Goal: Task Accomplishment & Management: Complete application form

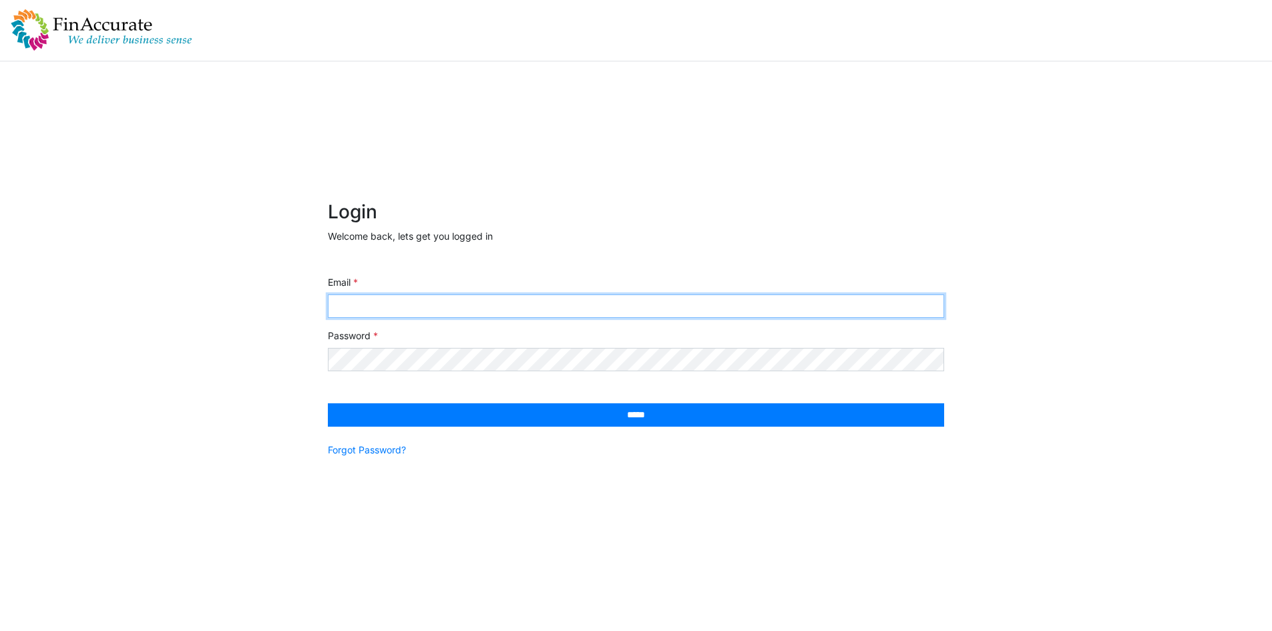
click at [441, 307] on input "Email" at bounding box center [636, 306] width 616 height 23
type input "**********"
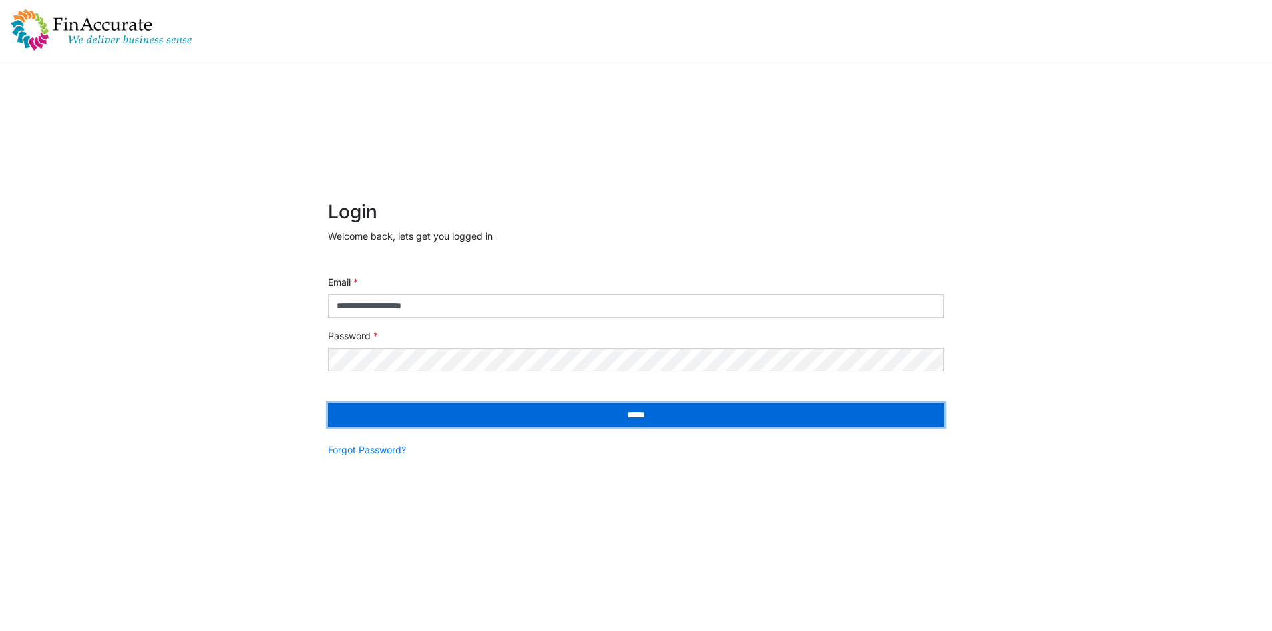
click at [587, 416] on input "*****" at bounding box center [636, 414] width 616 height 23
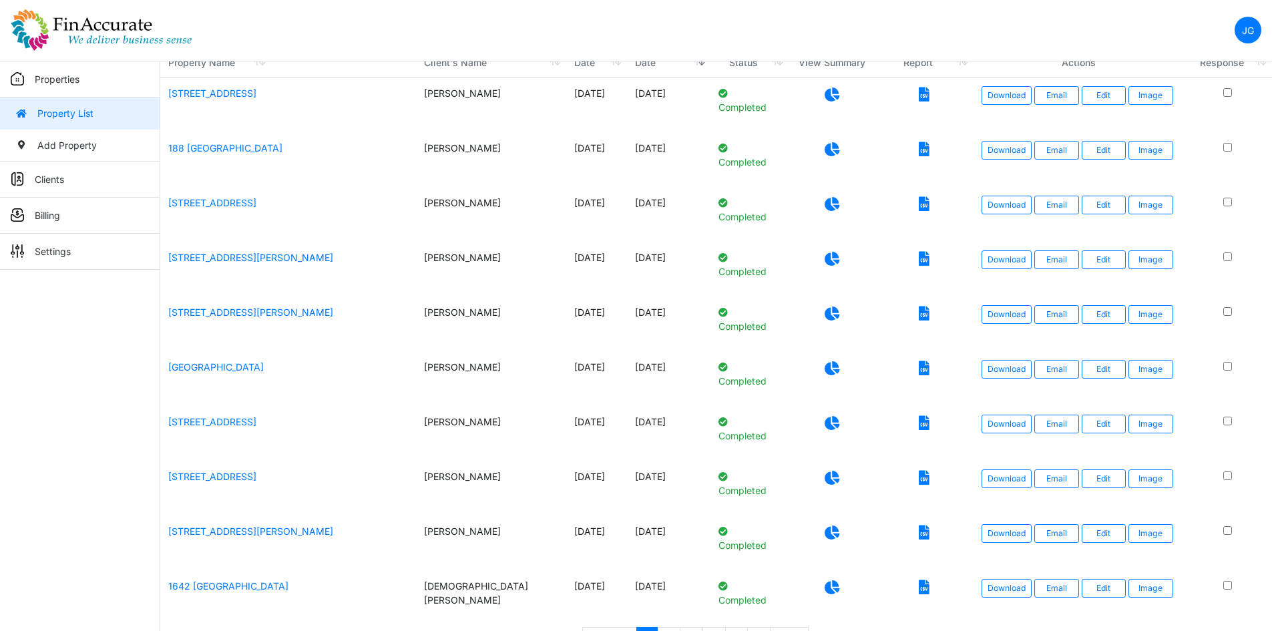
scroll to position [134, 0]
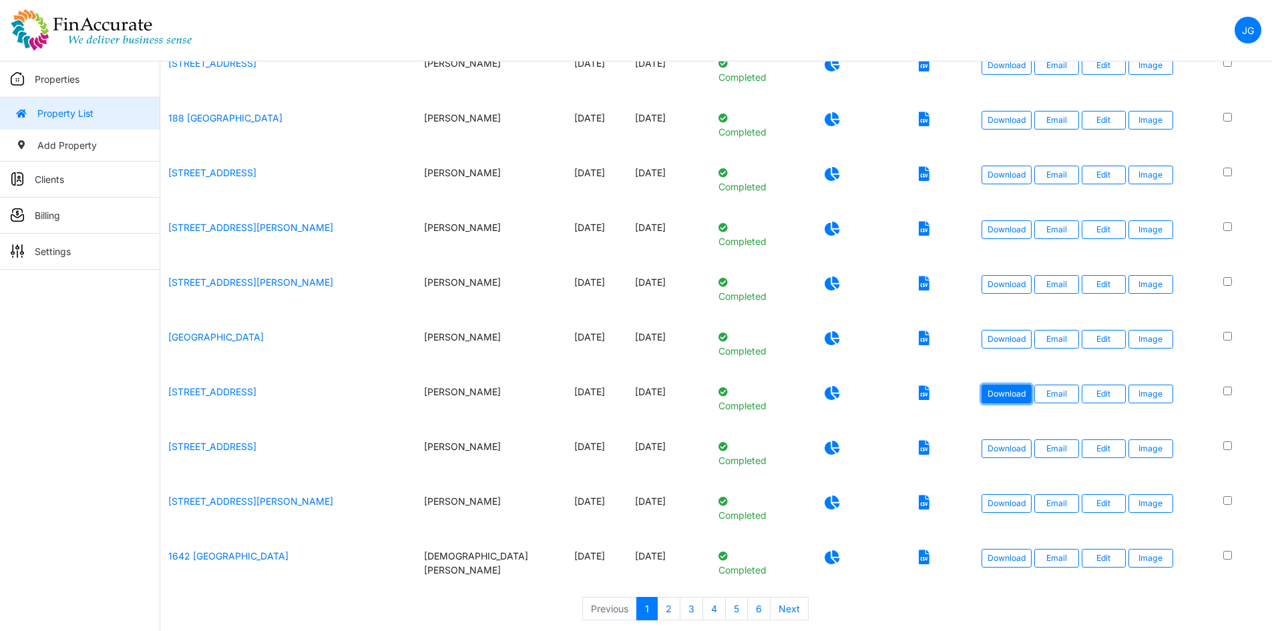
click at [1003, 393] on link "Download" at bounding box center [1007, 394] width 50 height 19
click at [1010, 446] on link "Download" at bounding box center [1007, 448] width 50 height 19
click at [1005, 395] on link "Download" at bounding box center [1007, 394] width 50 height 19
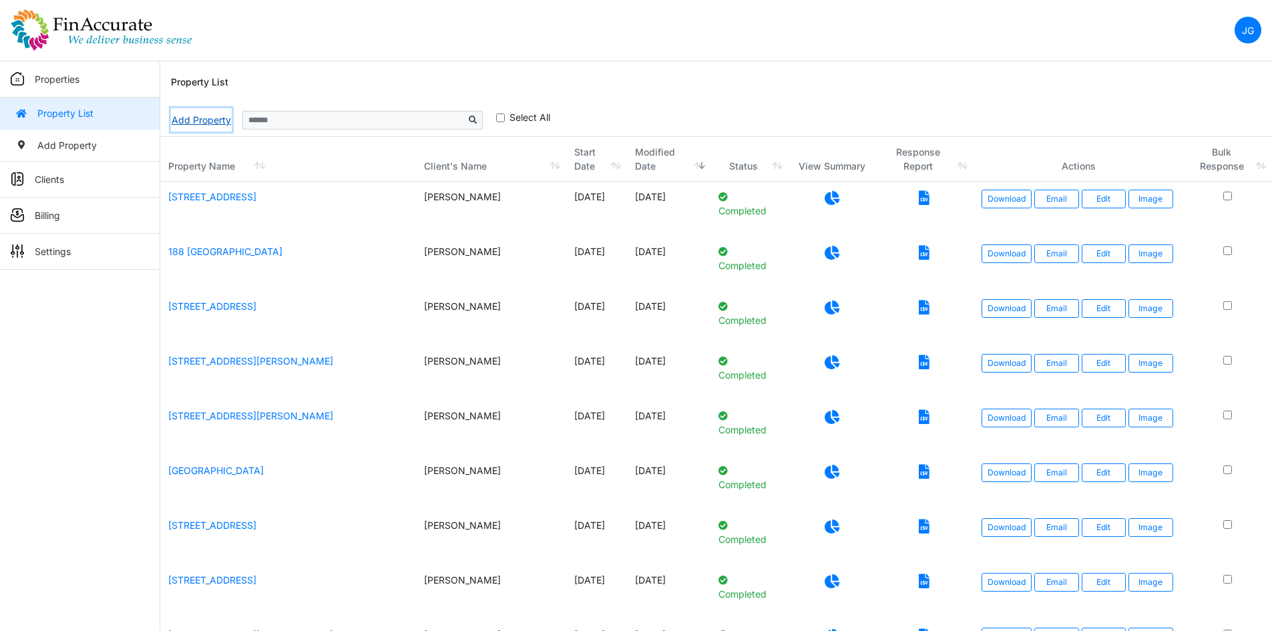
click at [196, 120] on link "Add Property" at bounding box center [201, 119] width 61 height 23
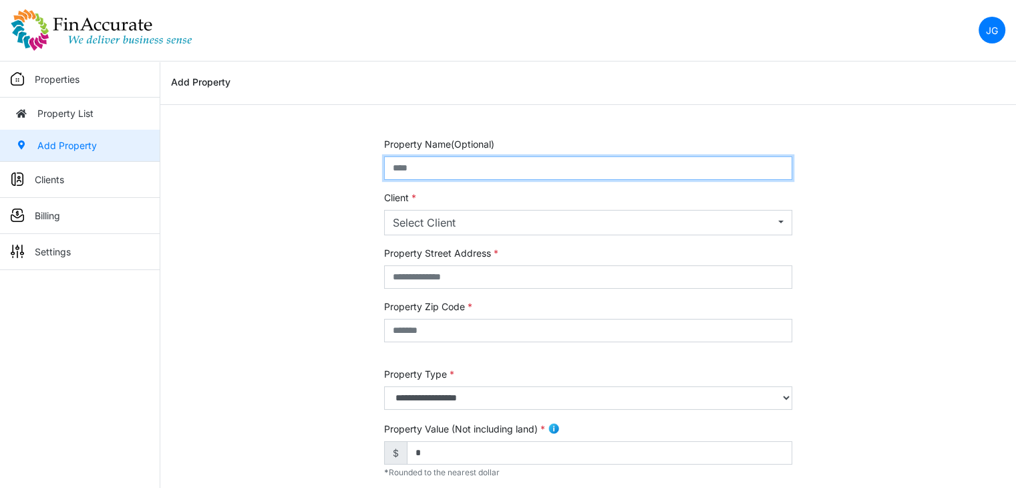
click at [500, 161] on input "text" at bounding box center [588, 167] width 408 height 23
type input "**********"
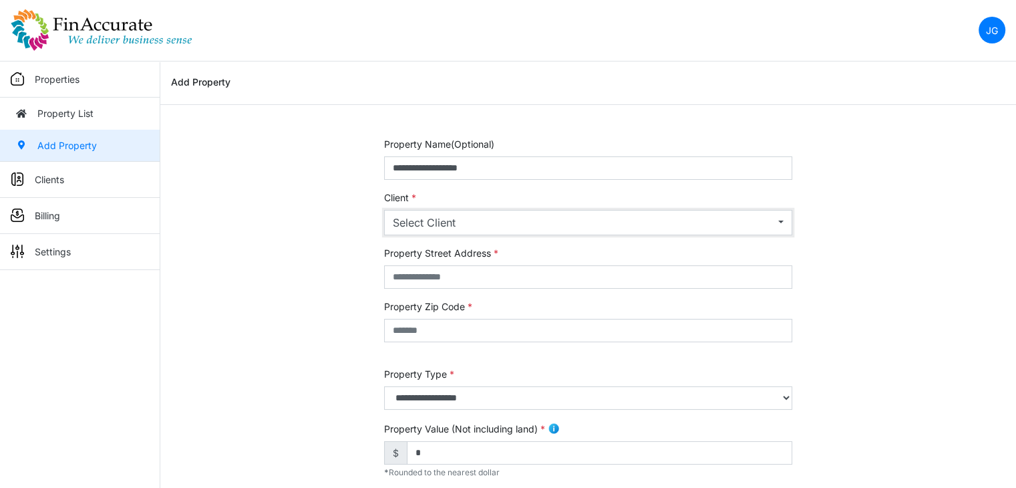
click at [582, 215] on div "Select Client" at bounding box center [584, 222] width 382 height 16
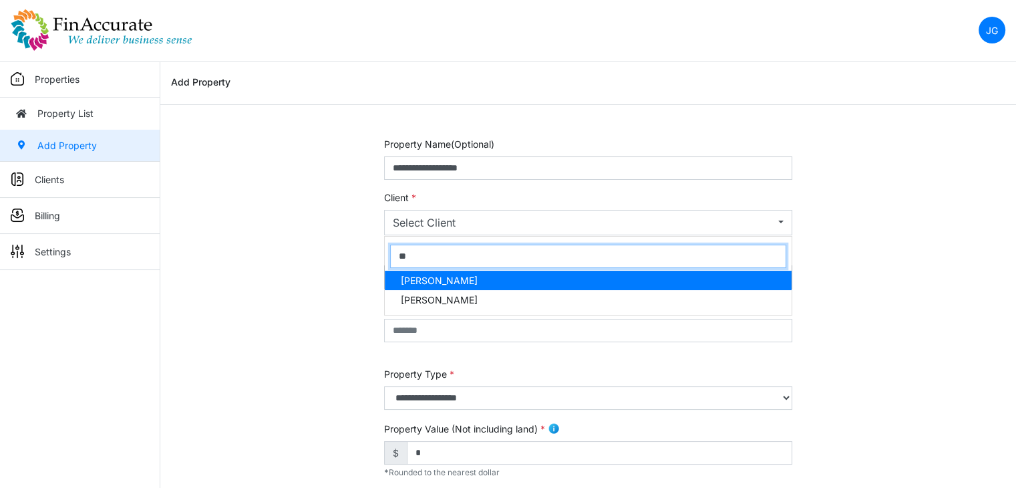
type input "***"
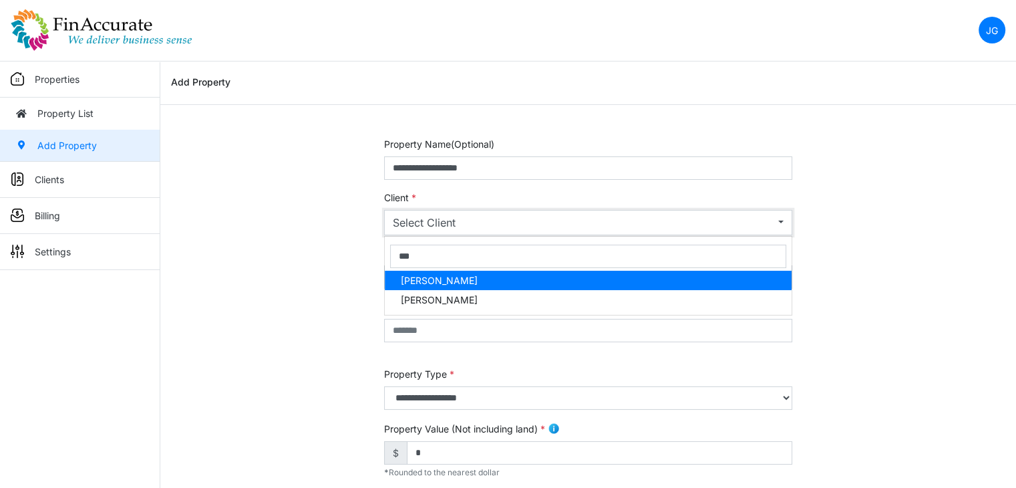
select select "***"
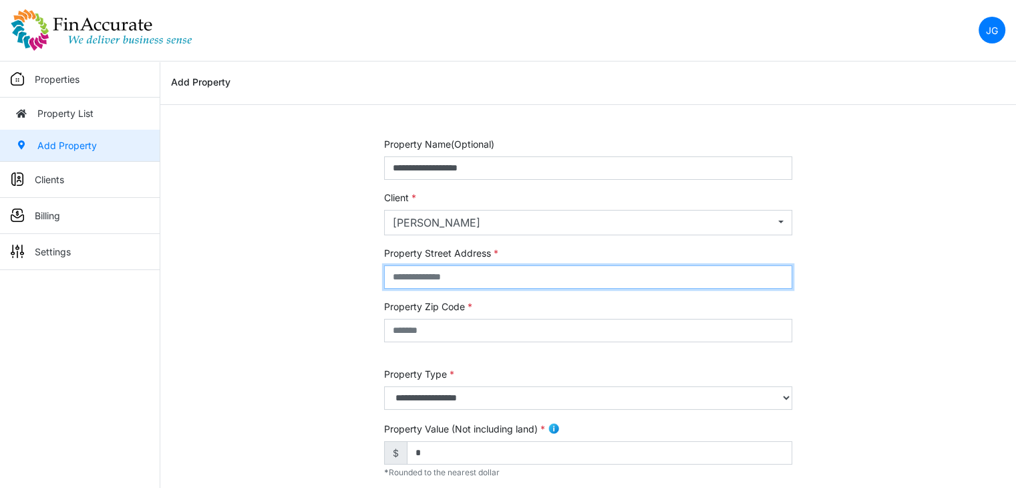
click at [458, 270] on input "text" at bounding box center [588, 276] width 408 height 23
paste input "**********"
type input "**********"
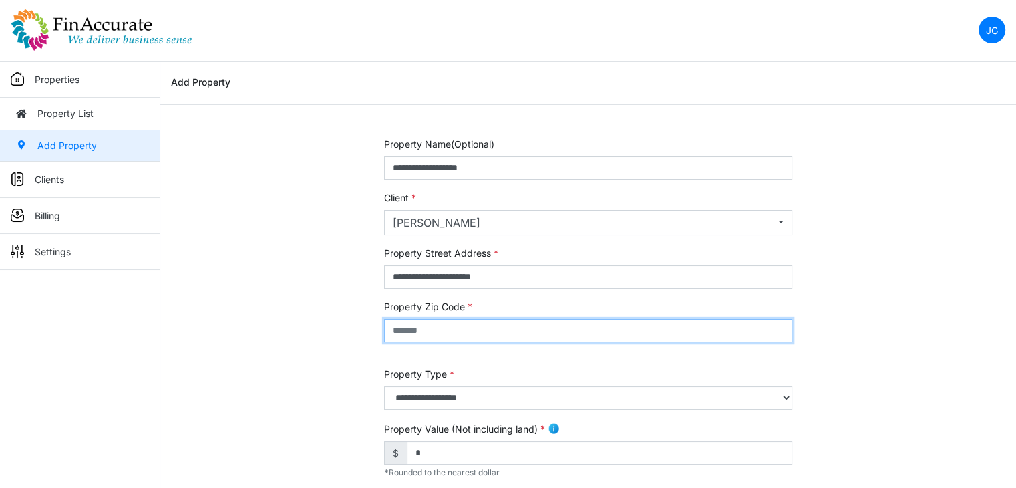
click at [542, 324] on input "text" at bounding box center [588, 330] width 408 height 23
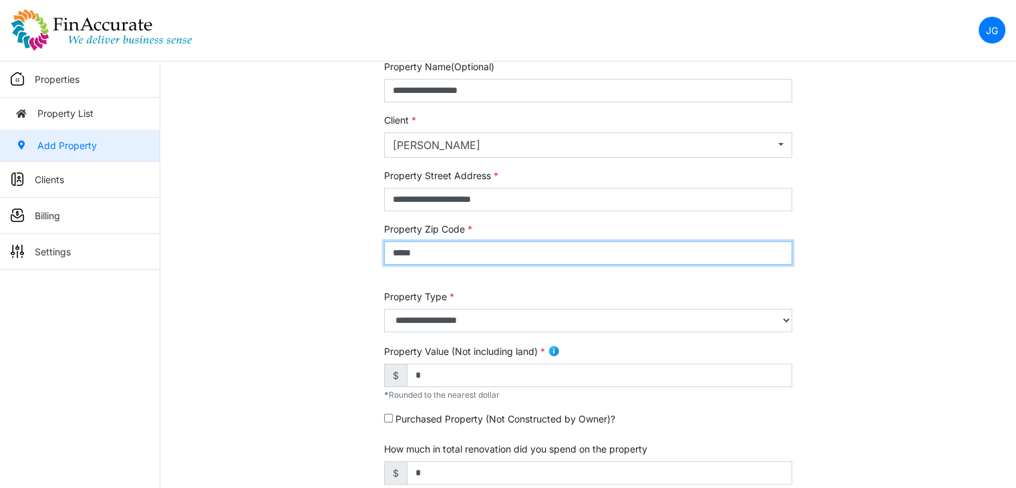
scroll to position [200, 0]
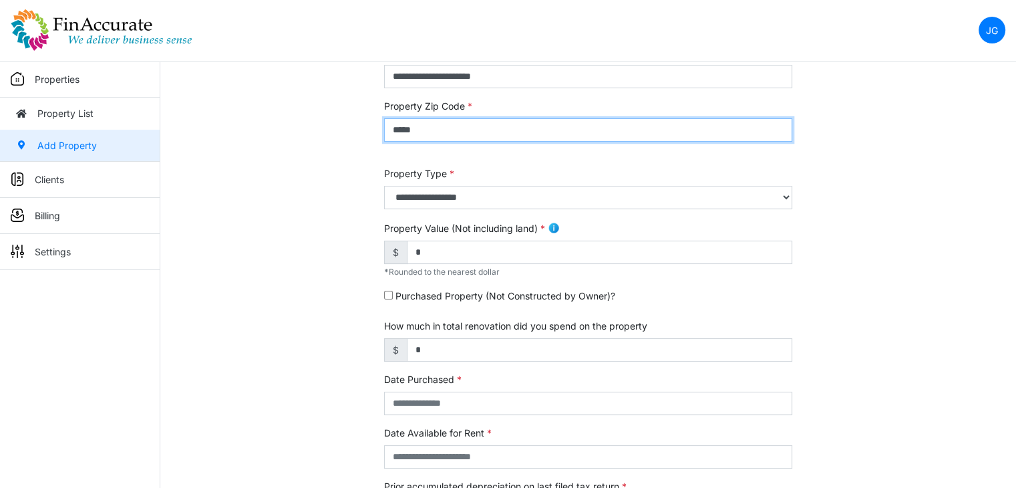
type input "*****"
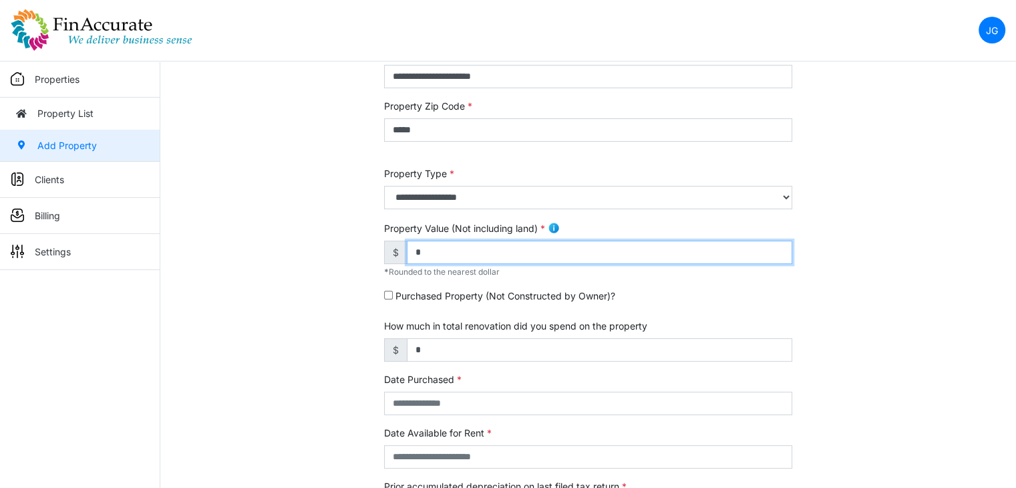
click at [518, 256] on input "*" at bounding box center [599, 251] width 385 height 23
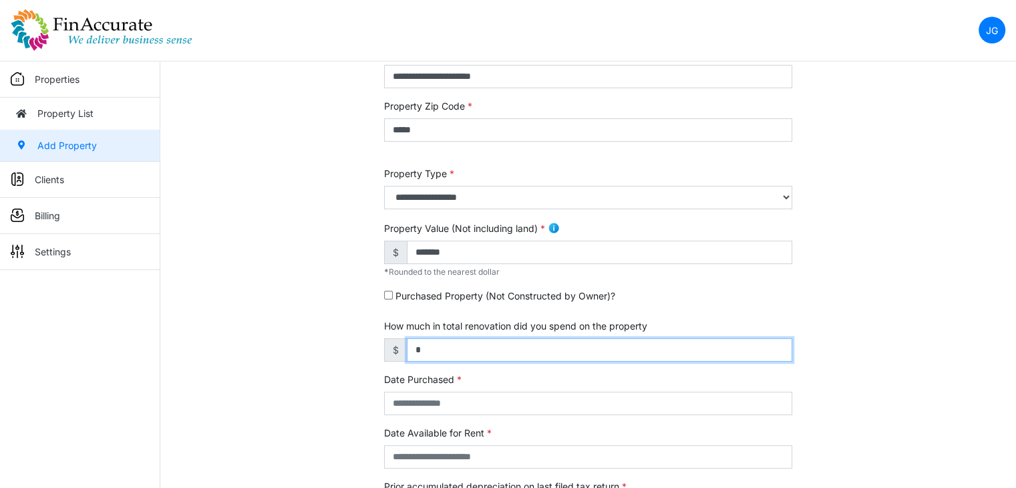
click at [564, 350] on input "*" at bounding box center [599, 349] width 385 height 23
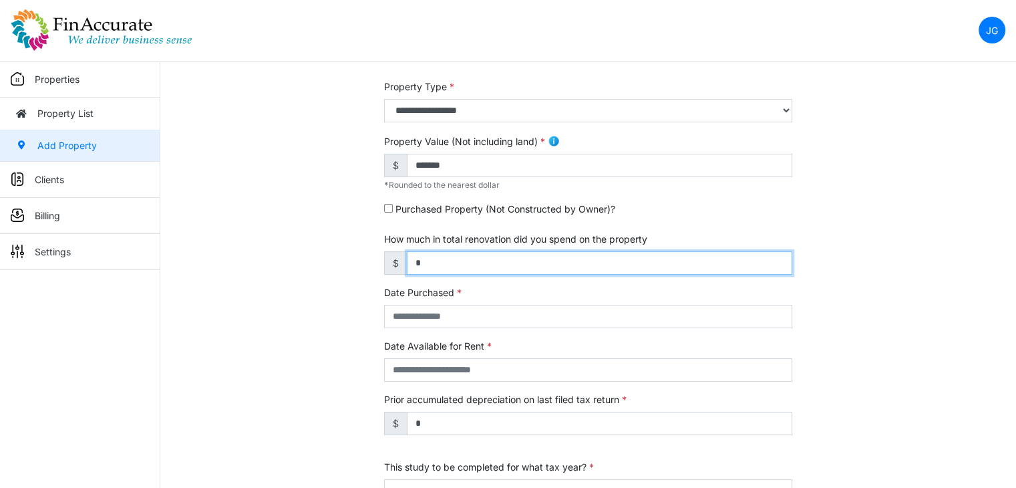
scroll to position [267, 0]
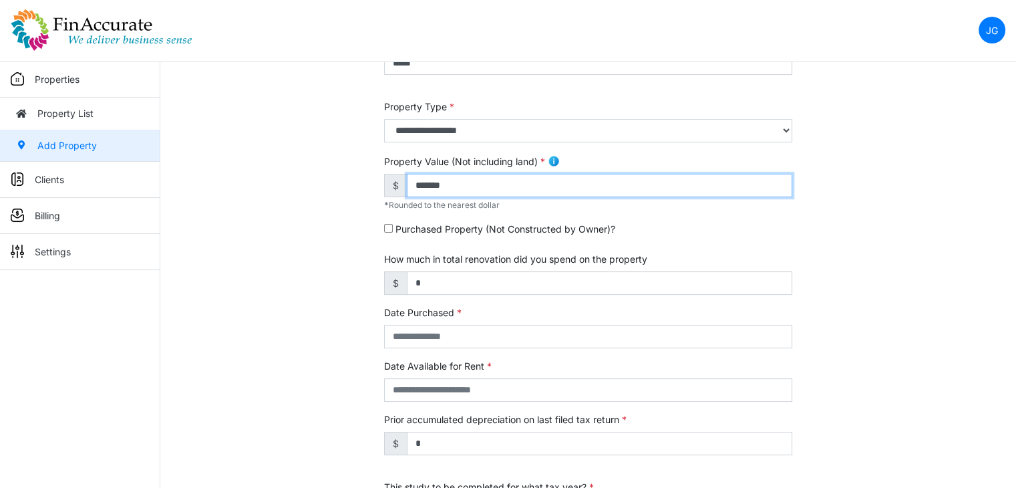
drag, startPoint x: 540, startPoint y: 187, endPoint x: 330, endPoint y: 190, distance: 210.4
click at [330, 190] on div "**********" at bounding box center [588, 288] width 856 height 837
type input "*******"
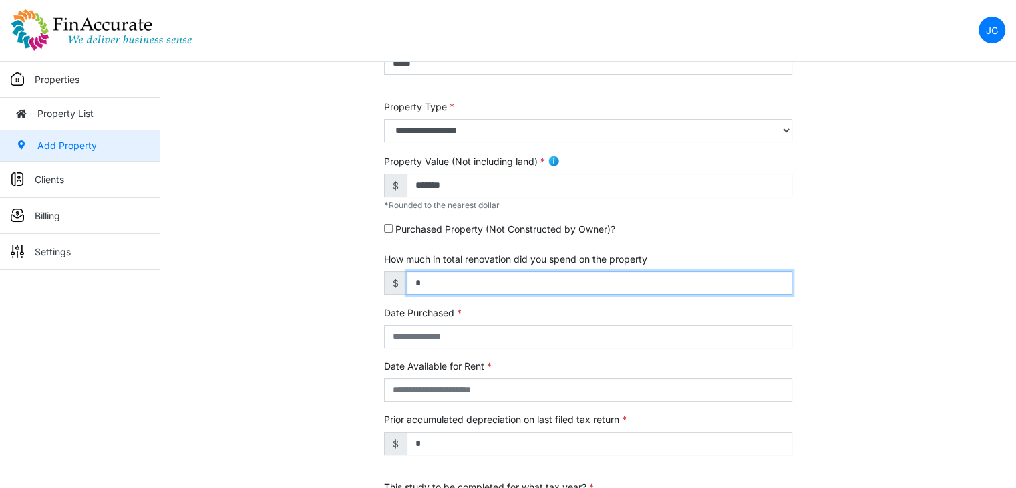
click at [468, 280] on input "*" at bounding box center [599, 282] width 385 height 23
type input "*****"
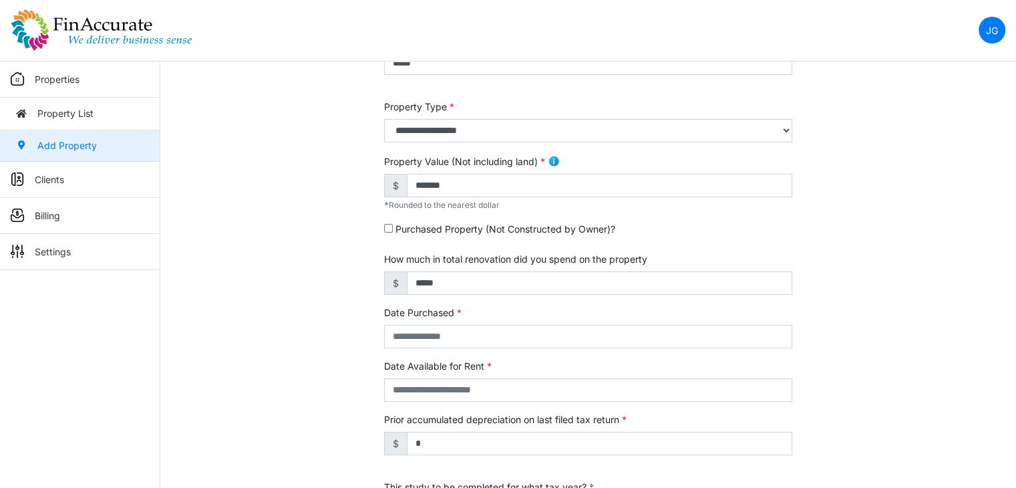
click at [462, 323] on div "Date Purchased" at bounding box center [588, 326] width 408 height 43
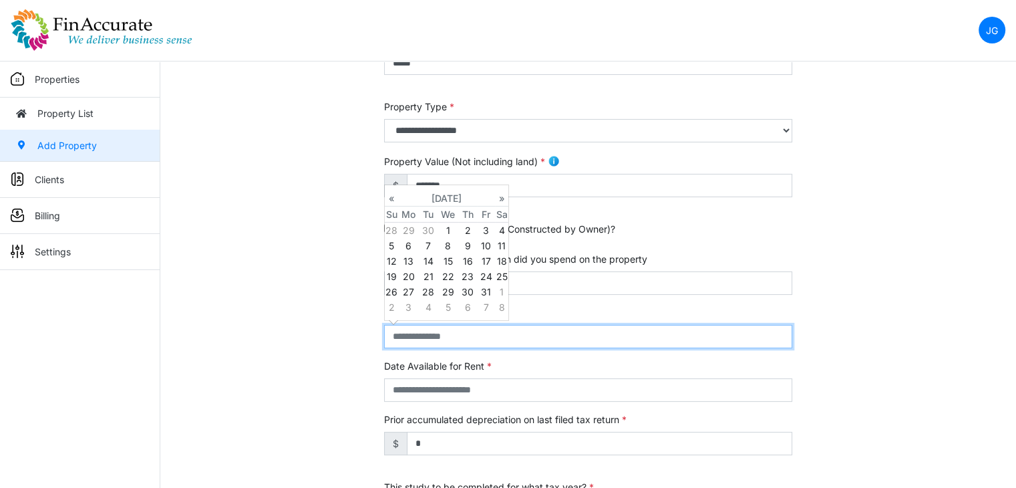
click at [472, 334] on input "text" at bounding box center [588, 336] width 408 height 23
type input "*********"
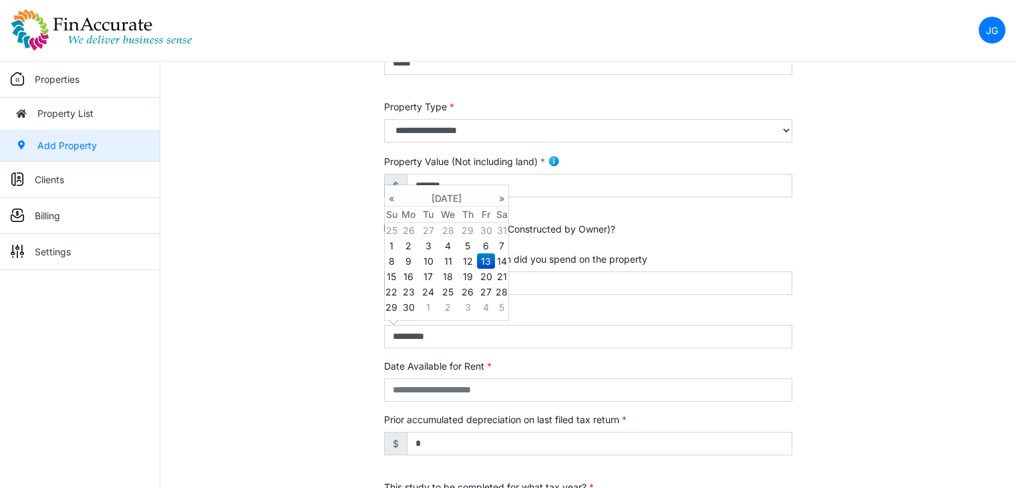
type input "**********"
select select "****"
click at [486, 259] on td "13" at bounding box center [486, 260] width 18 height 15
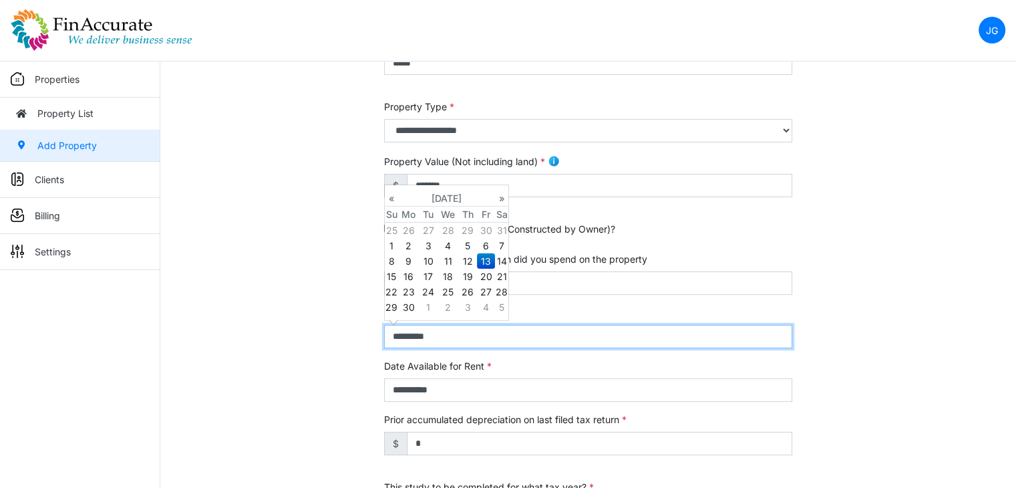
type input "**********"
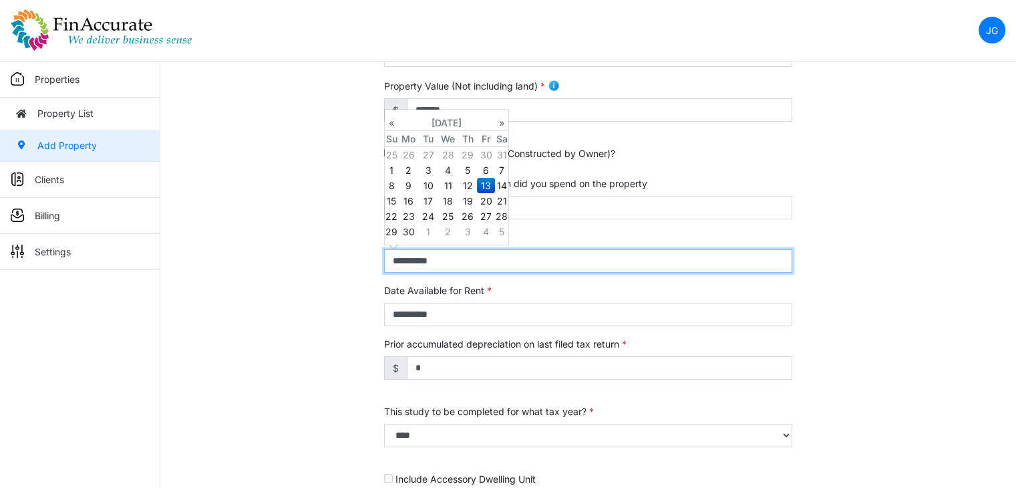
scroll to position [401, 0]
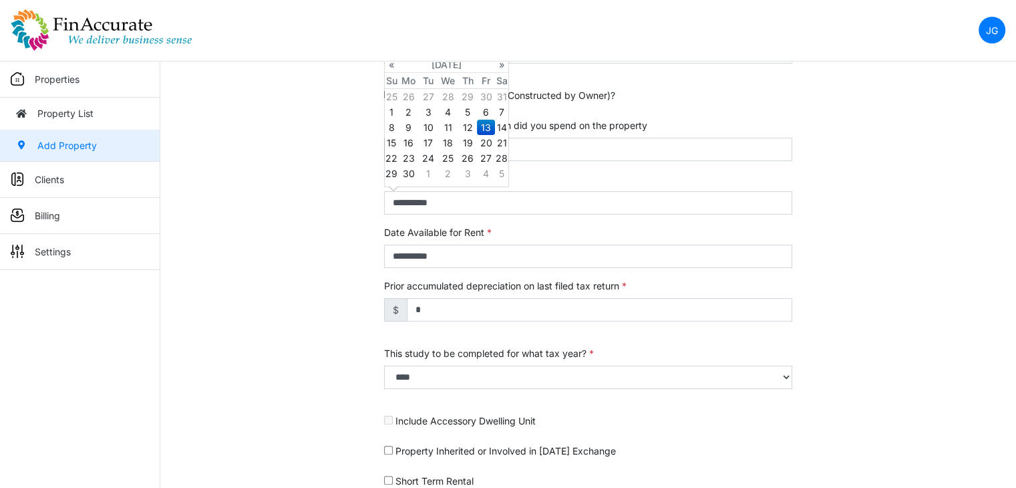
click at [258, 250] on div "**********" at bounding box center [588, 154] width 856 height 837
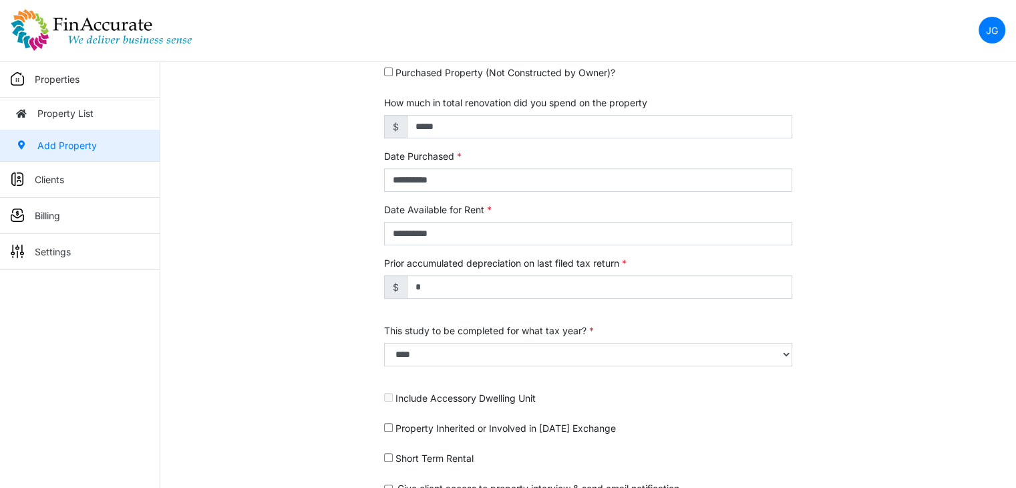
scroll to position [486, 0]
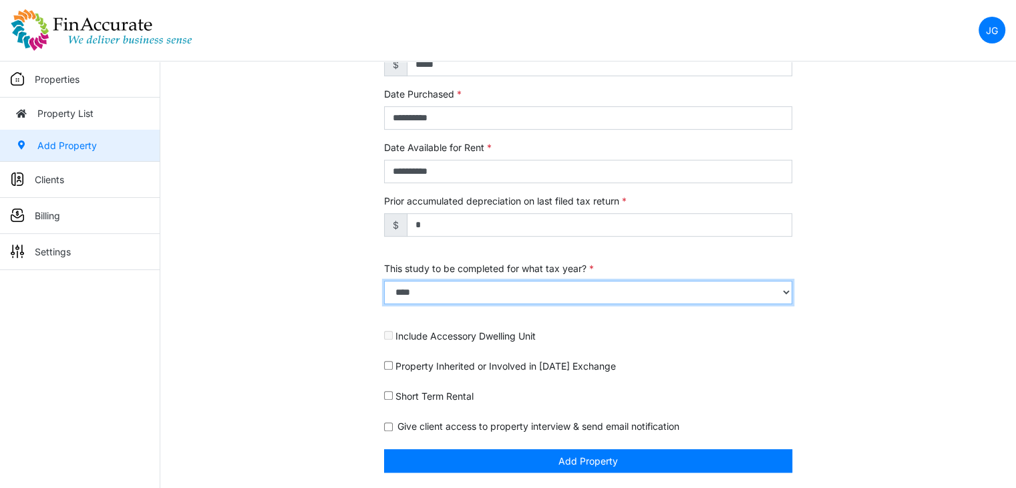
click at [489, 295] on select "**** **** **** **** **** **** **** **** **** **** **** **** **** **** **** ****…" at bounding box center [587, 292] width 407 height 23
select select "****"
click at [384, 294] on select "**** **** **** **** **** **** **** **** **** **** **** **** **** **** **** ****…" at bounding box center [587, 292] width 407 height 23
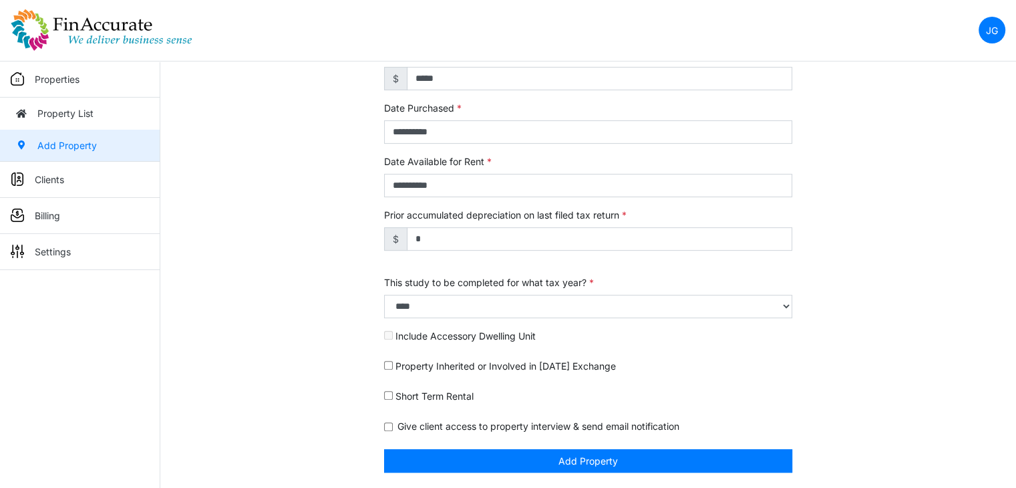
click at [297, 190] on div "**********" at bounding box center [588, 76] width 856 height 823
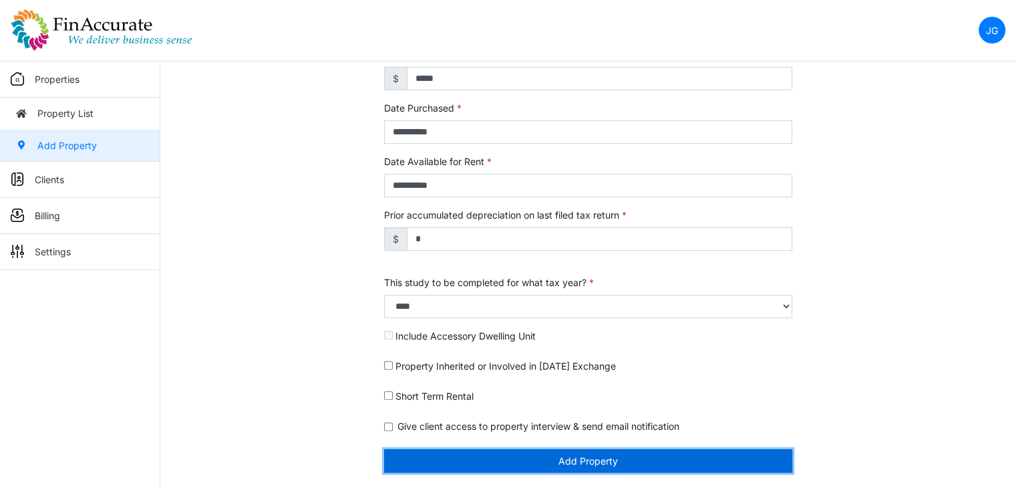
click at [668, 464] on button "Add Property" at bounding box center [588, 460] width 408 height 23
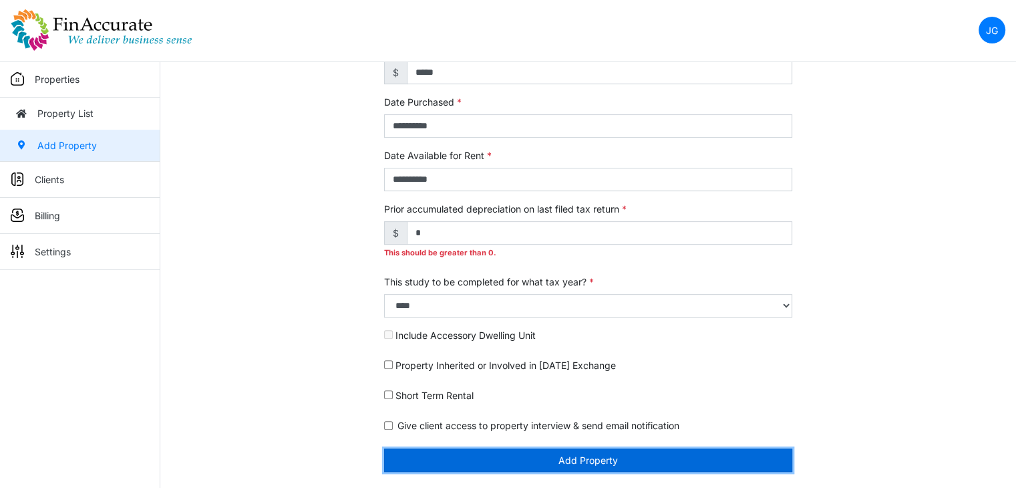
scroll to position [458, 0]
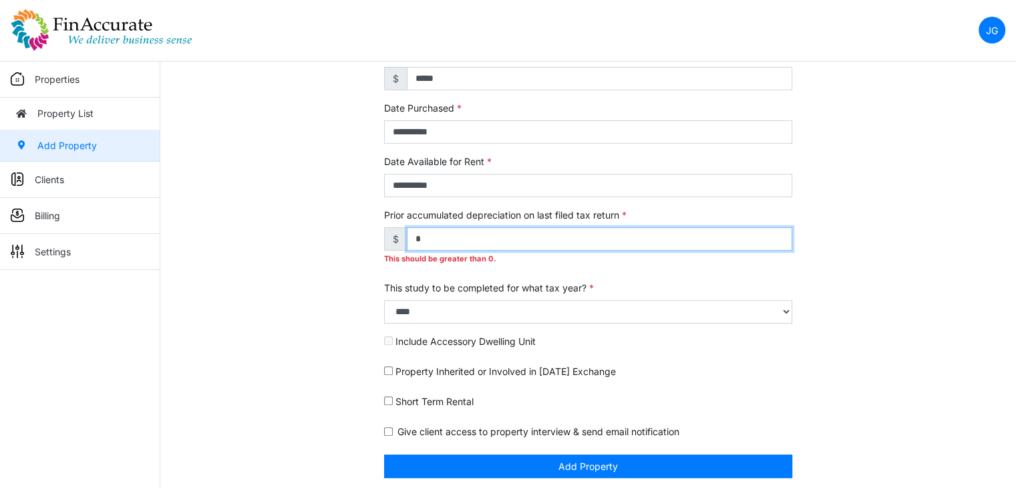
click at [548, 236] on input "*" at bounding box center [599, 238] width 385 height 23
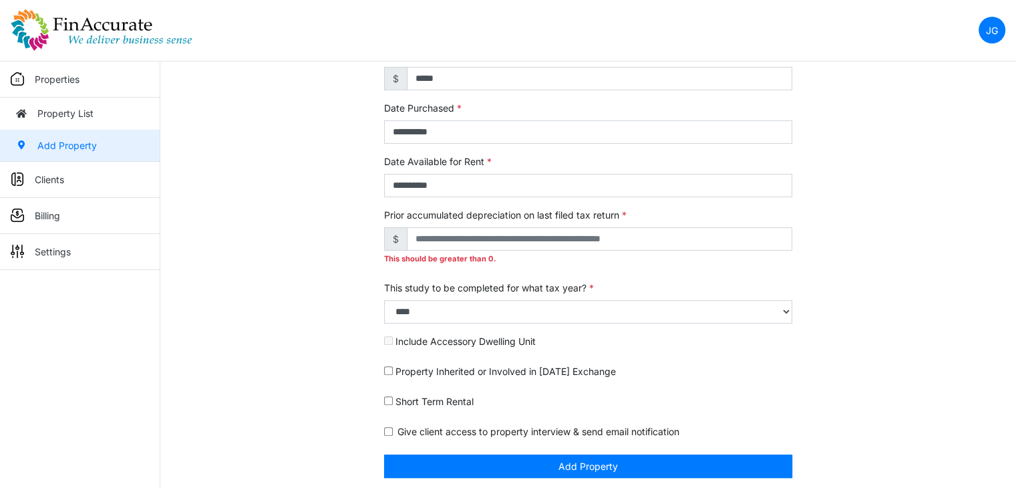
click at [847, 275] on div "**********" at bounding box center [588, 86] width 856 height 814
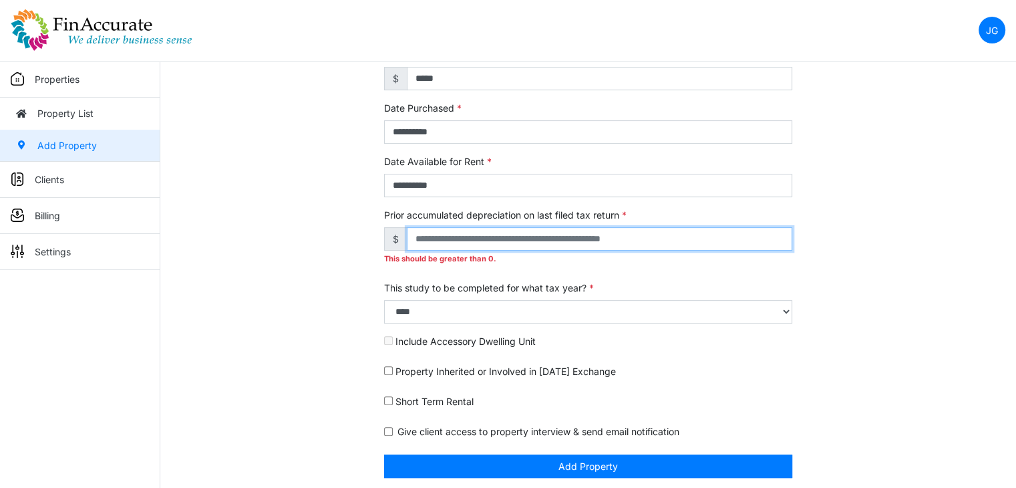
click at [655, 235] on input "text" at bounding box center [599, 238] width 385 height 23
click at [537, 238] on input "text" at bounding box center [599, 238] width 385 height 23
type input "*"
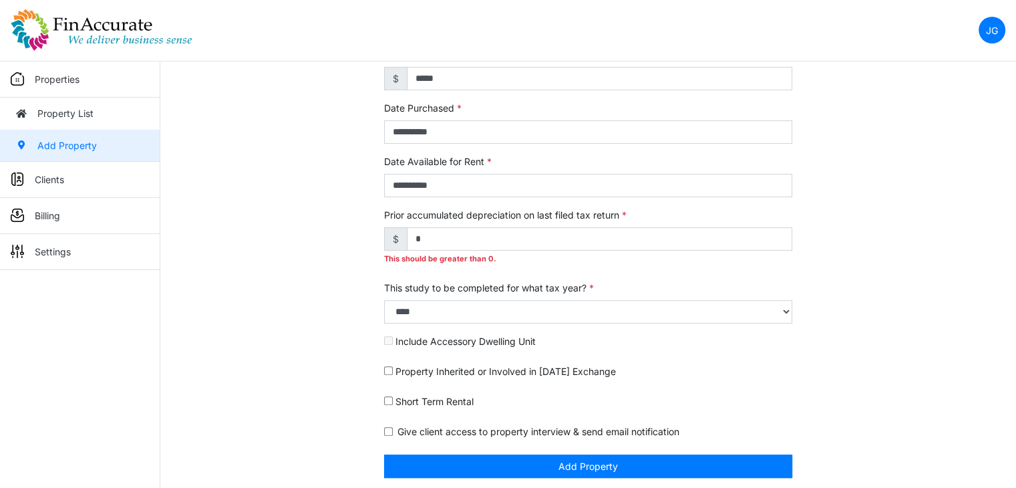
click at [868, 264] on div "**********" at bounding box center [588, 86] width 856 height 814
click at [855, 250] on div "**********" at bounding box center [588, 86] width 856 height 814
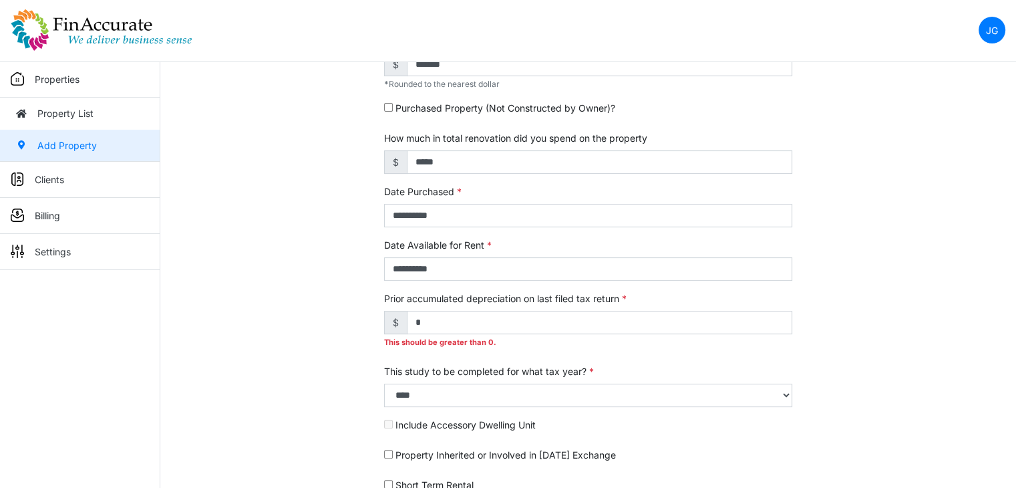
scroll to position [395, 0]
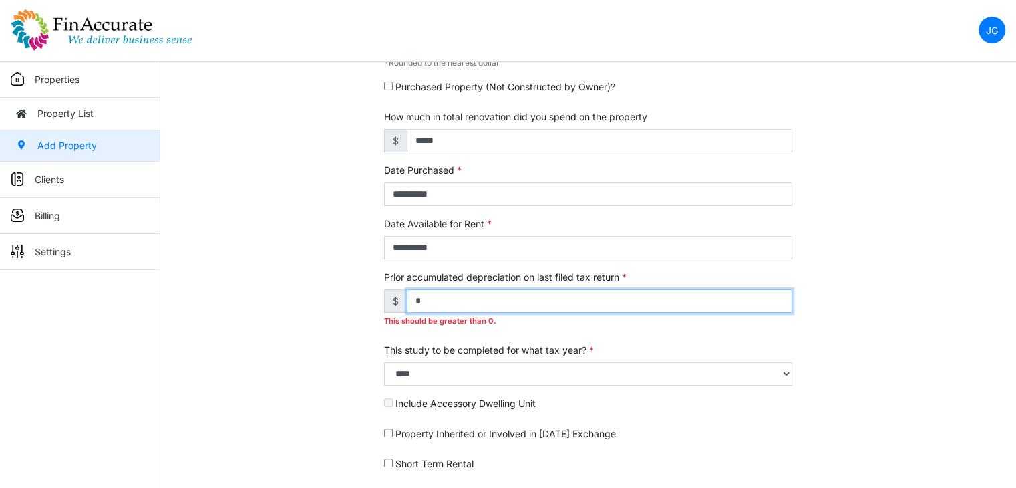
click at [495, 306] on input "*" at bounding box center [599, 300] width 385 height 23
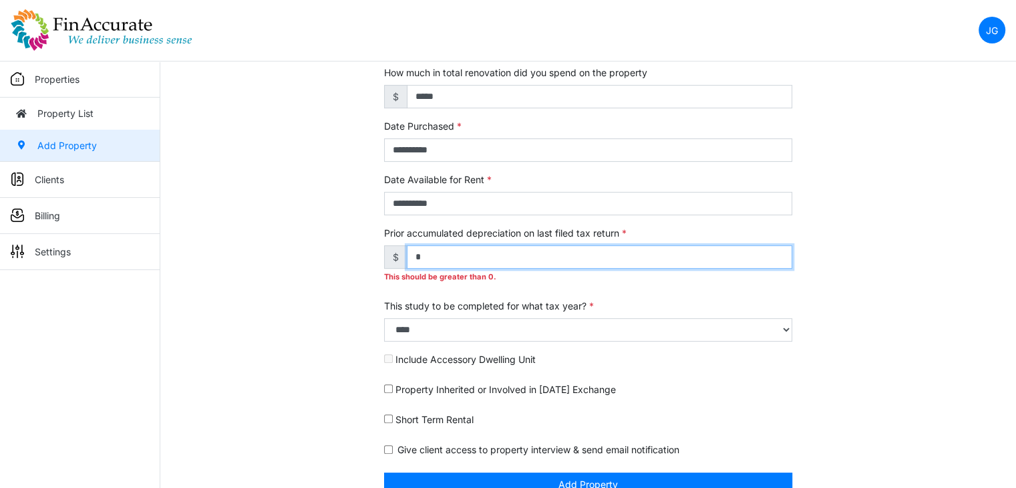
scroll to position [462, 0]
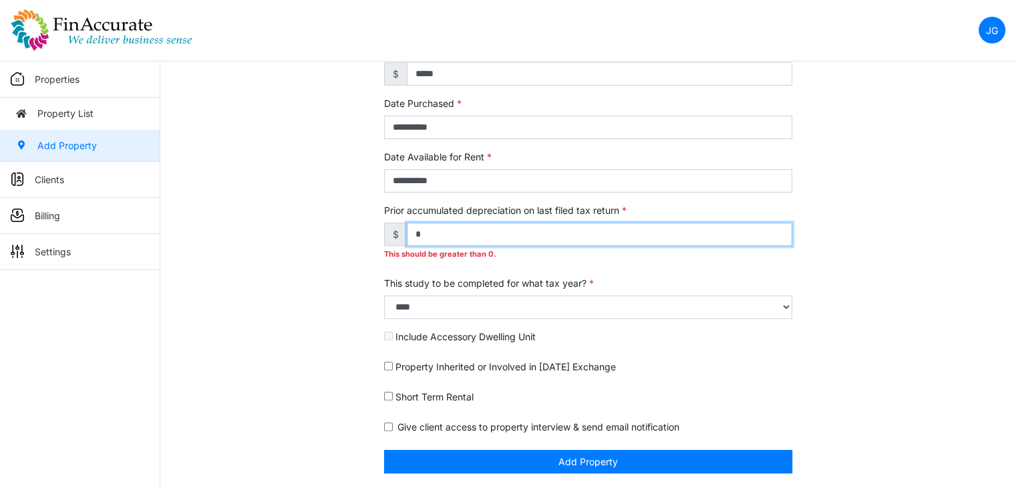
type input "*"
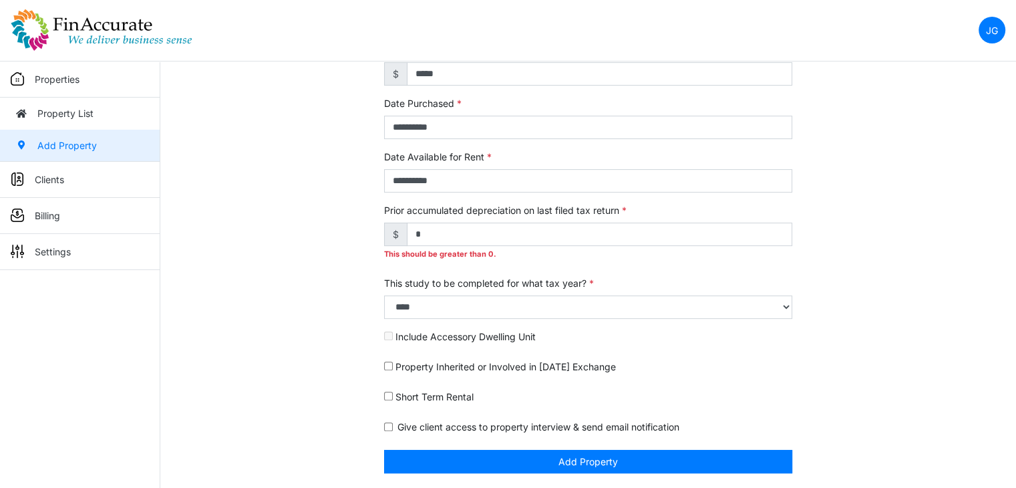
drag, startPoint x: 323, startPoint y: 238, endPoint x: 317, endPoint y: 238, distance: 6.7
click at [323, 238] on div "**********" at bounding box center [588, 82] width 856 height 814
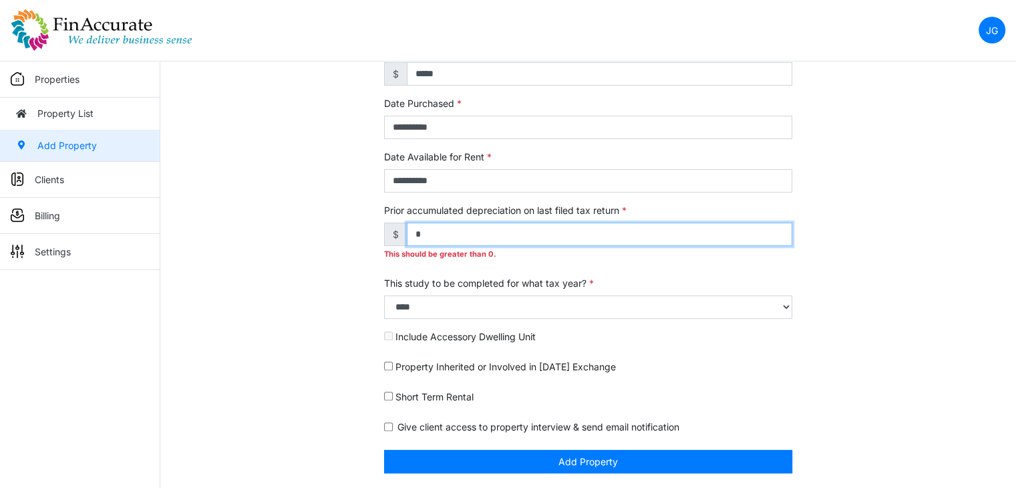
click at [464, 233] on input "*" at bounding box center [599, 233] width 385 height 23
click at [431, 239] on input "*" at bounding box center [599, 233] width 385 height 23
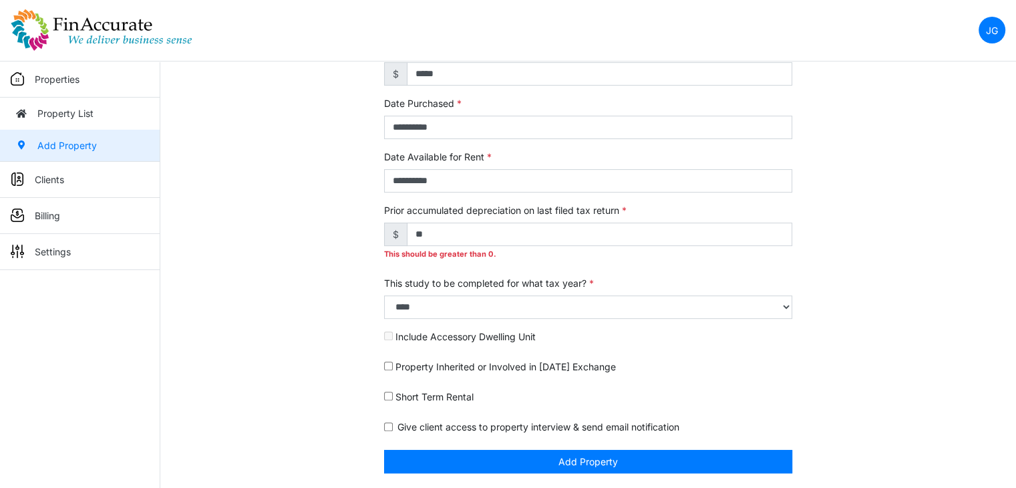
click at [293, 253] on div "**********" at bounding box center [588, 82] width 856 height 814
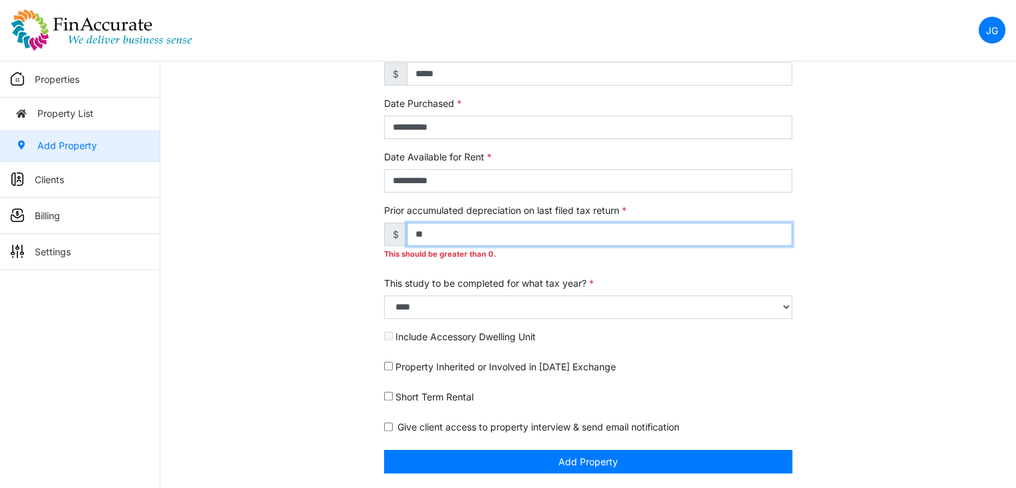
click at [468, 233] on input "**" at bounding box center [599, 233] width 385 height 23
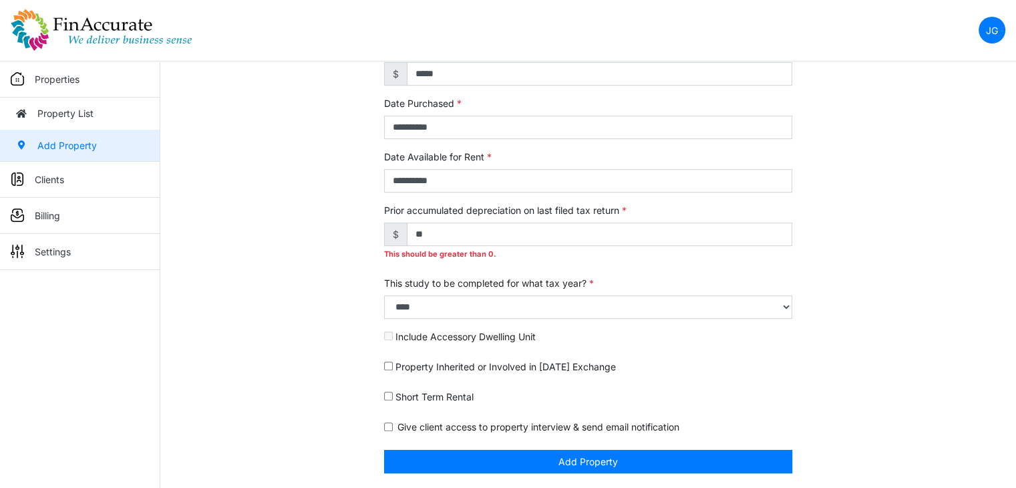
click at [316, 233] on div "**********" at bounding box center [588, 82] width 856 height 814
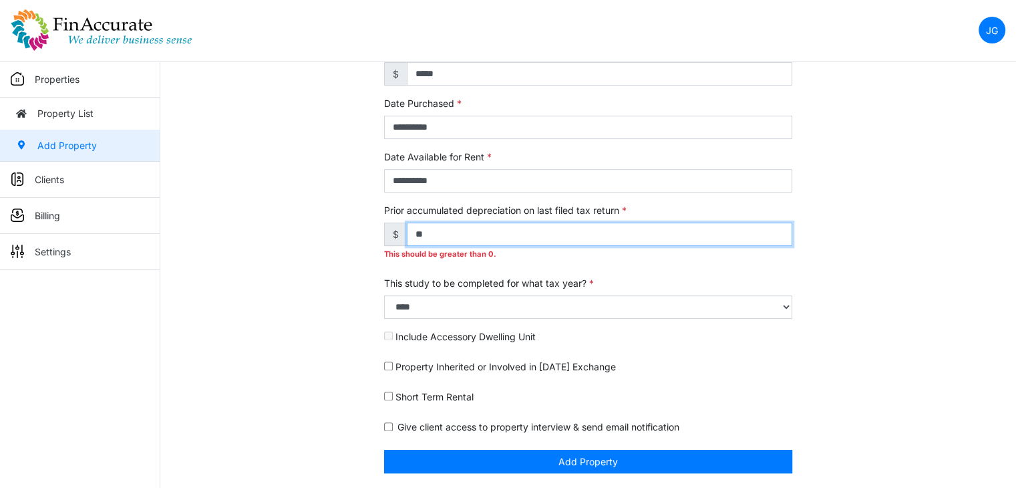
click at [449, 233] on input "**" at bounding box center [599, 233] width 385 height 23
type input "*"
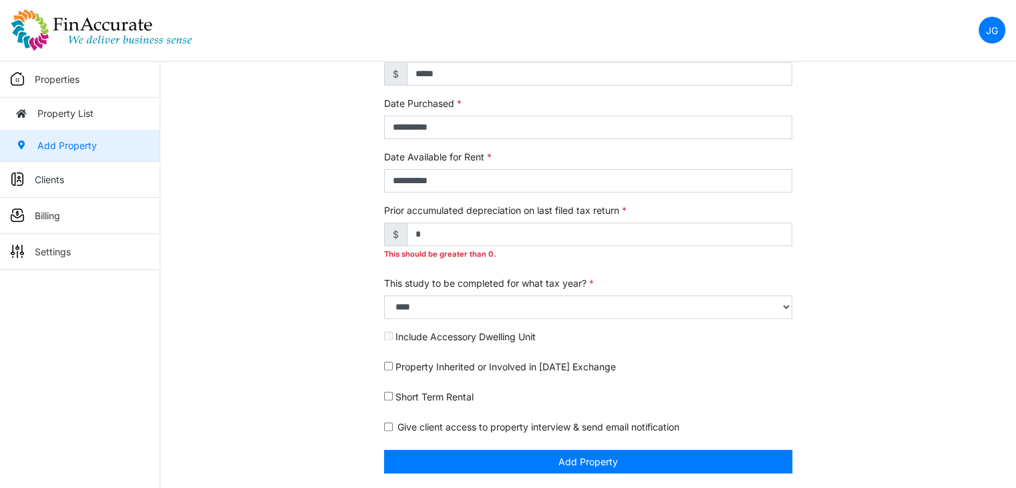
click at [290, 235] on div "**********" at bounding box center [588, 82] width 856 height 814
click at [820, 370] on div "**********" at bounding box center [588, 82] width 856 height 814
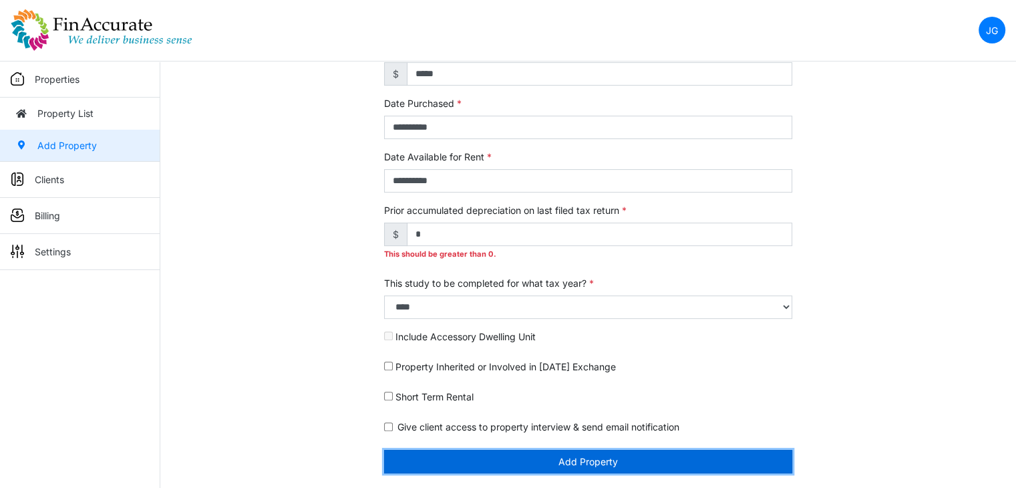
click at [604, 463] on button "Add Property" at bounding box center [588, 460] width 408 height 23
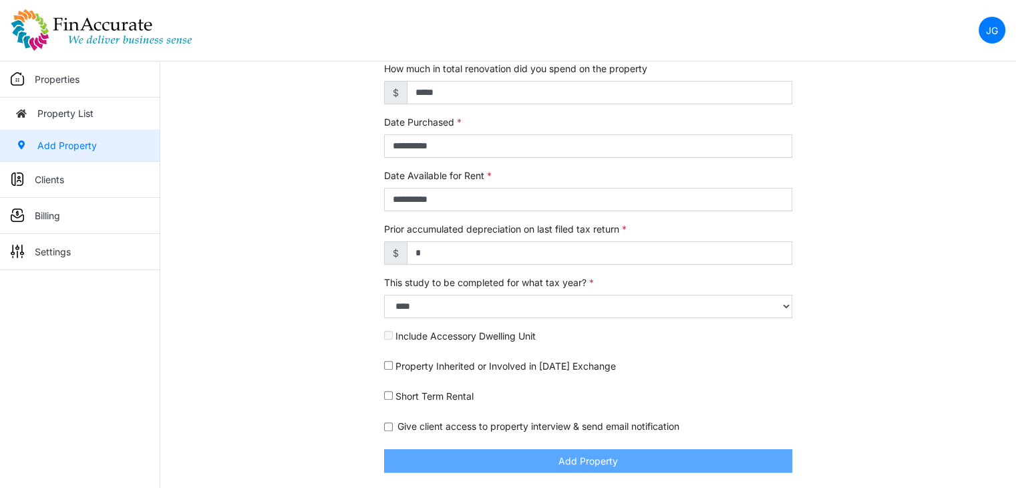
type input "****"
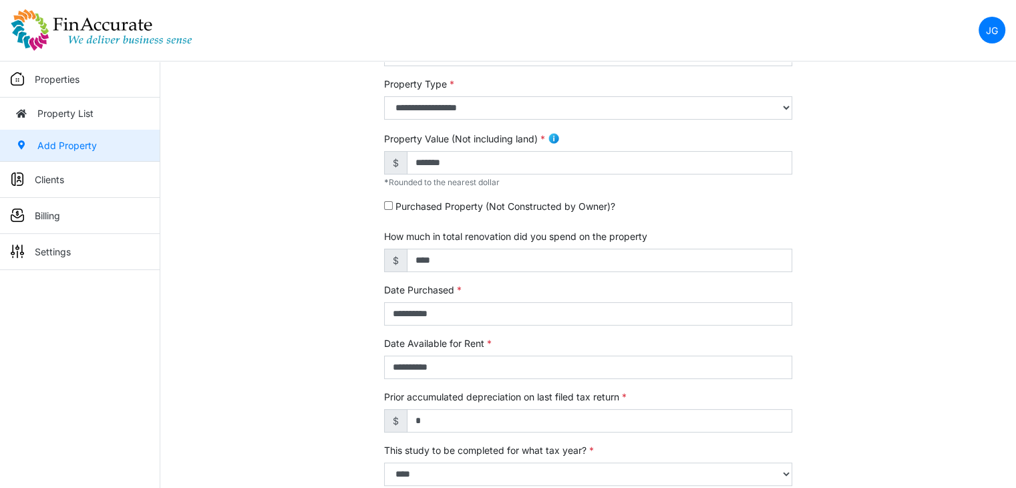
scroll to position [176, 0]
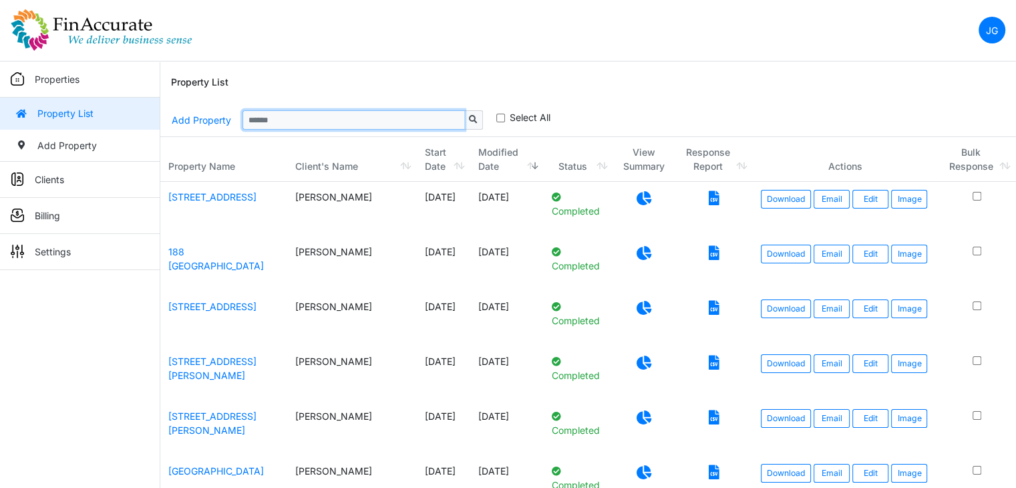
click at [268, 126] on input "Sizing example input" at bounding box center [353, 119] width 222 height 19
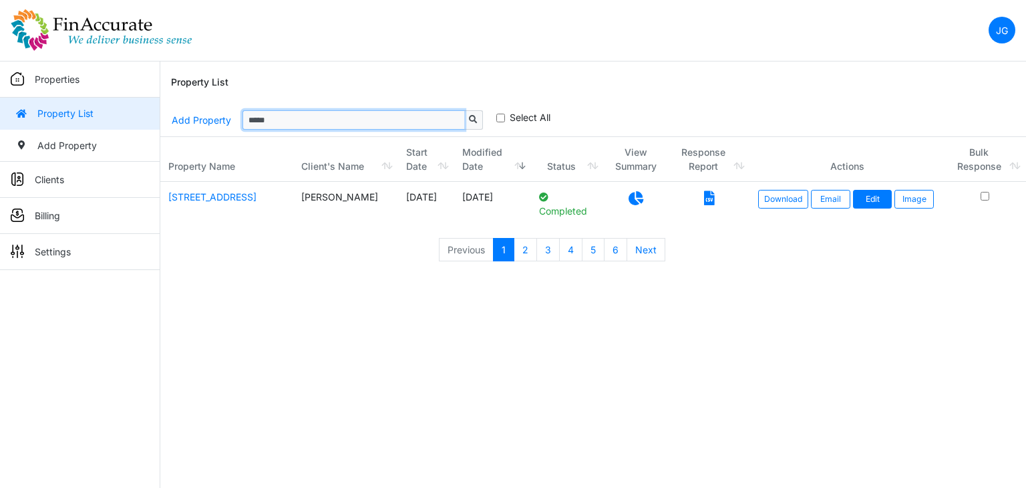
type input "*****"
click at [863, 196] on link "Edit" at bounding box center [872, 199] width 39 height 19
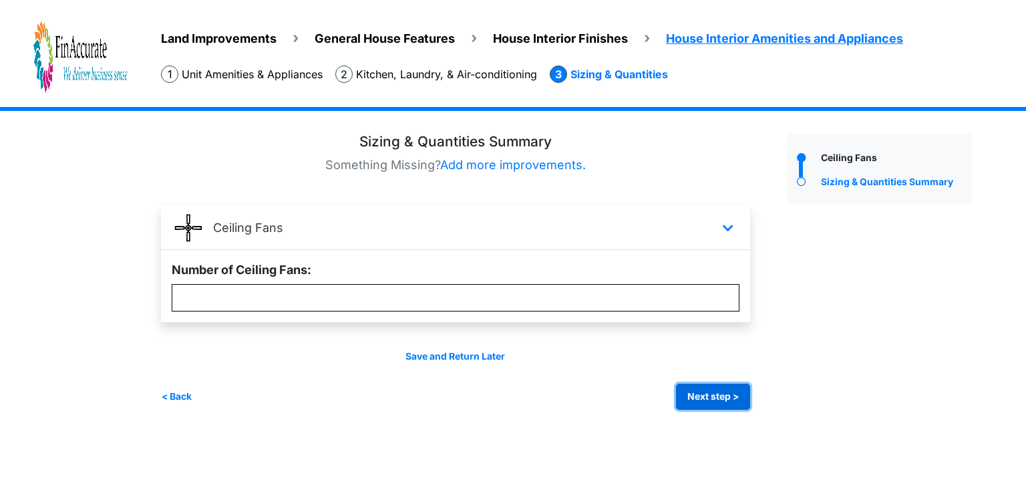
click at [704, 393] on button "Next step >" at bounding box center [713, 396] width 74 height 26
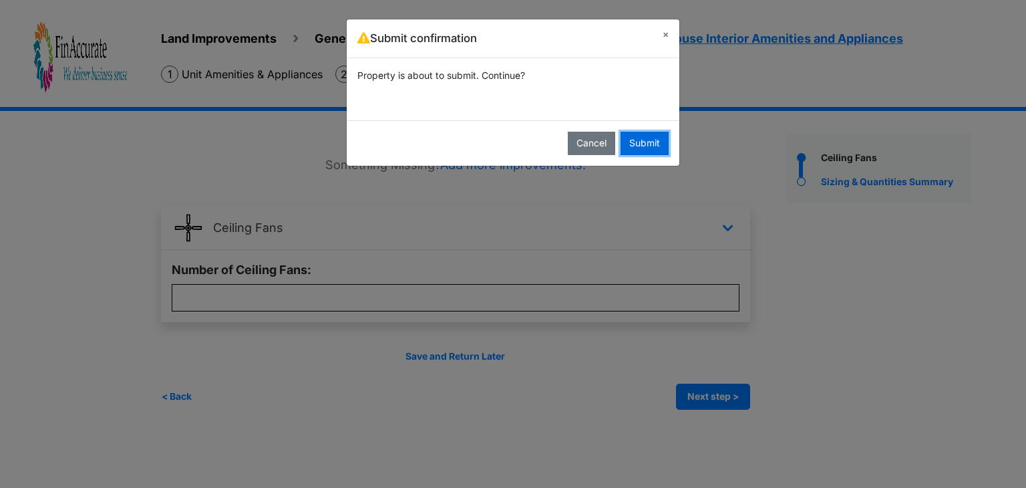
click at [636, 140] on button "Submit" at bounding box center [644, 143] width 48 height 23
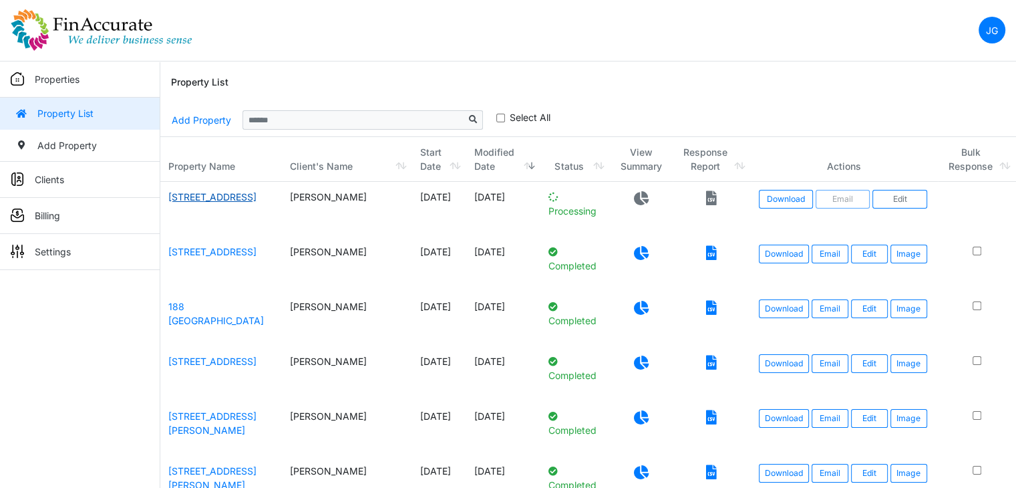
click at [209, 198] on link "[STREET_ADDRESS]" at bounding box center [212, 196] width 88 height 11
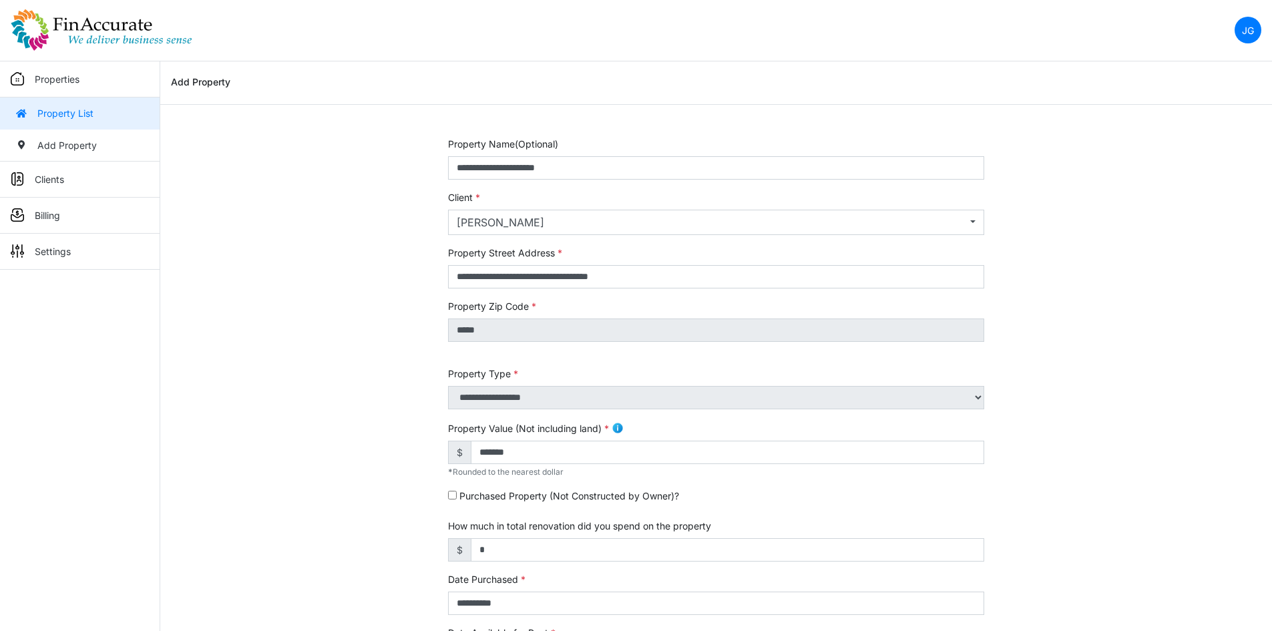
click at [27, 22] on img at bounding box center [102, 30] width 182 height 43
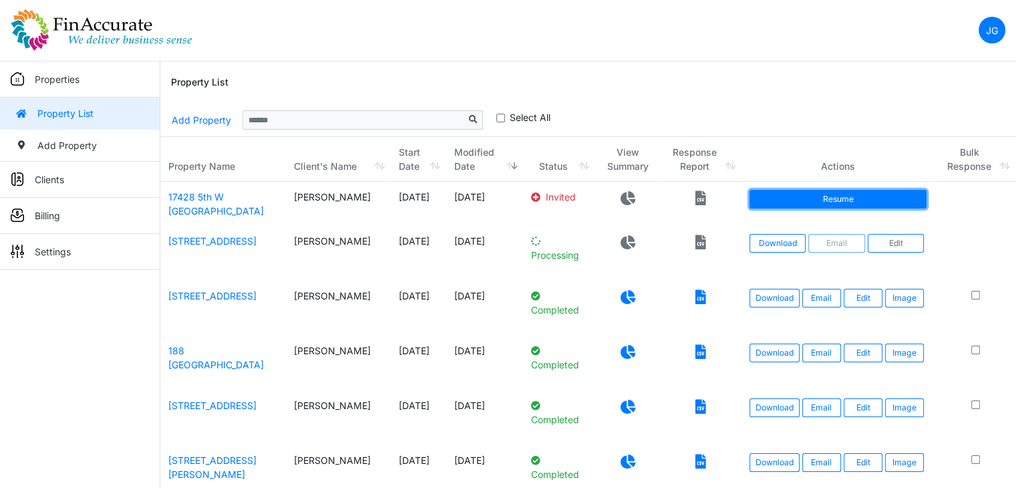
click at [758, 203] on link "Resume" at bounding box center [838, 199] width 178 height 19
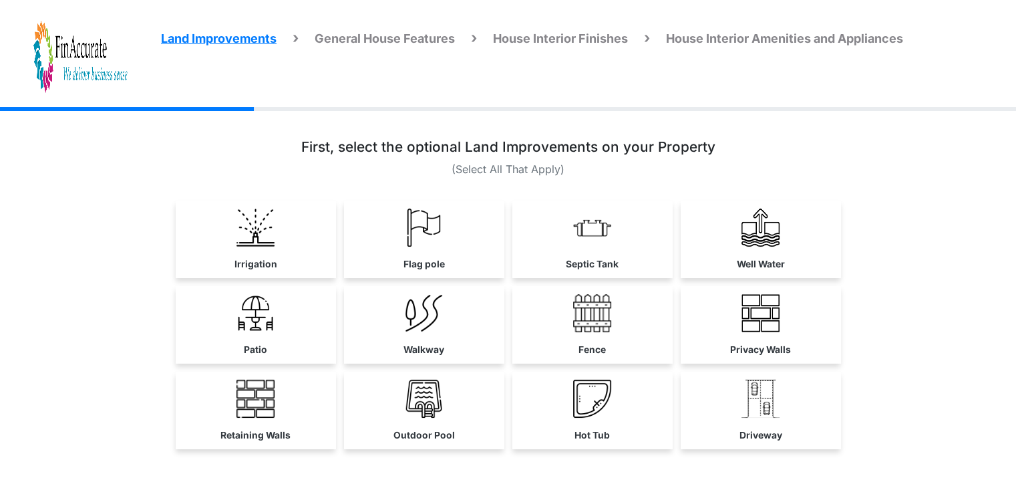
click at [758, 371] on div "Driveway" at bounding box center [761, 409] width 160 height 77
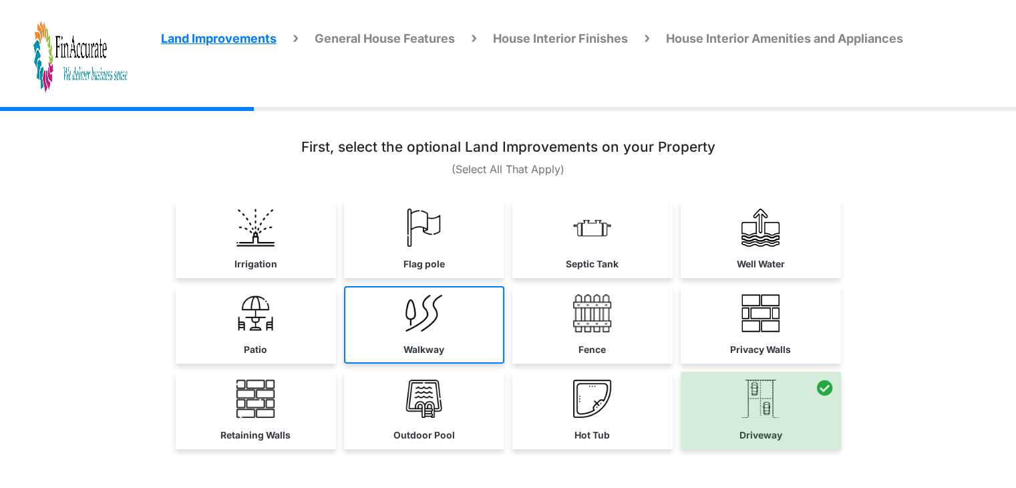
click at [397, 302] on link "Walkway" at bounding box center [424, 324] width 160 height 77
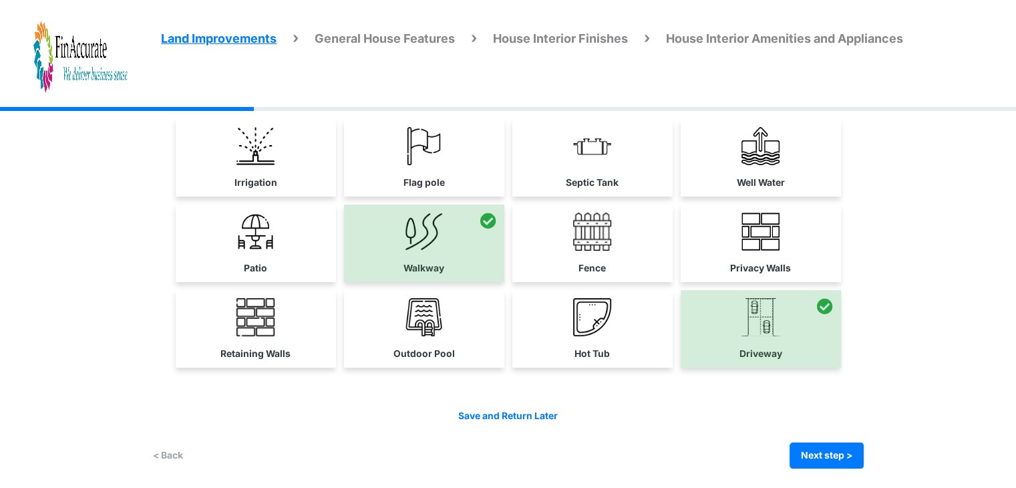
scroll to position [80, 0]
click at [822, 448] on button "Next step >" at bounding box center [826, 456] width 74 height 26
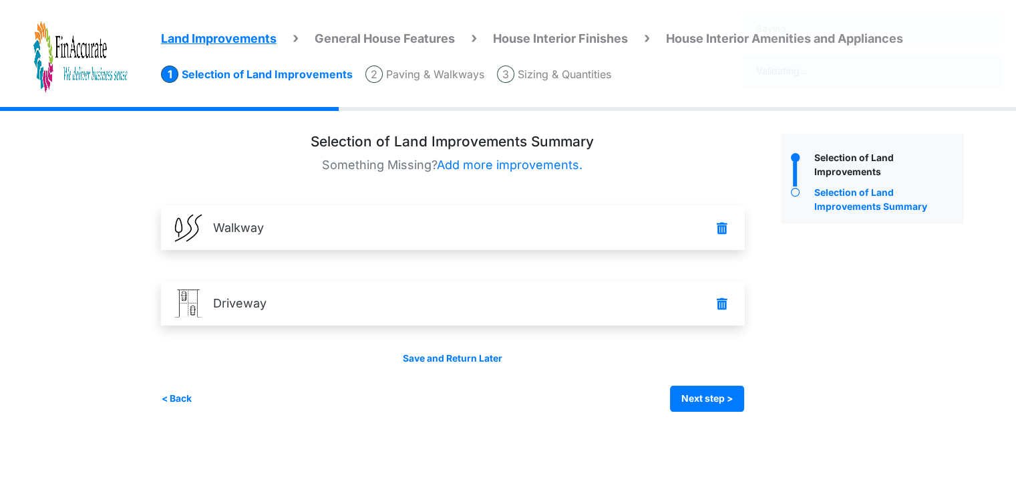
scroll to position [0, 0]
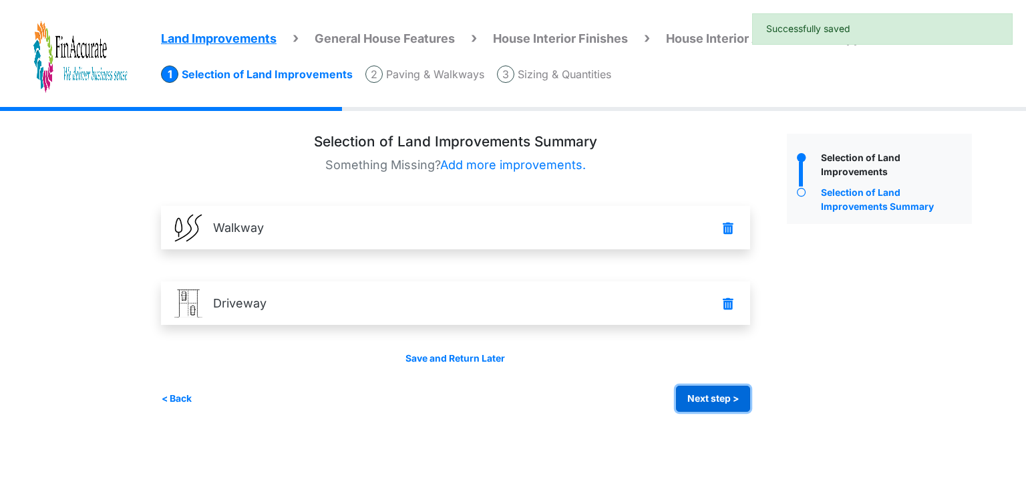
click at [695, 394] on button "Next step >" at bounding box center [713, 398] width 74 height 26
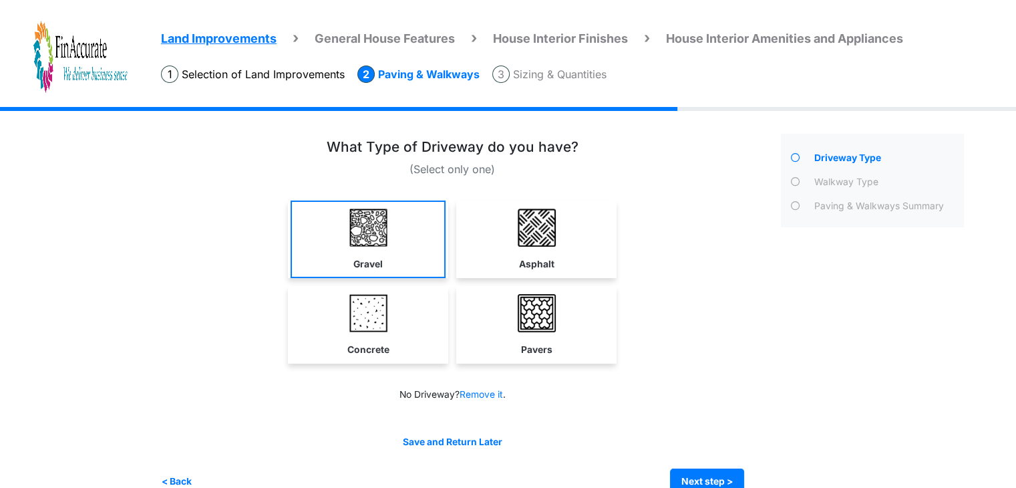
click at [386, 251] on link "Gravel" at bounding box center [368, 238] width 155 height 77
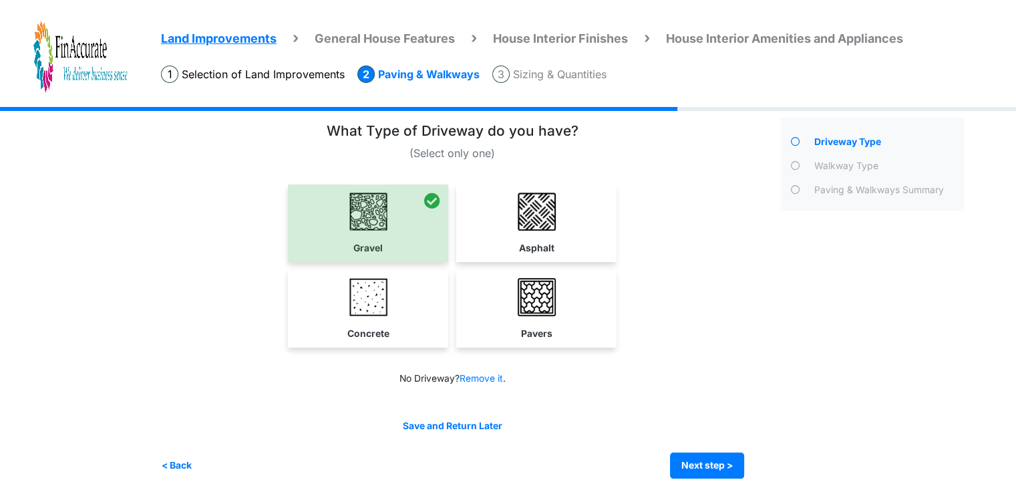
scroll to position [25, 0]
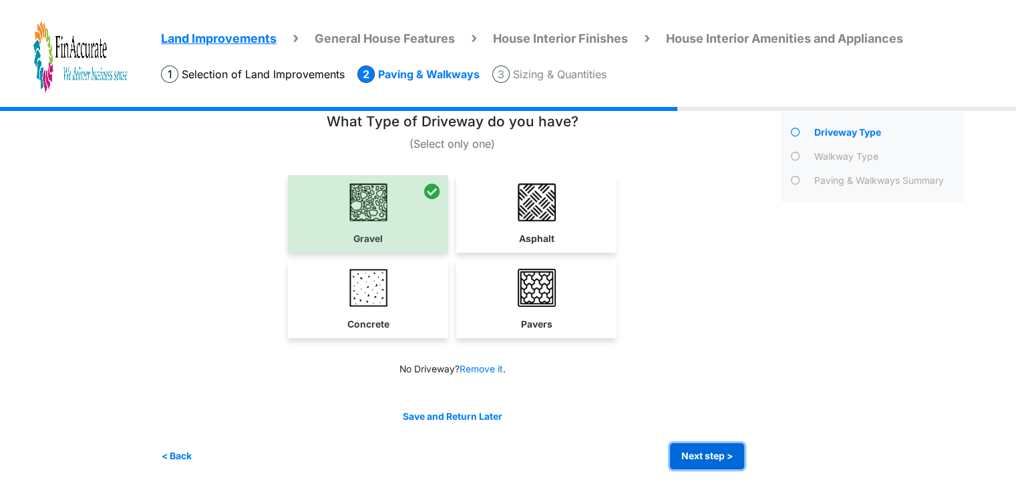
click at [707, 456] on button "Next step >" at bounding box center [707, 456] width 74 height 26
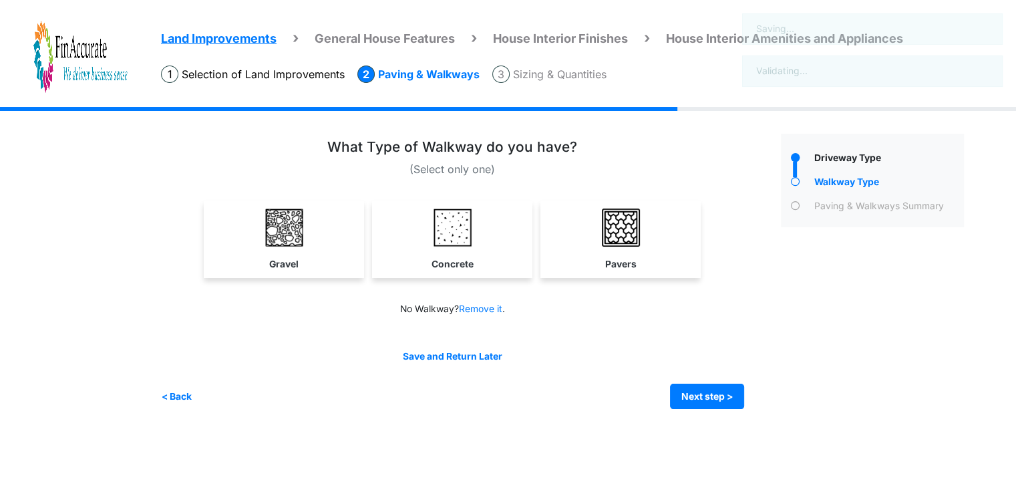
scroll to position [0, 0]
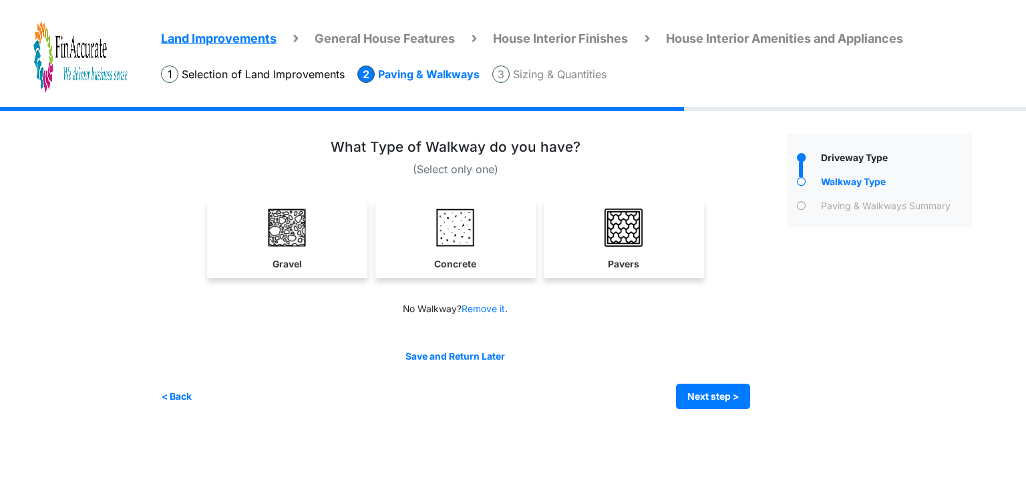
drag, startPoint x: 453, startPoint y: 252, endPoint x: 470, endPoint y: 254, distance: 16.8
click at [453, 252] on link "Concrete" at bounding box center [455, 238] width 155 height 77
select select "*"
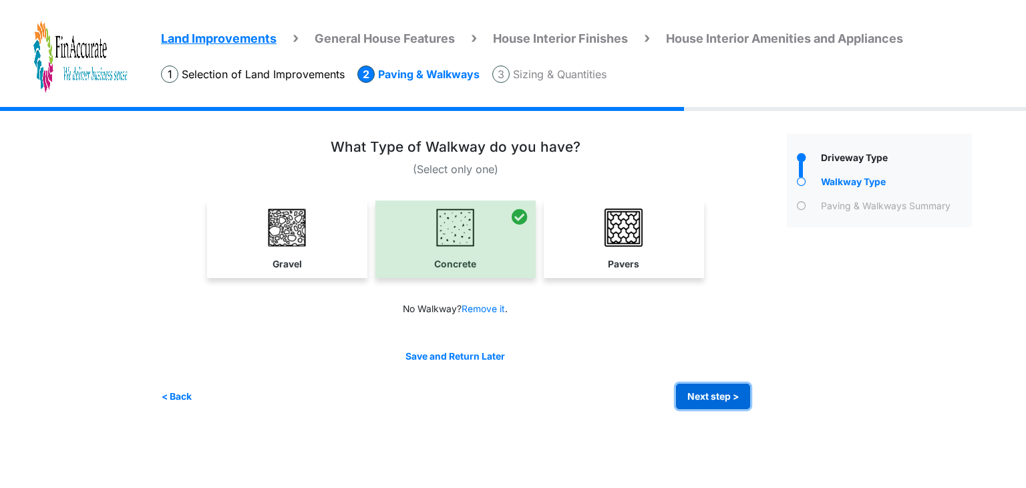
click at [722, 389] on button "Next step >" at bounding box center [713, 396] width 74 height 26
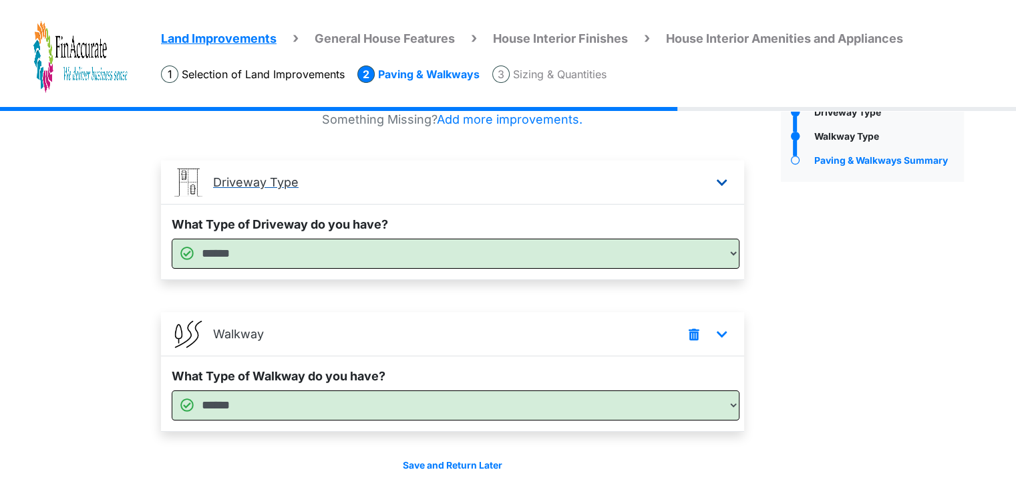
scroll to position [96, 0]
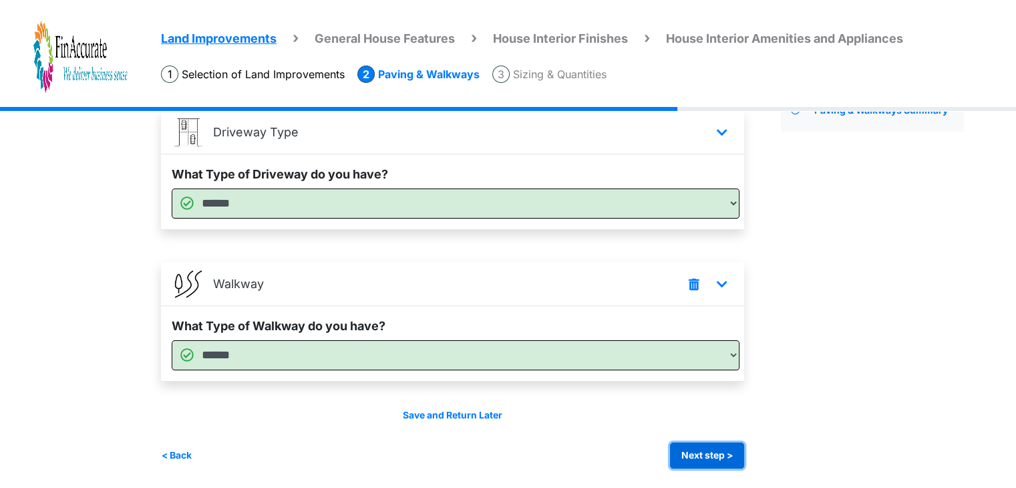
click at [708, 453] on button "Next step >" at bounding box center [707, 455] width 74 height 26
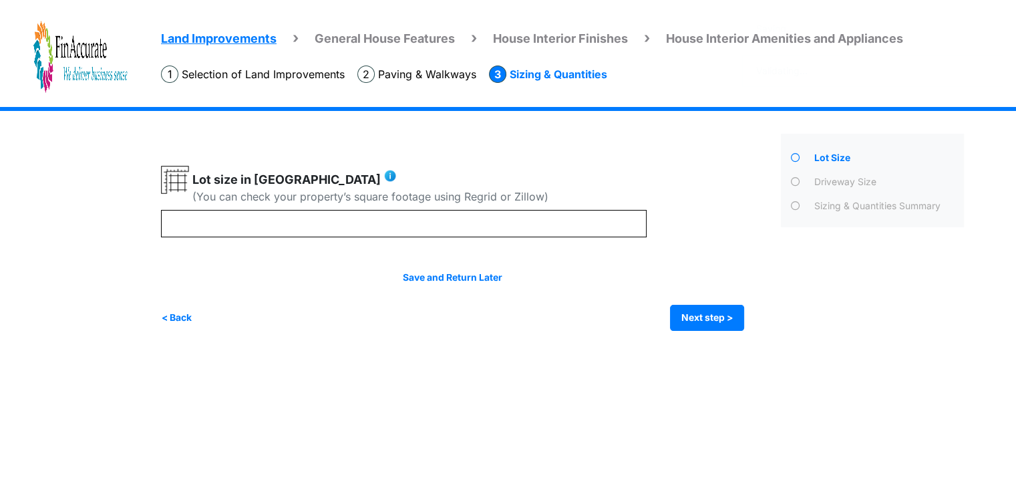
scroll to position [0, 0]
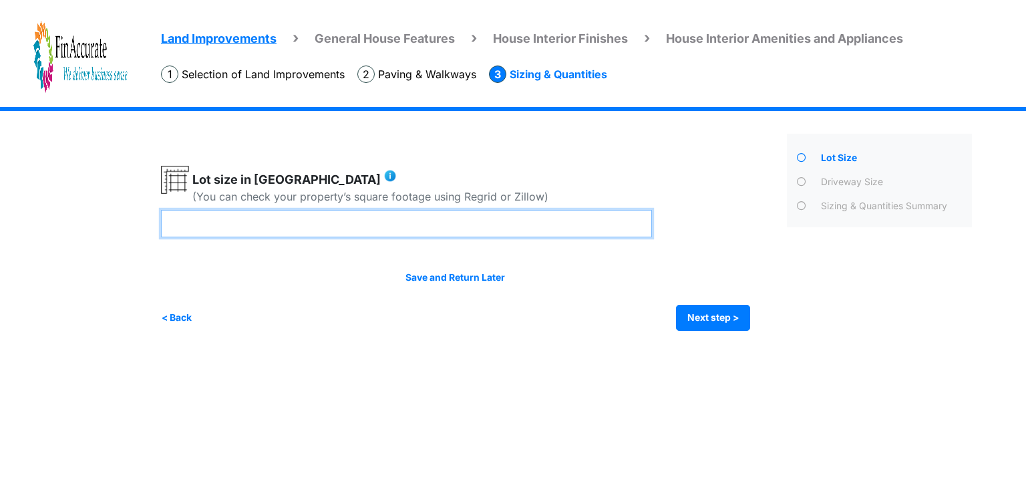
click at [415, 222] on input "number" at bounding box center [406, 223] width 491 height 27
click at [393, 221] on input "number" at bounding box center [406, 223] width 491 height 27
click at [437, 227] on input "number" at bounding box center [406, 223] width 491 height 27
type input "****"
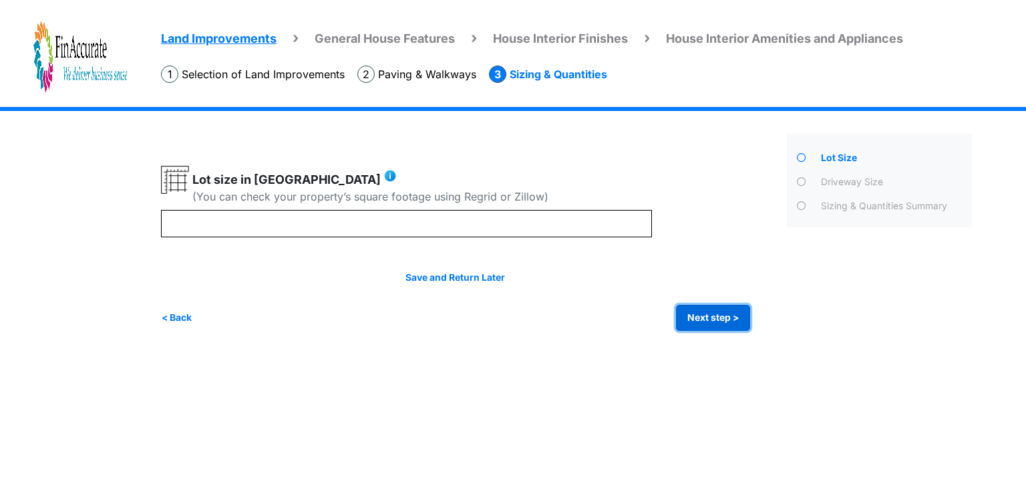
click at [694, 316] on button "Next step >" at bounding box center [713, 318] width 74 height 26
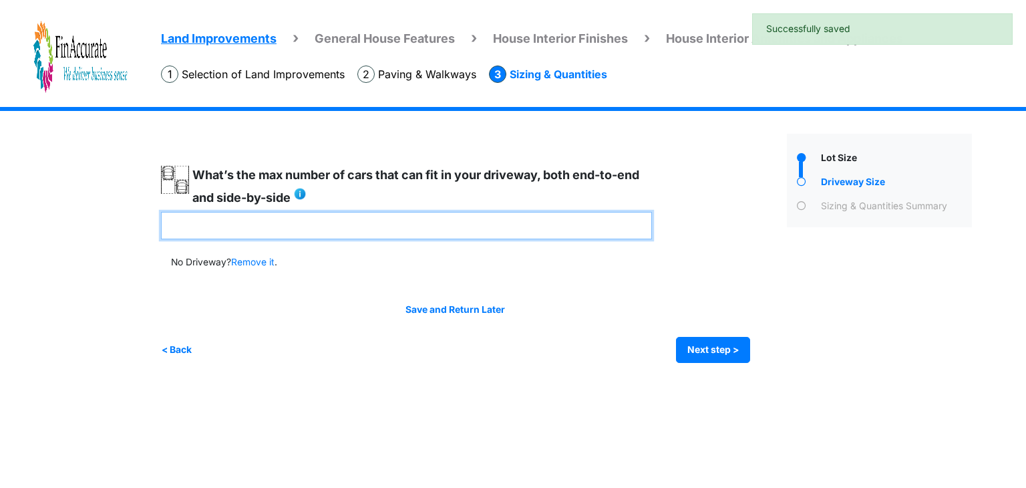
click at [512, 230] on input "number" at bounding box center [406, 225] width 491 height 27
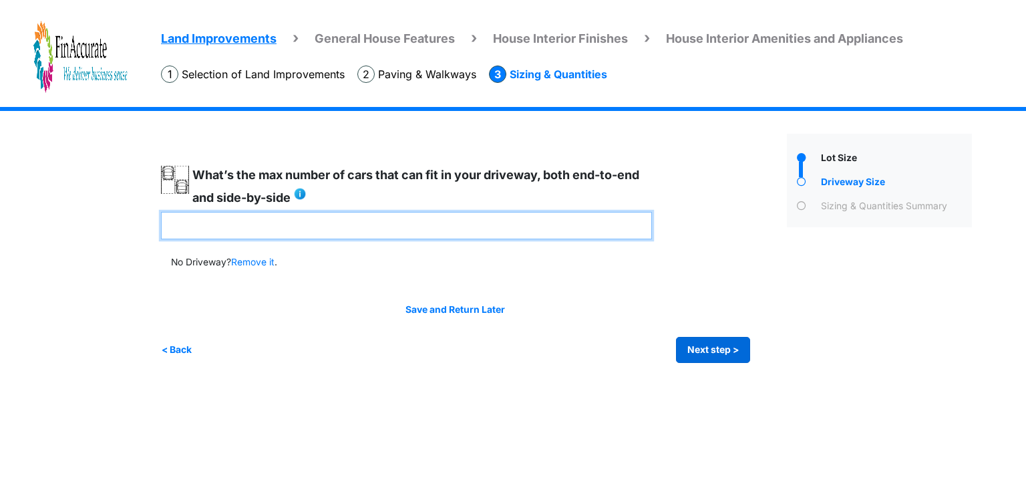
type input "*"
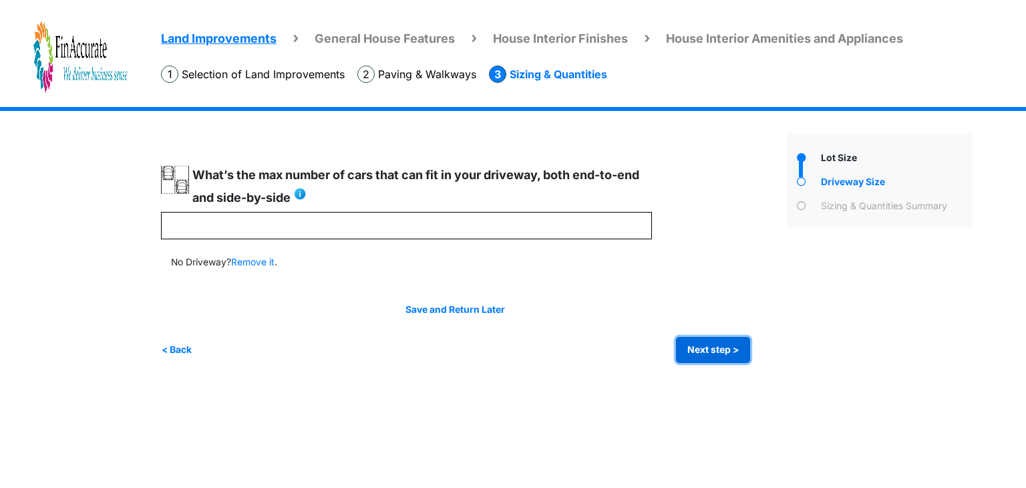
click at [697, 352] on button "Next step >" at bounding box center [713, 350] width 74 height 26
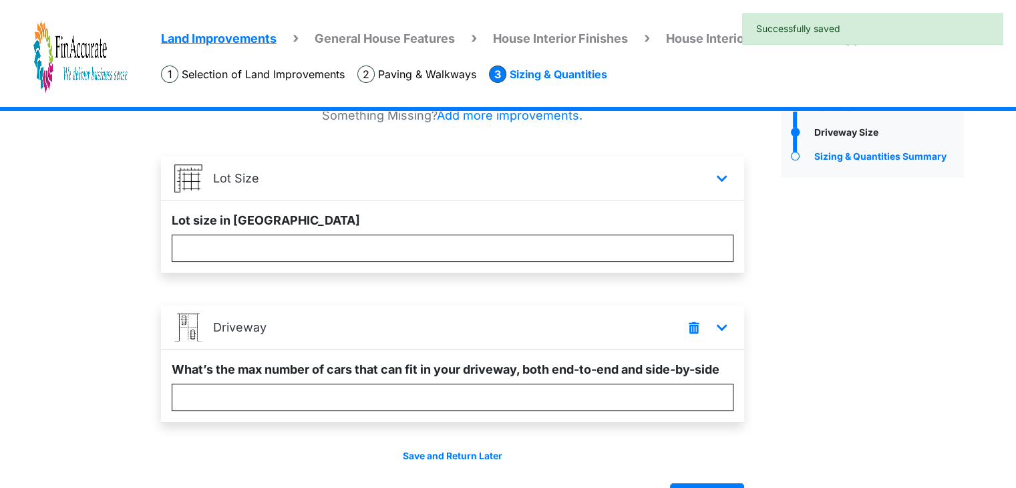
scroll to position [90, 0]
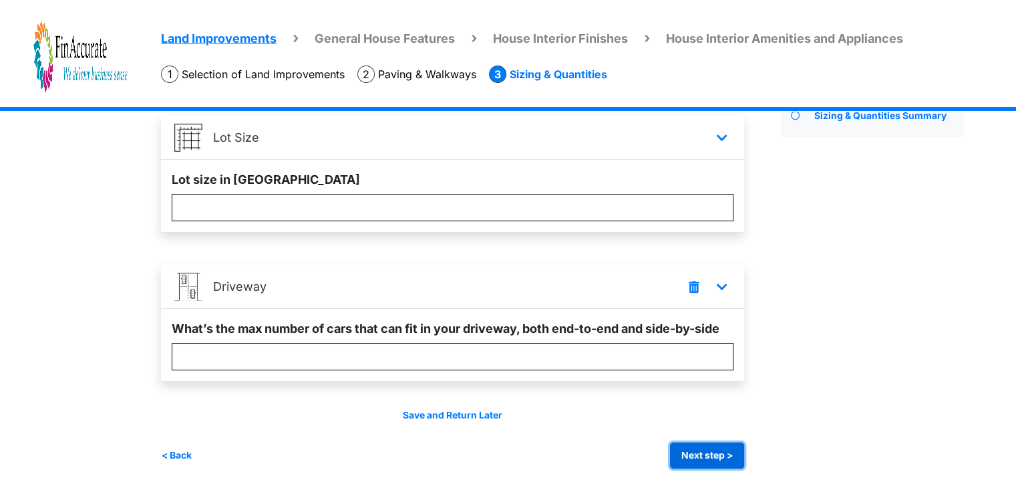
click at [692, 456] on button "Next step >" at bounding box center [707, 455] width 74 height 26
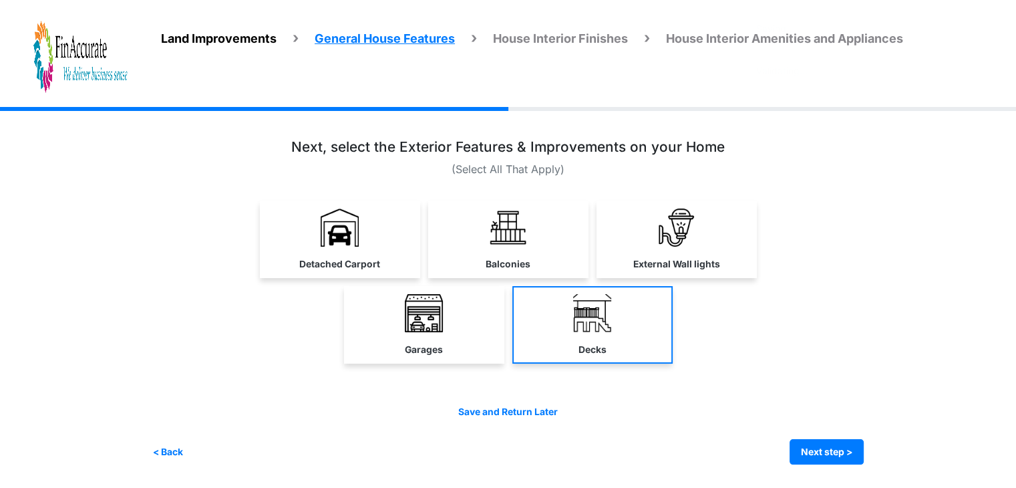
scroll to position [0, 0]
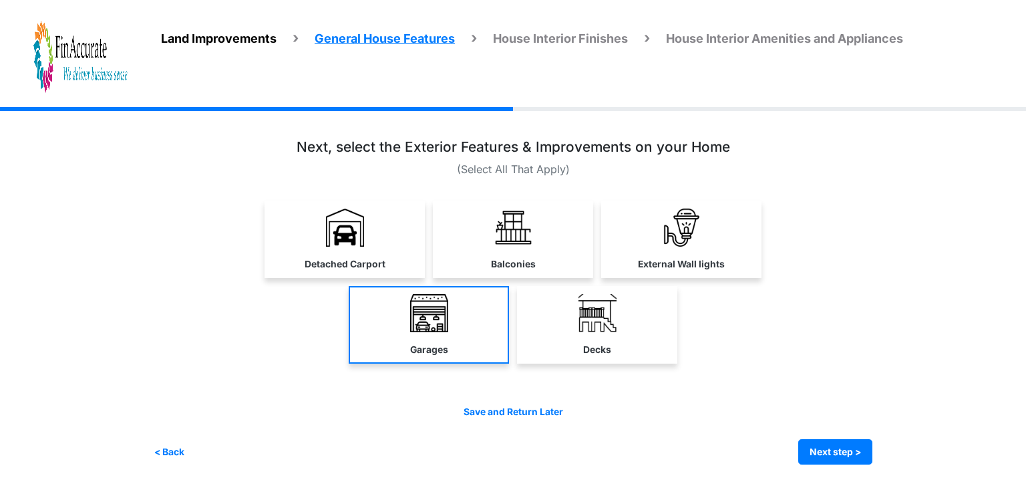
click at [386, 357] on link "Garages" at bounding box center [429, 324] width 160 height 77
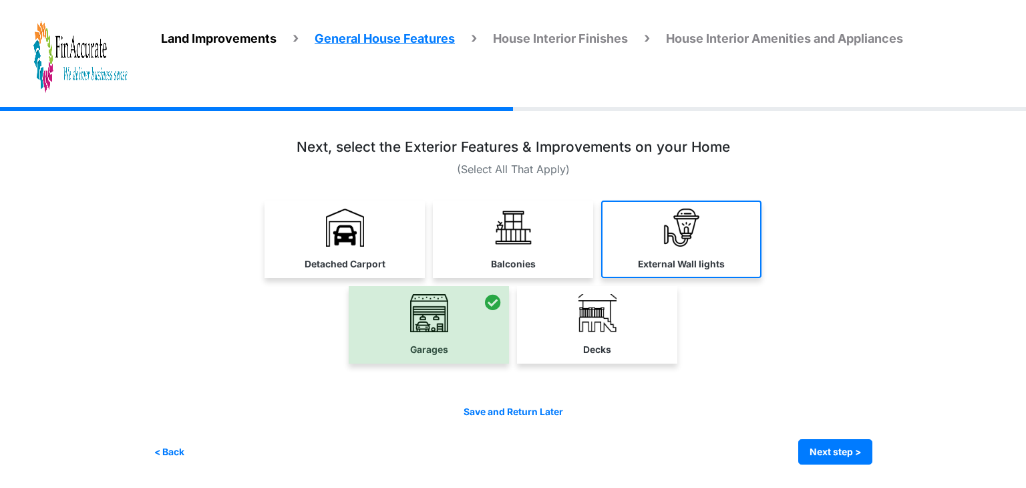
click at [719, 253] on link "External Wall lights" at bounding box center [681, 238] width 160 height 77
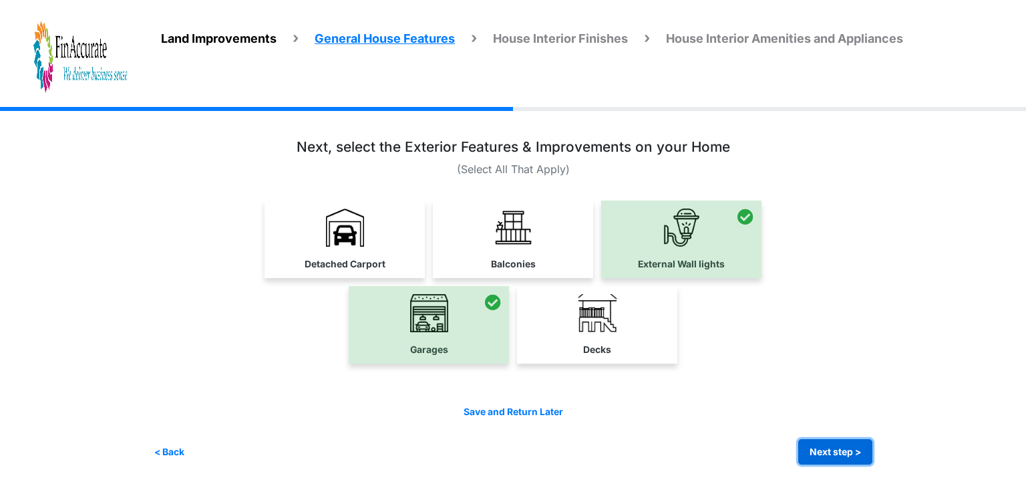
drag, startPoint x: 844, startPoint y: 454, endPoint x: 834, endPoint y: 449, distance: 11.7
click at [842, 452] on button "Next step >" at bounding box center [835, 452] width 74 height 26
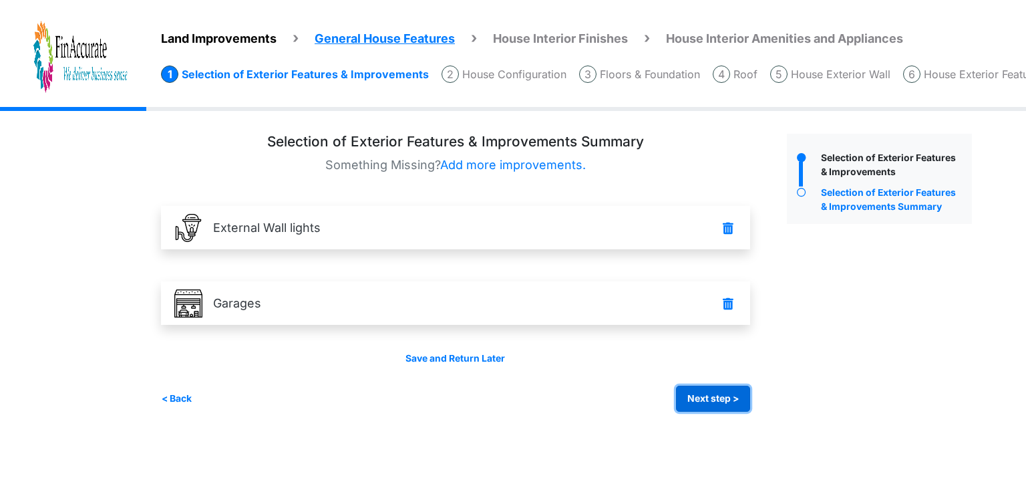
click at [719, 391] on button "Next step >" at bounding box center [713, 398] width 74 height 26
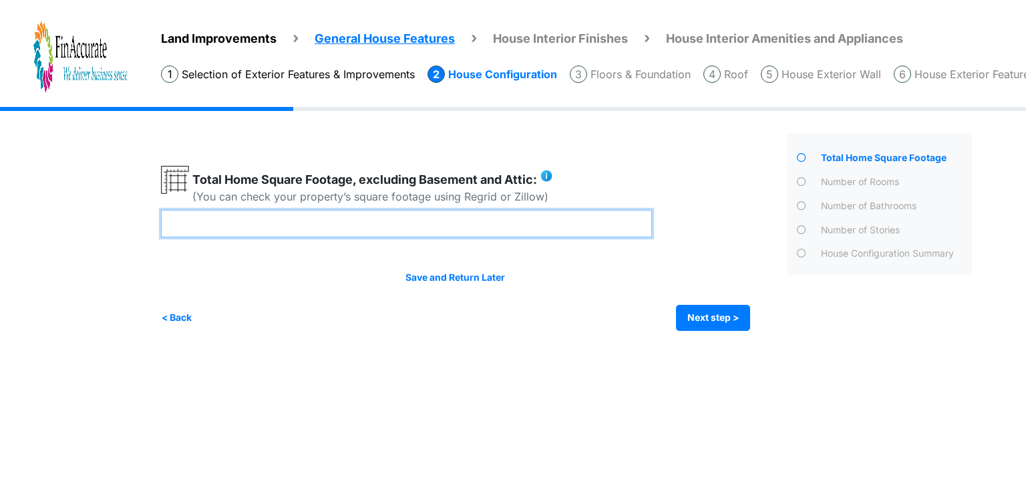
click at [441, 220] on input "number" at bounding box center [406, 223] width 491 height 27
type input "****"
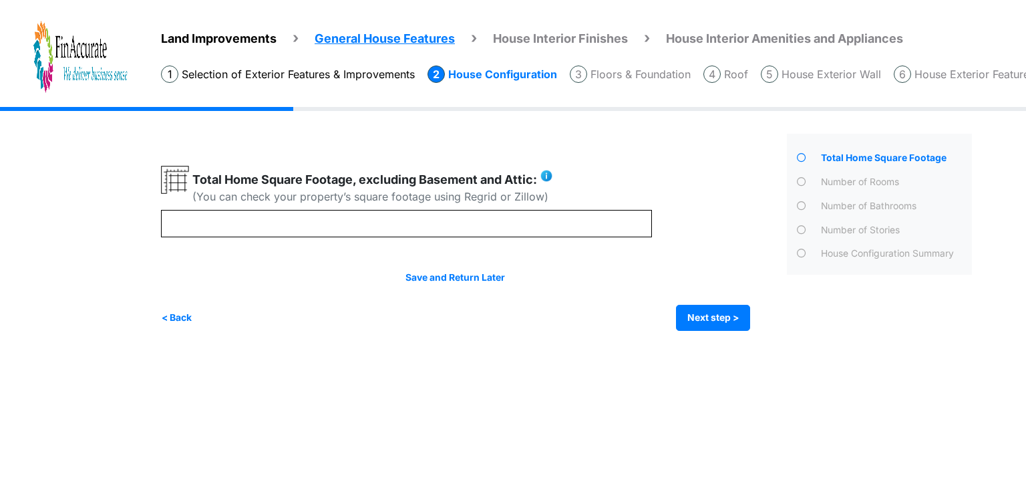
click at [700, 301] on div "Save and Return Later < Back Next step > Save and submit" at bounding box center [455, 300] width 589 height 60
click at [705, 307] on button "Next step >" at bounding box center [713, 318] width 74 height 26
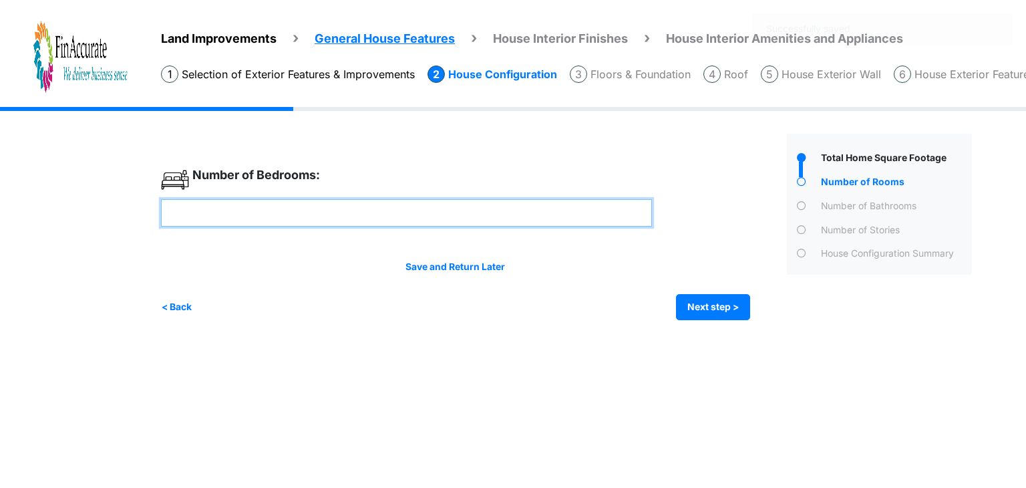
click at [395, 204] on input "number" at bounding box center [406, 212] width 491 height 27
type input "*"
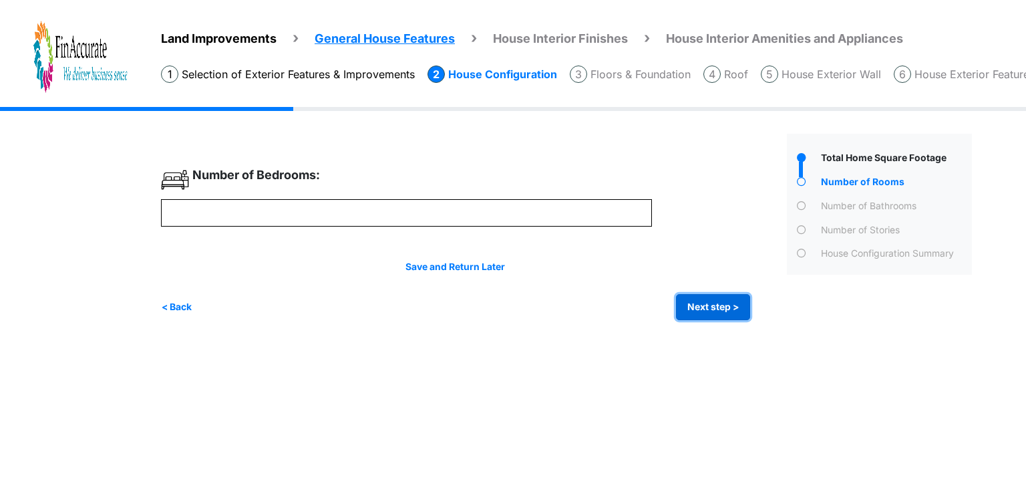
click at [714, 311] on button "Next step >" at bounding box center [713, 307] width 74 height 26
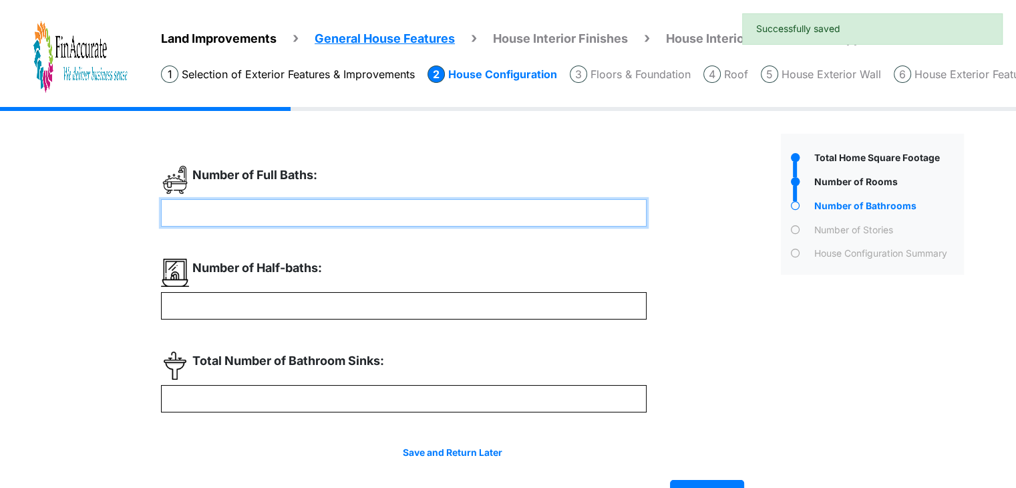
click at [353, 212] on input "number" at bounding box center [404, 212] width 486 height 27
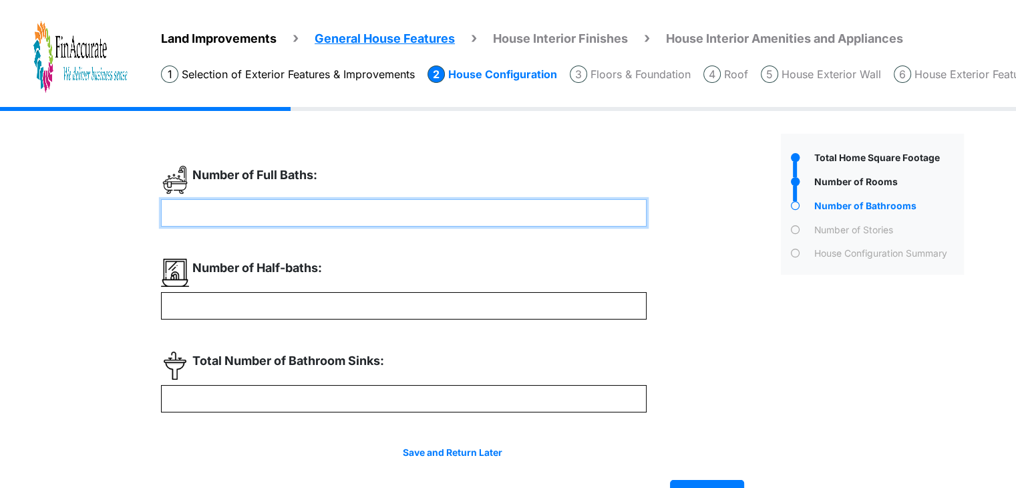
type input "*"
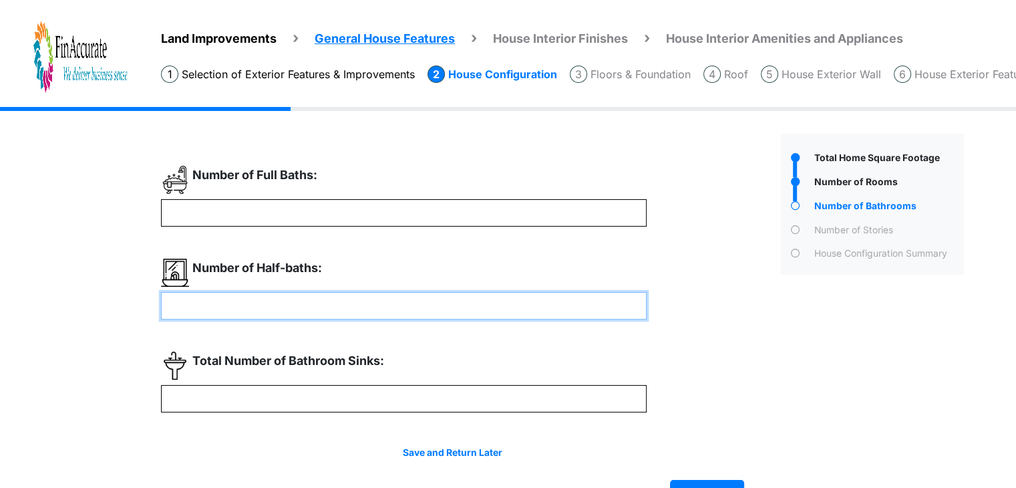
click at [360, 305] on input "number" at bounding box center [404, 305] width 486 height 27
type input "*"
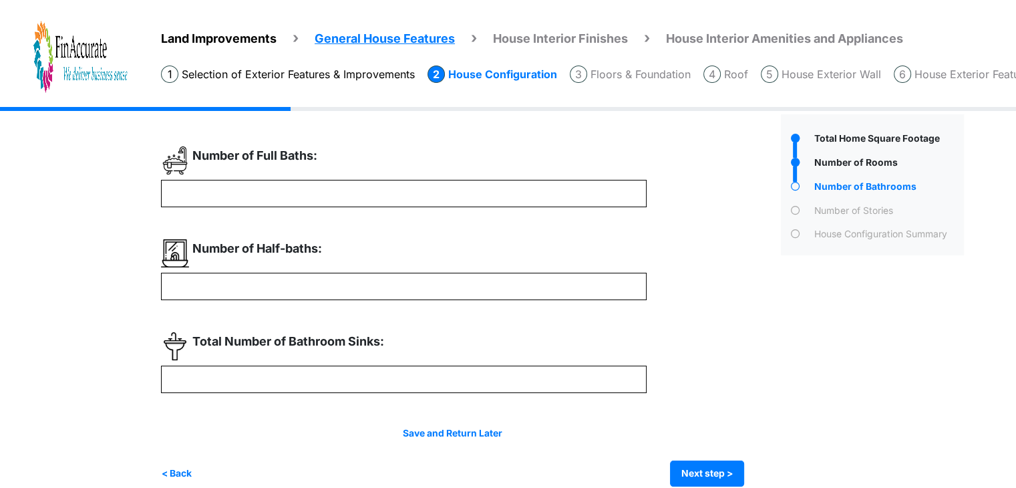
scroll to position [37, 0]
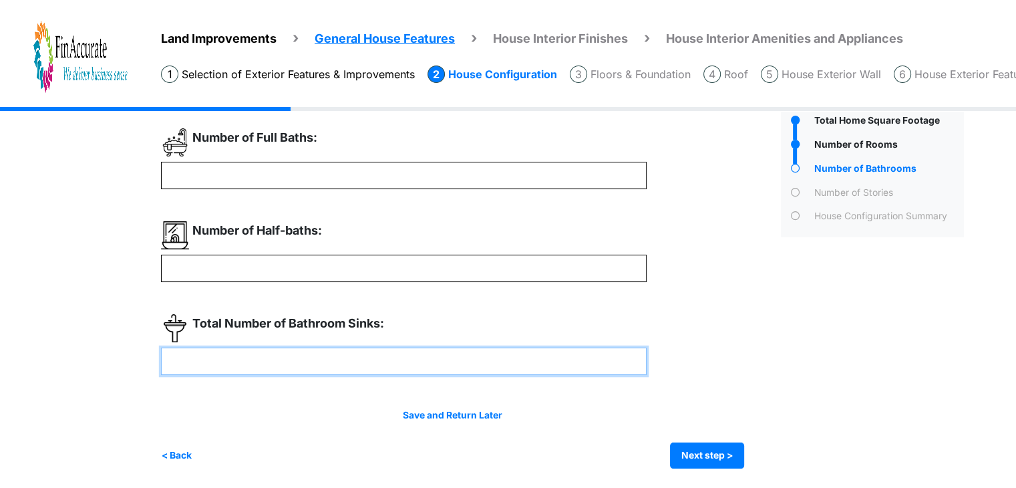
click at [444, 369] on input "number" at bounding box center [404, 360] width 486 height 27
click at [481, 359] on input "number" at bounding box center [404, 360] width 486 height 27
type input "*"
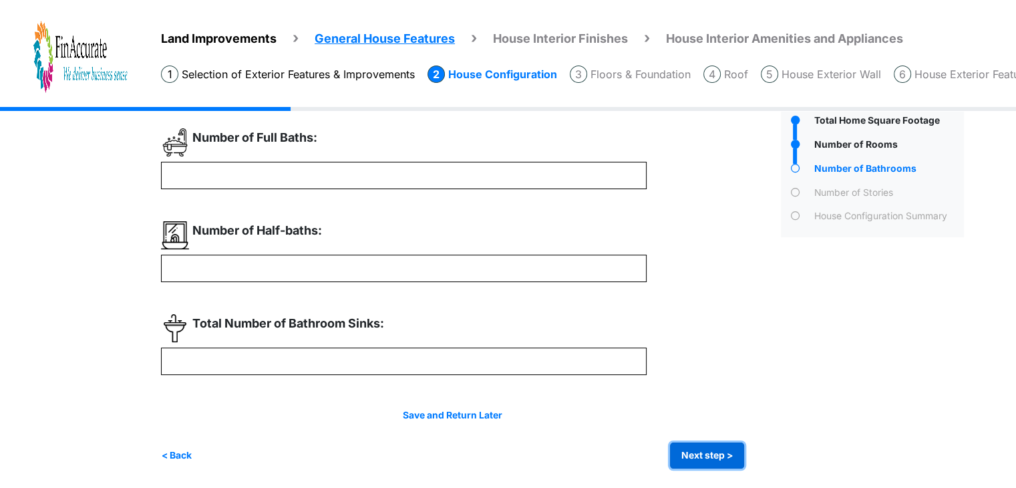
click at [703, 454] on button "Next step >" at bounding box center [707, 455] width 74 height 26
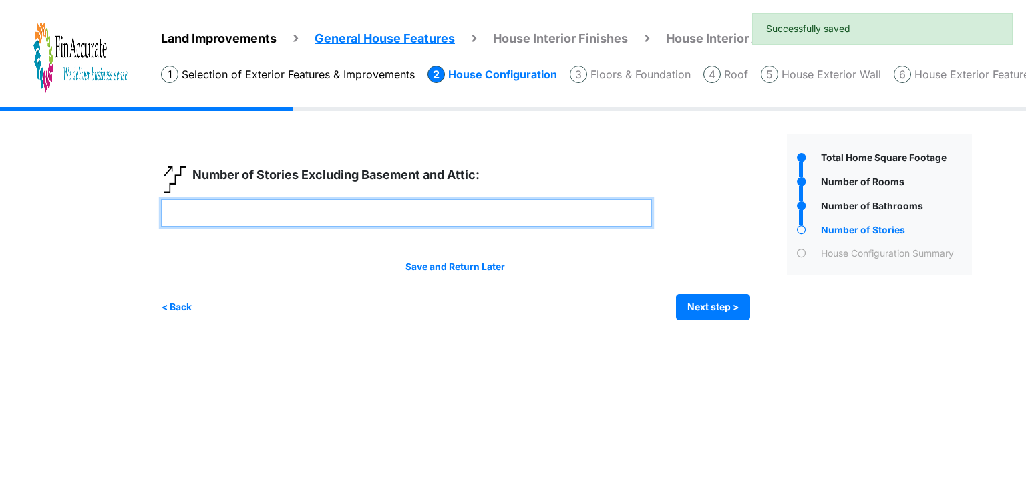
click at [373, 204] on input "number" at bounding box center [406, 212] width 491 height 27
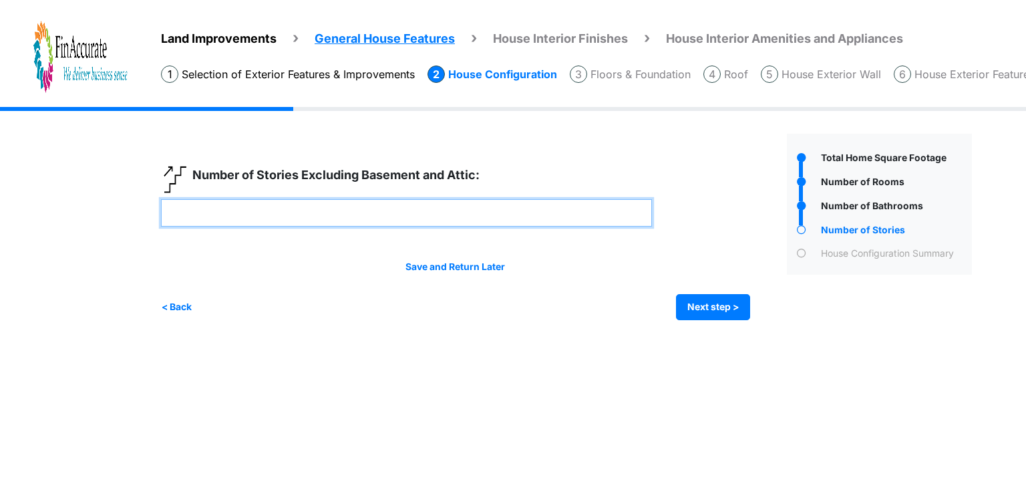
click at [442, 218] on input "number" at bounding box center [406, 212] width 491 height 27
type input "*"
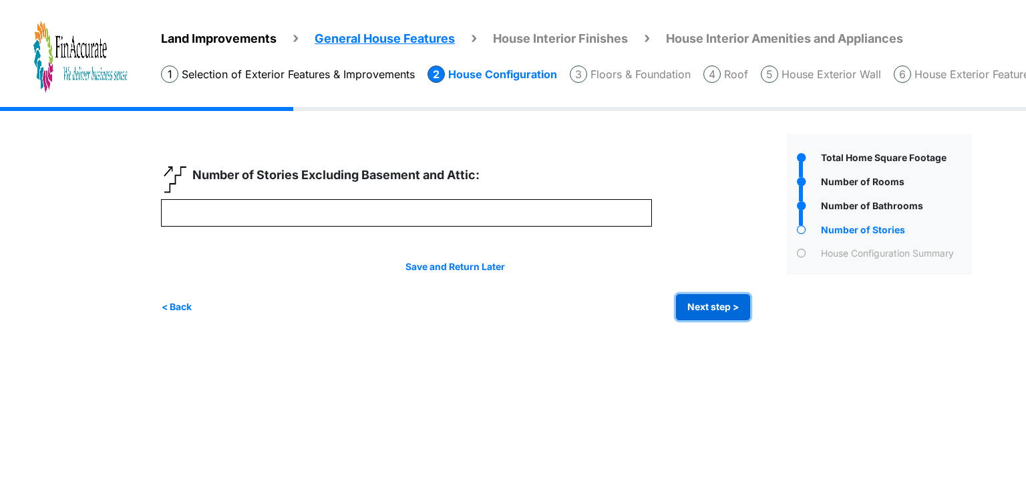
click at [721, 311] on button "Next step >" at bounding box center [713, 307] width 74 height 26
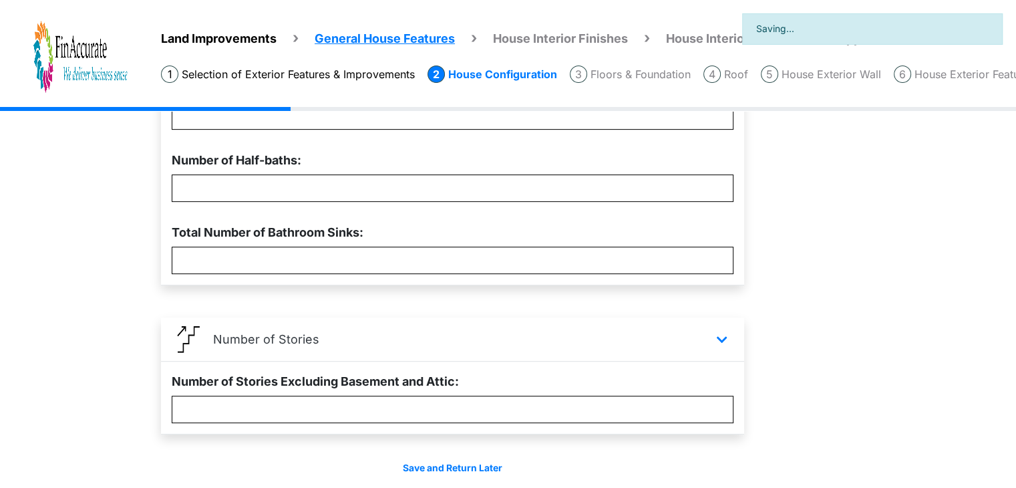
scroll to position [532, 0]
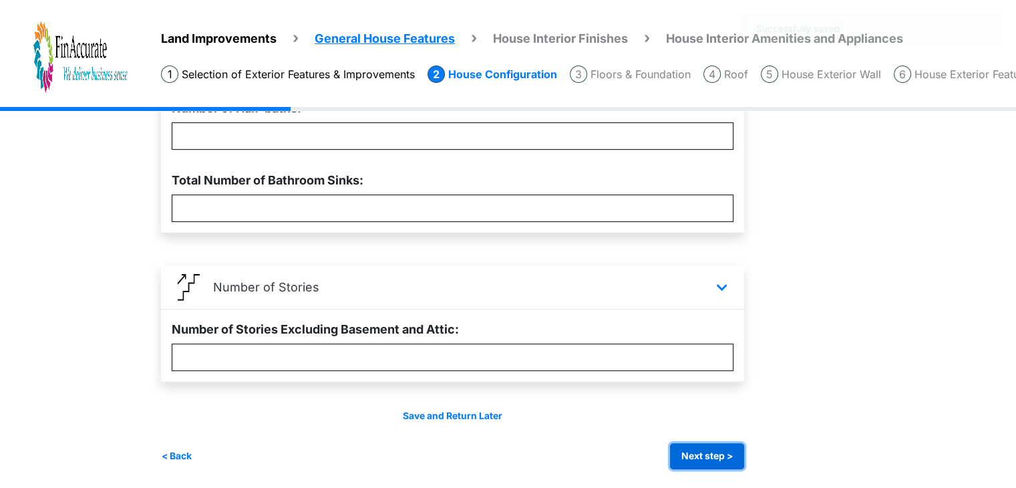
click at [687, 453] on button "Next step >" at bounding box center [707, 456] width 74 height 26
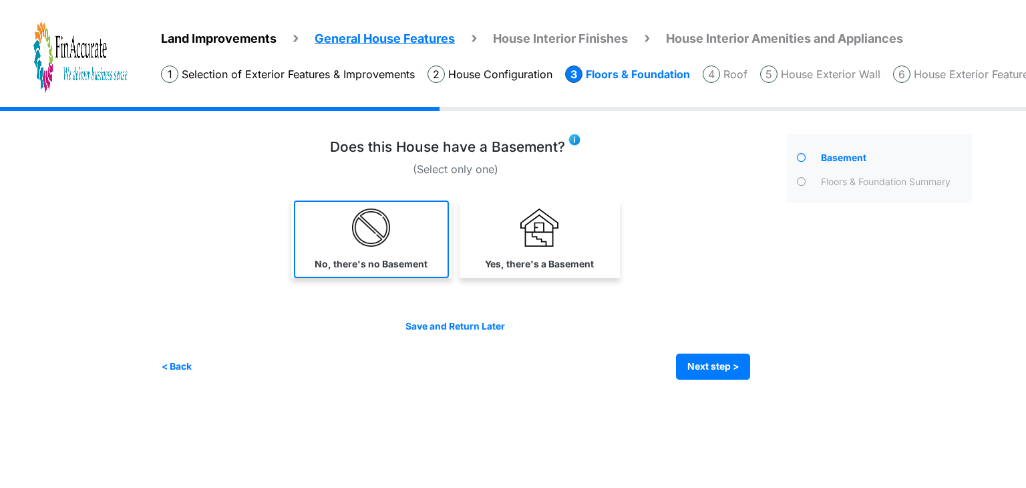
click at [350, 257] on label "No, there's no Basement" at bounding box center [371, 264] width 113 height 14
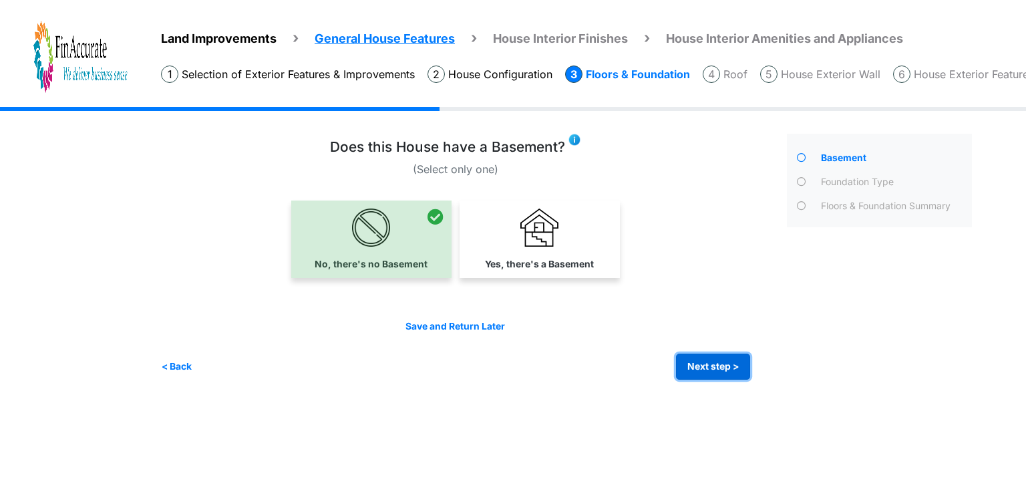
click at [704, 364] on button "Next step >" at bounding box center [713, 366] width 74 height 26
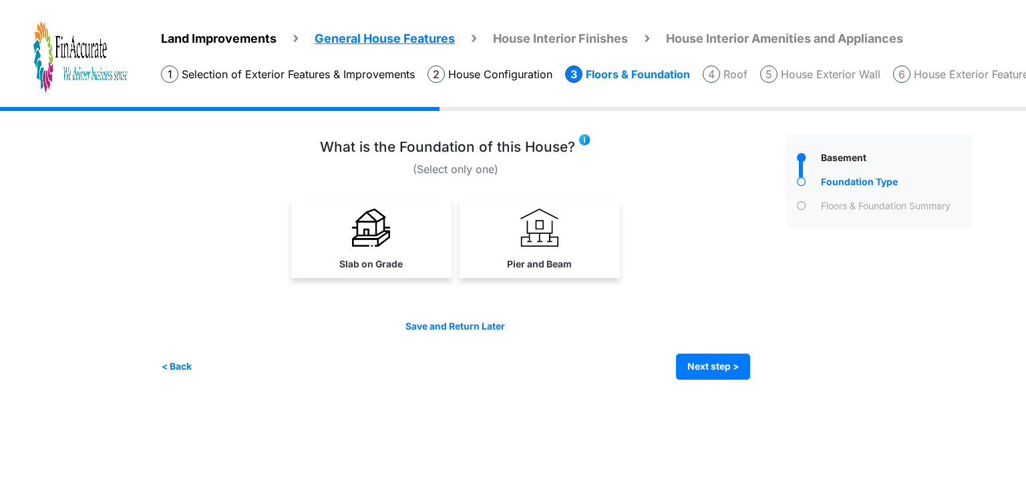
drag, startPoint x: 379, startPoint y: 244, endPoint x: 420, endPoint y: 251, distance: 41.4
click at [379, 244] on img at bounding box center [371, 227] width 38 height 38
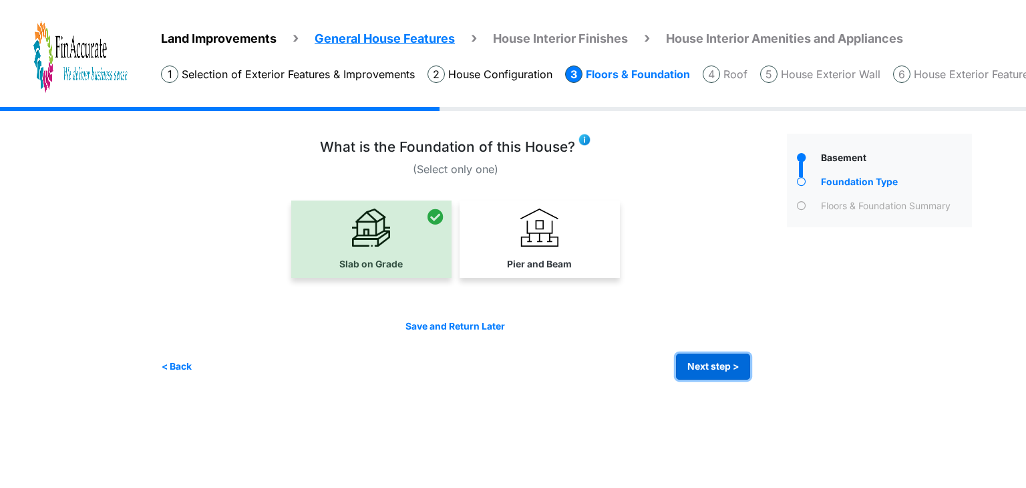
click at [718, 371] on button "Next step >" at bounding box center [713, 366] width 74 height 26
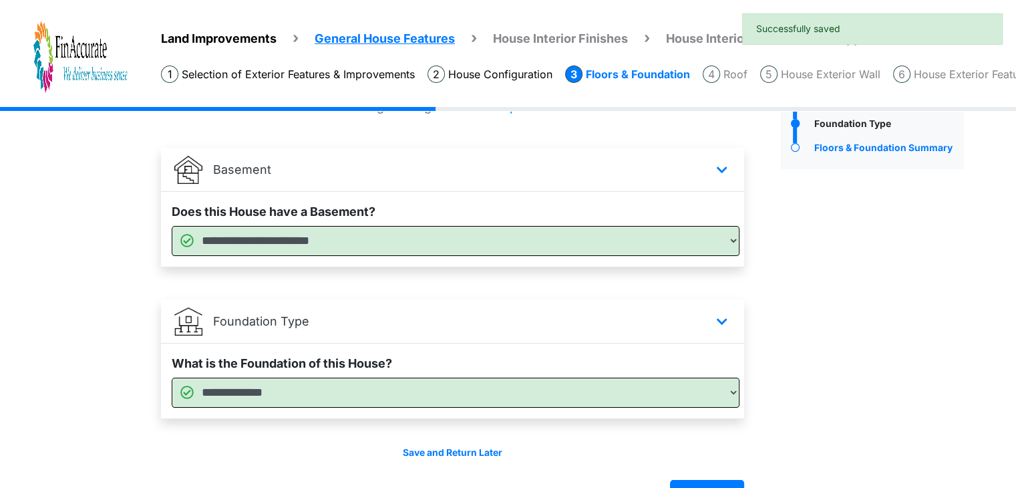
scroll to position [96, 0]
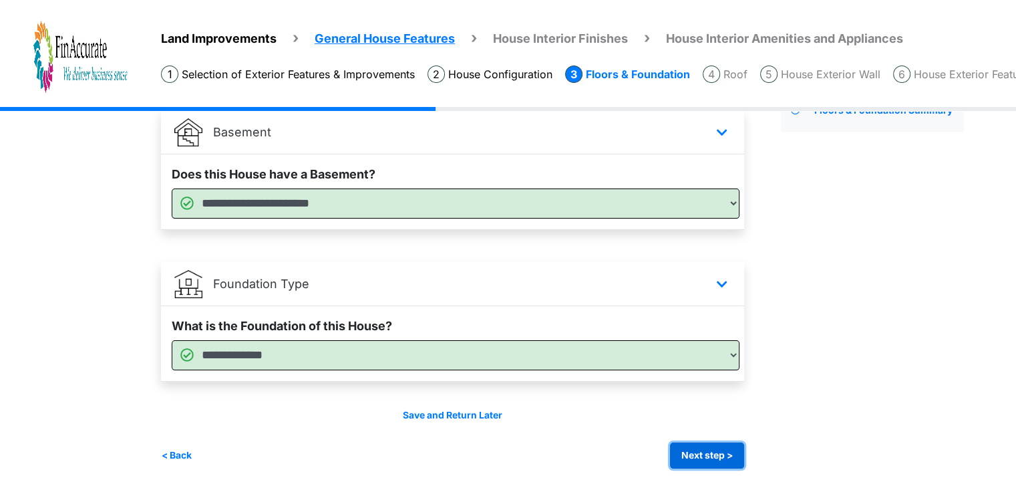
click at [695, 449] on button "Next step >" at bounding box center [707, 455] width 74 height 26
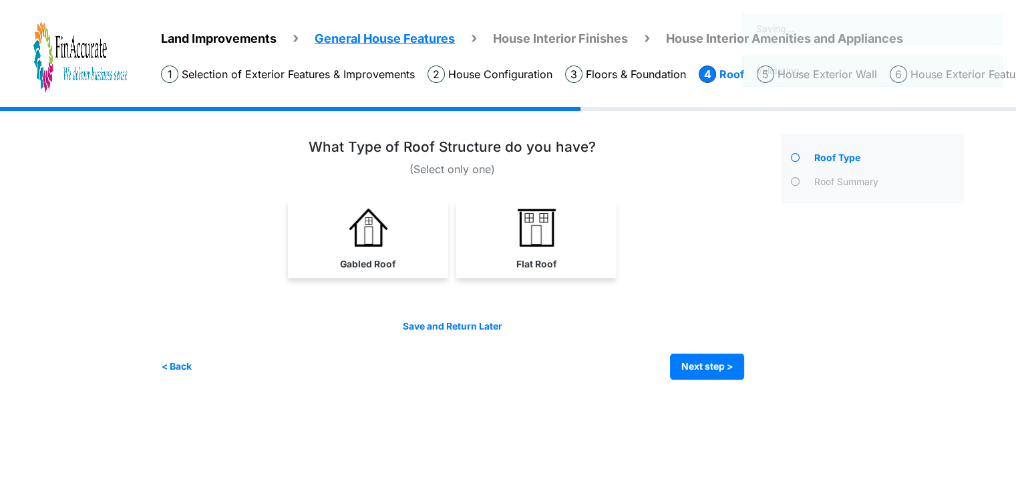
scroll to position [0, 0]
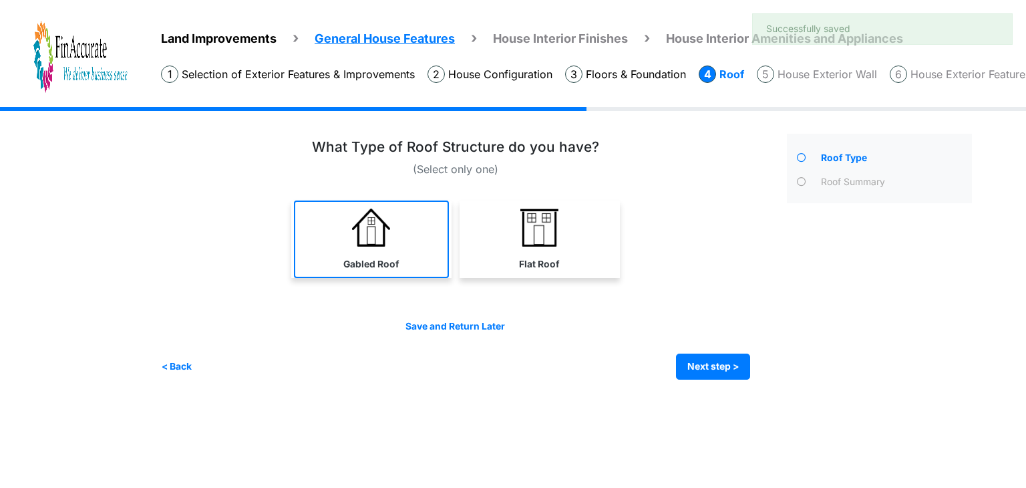
click at [388, 254] on link "Gabled Roof" at bounding box center [371, 238] width 155 height 77
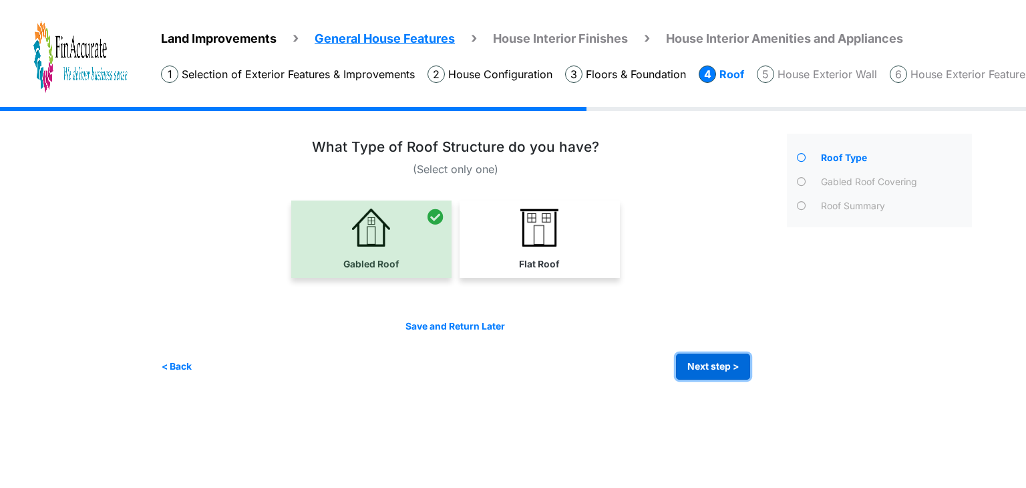
click at [699, 357] on button "Next step >" at bounding box center [713, 366] width 74 height 26
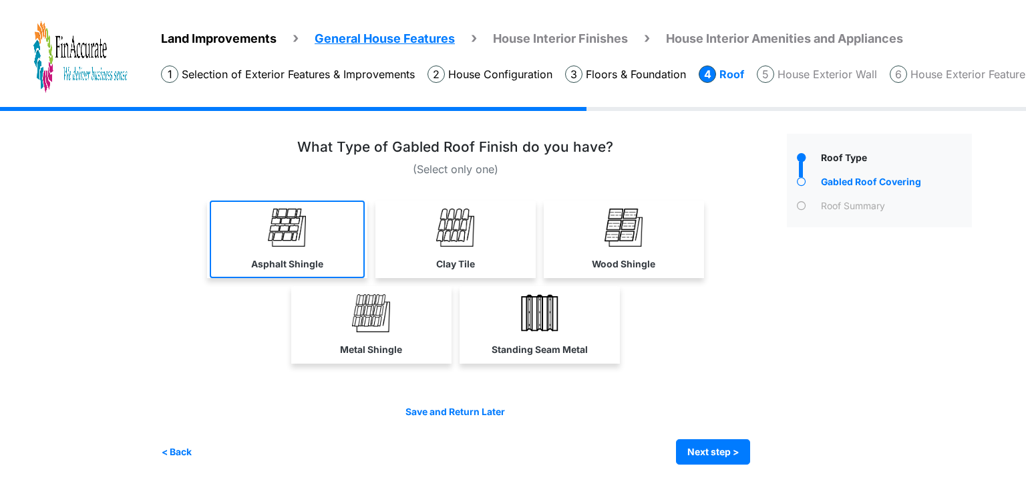
click at [277, 248] on link "Asphalt Shingle" at bounding box center [287, 238] width 155 height 77
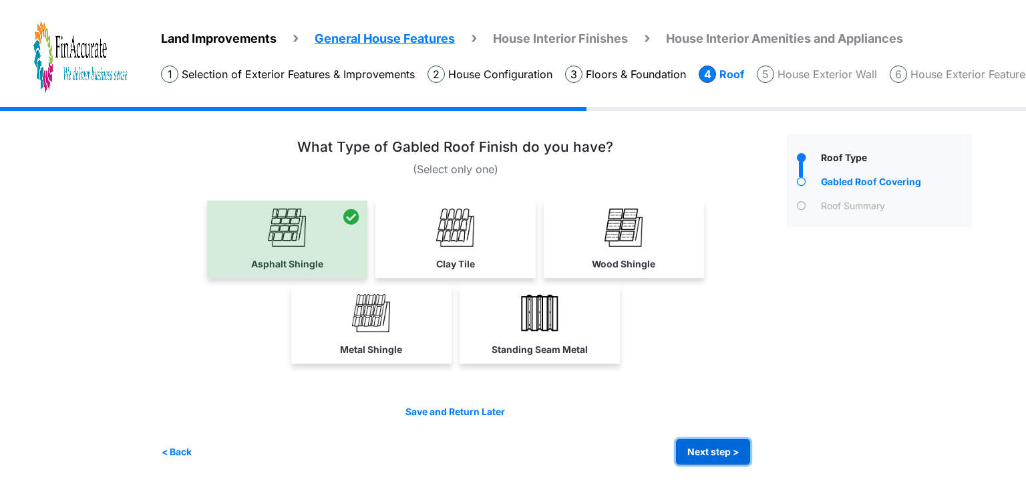
click at [736, 457] on button "Next step >" at bounding box center [713, 452] width 74 height 26
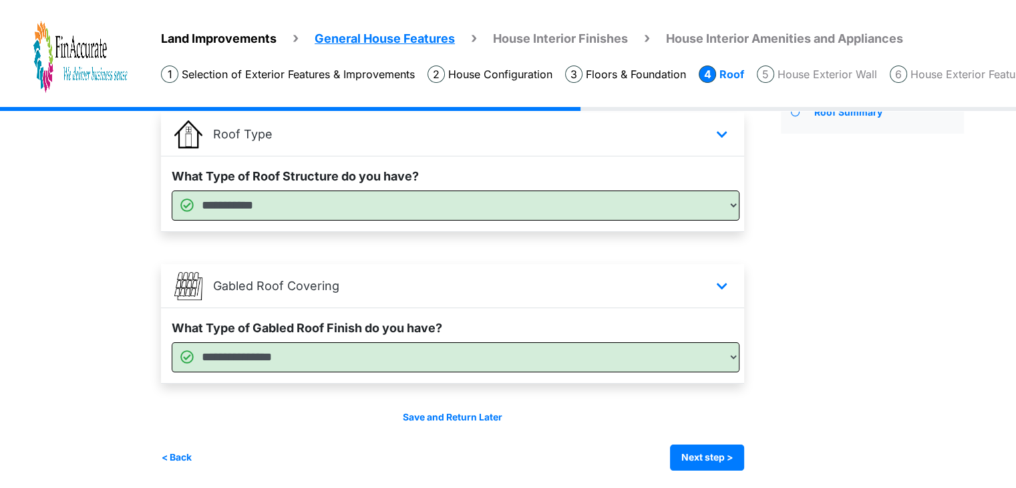
scroll to position [96, 0]
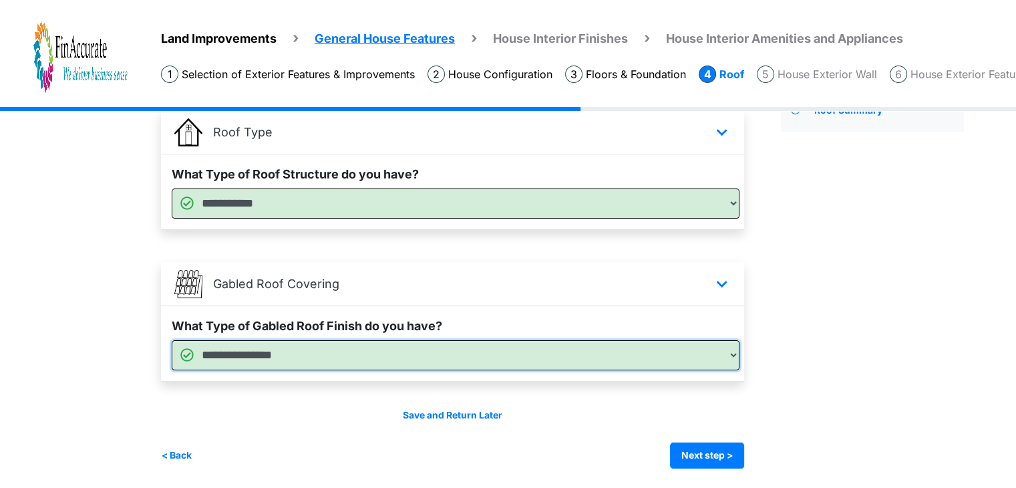
click at [464, 360] on select "**********" at bounding box center [456, 355] width 568 height 30
click at [416, 349] on select "**********" at bounding box center [456, 355] width 568 height 30
click at [590, 356] on select "**********" at bounding box center [456, 355] width 568 height 30
click at [733, 459] on button "Next step >" at bounding box center [707, 455] width 74 height 26
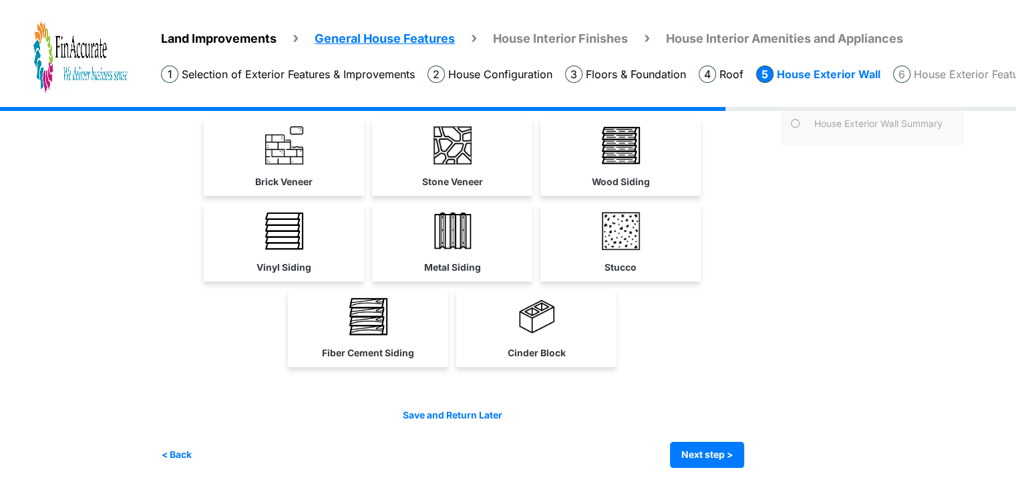
scroll to position [0, 0]
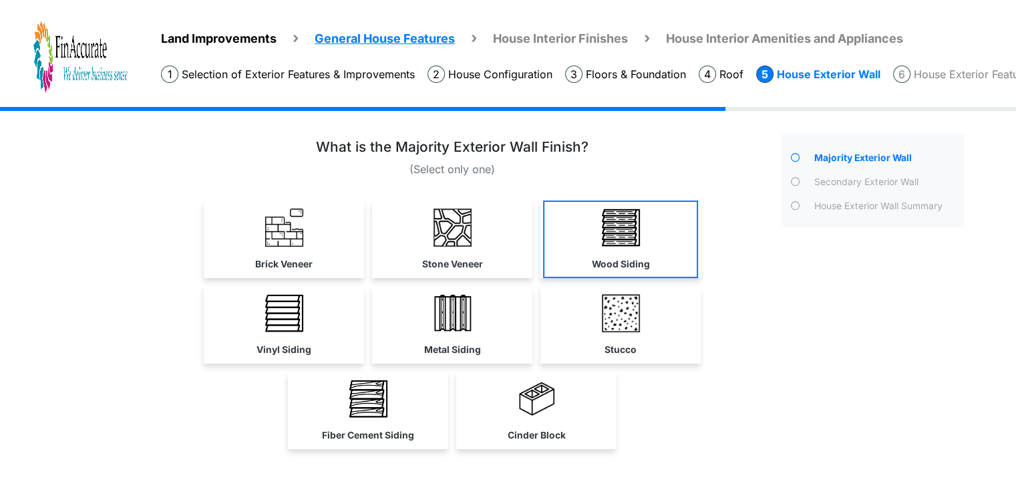
click at [616, 244] on img at bounding box center [621, 227] width 38 height 38
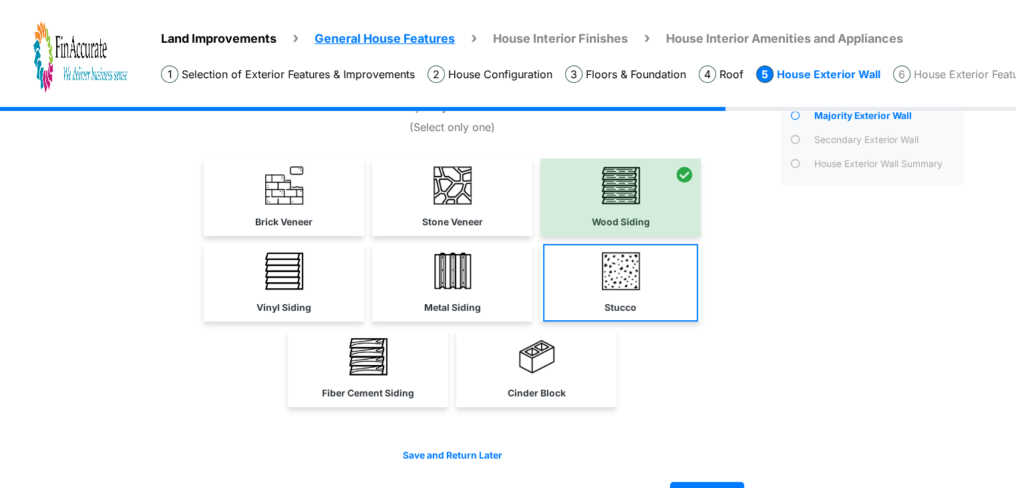
scroll to position [80, 0]
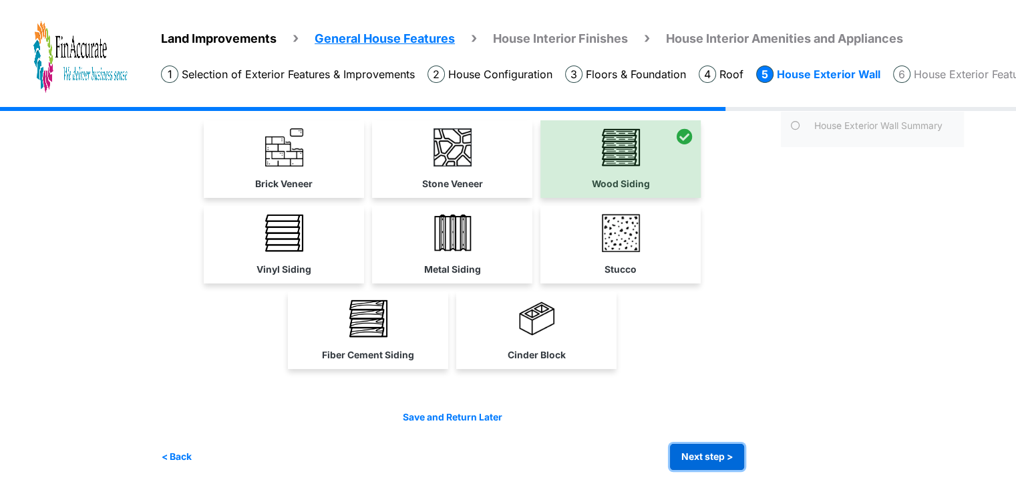
click at [723, 447] on button "Next step >" at bounding box center [707, 456] width 74 height 26
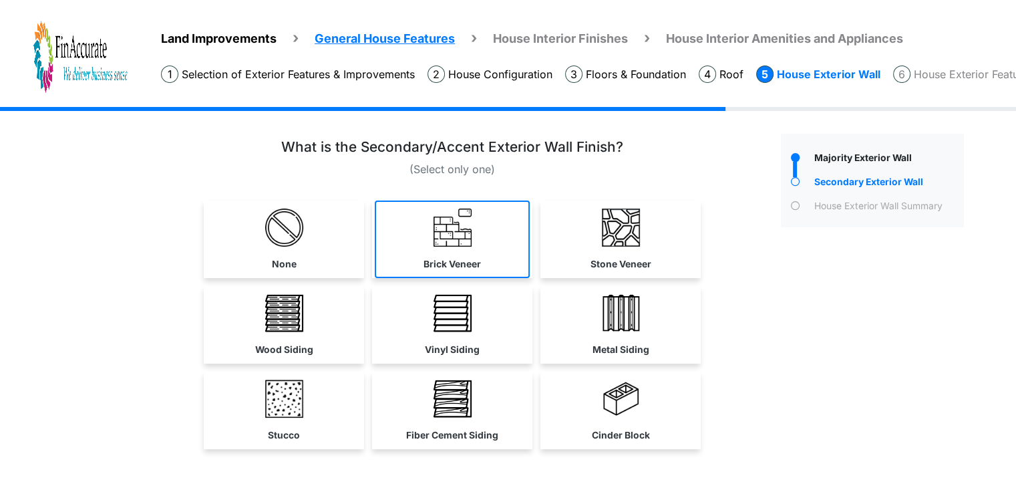
click at [483, 253] on link "Brick Veneer" at bounding box center [452, 238] width 155 height 77
select select "**"
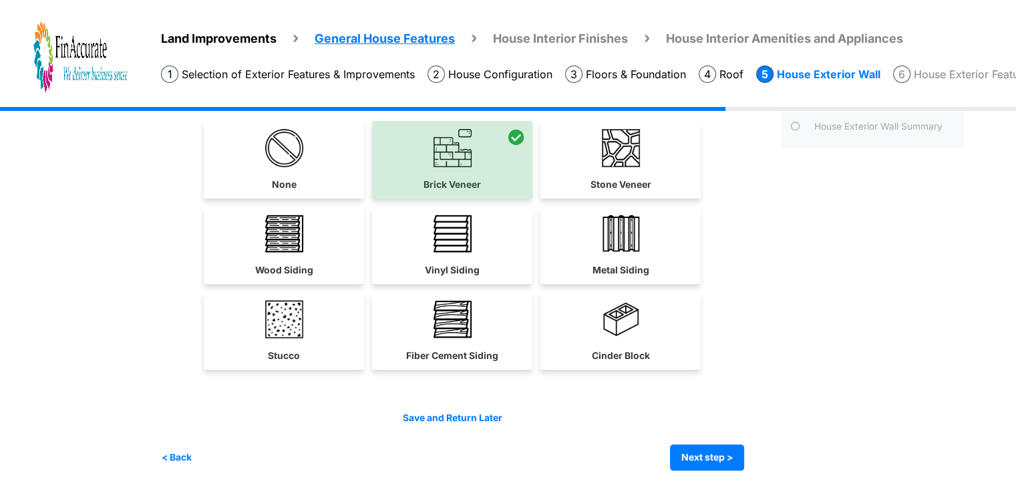
scroll to position [80, 0]
click at [729, 449] on button "Next step >" at bounding box center [707, 456] width 74 height 26
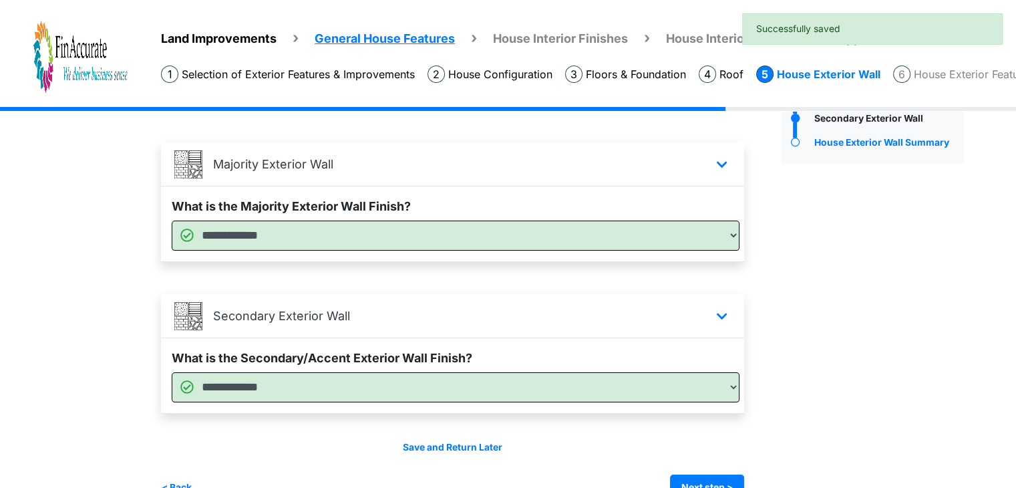
scroll to position [96, 0]
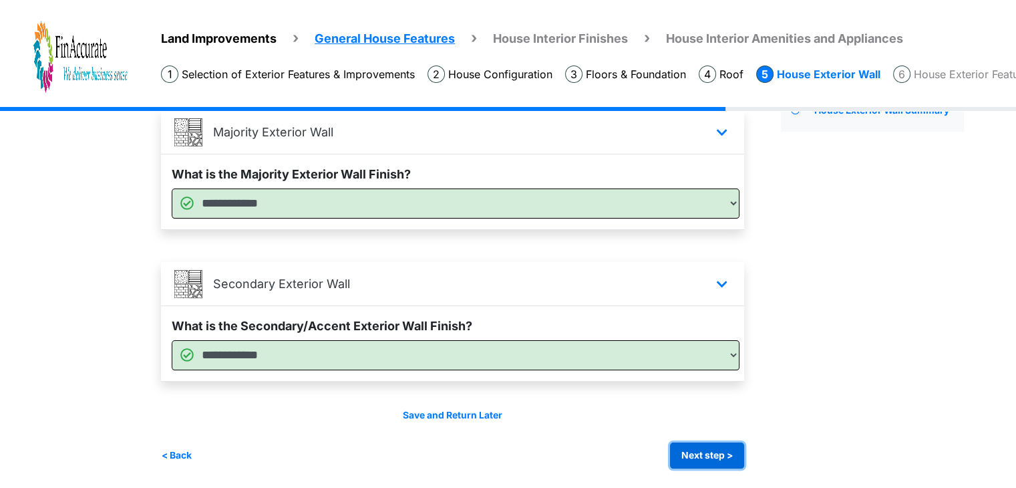
click at [694, 450] on button "Next step >" at bounding box center [707, 455] width 74 height 26
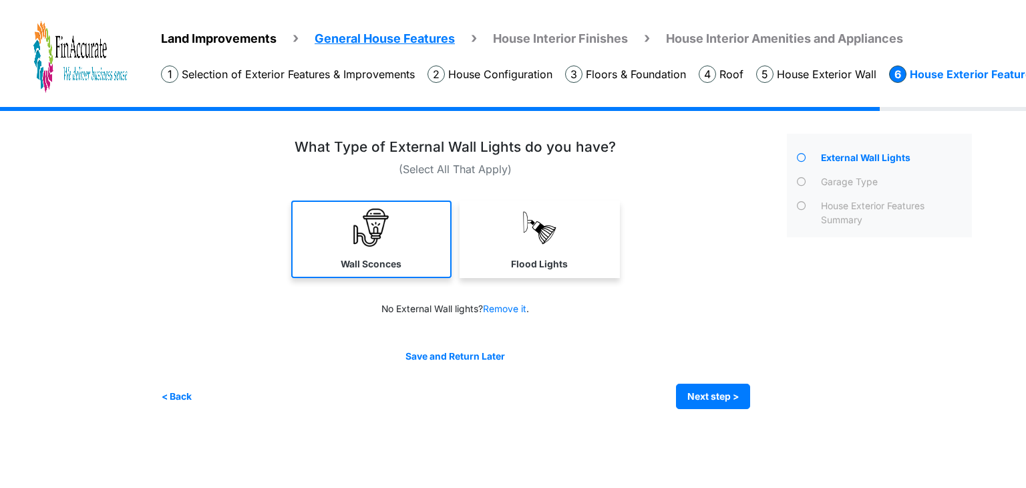
click at [393, 238] on link "Wall Sconces" at bounding box center [371, 238] width 160 height 77
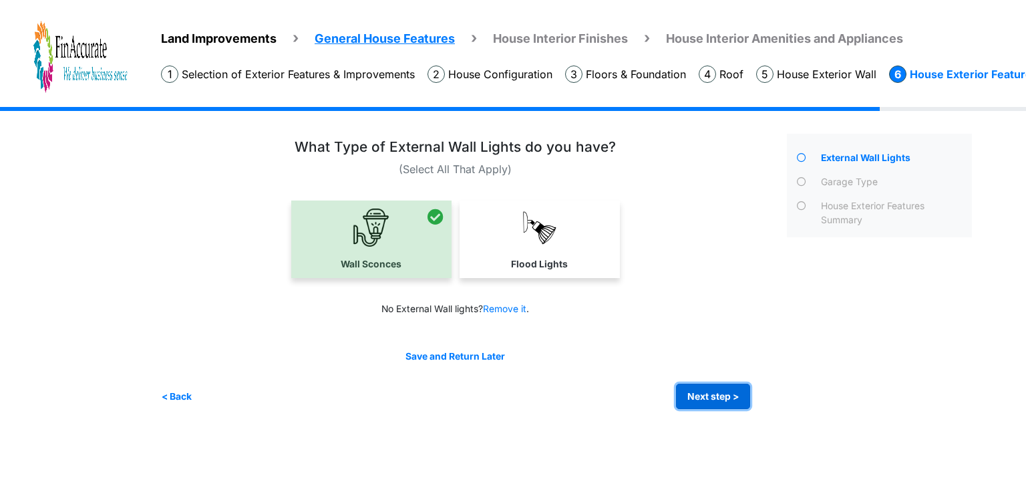
click at [707, 404] on button "Next step >" at bounding box center [713, 396] width 74 height 26
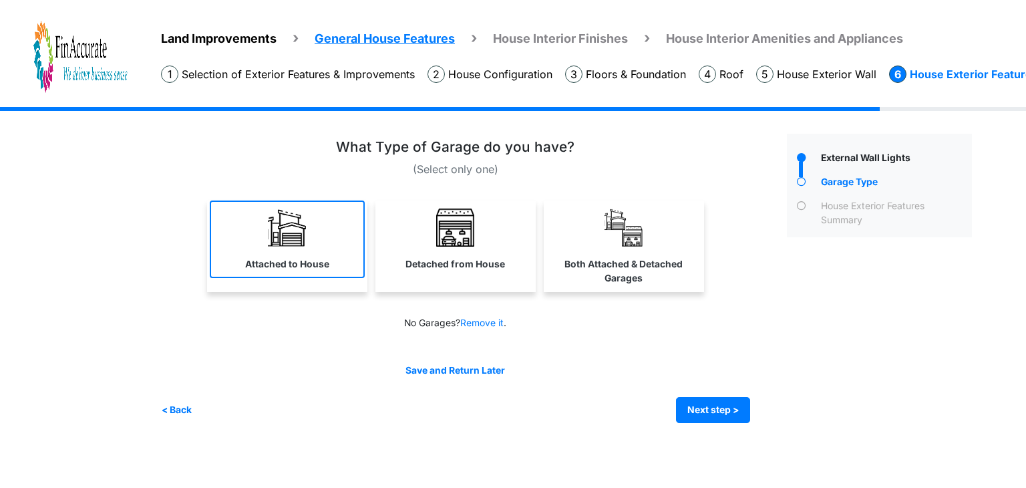
click at [307, 251] on link "Attached to House" at bounding box center [287, 238] width 155 height 77
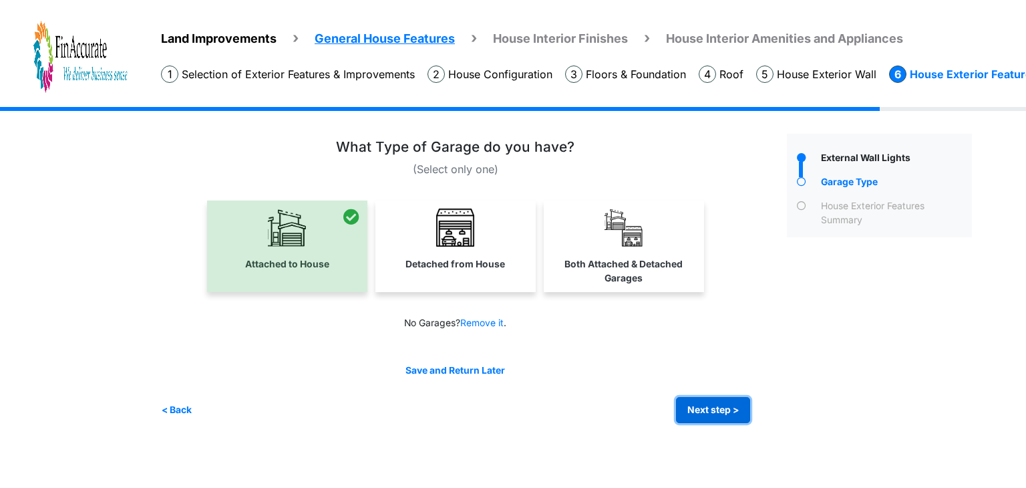
click at [718, 416] on button "Next step >" at bounding box center [713, 410] width 74 height 26
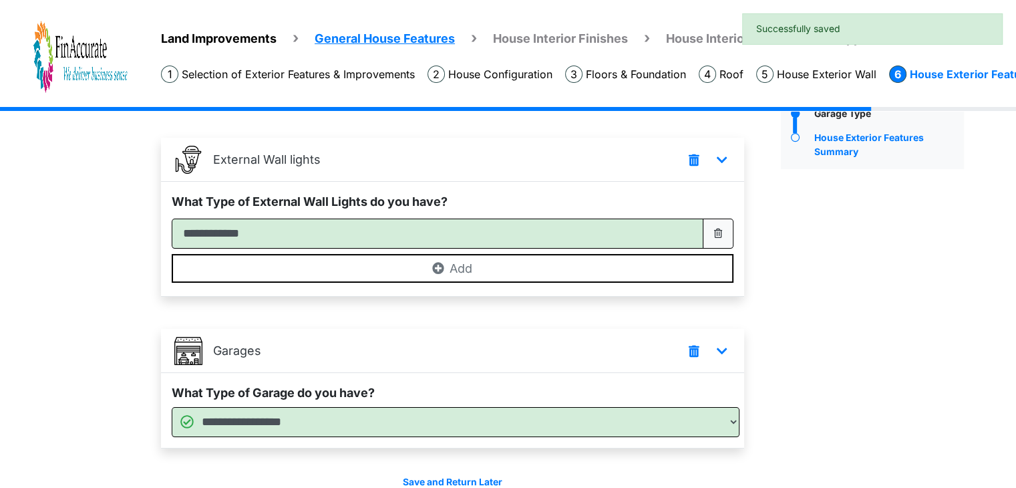
scroll to position [134, 0]
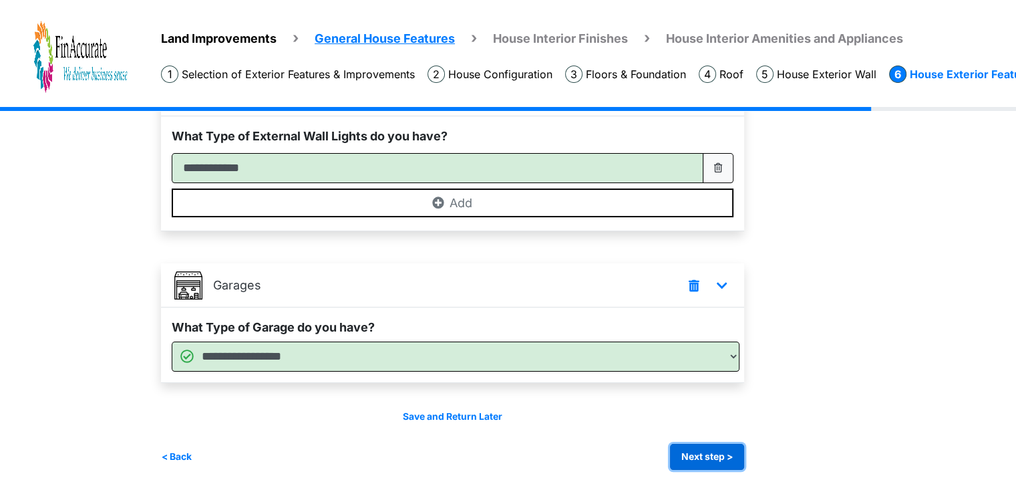
click at [714, 463] on button "Next step >" at bounding box center [707, 456] width 74 height 26
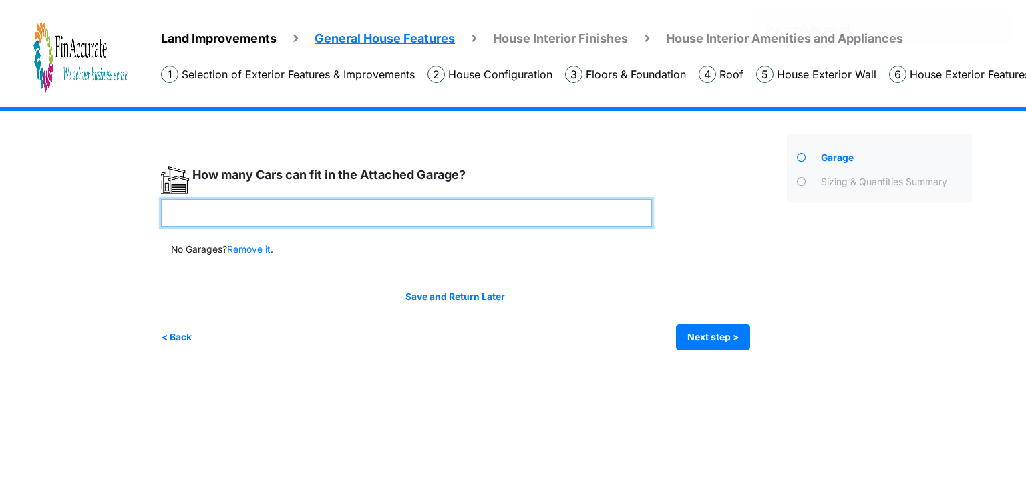
click at [353, 201] on input "number" at bounding box center [406, 212] width 491 height 27
click at [234, 212] on input "number" at bounding box center [406, 212] width 491 height 27
type input "*"
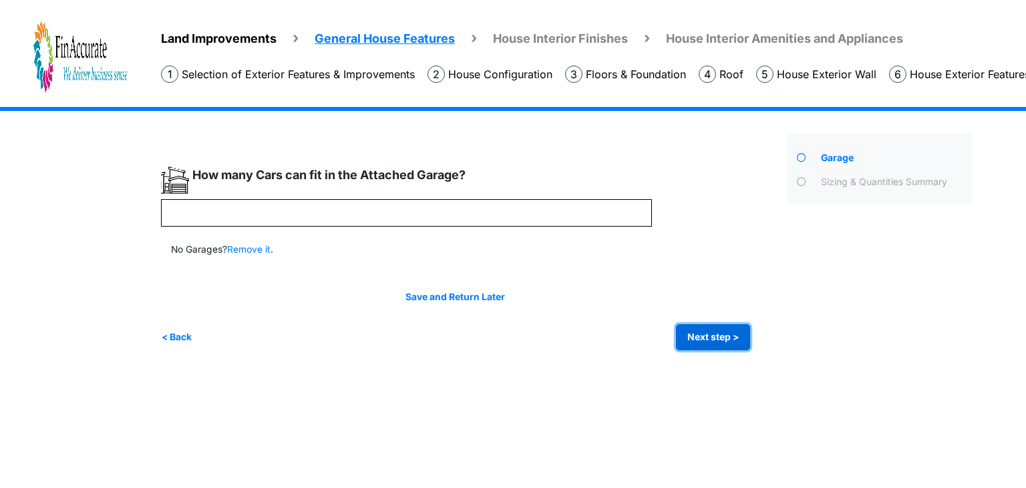
click at [689, 327] on button "Next step >" at bounding box center [713, 337] width 74 height 26
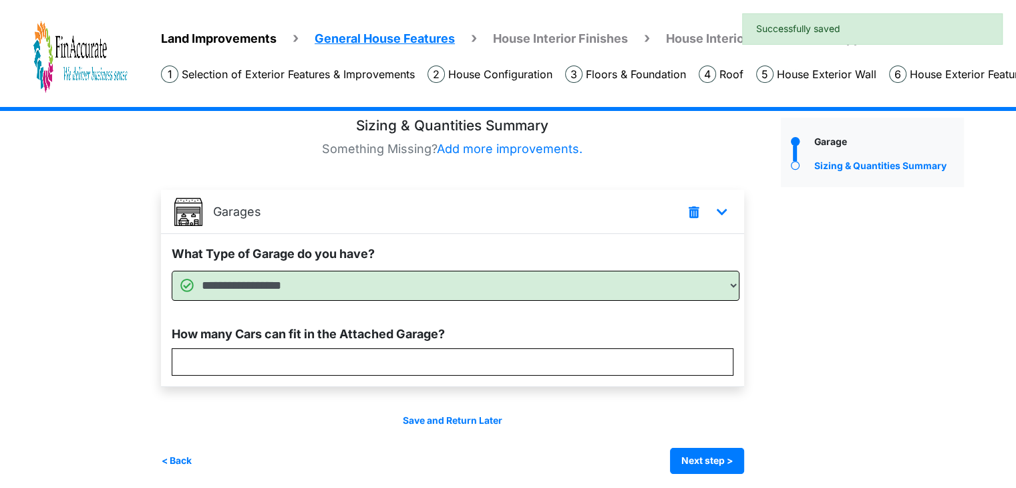
scroll to position [21, 0]
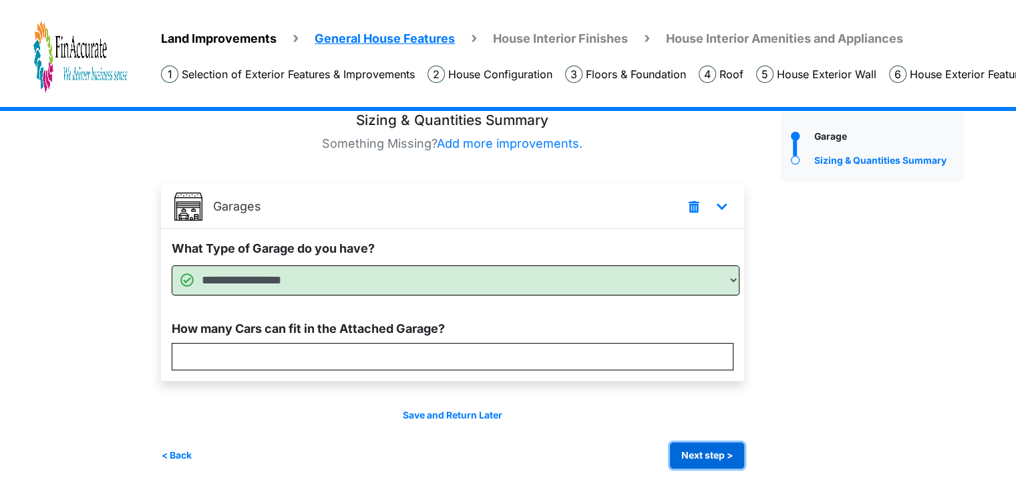
click at [703, 460] on button "Next step >" at bounding box center [707, 455] width 74 height 26
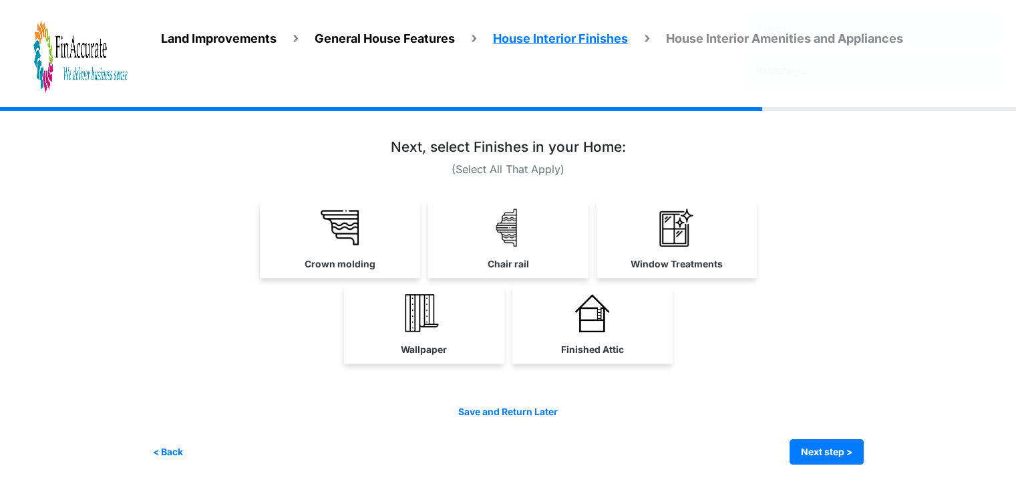
scroll to position [0, 0]
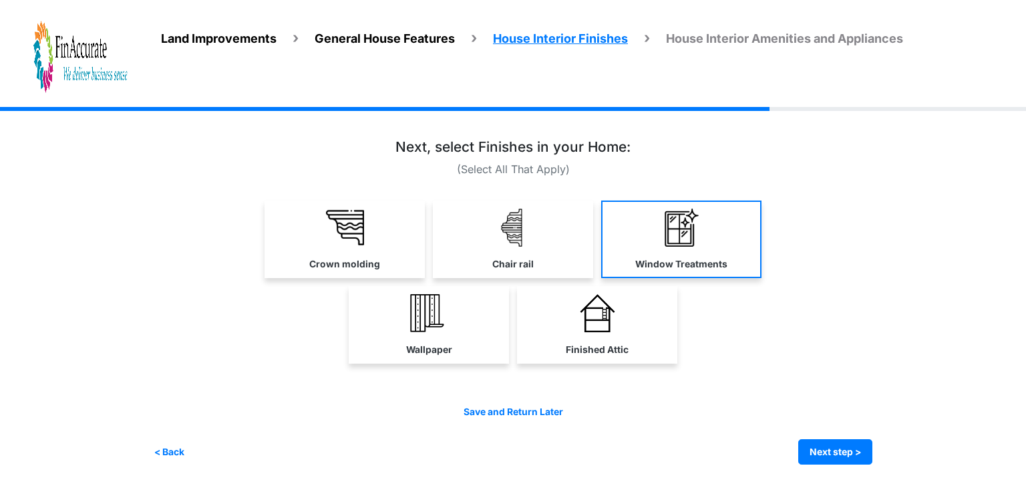
click at [673, 253] on link "Window Treatments" at bounding box center [681, 238] width 160 height 77
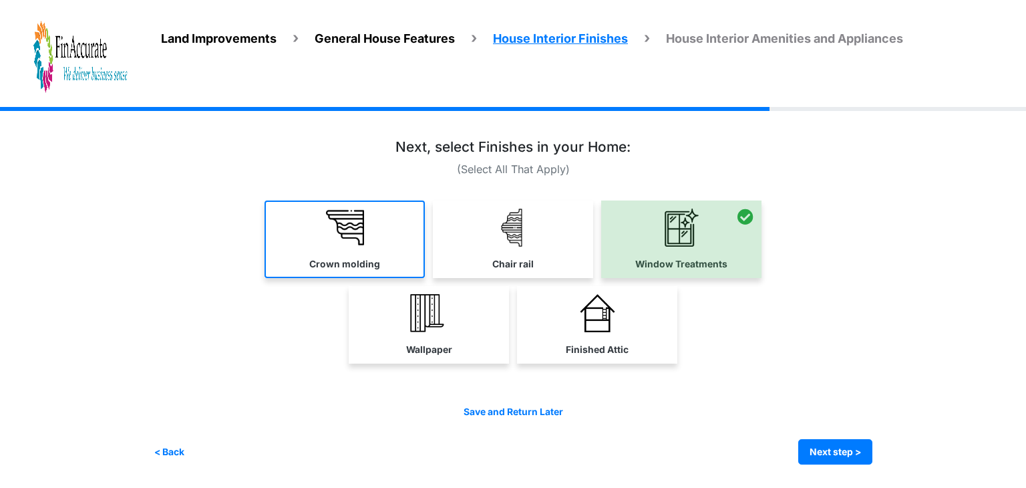
click at [398, 234] on link "Crown molding" at bounding box center [344, 238] width 160 height 77
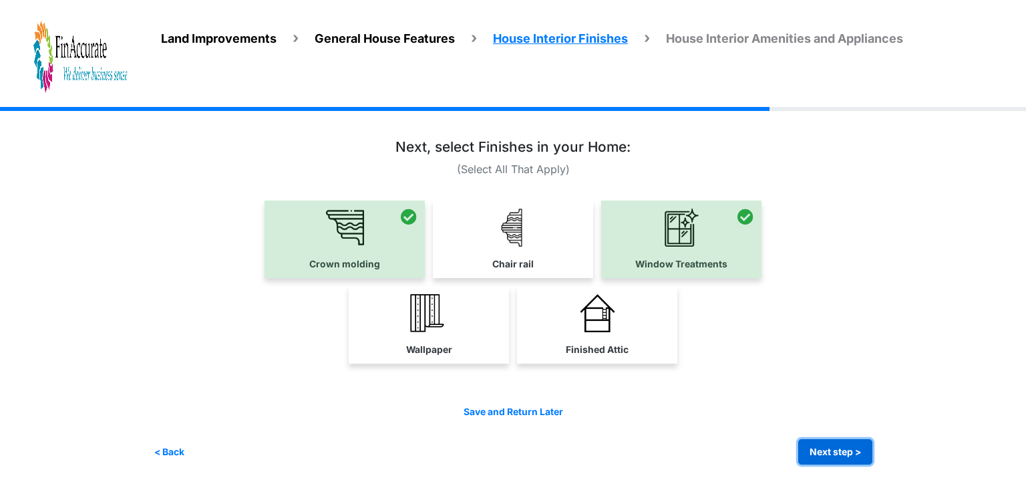
click at [826, 441] on button "Next step >" at bounding box center [835, 452] width 74 height 26
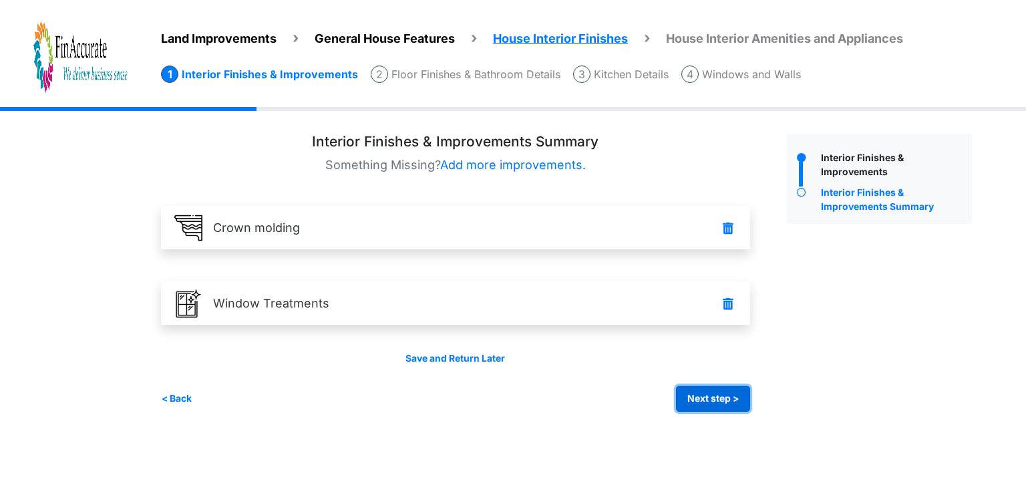
click at [713, 409] on button "Next step >" at bounding box center [713, 398] width 74 height 26
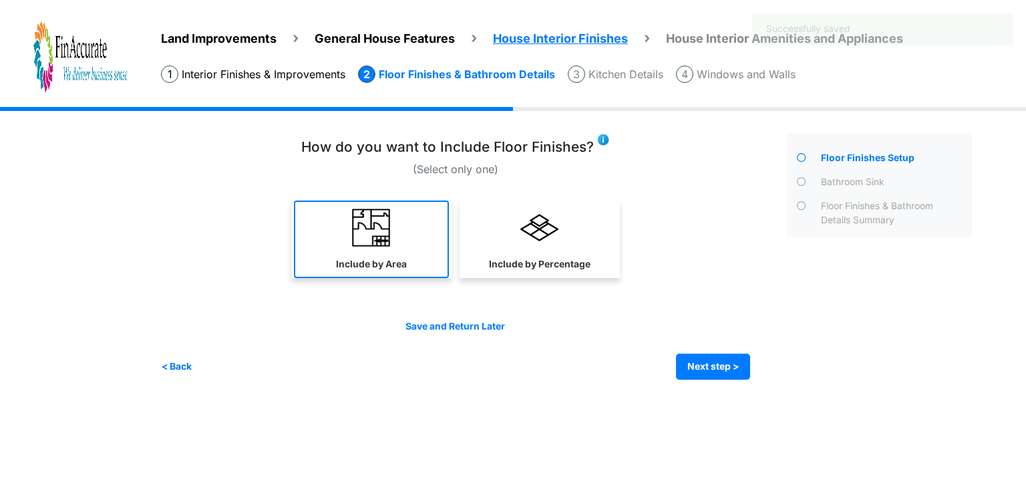
click at [382, 251] on link "Include by Area" at bounding box center [371, 238] width 155 height 77
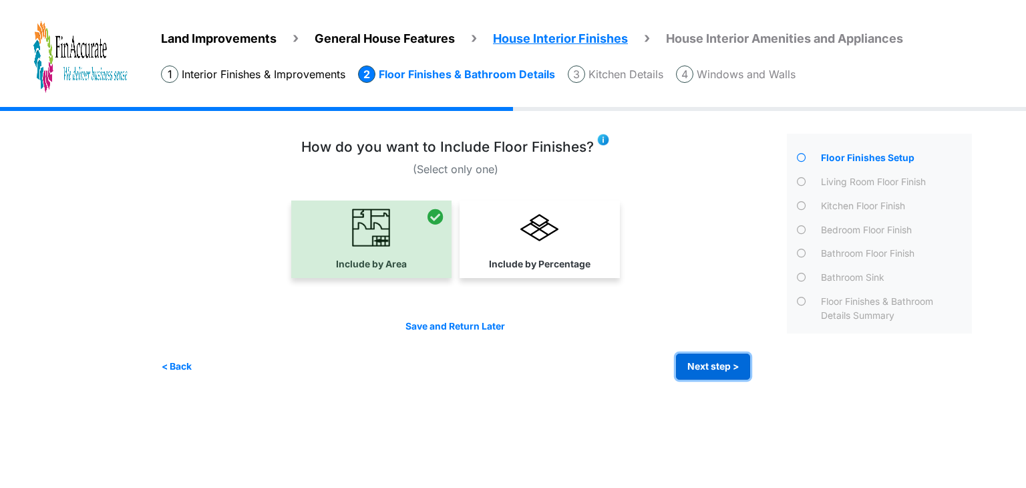
click at [728, 359] on button "Next step >" at bounding box center [713, 366] width 74 height 26
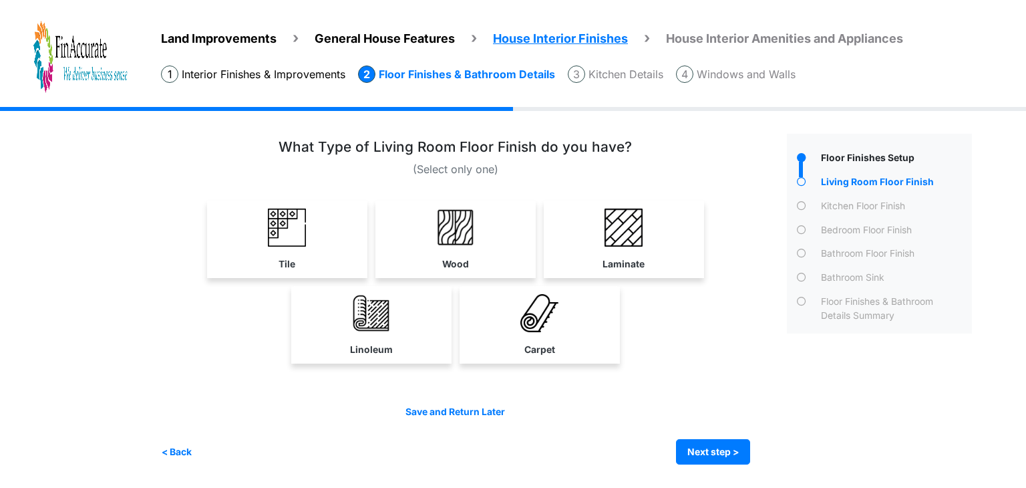
drag, startPoint x: 447, startPoint y: 242, endPoint x: 666, endPoint y: 407, distance: 274.1
click at [448, 242] on img at bounding box center [455, 227] width 38 height 38
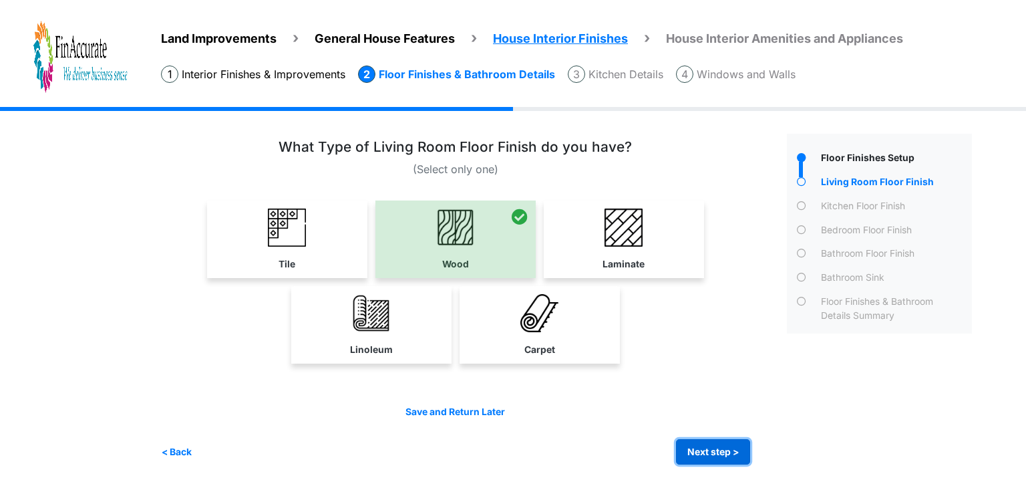
click at [705, 445] on button "Next step >" at bounding box center [713, 452] width 74 height 26
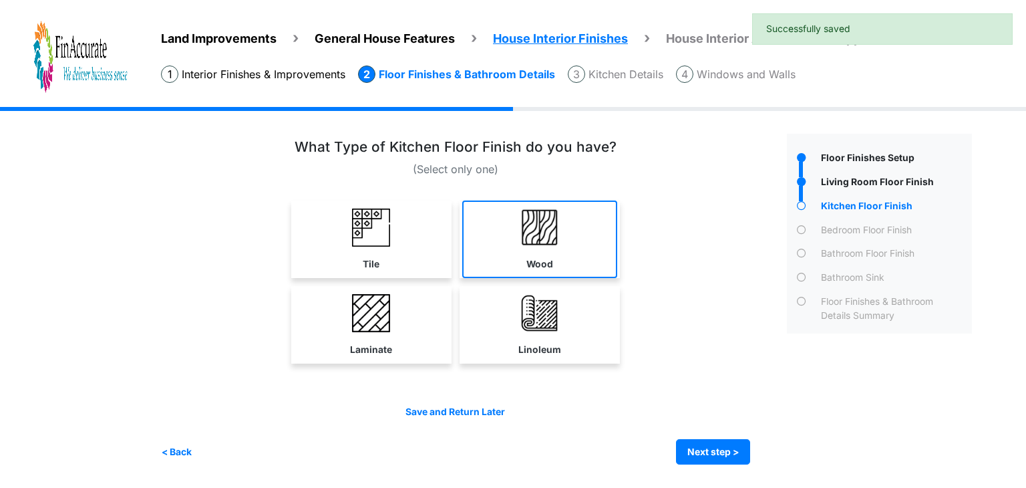
click at [530, 257] on label "Wood" at bounding box center [539, 264] width 27 height 14
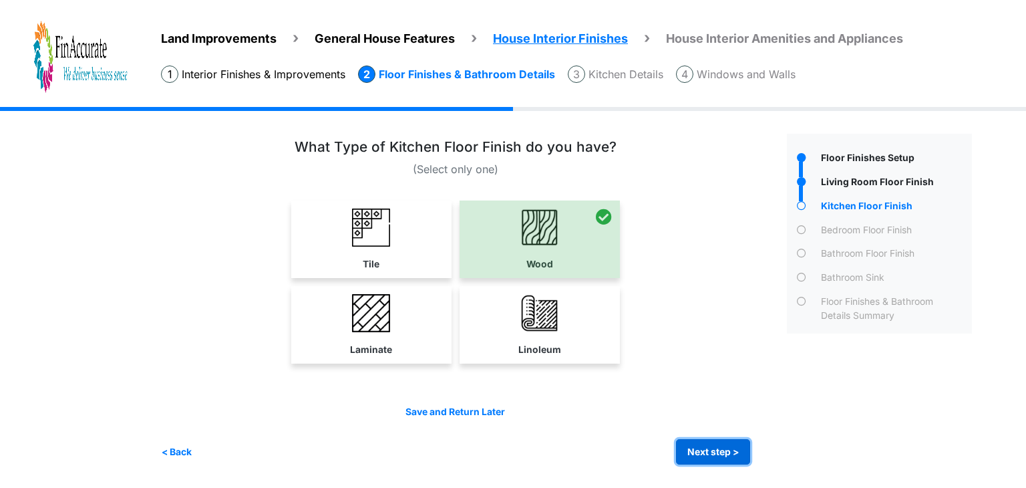
click at [703, 444] on button "Next step >" at bounding box center [713, 452] width 74 height 26
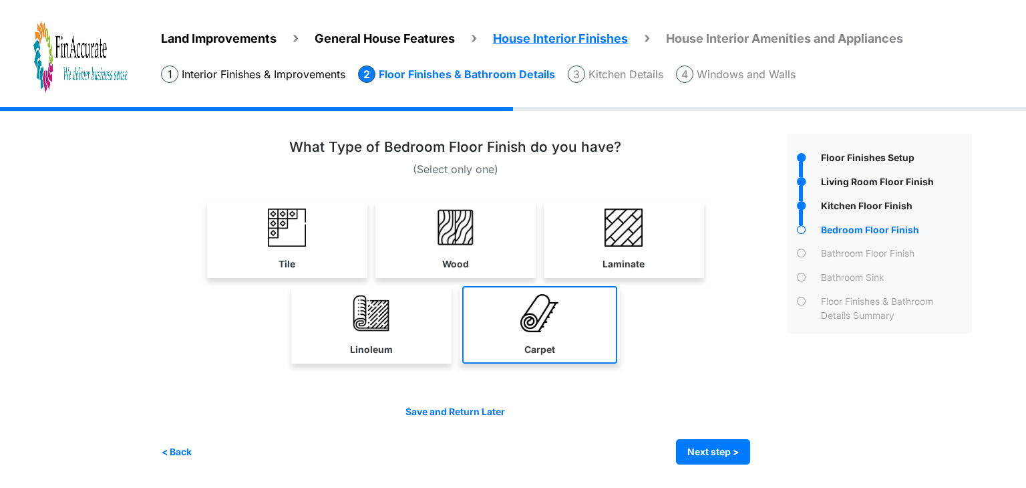
click at [530, 328] on img at bounding box center [539, 313] width 38 height 38
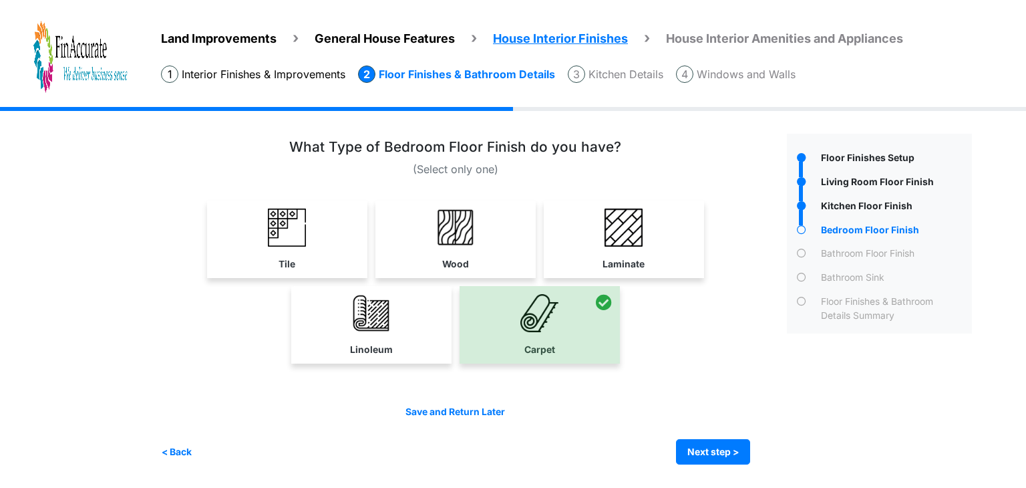
drag, startPoint x: 437, startPoint y: 228, endPoint x: 447, endPoint y: 236, distance: 11.9
click at [437, 228] on img at bounding box center [455, 227] width 38 height 38
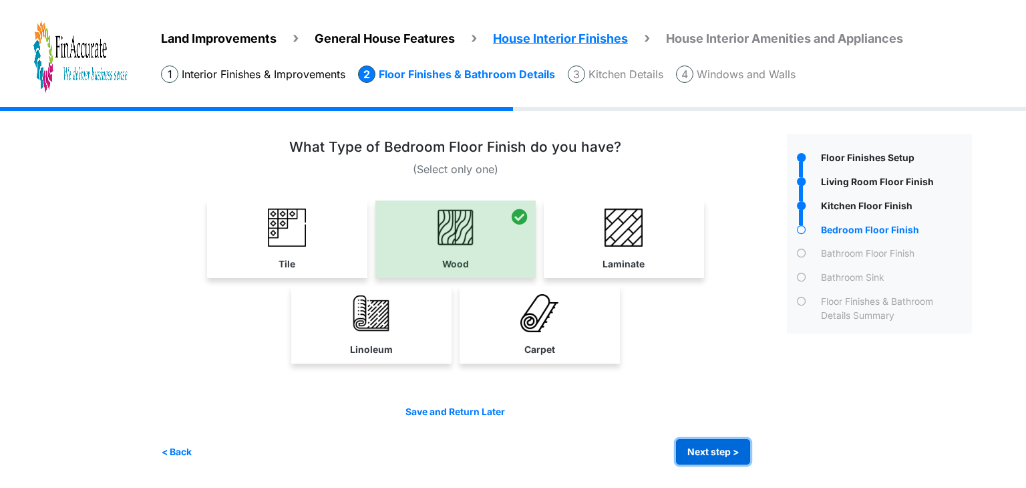
click at [711, 449] on button "Next step >" at bounding box center [713, 452] width 74 height 26
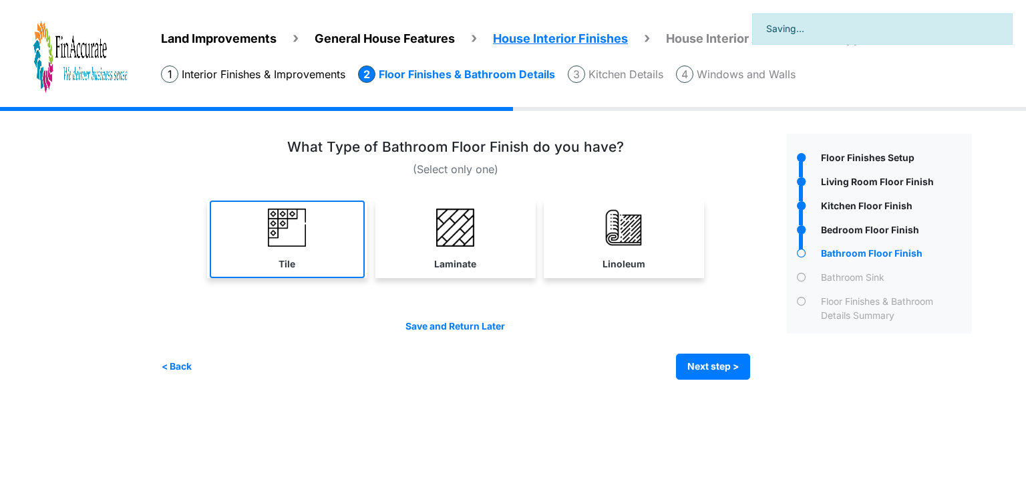
click at [310, 251] on link "Tile" at bounding box center [287, 238] width 155 height 77
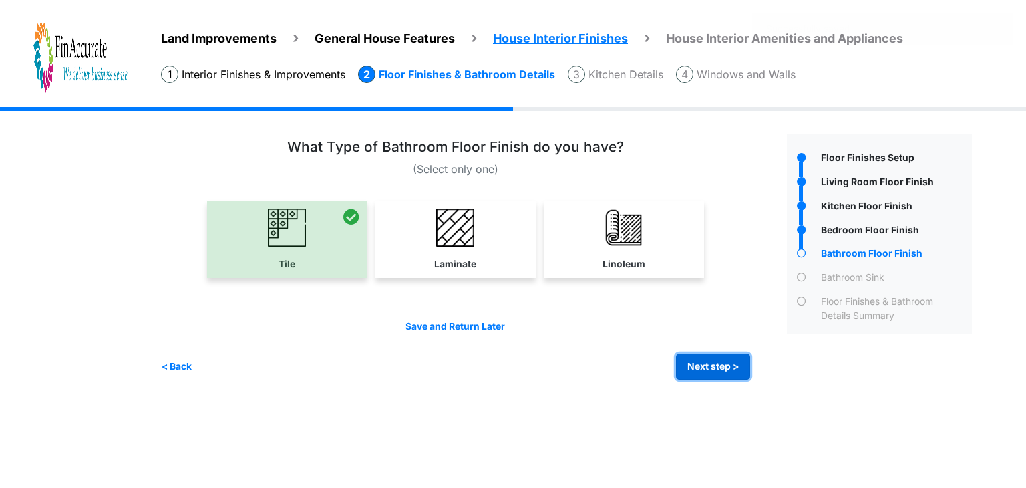
click at [735, 369] on button "Next step >" at bounding box center [713, 366] width 74 height 26
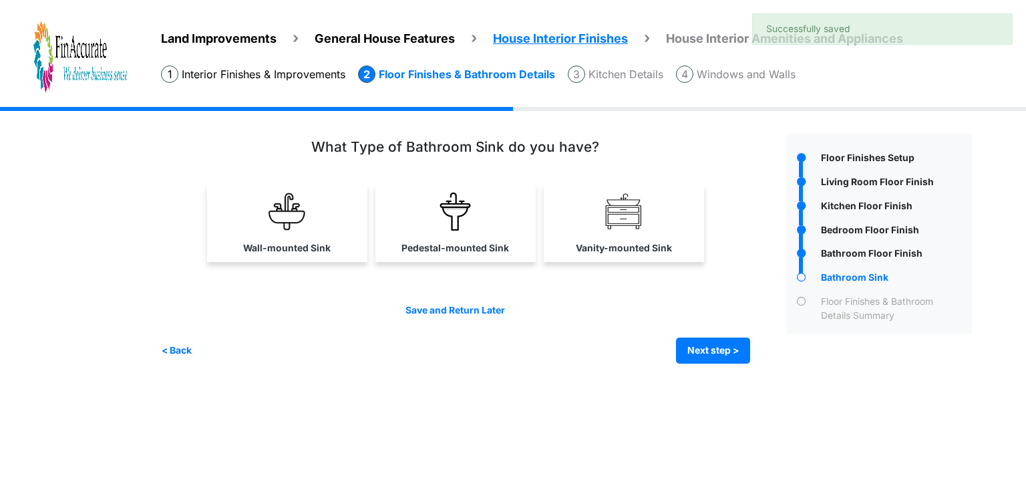
drag, startPoint x: 665, startPoint y: 257, endPoint x: 707, endPoint y: 319, distance: 75.4
click at [667, 257] on link "Vanity-mounted Sink" at bounding box center [623, 222] width 155 height 77
select select "*"
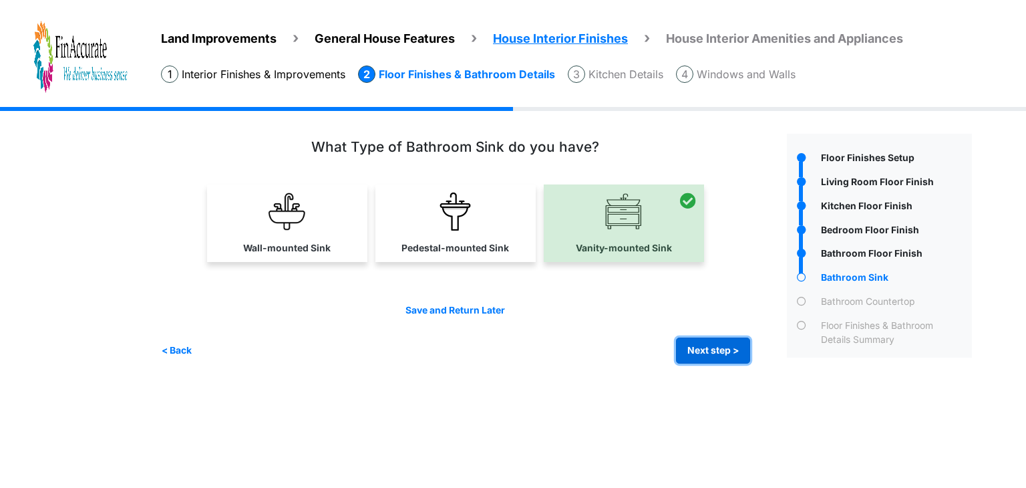
click at [723, 356] on button "Next step >" at bounding box center [713, 350] width 74 height 26
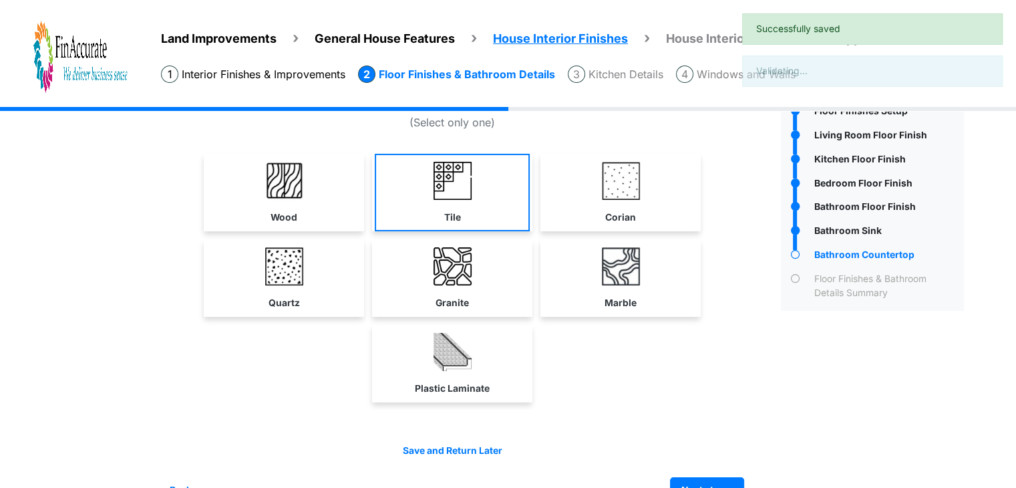
scroll to position [80, 0]
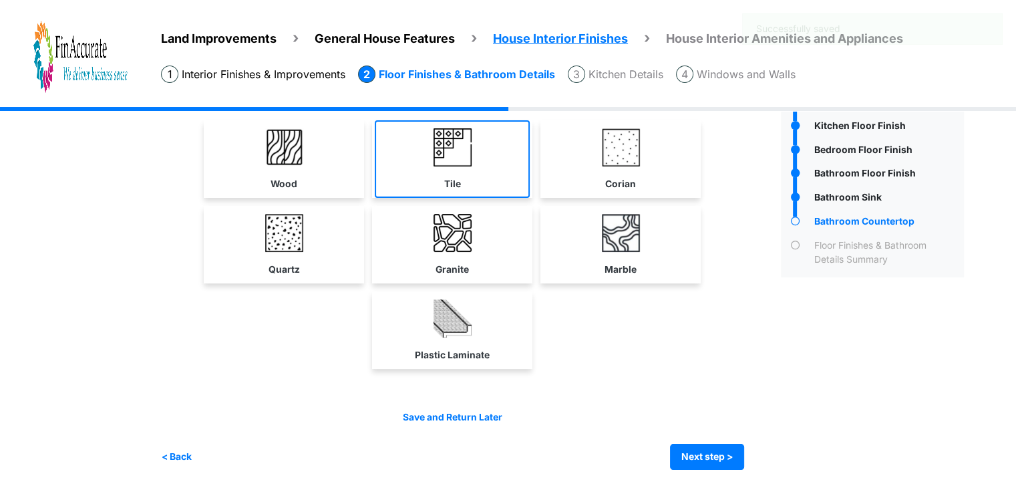
click at [460, 165] on link "Tile" at bounding box center [452, 158] width 155 height 77
select select "*"
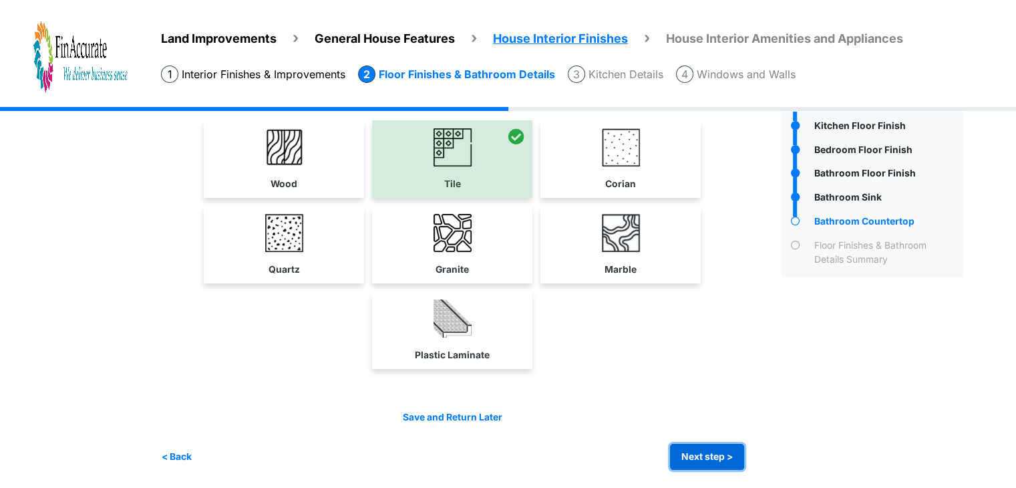
drag, startPoint x: 692, startPoint y: 447, endPoint x: 768, endPoint y: 222, distance: 237.0
click at [693, 447] on button "Next step >" at bounding box center [707, 456] width 74 height 26
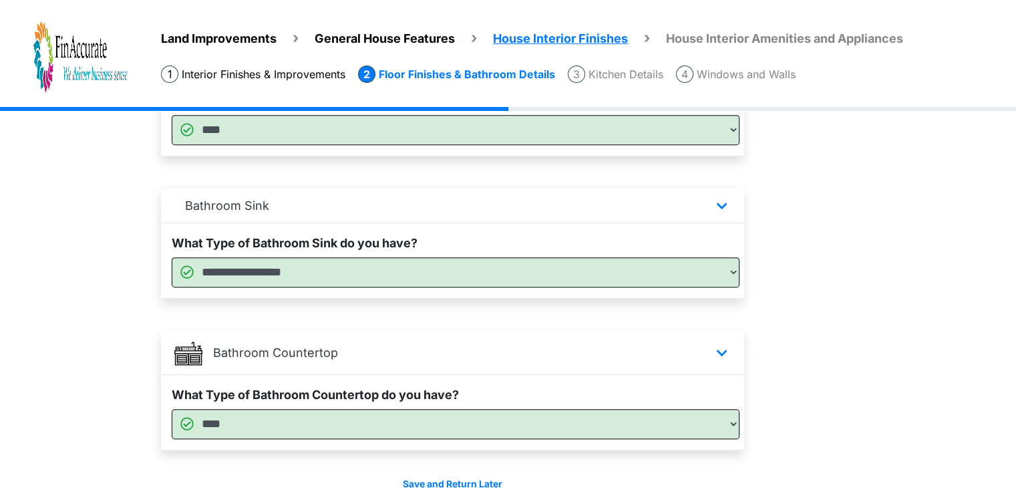
scroll to position [842, 0]
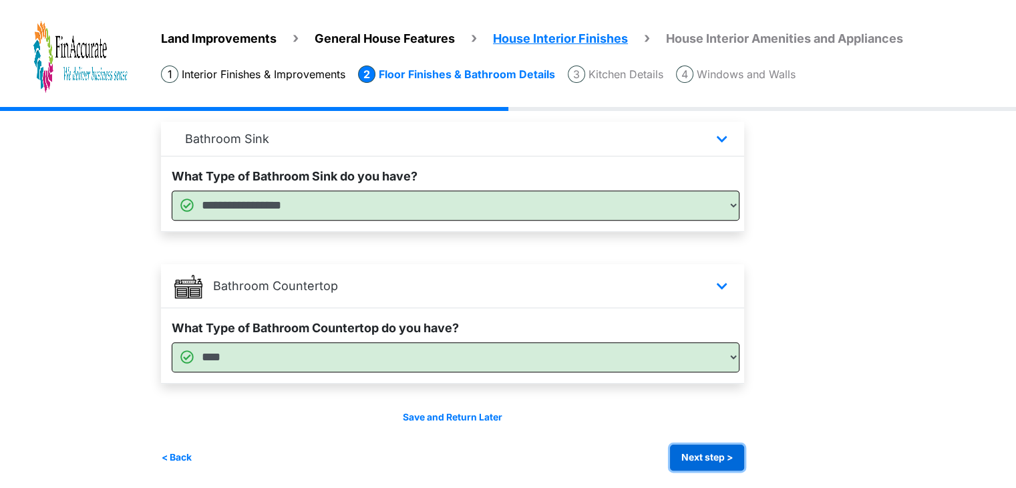
click at [707, 444] on button "Next step >" at bounding box center [707, 457] width 74 height 26
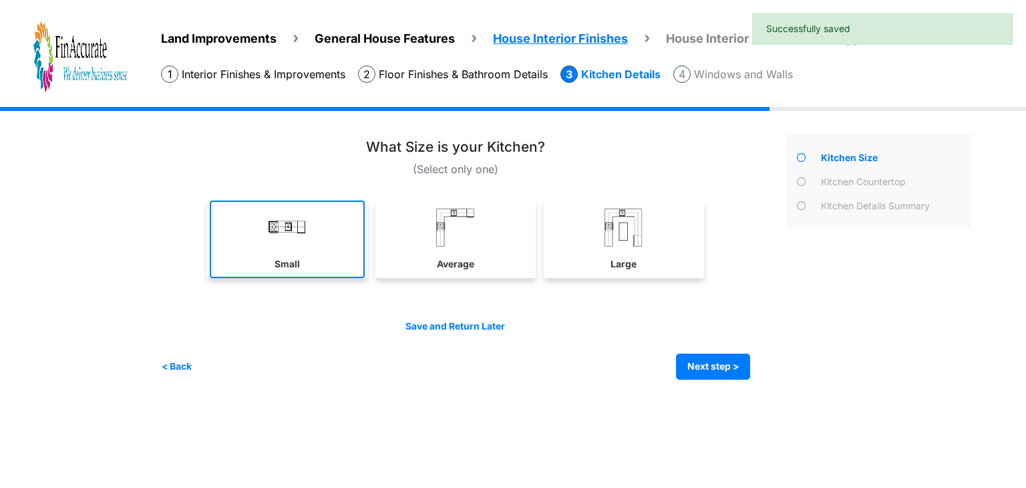
click at [319, 236] on link "Small" at bounding box center [287, 238] width 155 height 77
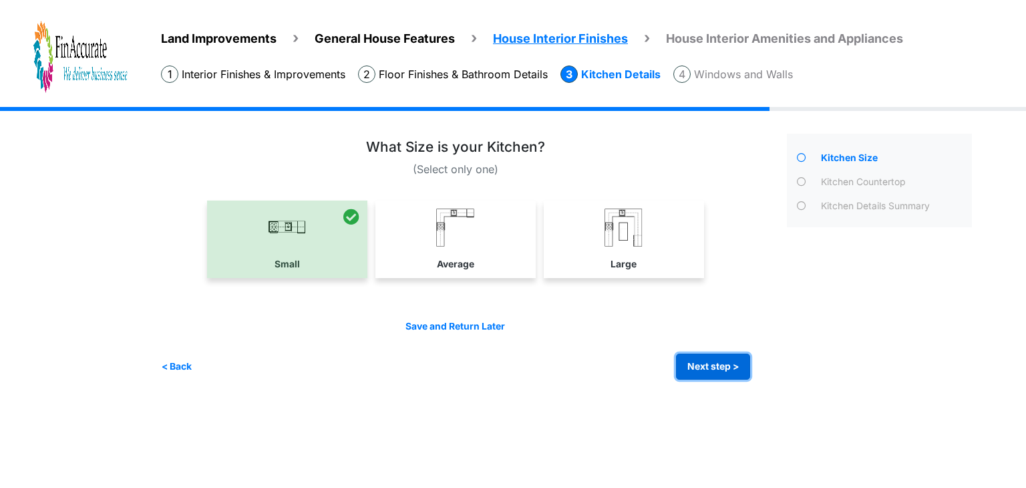
click at [699, 359] on button "Next step >" at bounding box center [713, 366] width 74 height 26
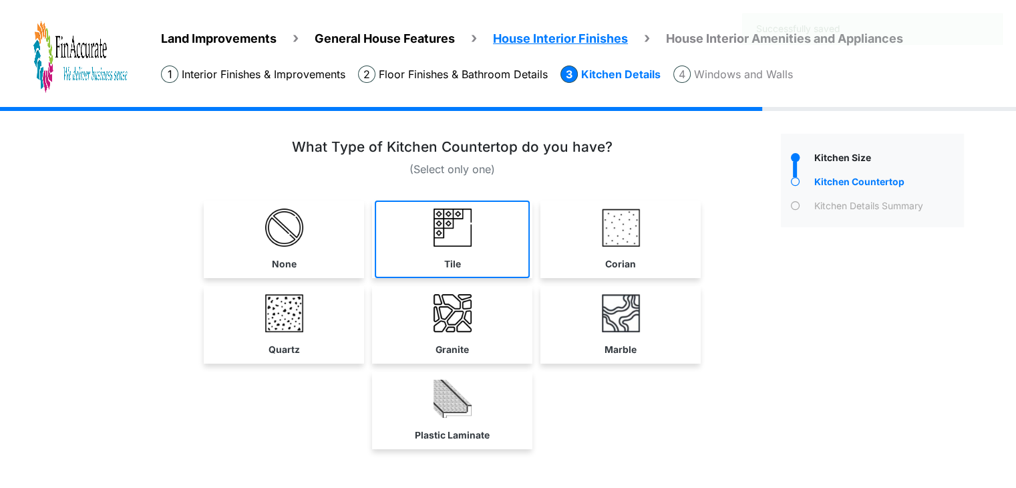
click at [470, 232] on img at bounding box center [452, 227] width 38 height 38
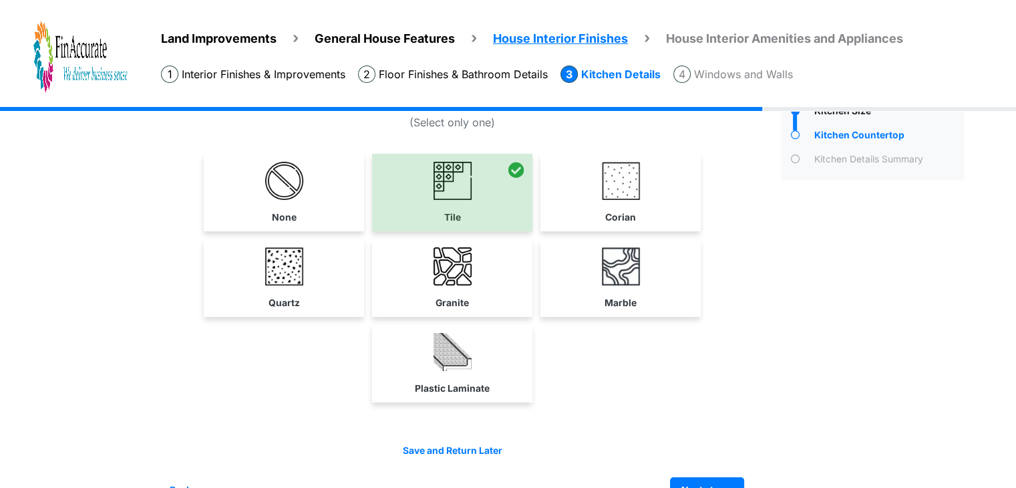
scroll to position [80, 0]
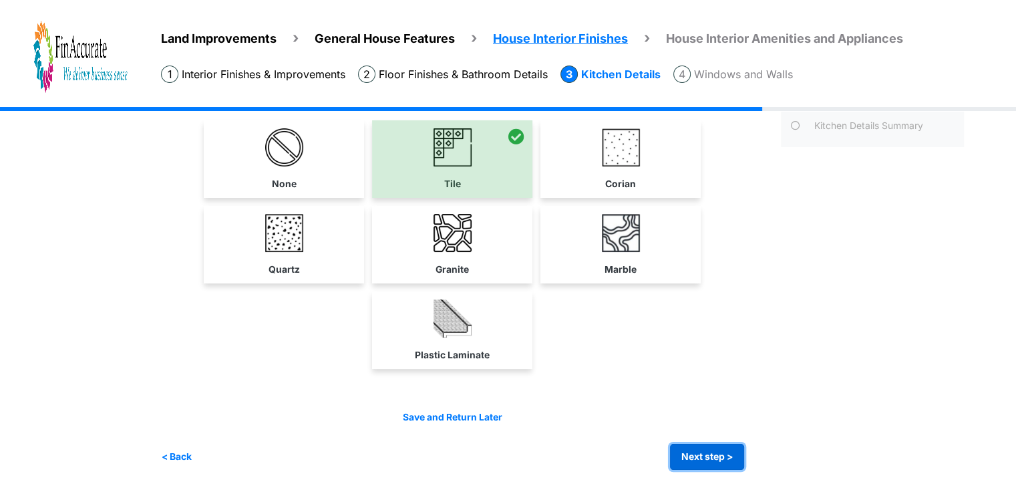
click at [694, 447] on button "Next step >" at bounding box center [707, 456] width 74 height 26
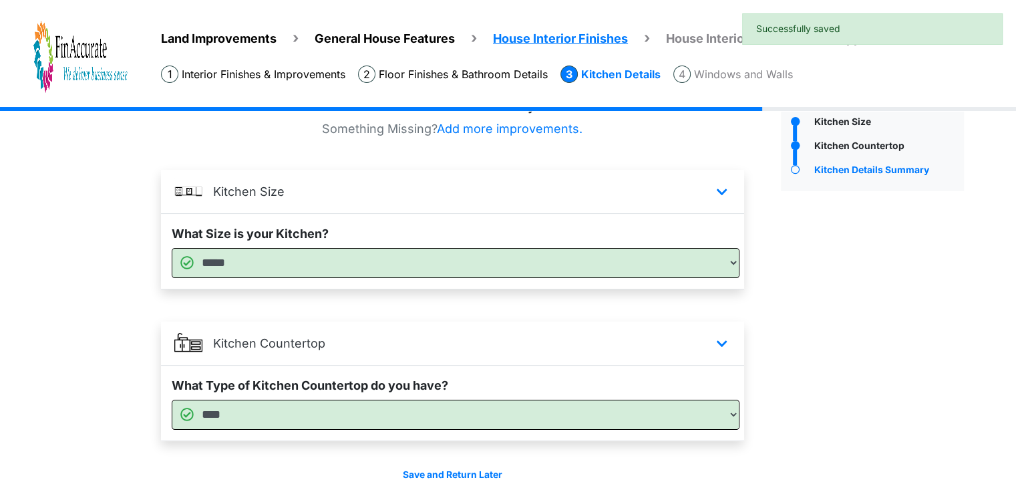
scroll to position [96, 0]
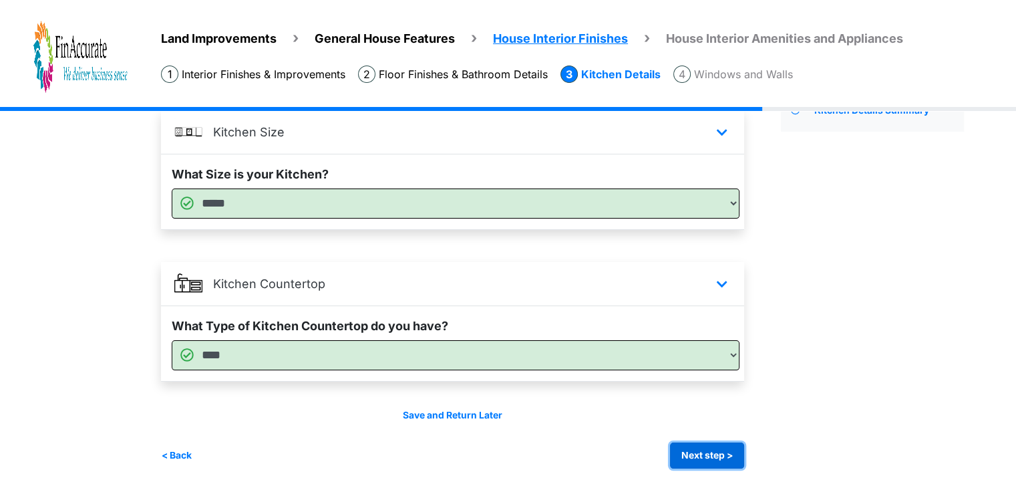
click at [708, 454] on button "Next step >" at bounding box center [707, 455] width 74 height 26
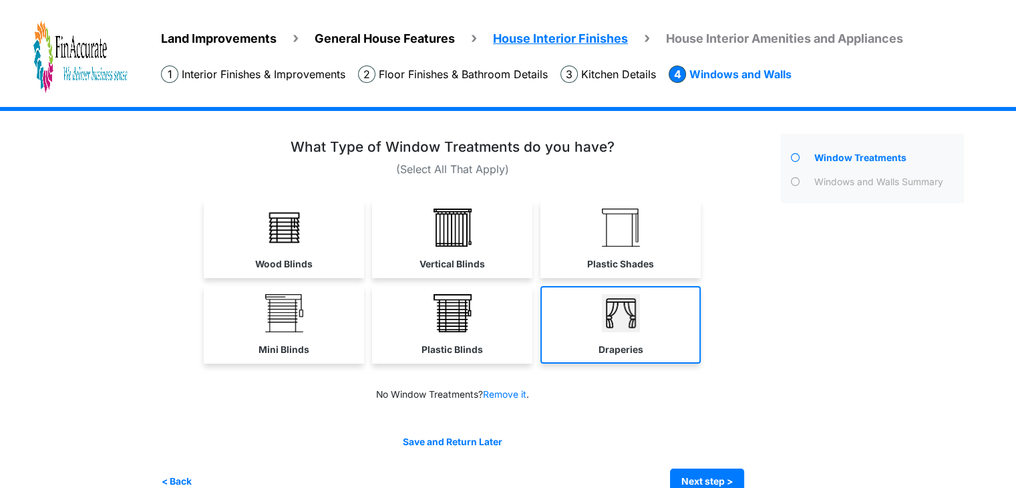
click at [584, 327] on link "Draperies" at bounding box center [620, 324] width 160 height 77
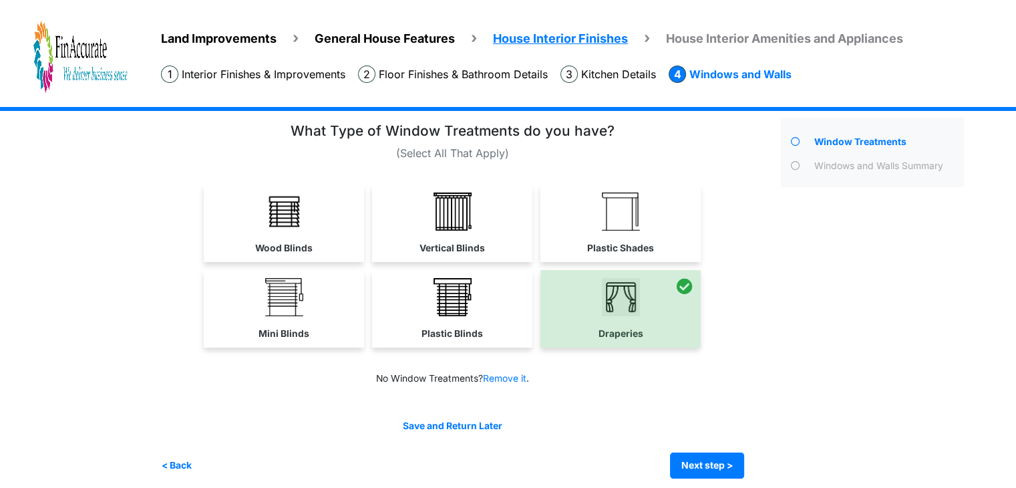
scroll to position [25, 0]
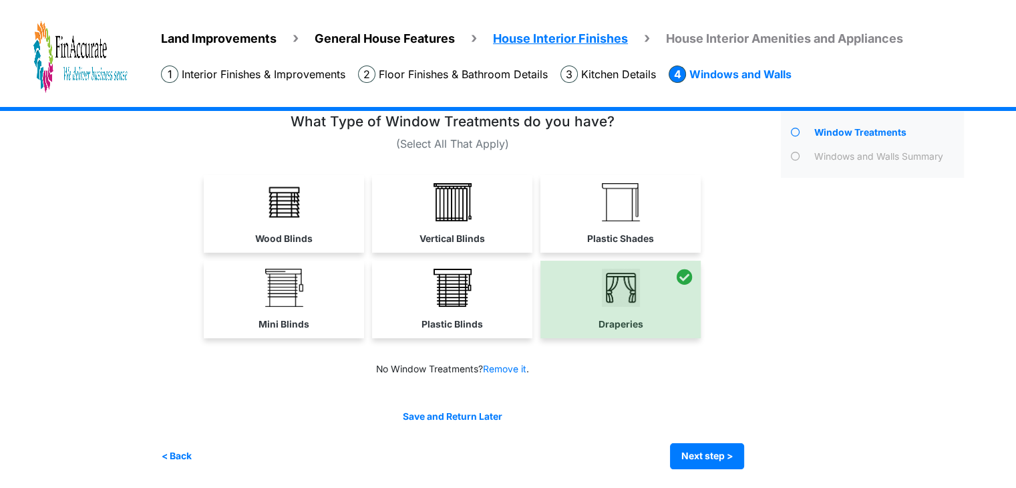
drag, startPoint x: 486, startPoint y: 297, endPoint x: 533, endPoint y: 300, distance: 46.8
click at [485, 300] on link "Plastic Blinds" at bounding box center [452, 298] width 160 height 77
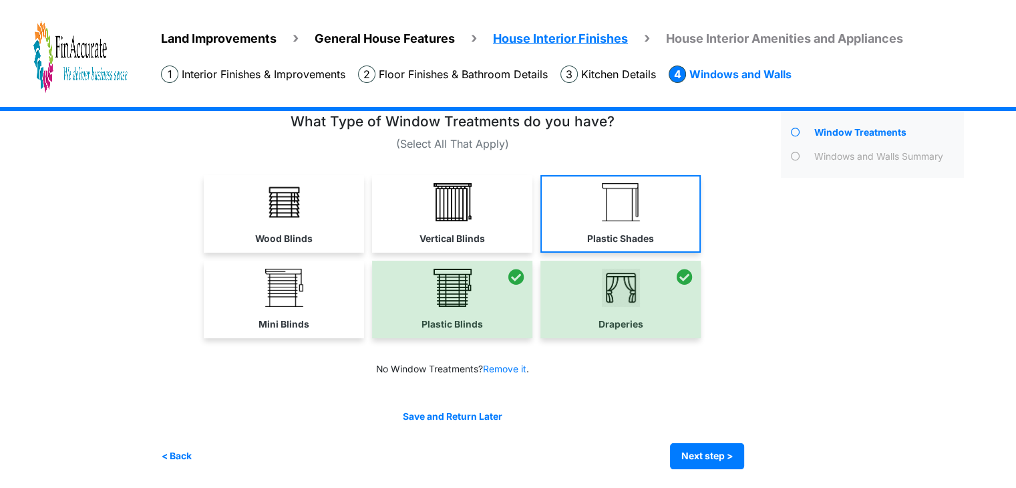
click at [640, 195] on img at bounding box center [621, 202] width 38 height 38
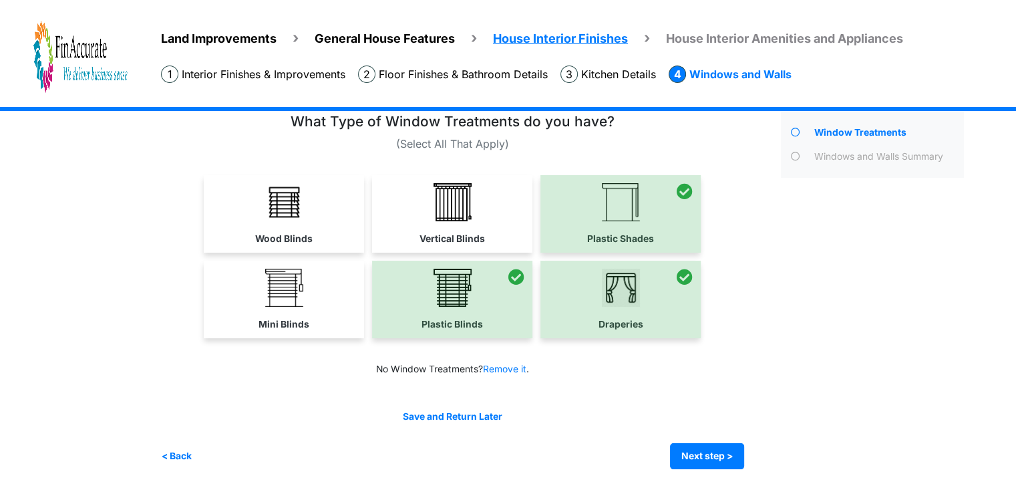
click at [501, 300] on div at bounding box center [452, 298] width 160 height 77
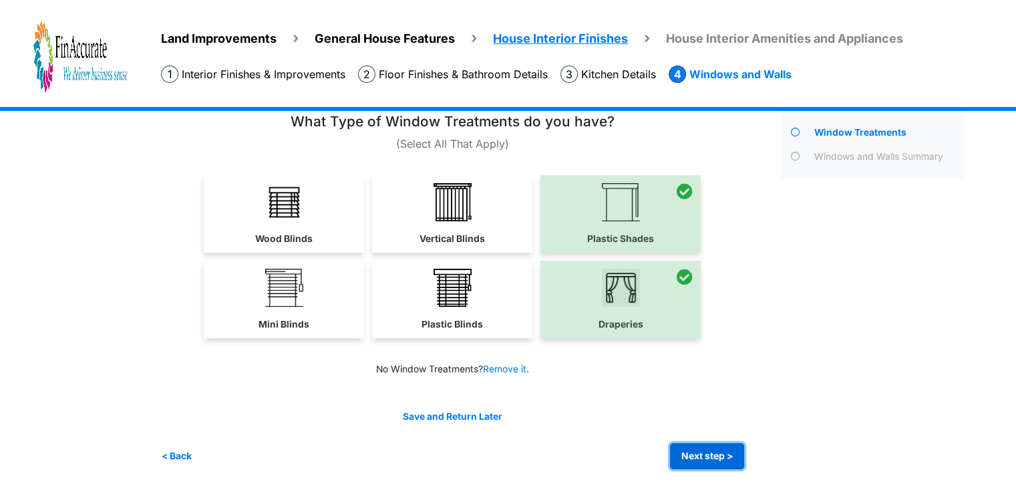
click at [729, 455] on button "Next step >" at bounding box center [707, 456] width 74 height 26
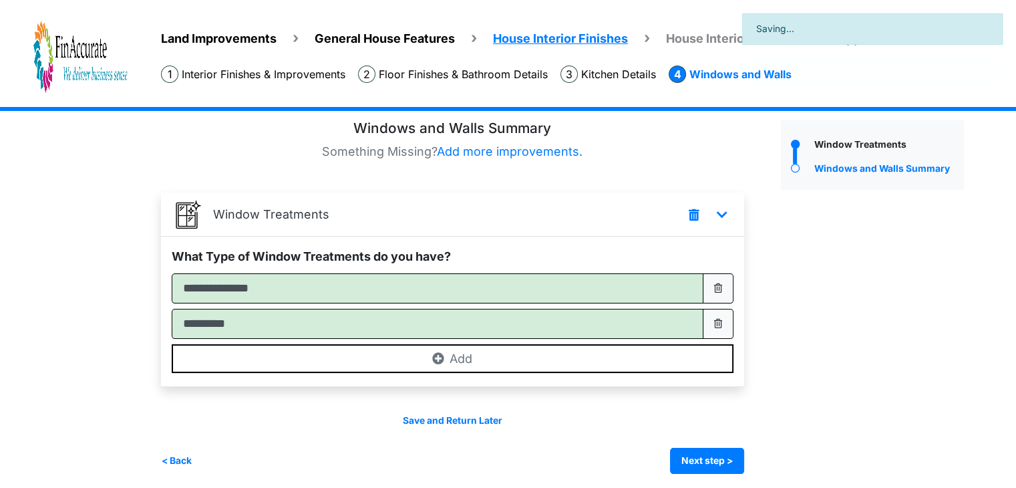
scroll to position [18, 0]
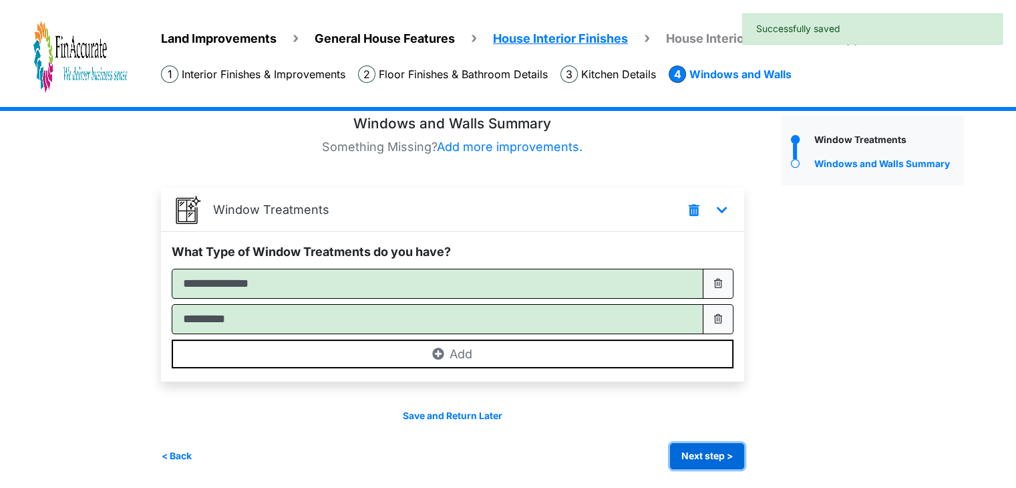
click at [693, 449] on button "Next step >" at bounding box center [707, 456] width 74 height 26
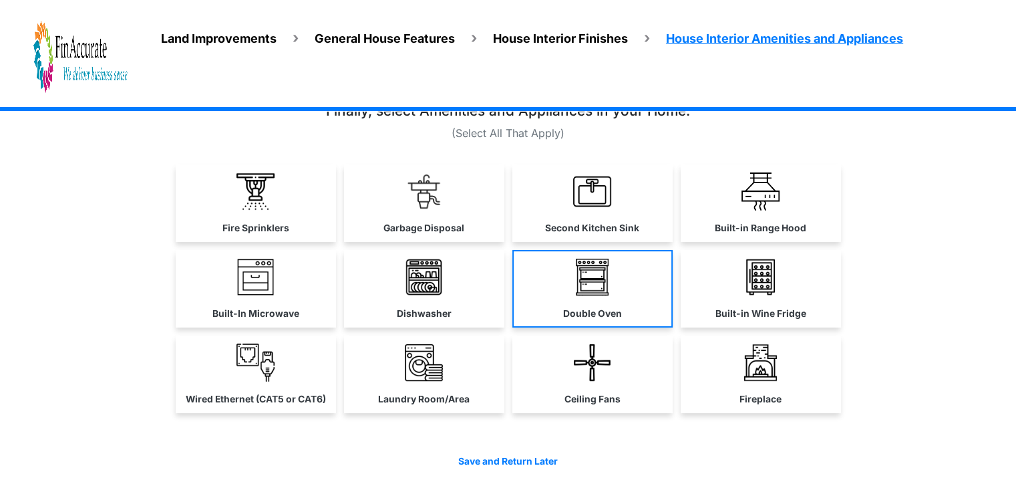
scroll to position [0, 0]
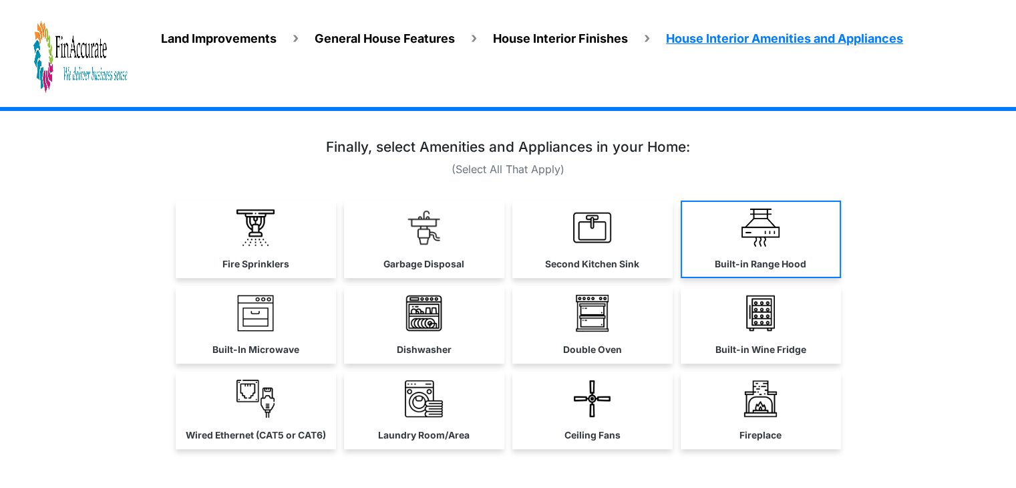
click at [722, 261] on label "Built-in Range Hood" at bounding box center [761, 264] width 92 height 14
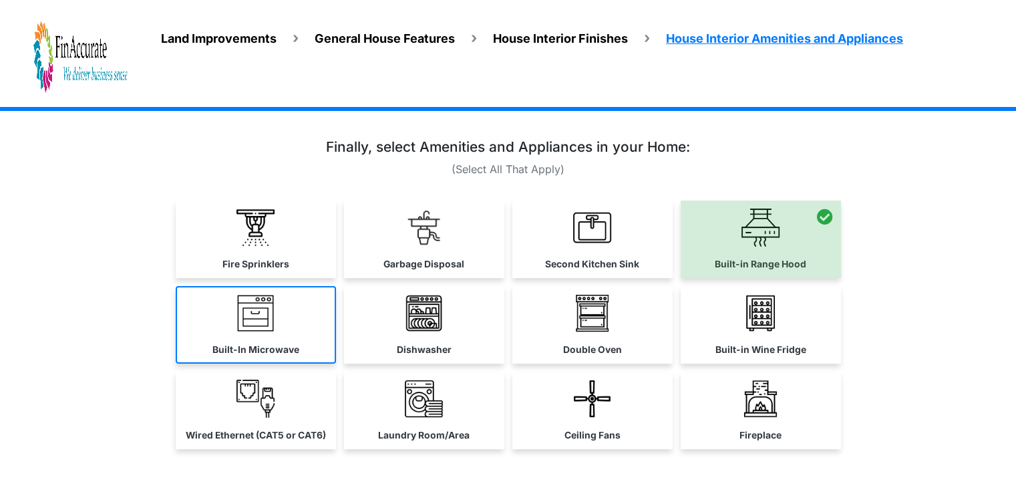
click at [234, 326] on link "Built-In Microwave" at bounding box center [256, 324] width 160 height 77
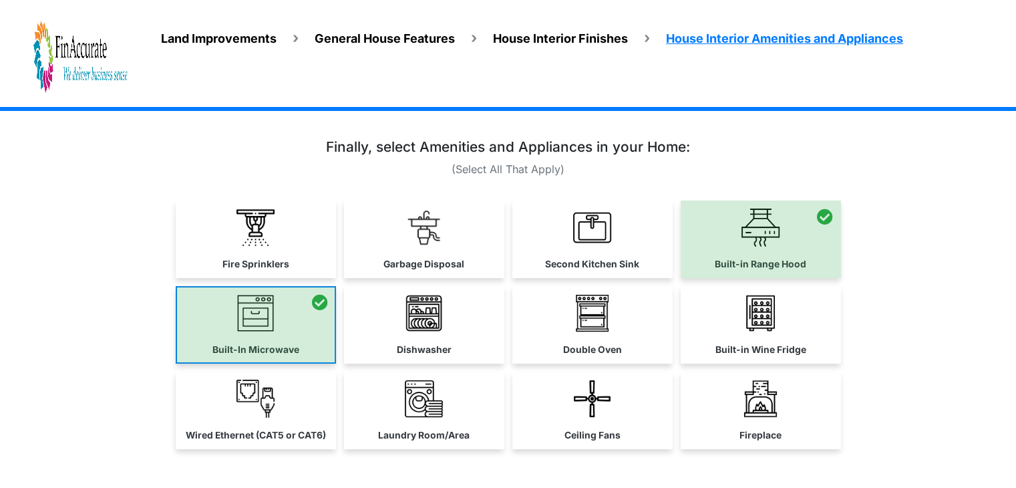
click at [234, 326] on div at bounding box center [256, 324] width 160 height 77
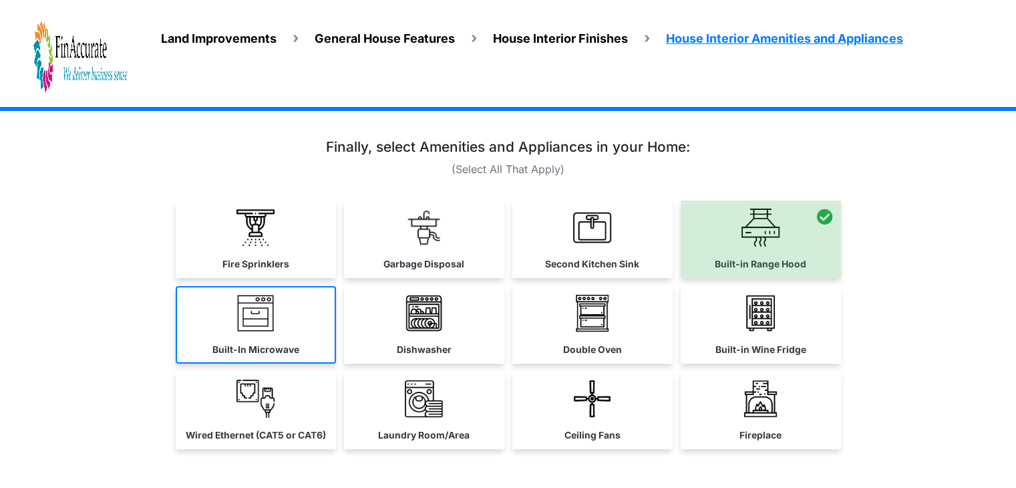
click at [234, 326] on link "Built-In Microwave" at bounding box center [256, 324] width 160 height 77
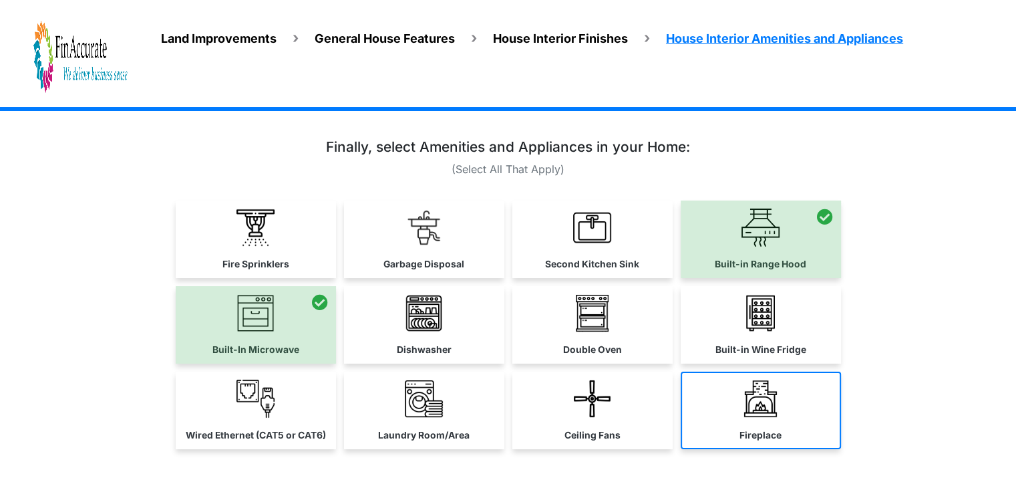
click at [749, 425] on link "Fireplace" at bounding box center [761, 409] width 160 height 77
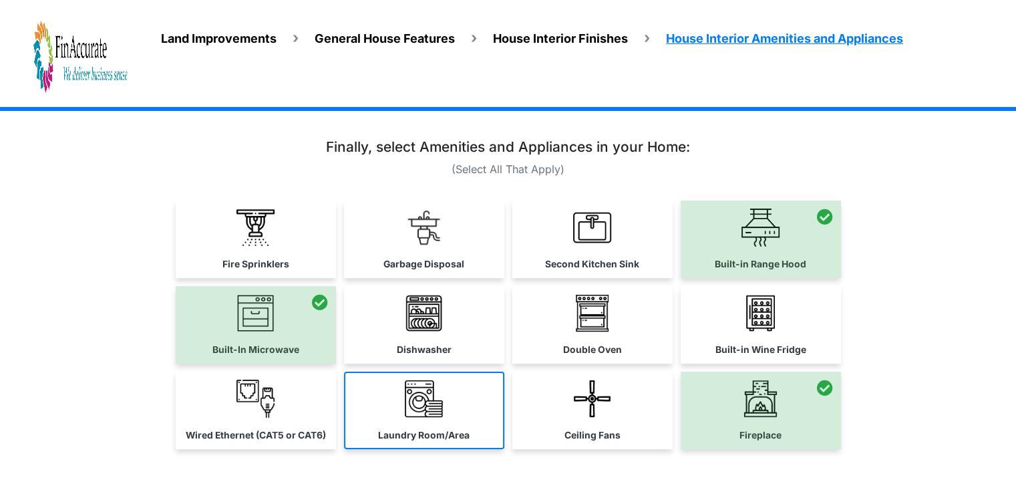
click at [408, 393] on img at bounding box center [424, 398] width 38 height 38
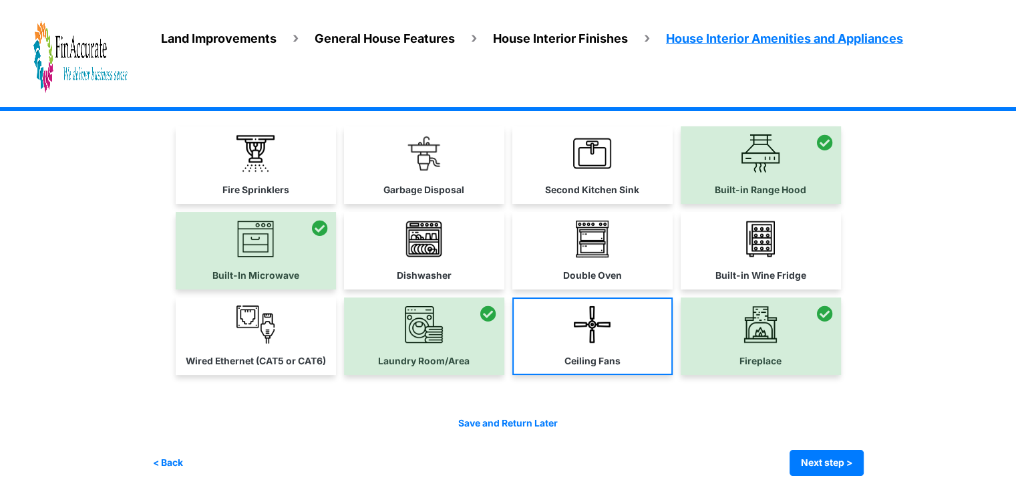
scroll to position [80, 0]
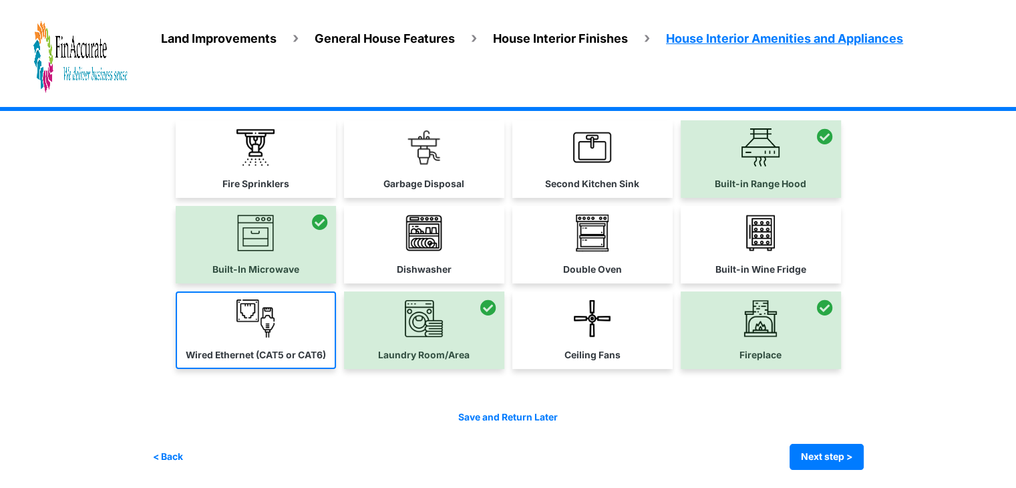
click at [246, 329] on img at bounding box center [255, 318] width 38 height 38
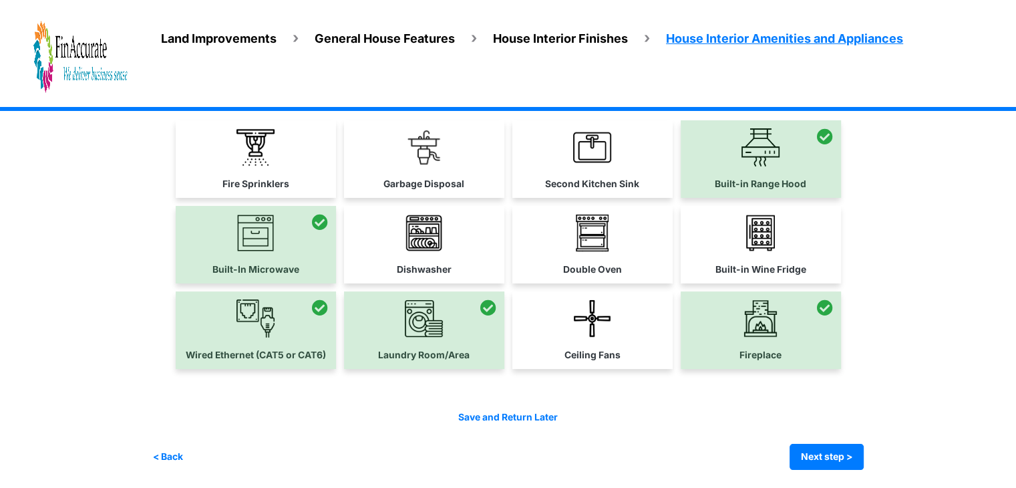
click at [315, 349] on div at bounding box center [256, 329] width 160 height 77
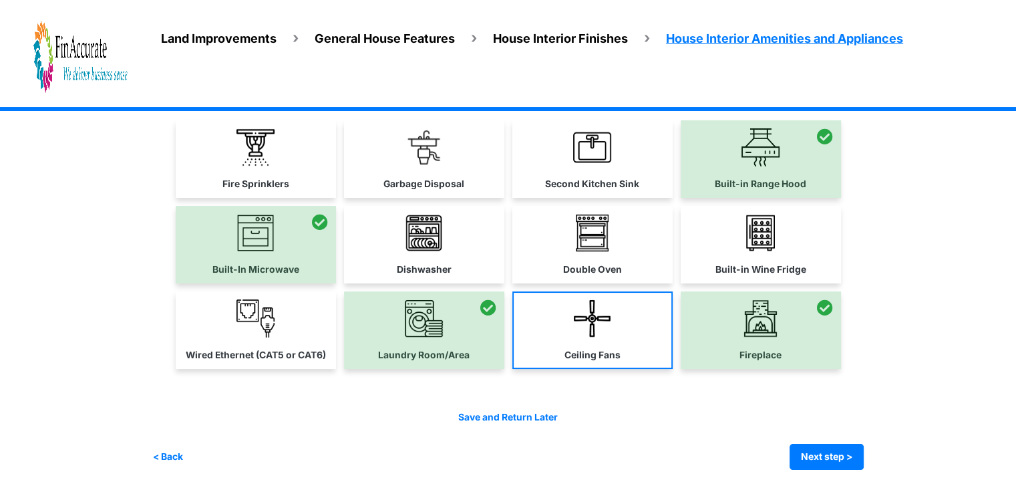
click at [582, 327] on img at bounding box center [592, 318] width 38 height 38
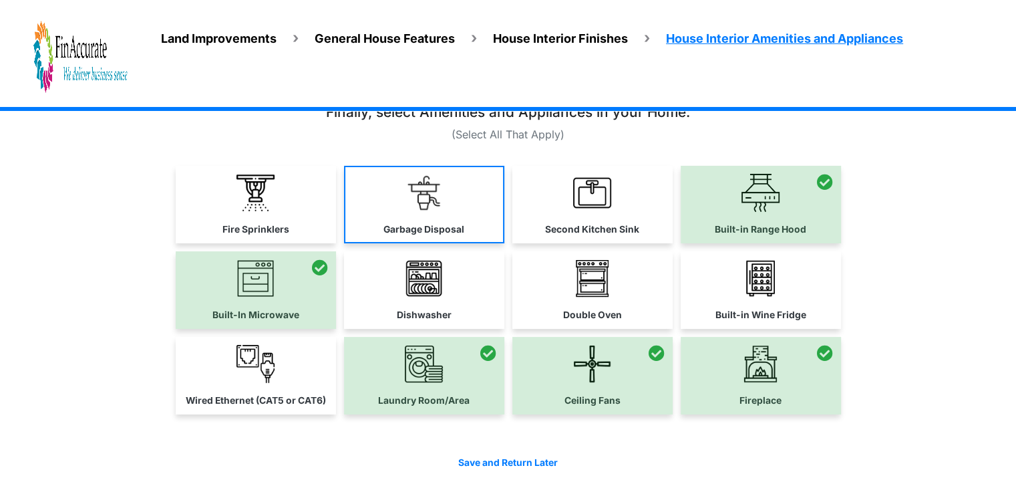
scroll to position [13, 0]
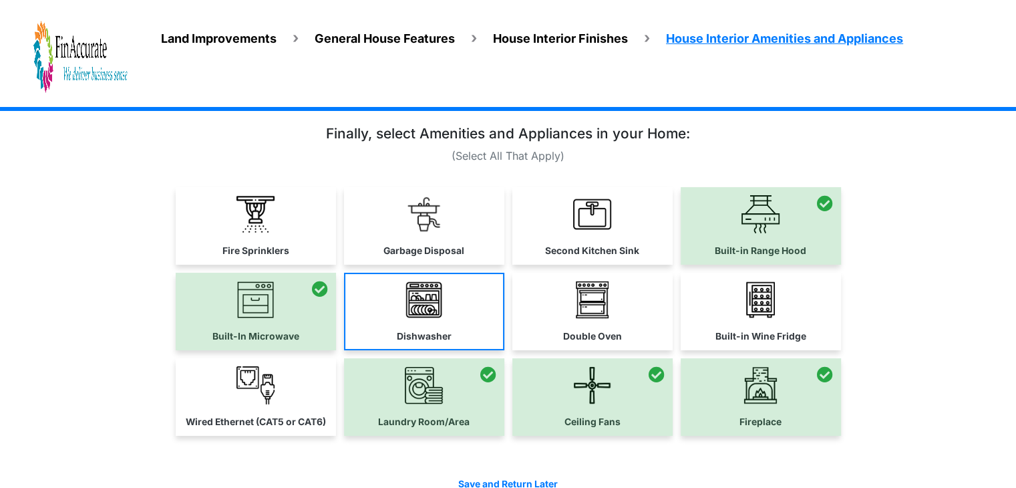
click at [423, 308] on img at bounding box center [424, 300] width 38 height 38
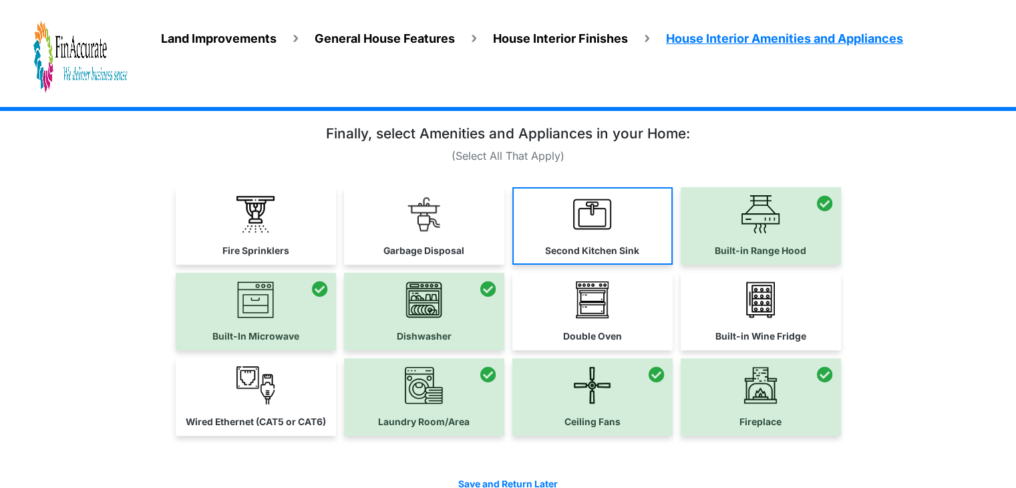
drag, startPoint x: 398, startPoint y: 222, endPoint x: 530, endPoint y: 248, distance: 134.0
click at [401, 222] on link "Garbage Disposal" at bounding box center [424, 225] width 160 height 77
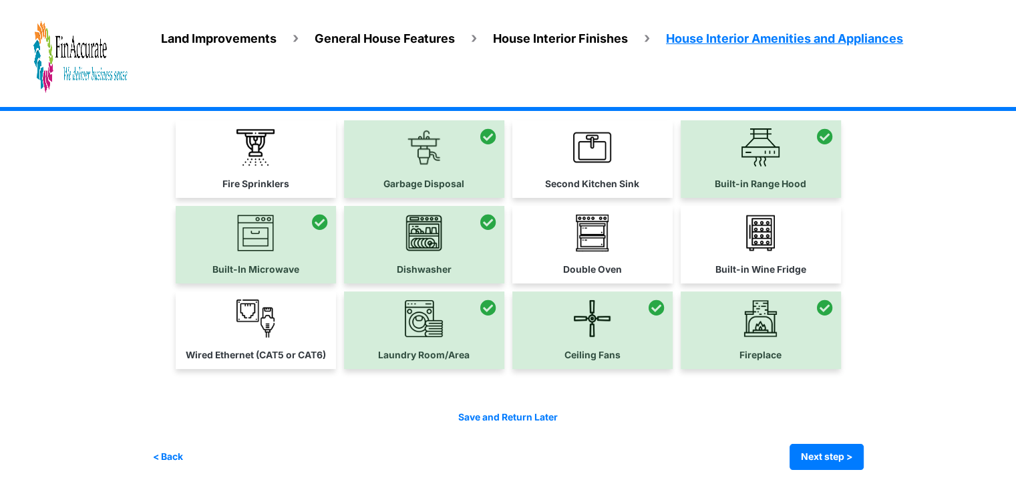
scroll to position [80, 0]
click at [820, 455] on button "Next step >" at bounding box center [826, 456] width 74 height 26
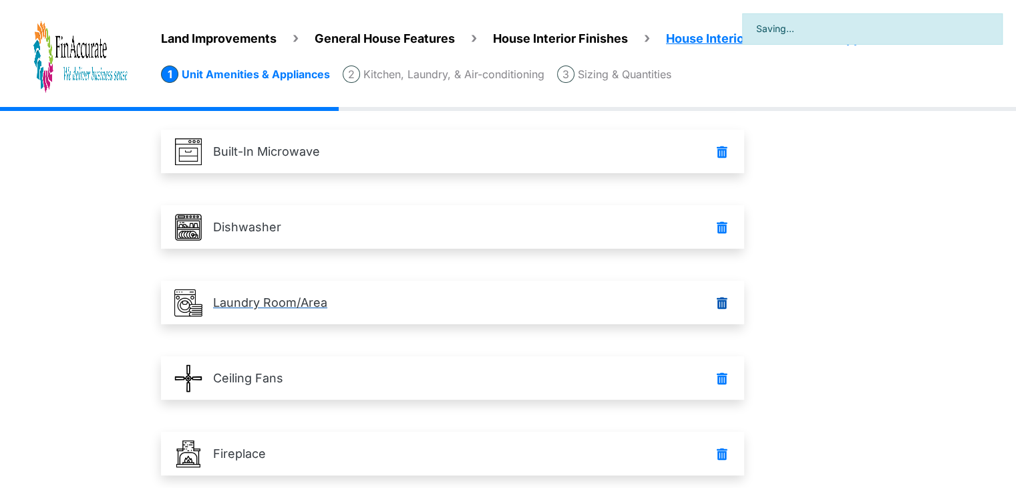
scroll to position [321, 0]
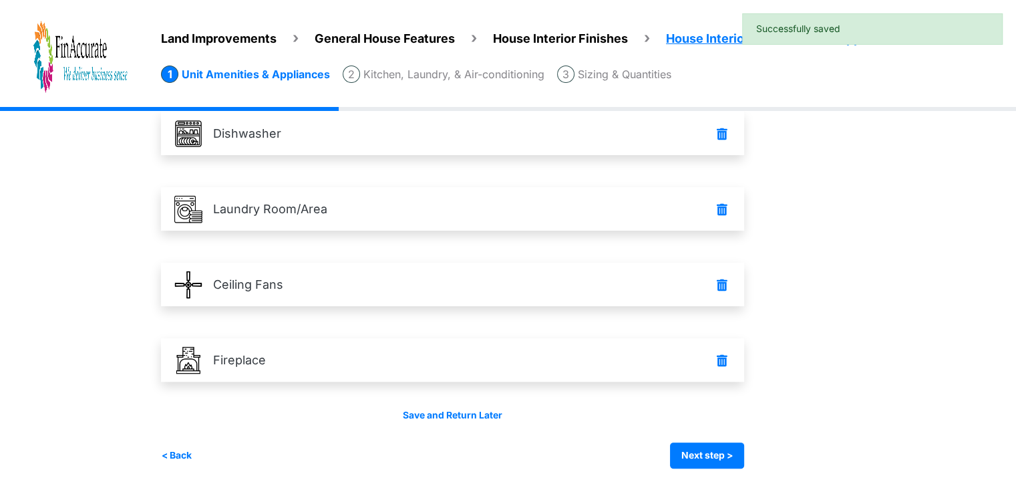
click at [728, 440] on div "Save and Return Later < Back Next step > Save and submit" at bounding box center [452, 438] width 583 height 60
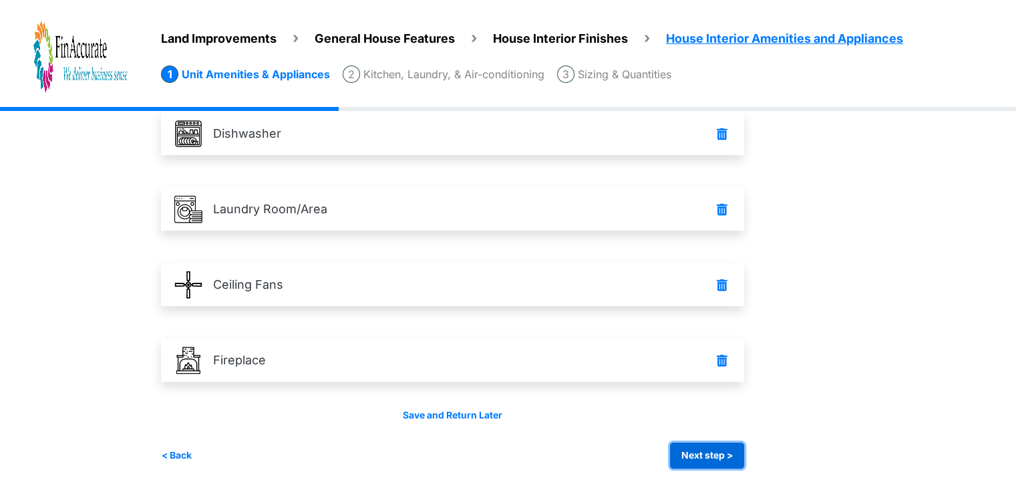
click at [721, 460] on button "Next step >" at bounding box center [707, 455] width 74 height 26
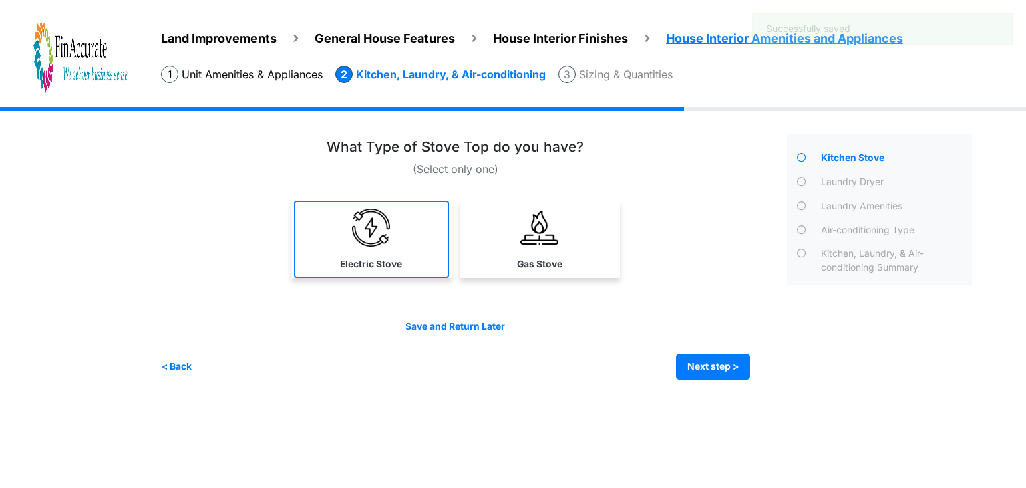
click at [420, 262] on link "Electric Stove" at bounding box center [371, 238] width 155 height 77
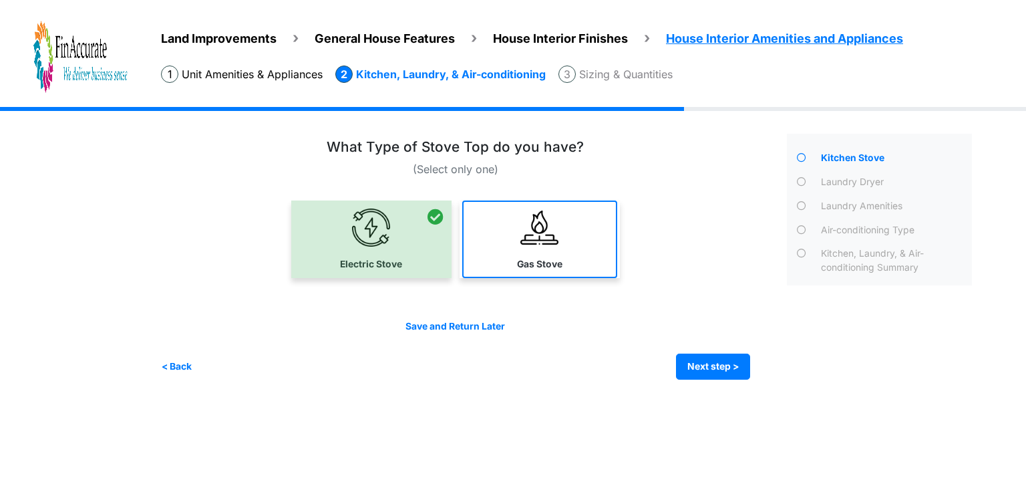
click at [564, 259] on link "Gas Stove" at bounding box center [539, 238] width 155 height 77
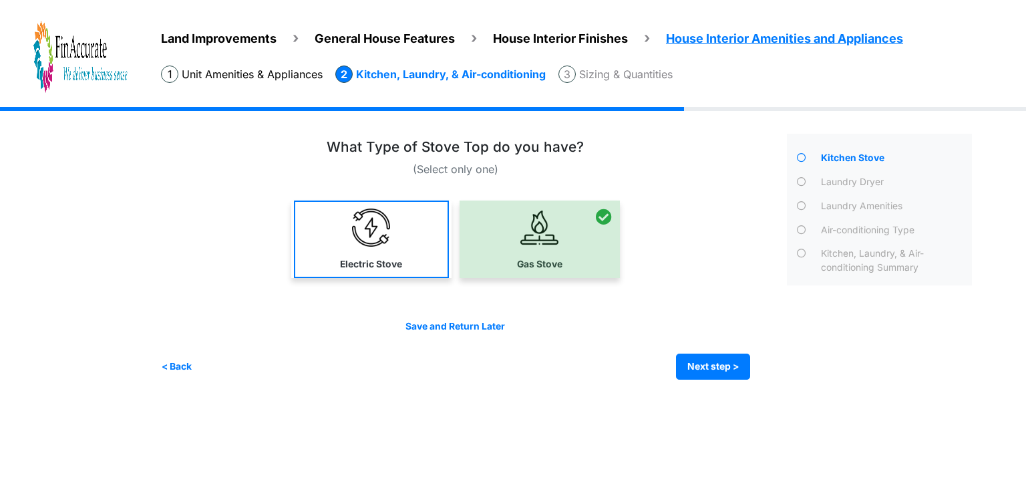
click at [394, 236] on link "Electric Stove" at bounding box center [371, 238] width 155 height 77
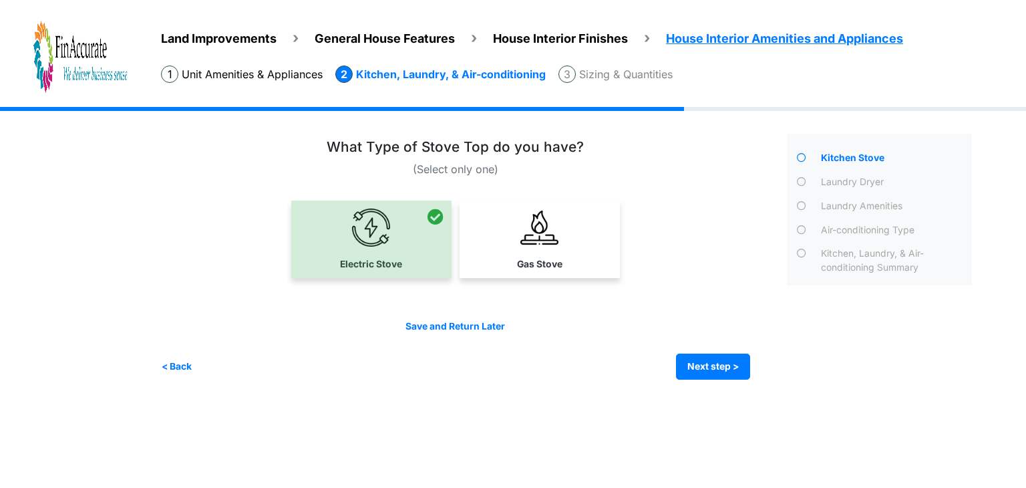
click at [701, 349] on div "Save and Return Later < Back Next step > Save and submit" at bounding box center [455, 349] width 589 height 60
click at [709, 367] on button "Next step >" at bounding box center [713, 366] width 74 height 26
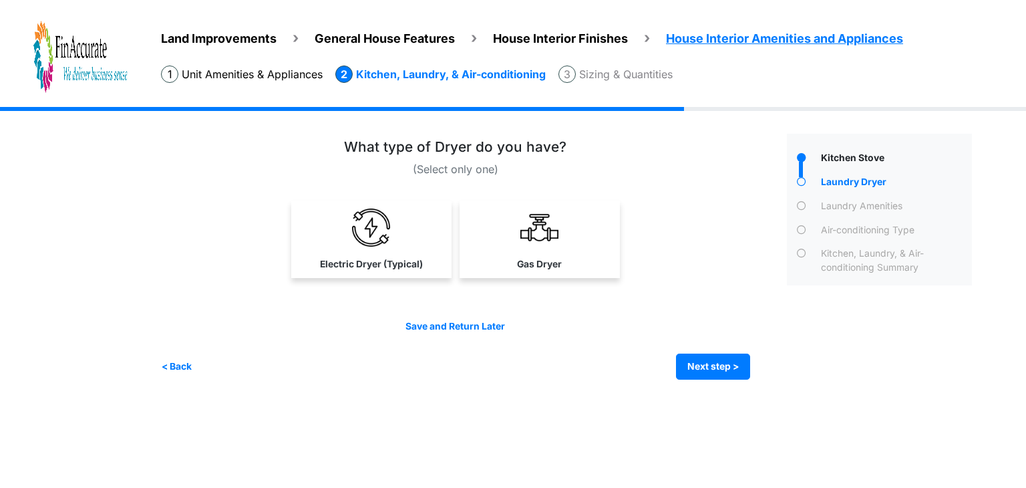
click at [395, 230] on link "Electric Dryer (Typical)" at bounding box center [371, 238] width 155 height 77
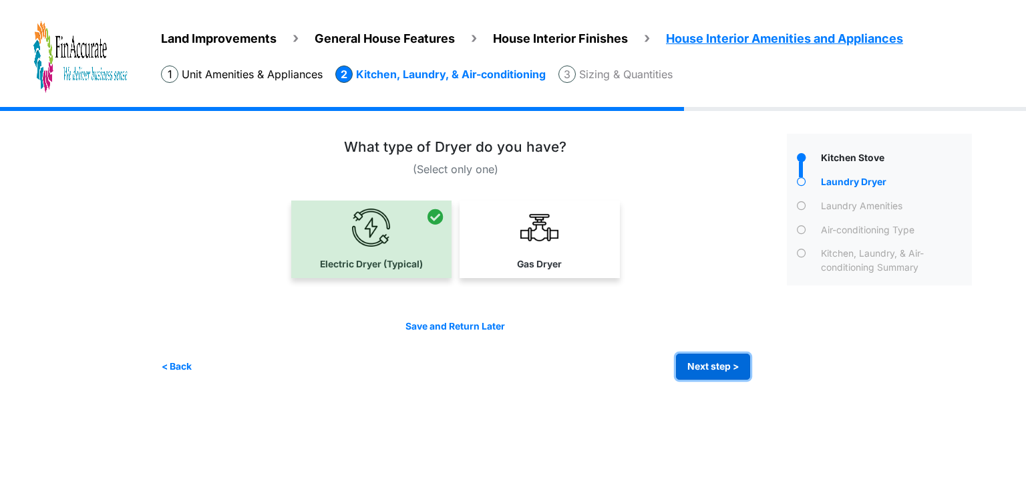
click at [716, 372] on button "Next step >" at bounding box center [713, 366] width 74 height 26
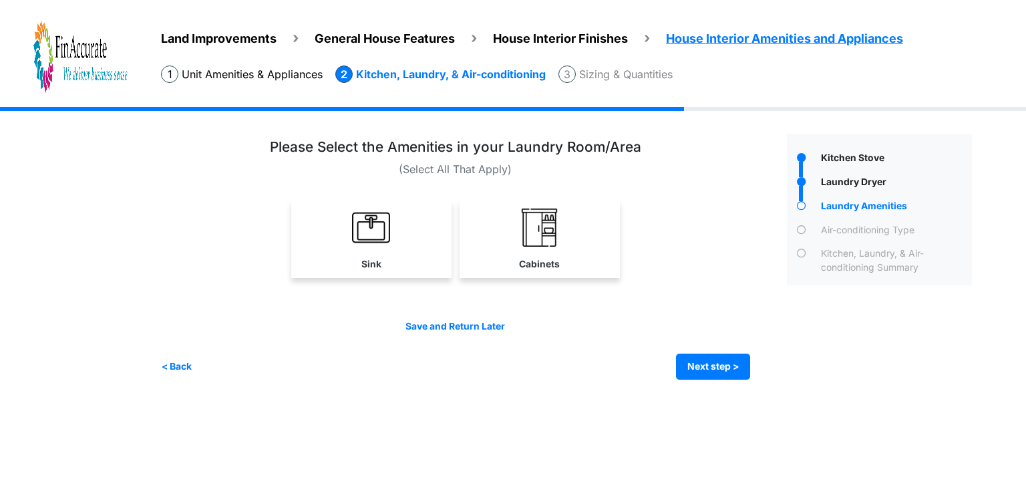
drag, startPoint x: 394, startPoint y: 256, endPoint x: 610, endPoint y: 308, distance: 222.4
click at [403, 256] on link "Sink" at bounding box center [371, 238] width 160 height 77
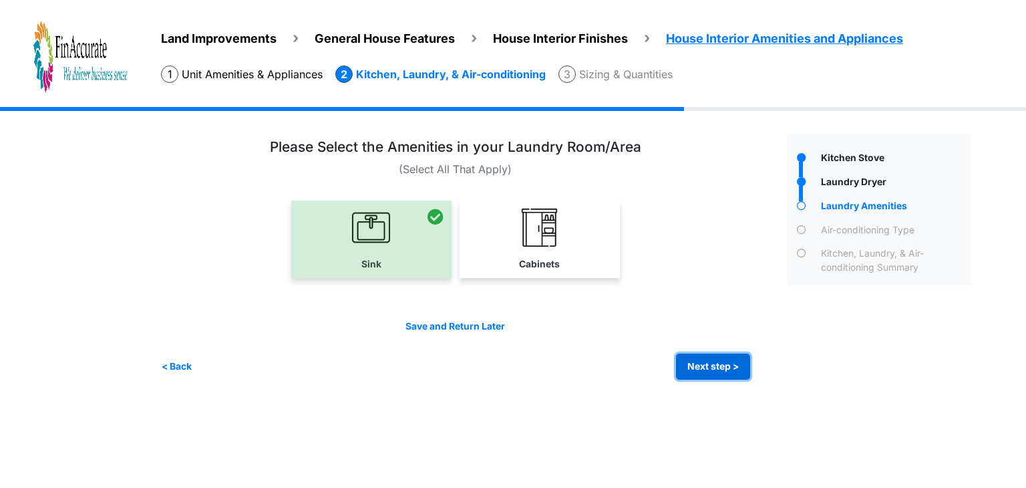
click at [699, 361] on button "Next step >" at bounding box center [713, 366] width 74 height 26
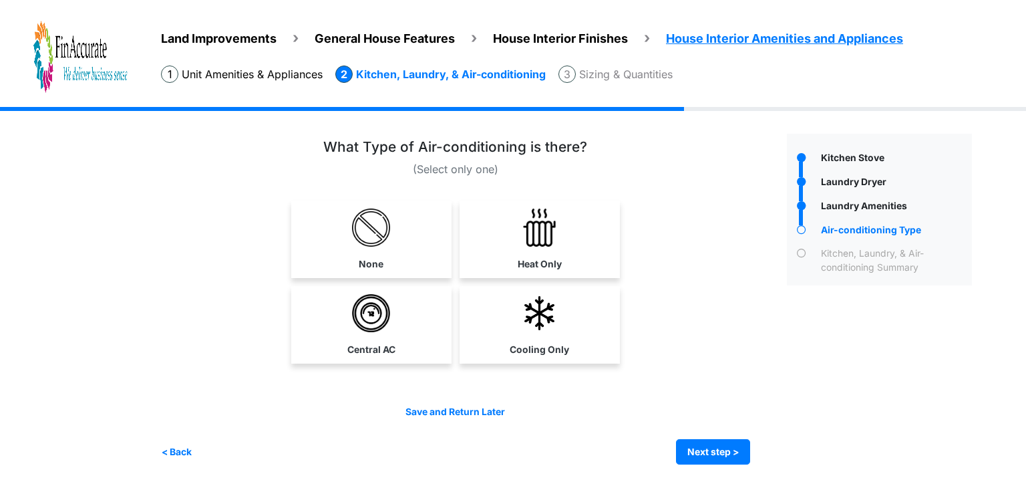
drag, startPoint x: 537, startPoint y: 246, endPoint x: 544, endPoint y: 248, distance: 7.5
click at [537, 246] on link "Heat Only" at bounding box center [539, 238] width 155 height 77
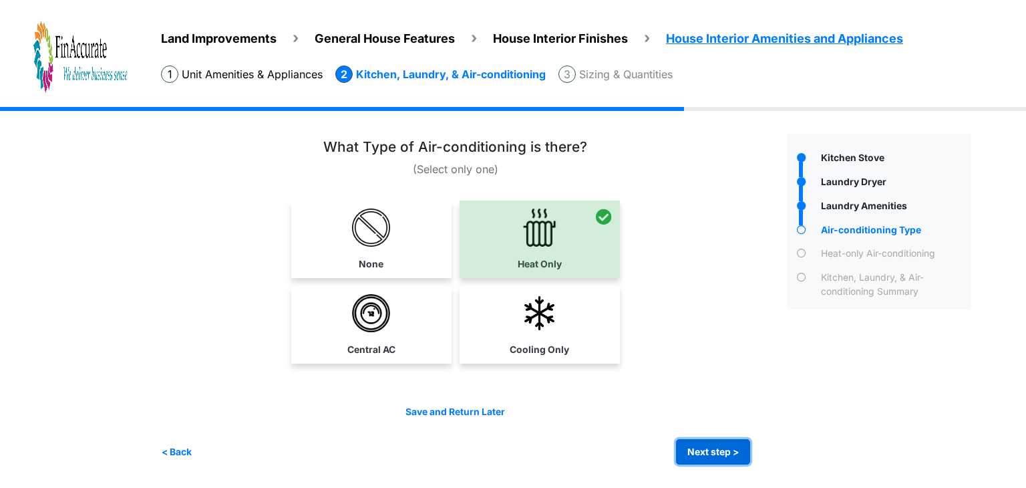
click at [743, 445] on button "Next step >" at bounding box center [713, 452] width 74 height 26
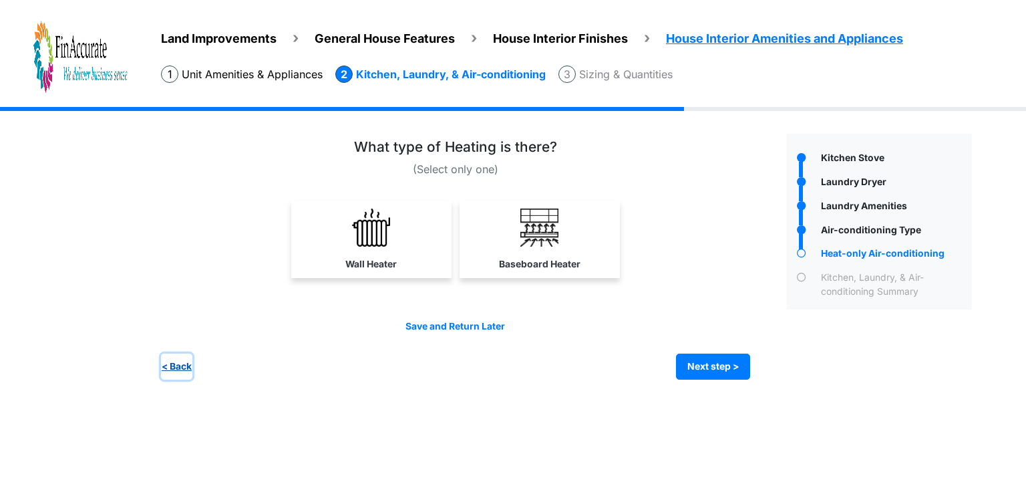
click at [176, 366] on button "< Back" at bounding box center [176, 366] width 31 height 26
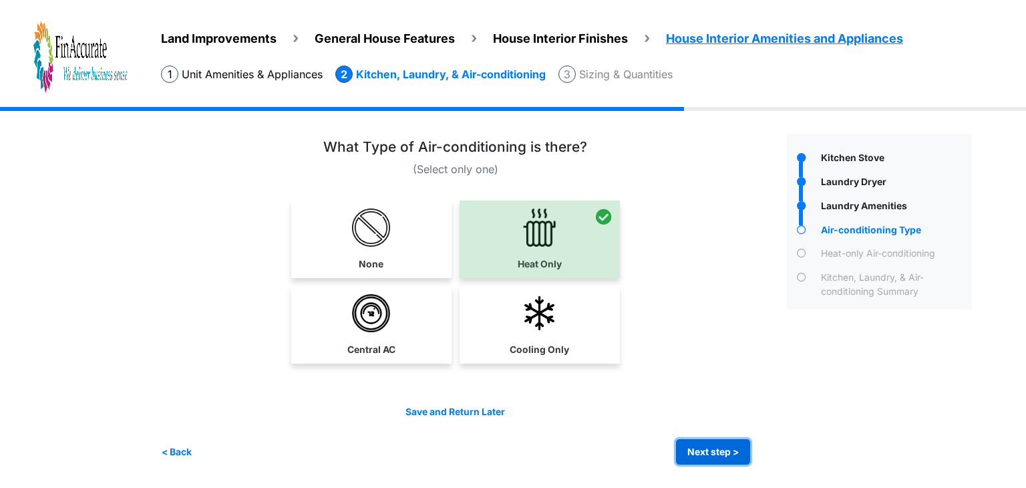
click at [695, 456] on button "Next step >" at bounding box center [713, 452] width 74 height 26
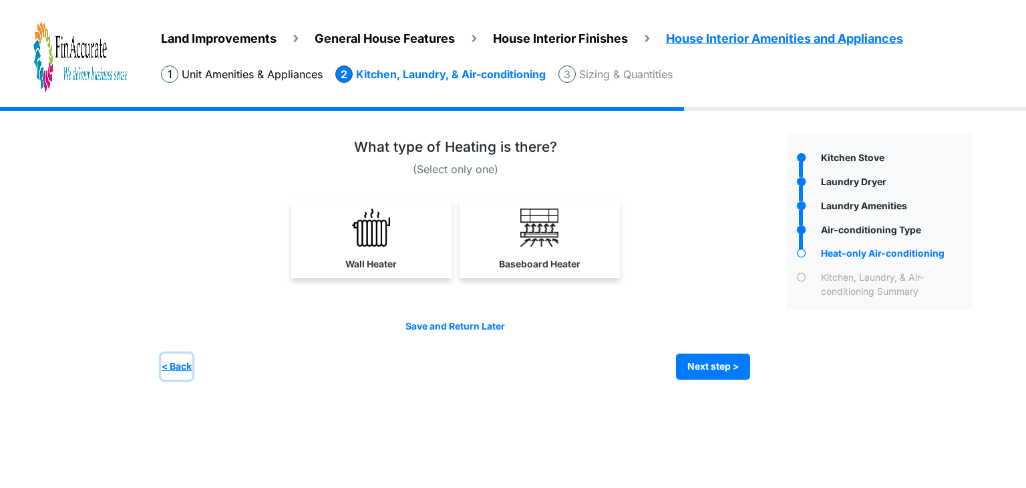
drag, startPoint x: 183, startPoint y: 367, endPoint x: 192, endPoint y: 360, distance: 11.5
click at [183, 367] on button "< Back" at bounding box center [176, 366] width 31 height 26
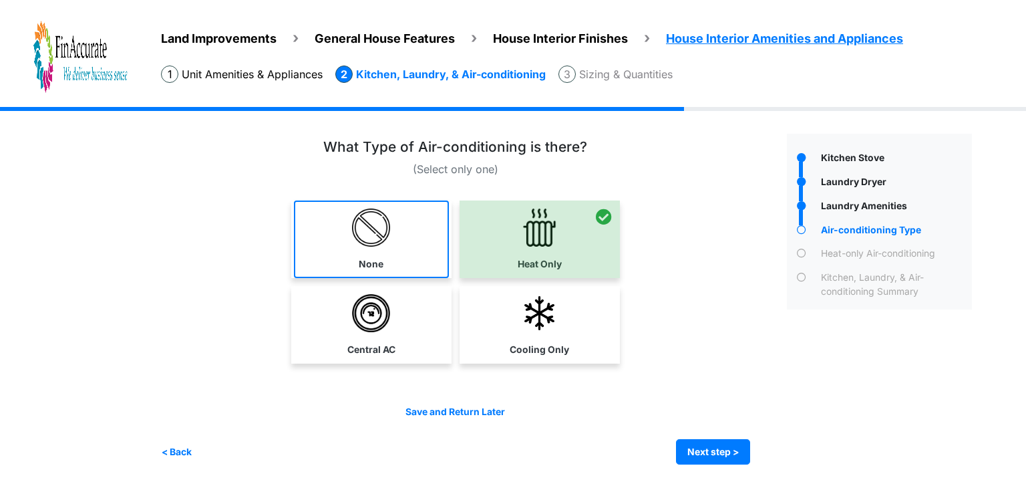
click at [403, 261] on link "None" at bounding box center [371, 238] width 155 height 77
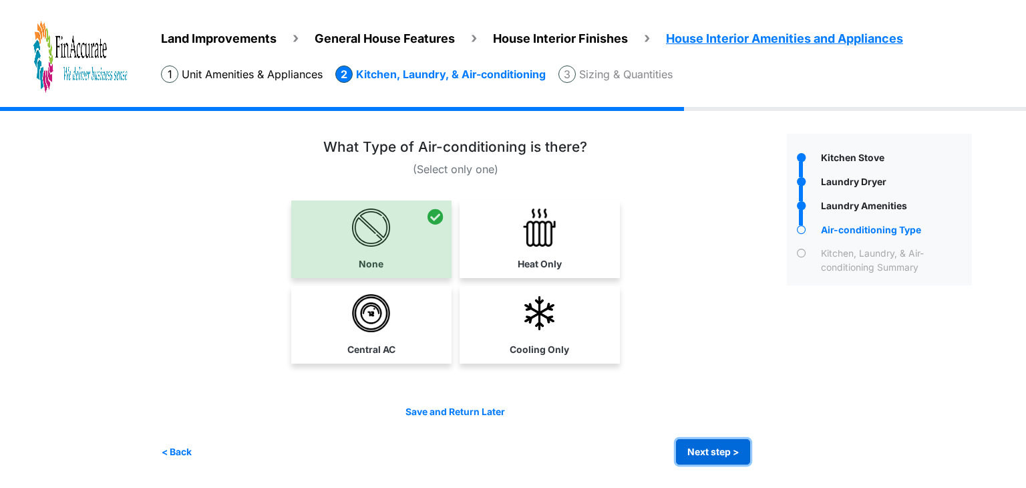
click at [708, 447] on button "Next step >" at bounding box center [713, 452] width 74 height 26
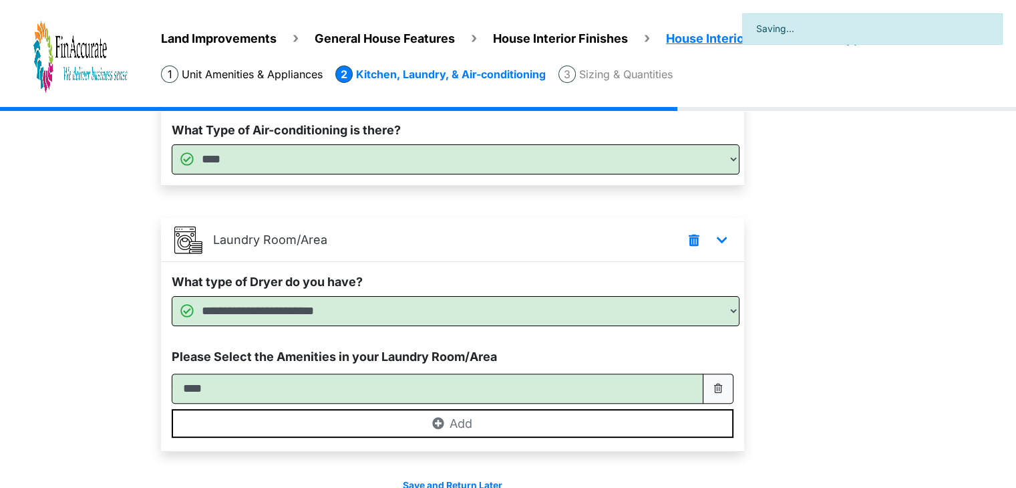
scroll to position [361, 0]
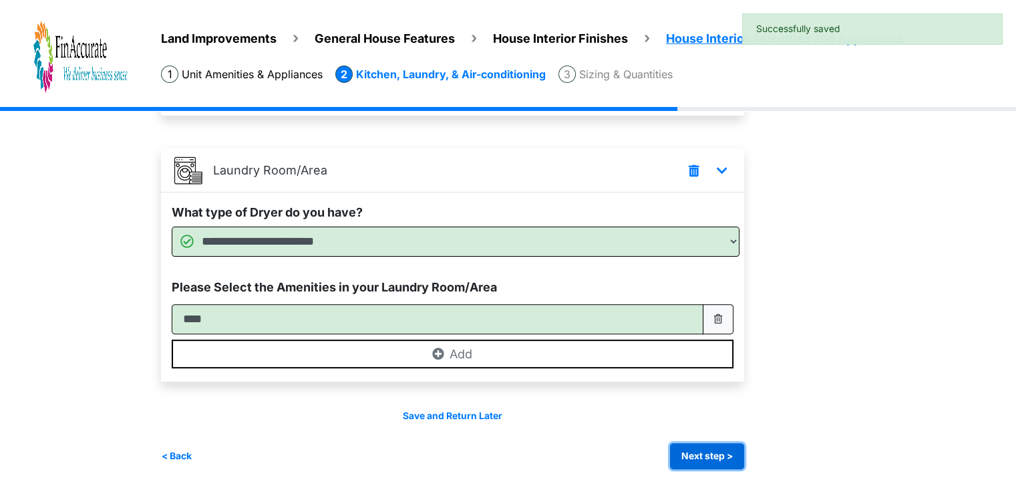
click at [705, 455] on button "Next step >" at bounding box center [707, 456] width 74 height 26
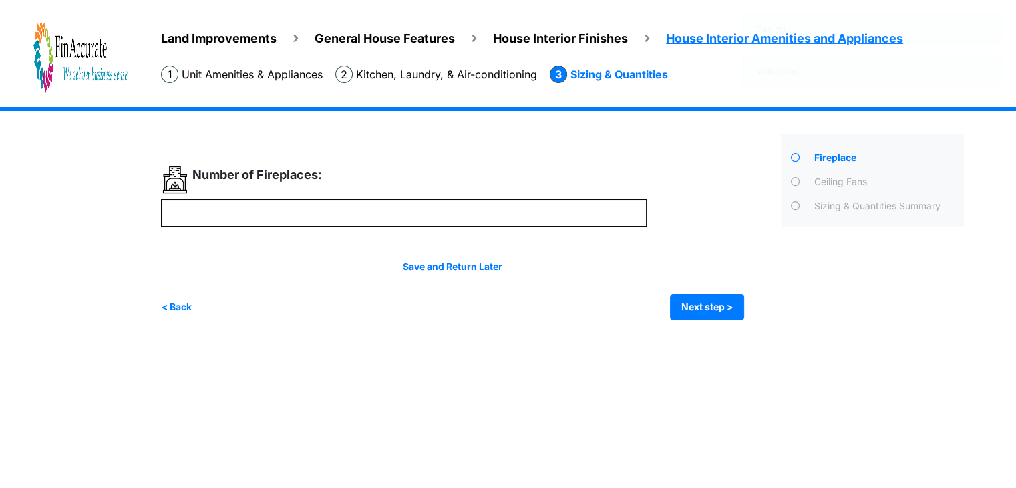
scroll to position [0, 0]
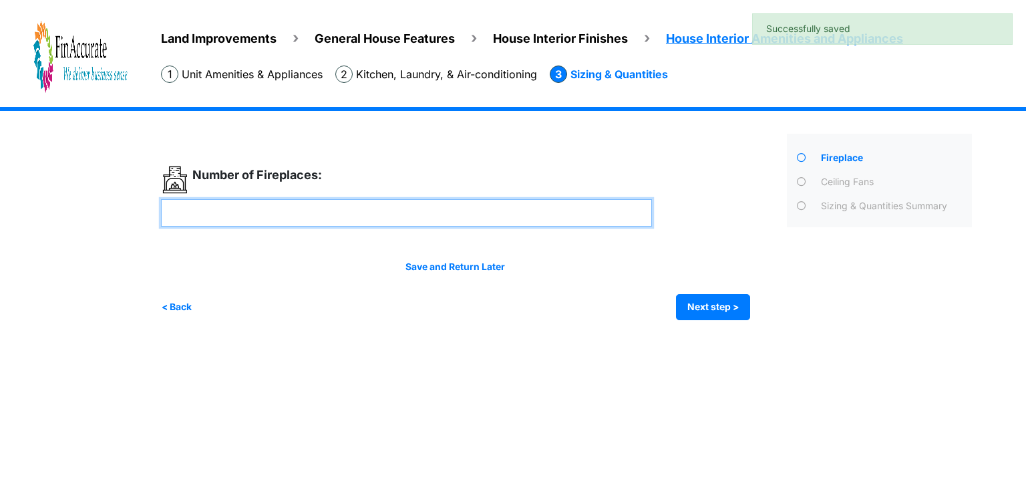
click at [403, 226] on input "number" at bounding box center [406, 212] width 491 height 27
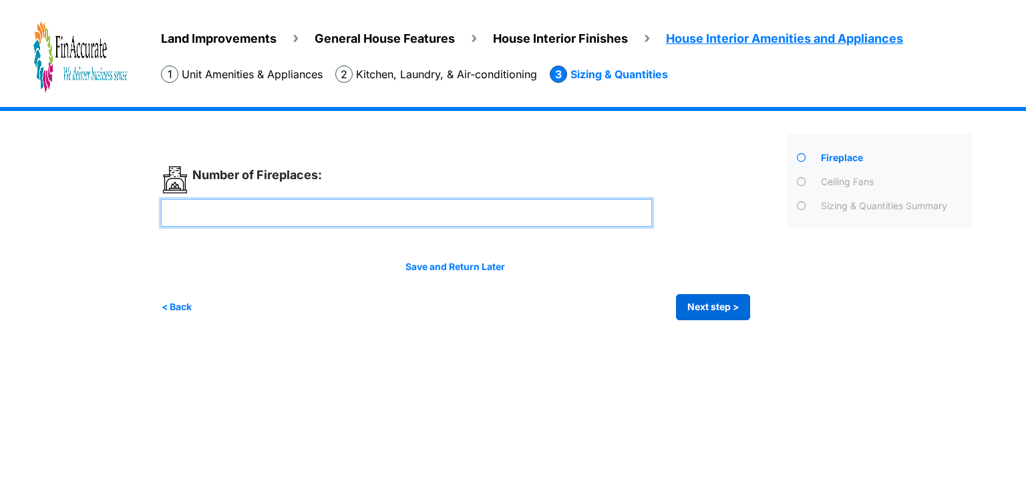
type input "*"
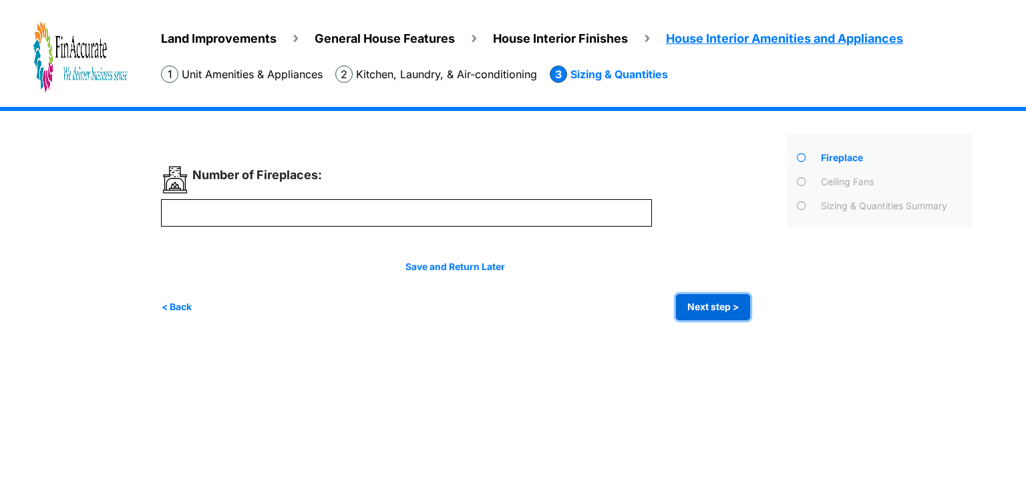
click at [745, 307] on button "Next step >" at bounding box center [713, 307] width 74 height 26
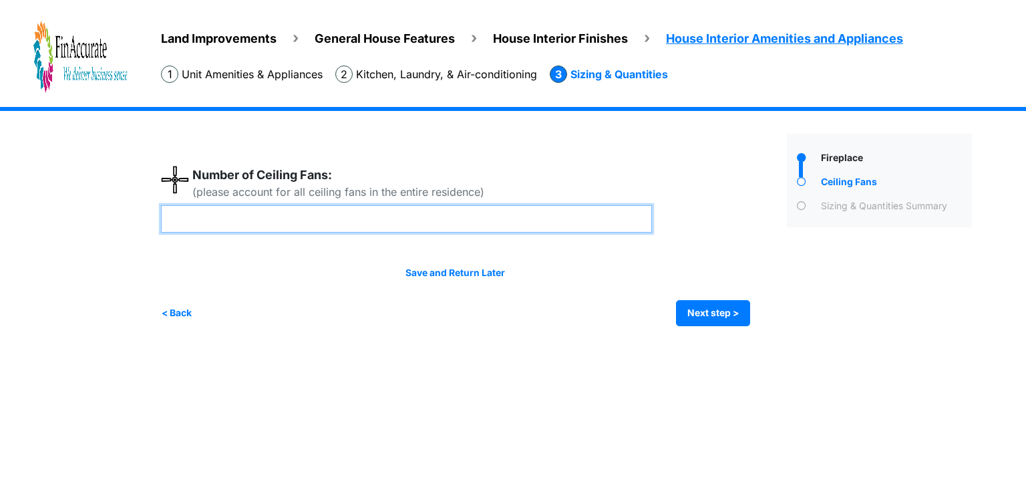
click at [427, 216] on input "number" at bounding box center [406, 218] width 491 height 27
type input "*"
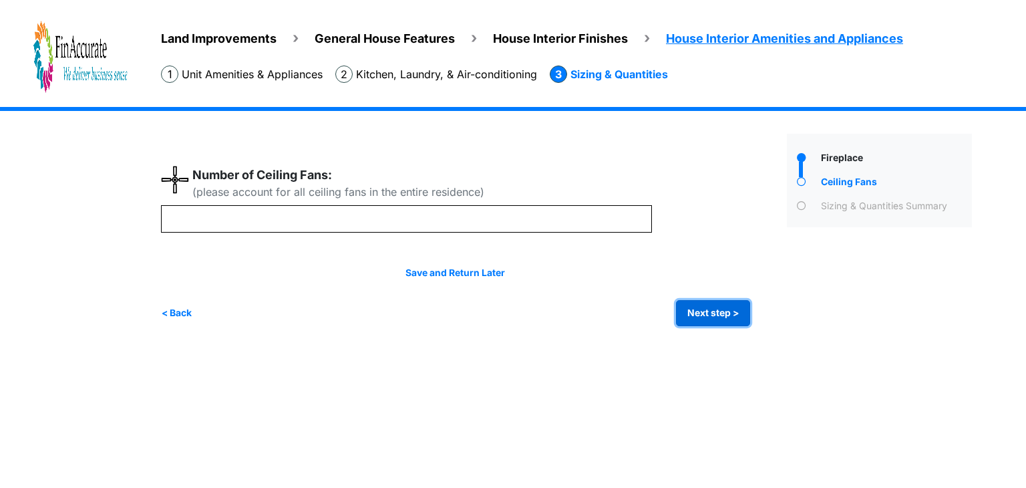
type input "*"
click at [745, 310] on button "Next step >" at bounding box center [713, 313] width 74 height 26
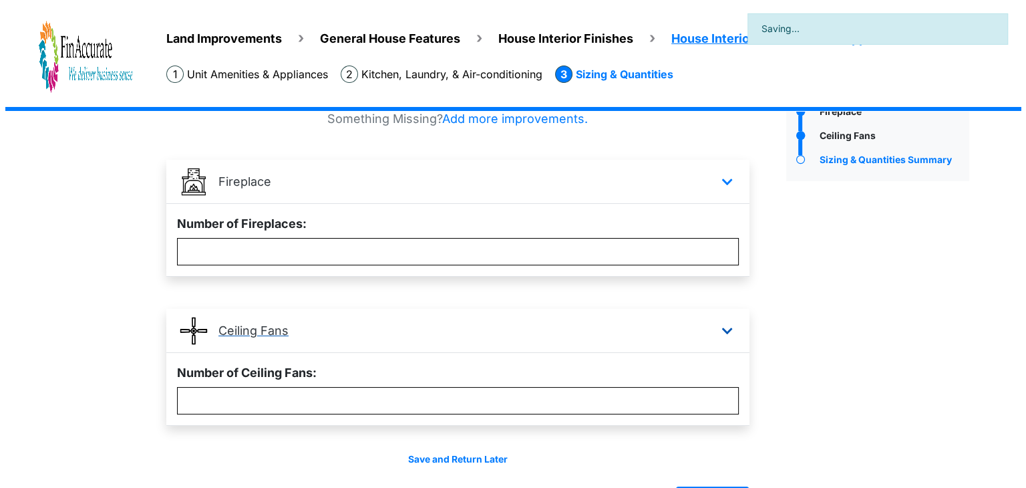
scroll to position [90, 0]
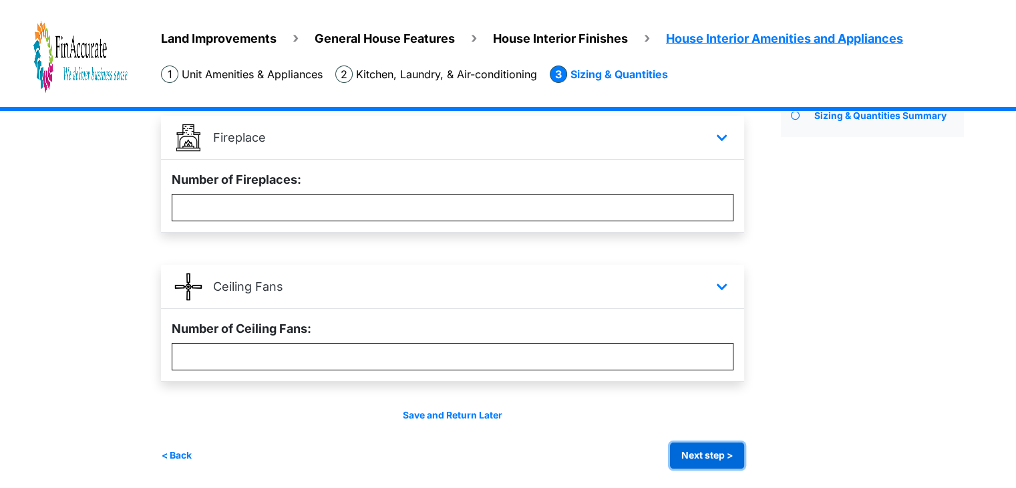
click at [725, 442] on button "Next step >" at bounding box center [707, 455] width 74 height 26
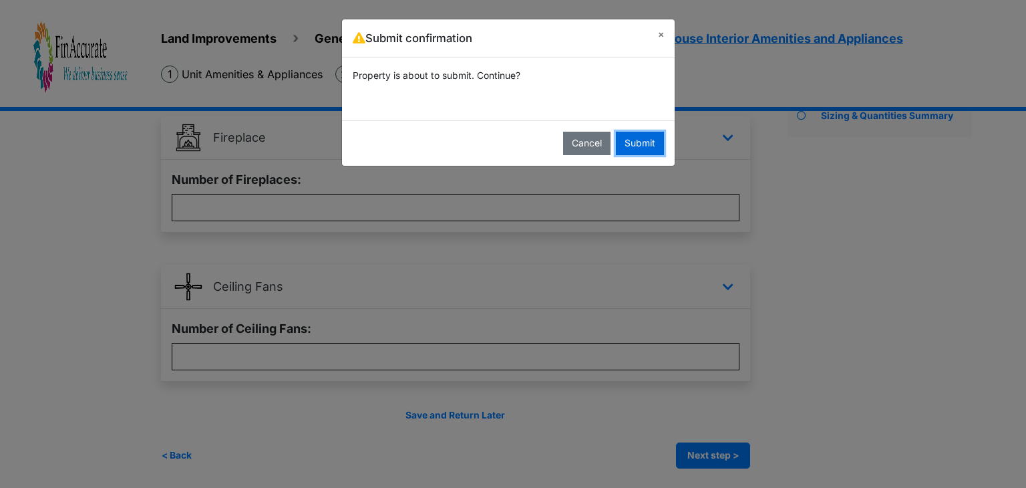
click at [635, 144] on button "Submit" at bounding box center [640, 143] width 48 height 23
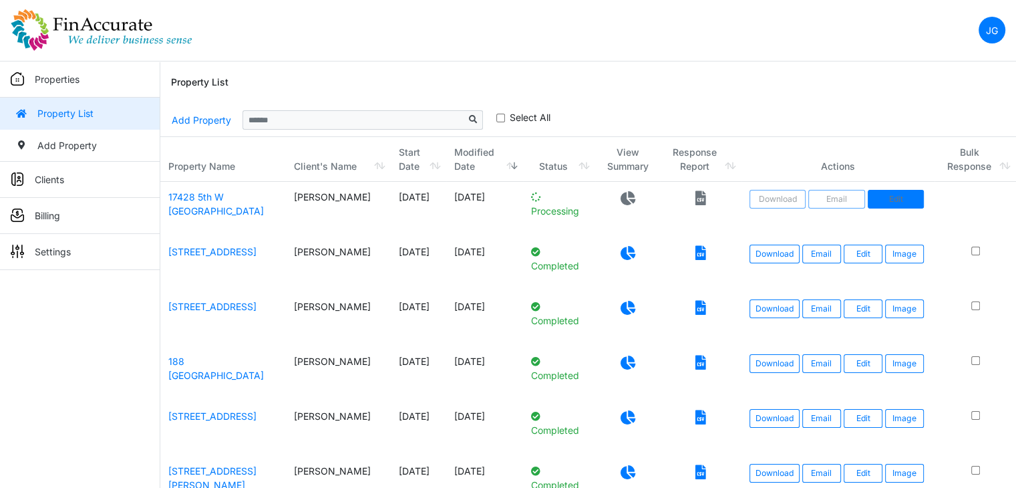
click at [890, 194] on link "Edit" at bounding box center [896, 199] width 57 height 19
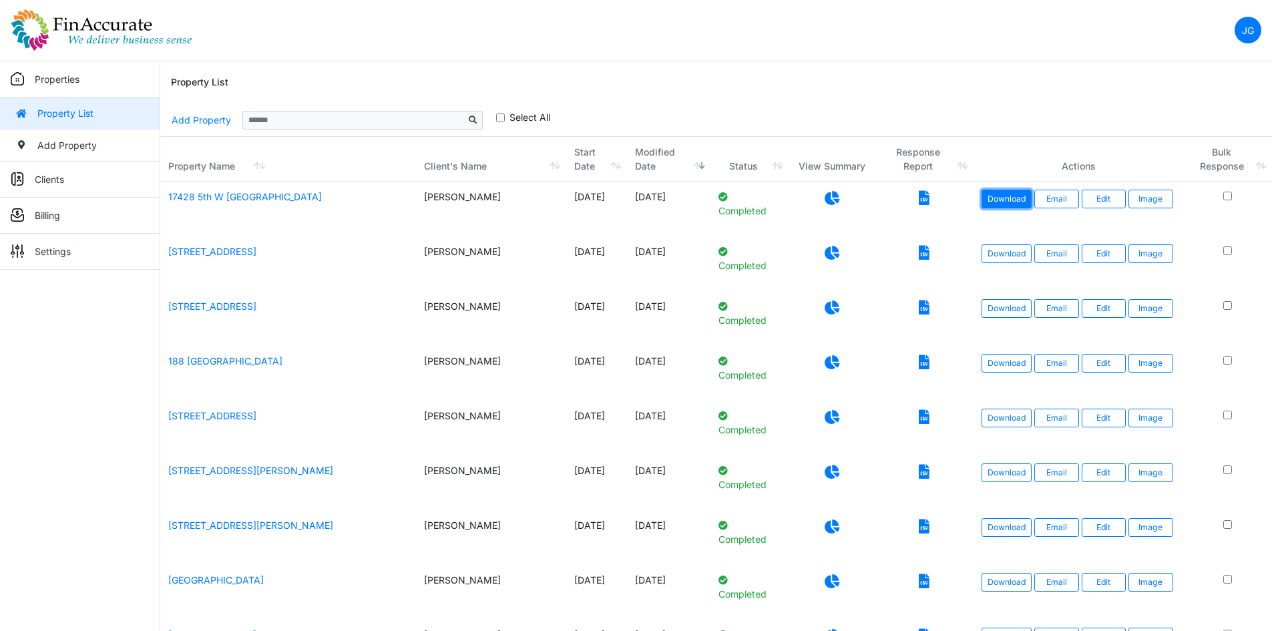
click at [999, 200] on link "Download" at bounding box center [1007, 199] width 50 height 19
click at [998, 256] on link "Download" at bounding box center [1007, 253] width 50 height 19
click at [1004, 200] on link "Download" at bounding box center [1007, 199] width 50 height 19
drag, startPoint x: 1113, startPoint y: 203, endPoint x: 1102, endPoint y: 220, distance: 19.8
click at [1113, 203] on link "Edit" at bounding box center [1104, 199] width 45 height 19
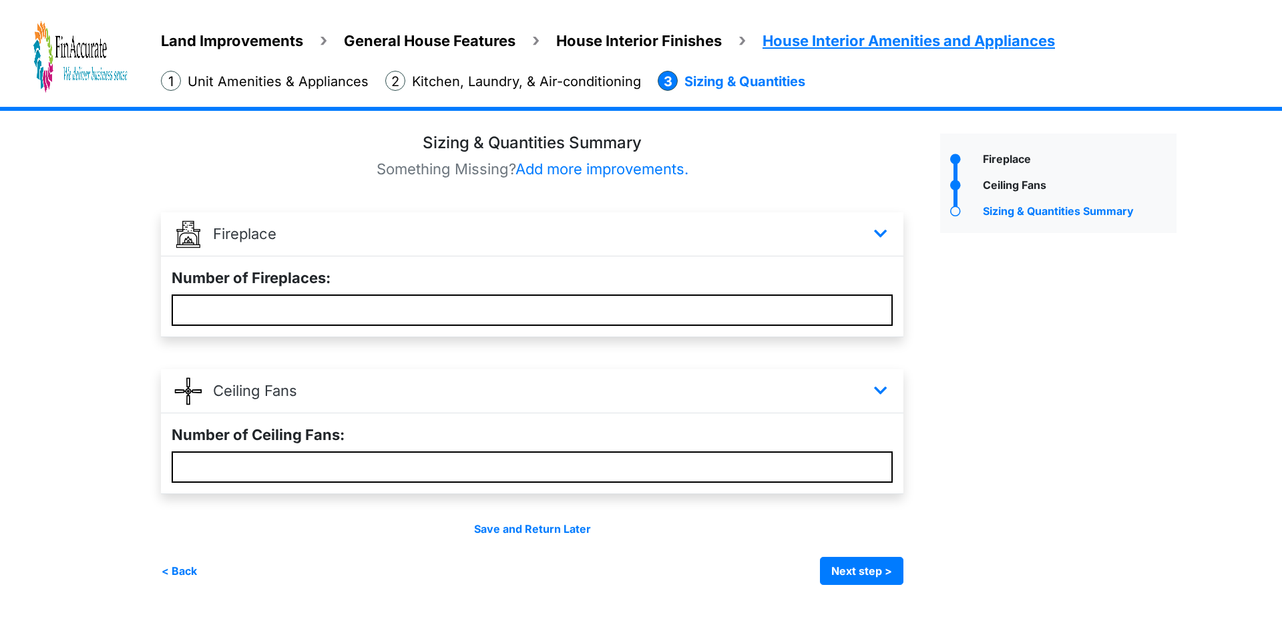
click at [215, 37] on span "Land Improvements" at bounding box center [232, 40] width 142 height 17
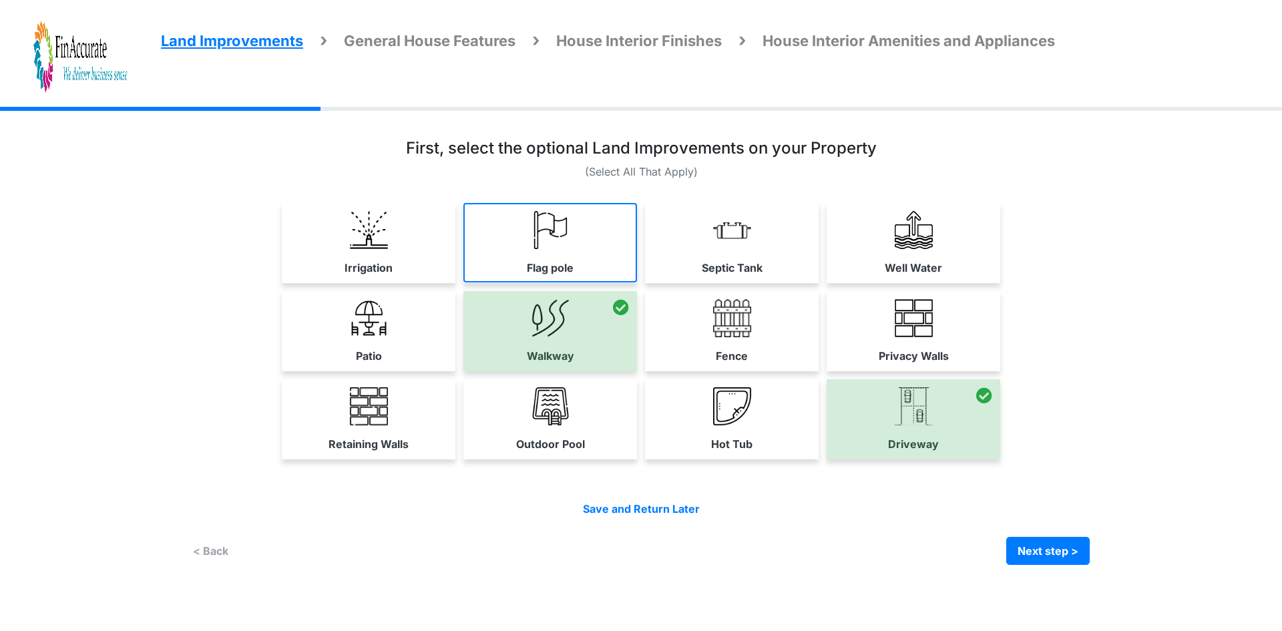
click at [510, 260] on link "Flag pole" at bounding box center [551, 242] width 174 height 79
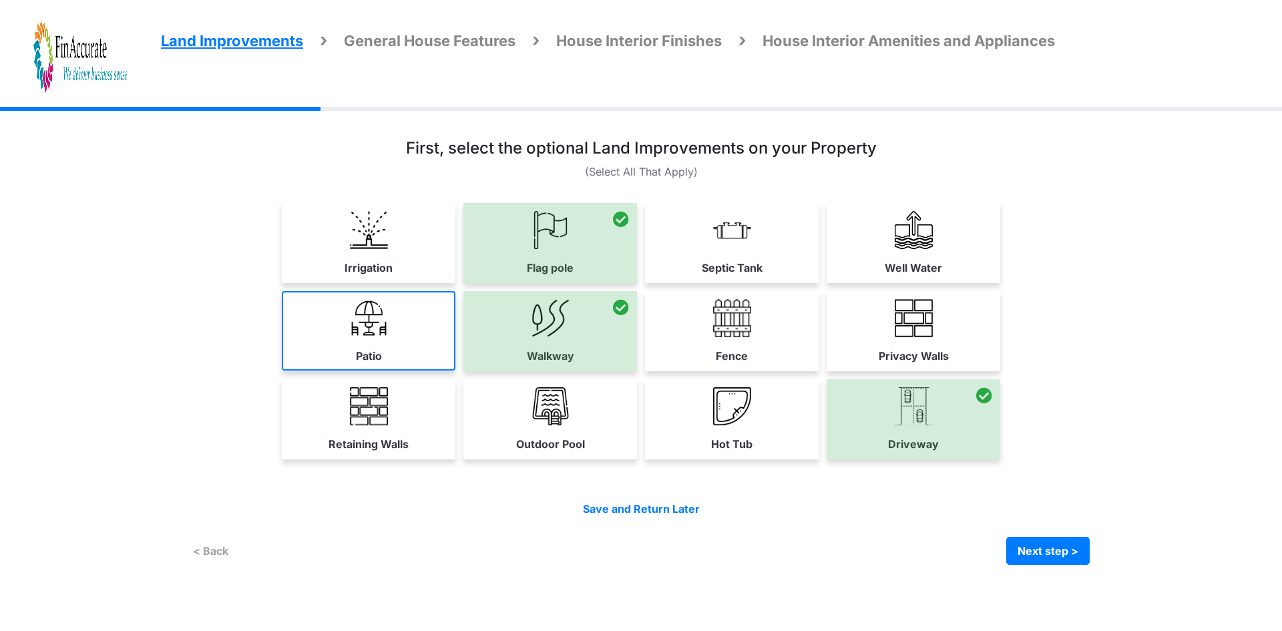
click at [399, 329] on link "Patio" at bounding box center [369, 330] width 174 height 79
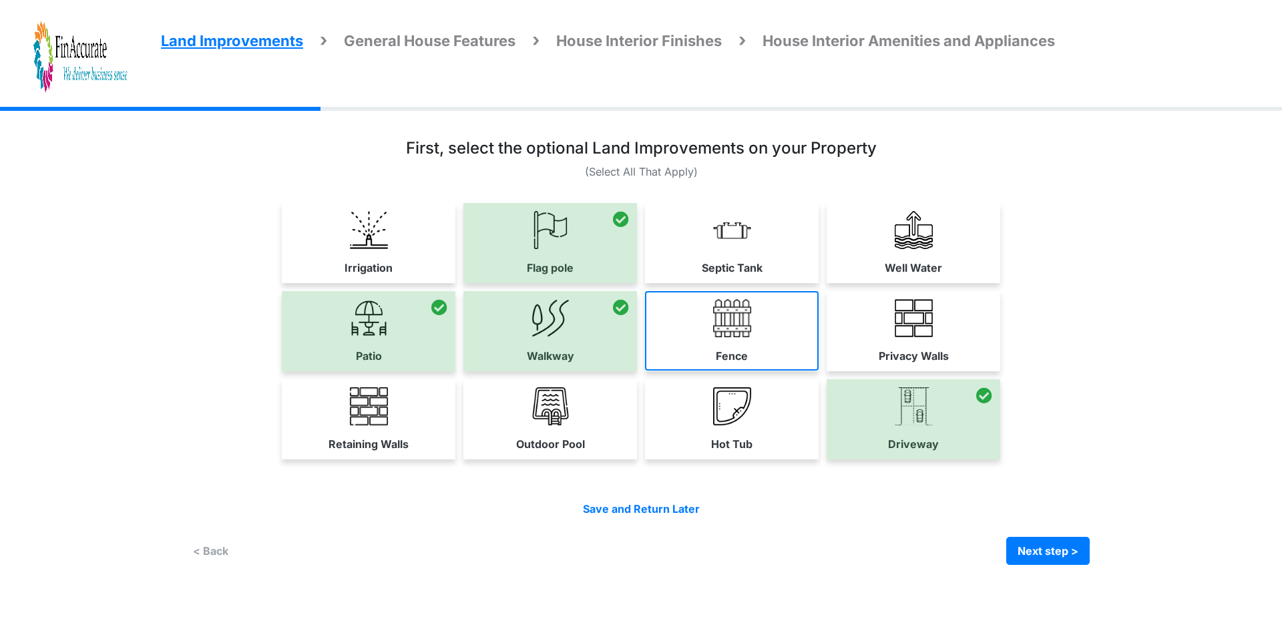
click at [766, 355] on link "Fence" at bounding box center [732, 330] width 174 height 79
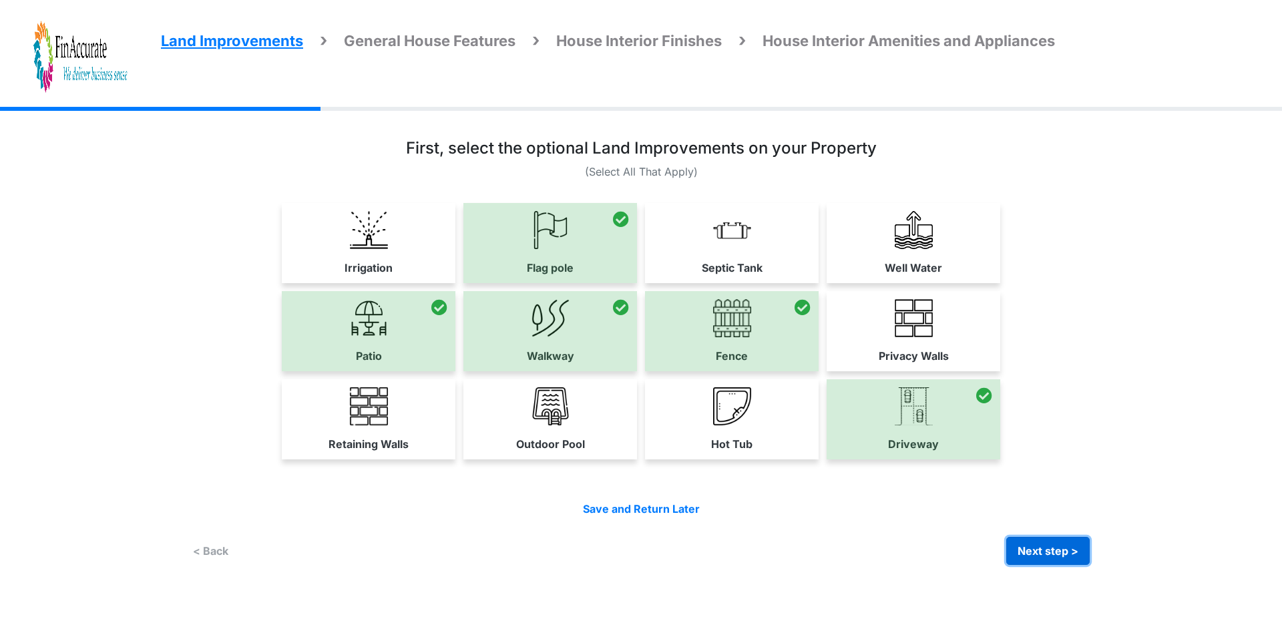
click at [1033, 554] on button "Next step >" at bounding box center [1048, 551] width 83 height 28
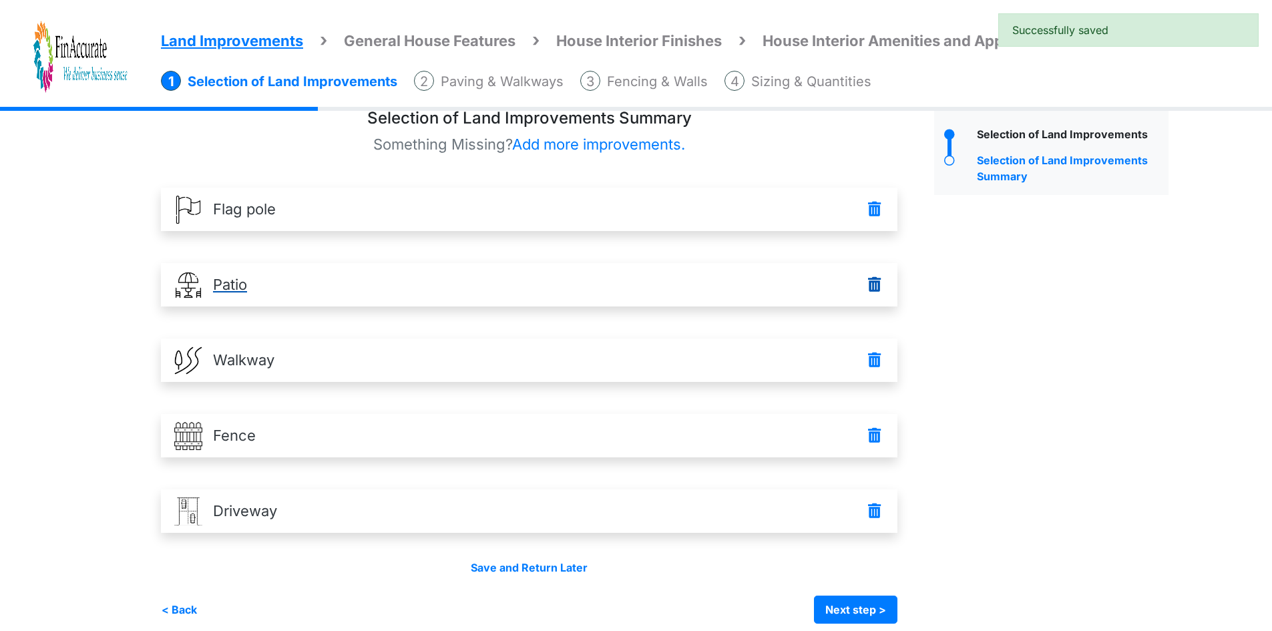
scroll to position [37, 0]
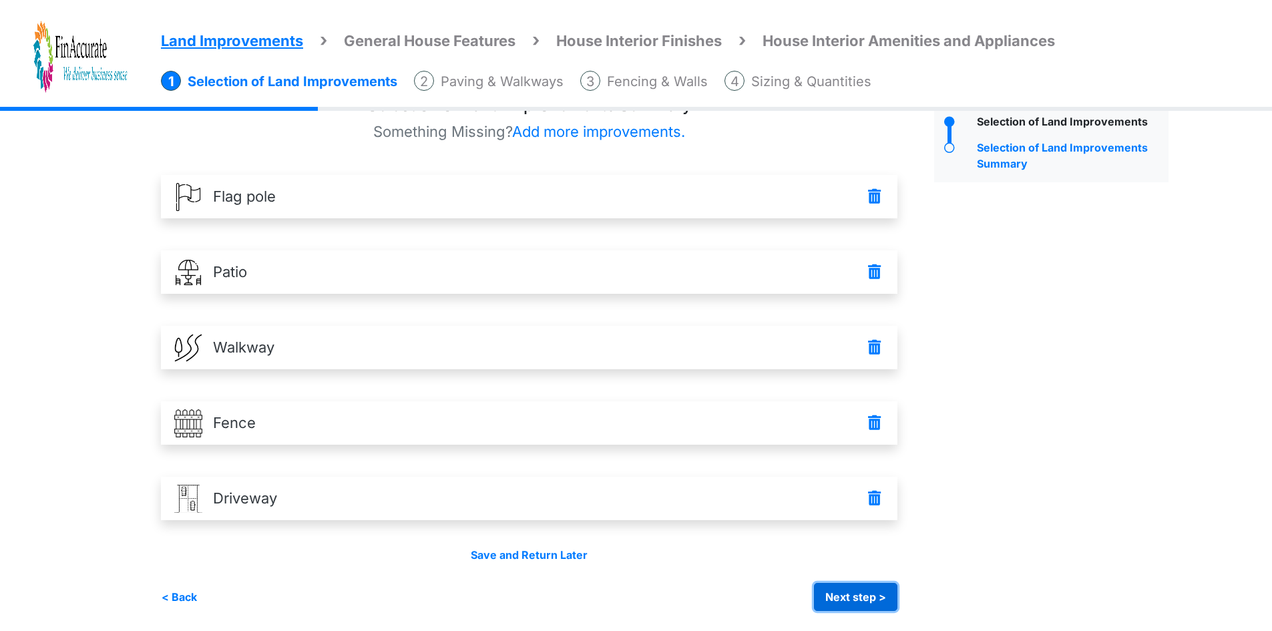
click at [846, 598] on button "Next step >" at bounding box center [855, 597] width 83 height 28
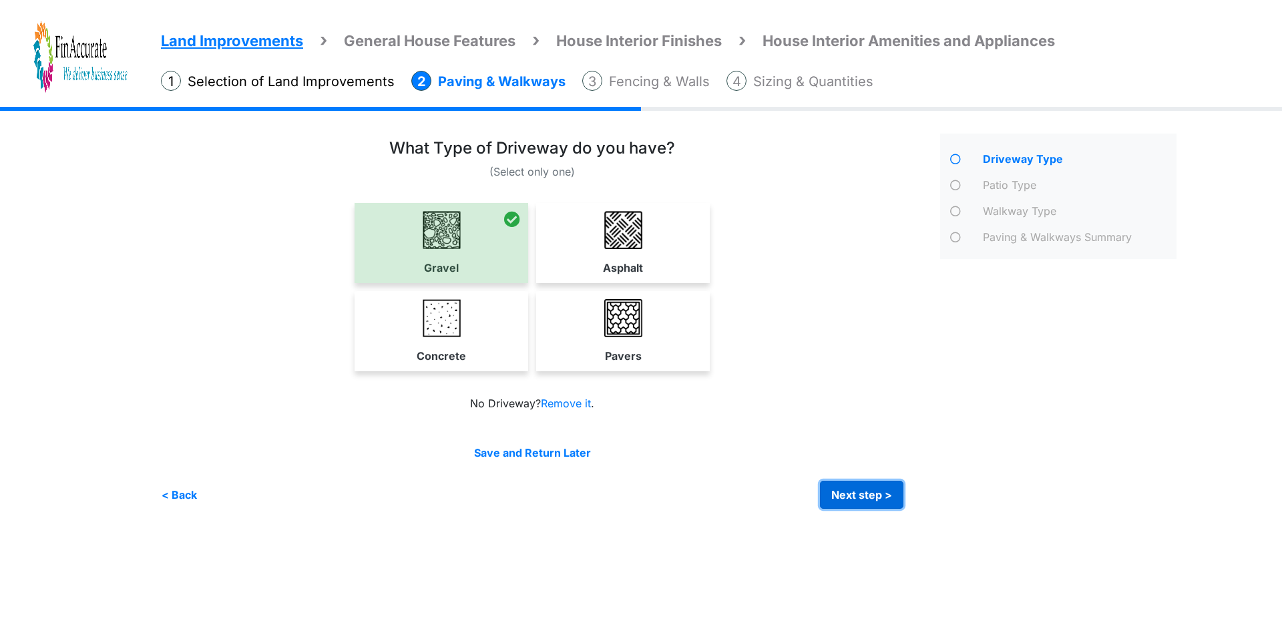
click at [840, 488] on button "Next step >" at bounding box center [861, 495] width 83 height 28
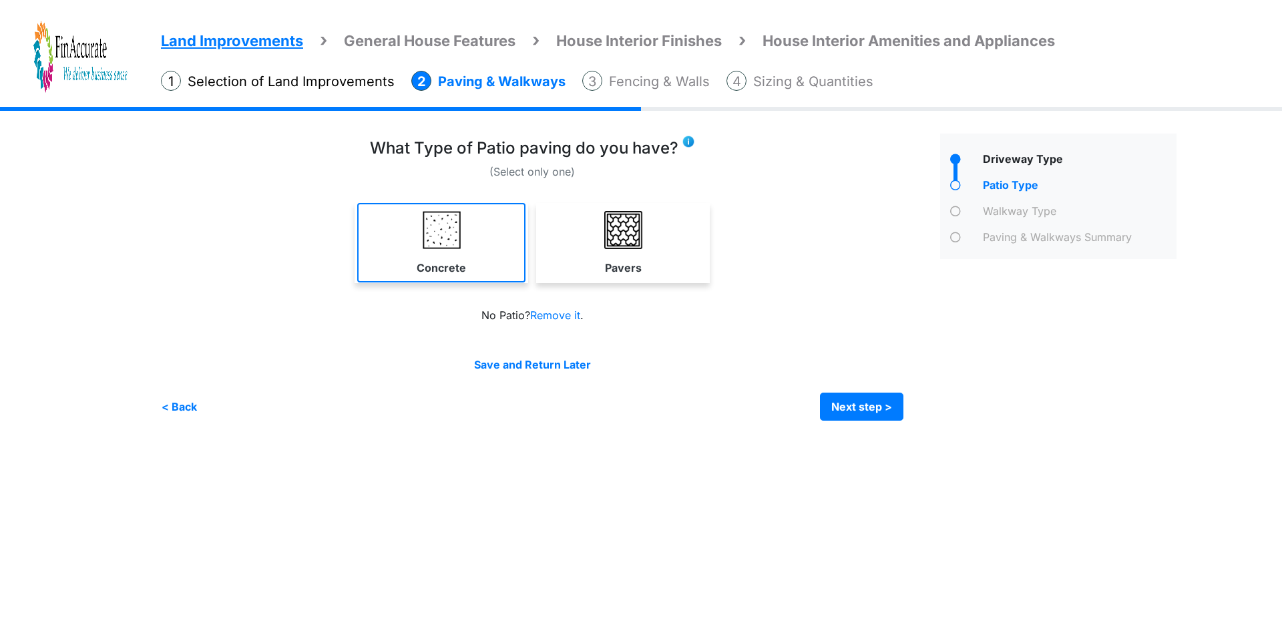
click at [470, 255] on link "Concrete" at bounding box center [441, 242] width 168 height 79
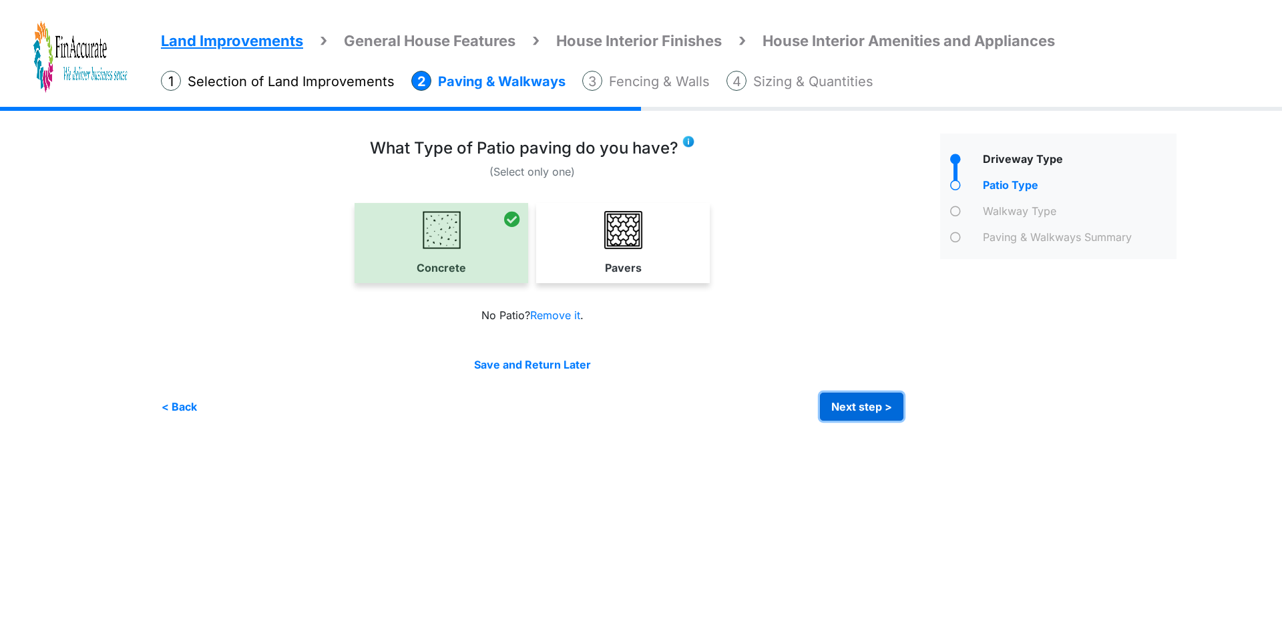
click at [887, 401] on button "Next step >" at bounding box center [861, 407] width 83 height 28
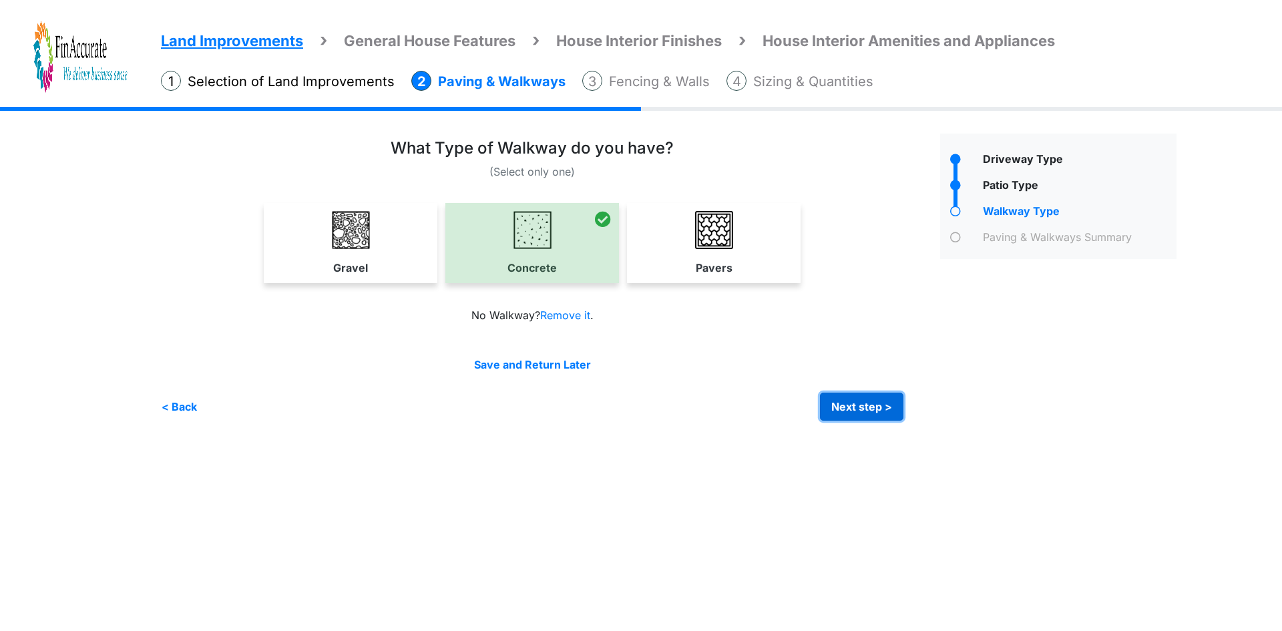
click at [876, 402] on button "Next step >" at bounding box center [861, 407] width 83 height 28
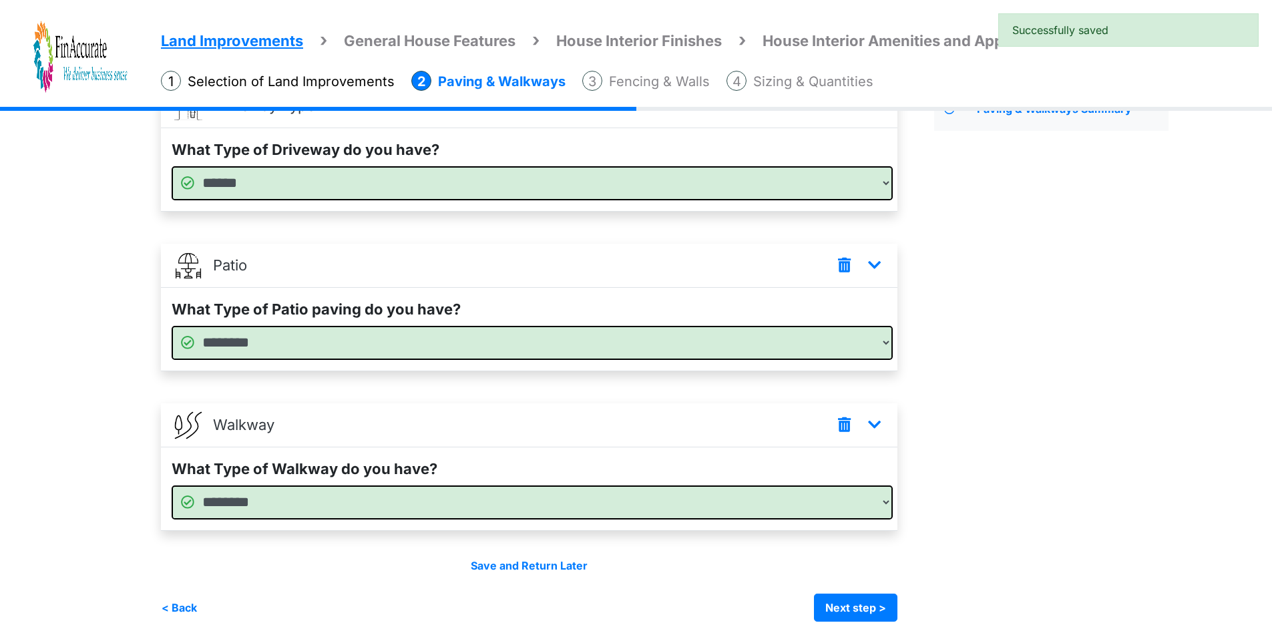
scroll to position [139, 0]
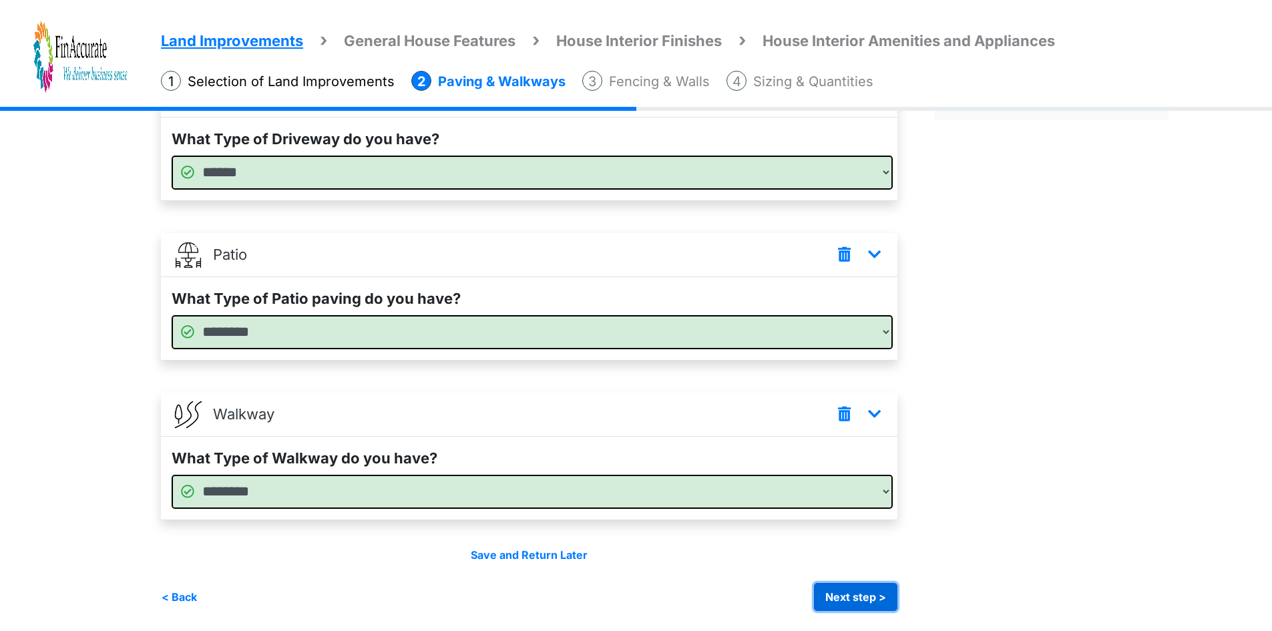
click at [846, 591] on button "Next step >" at bounding box center [855, 597] width 83 height 28
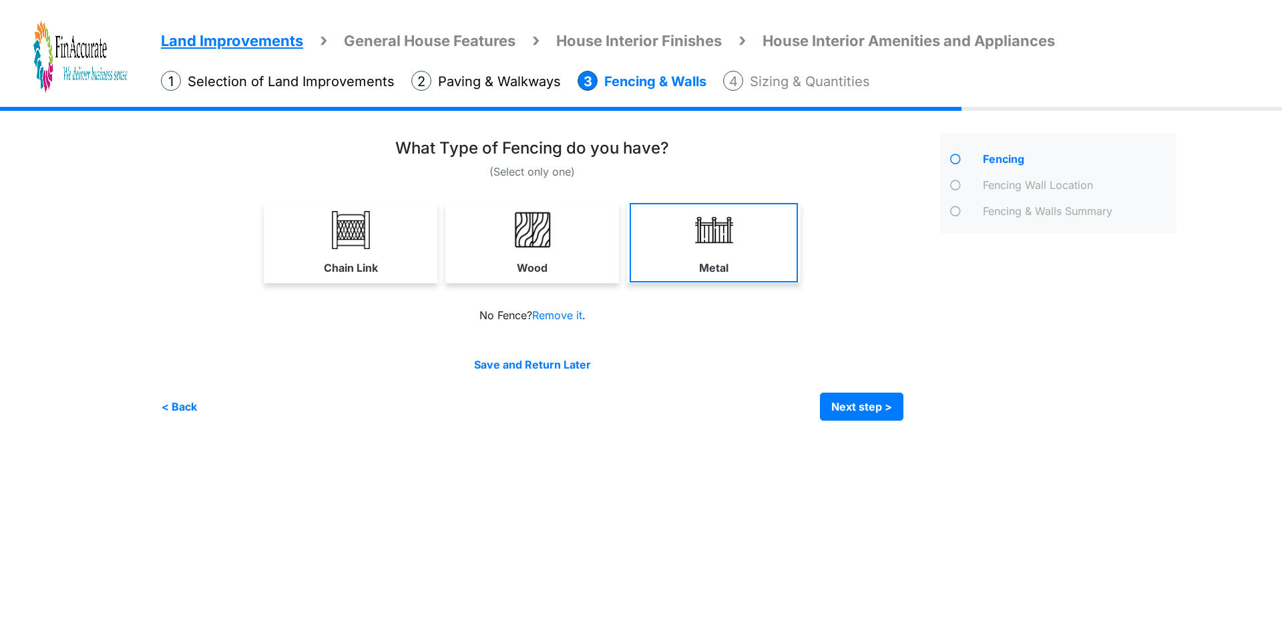
click at [741, 253] on link "Metal" at bounding box center [714, 242] width 168 height 79
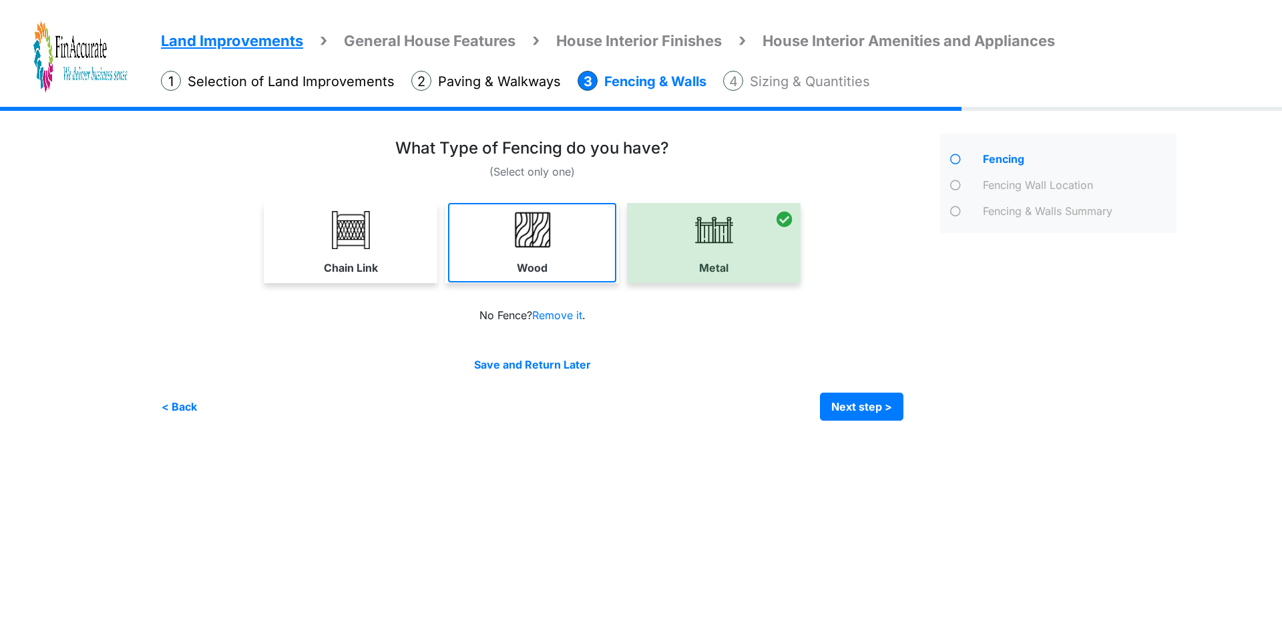
click at [514, 240] on img at bounding box center [533, 230] width 38 height 38
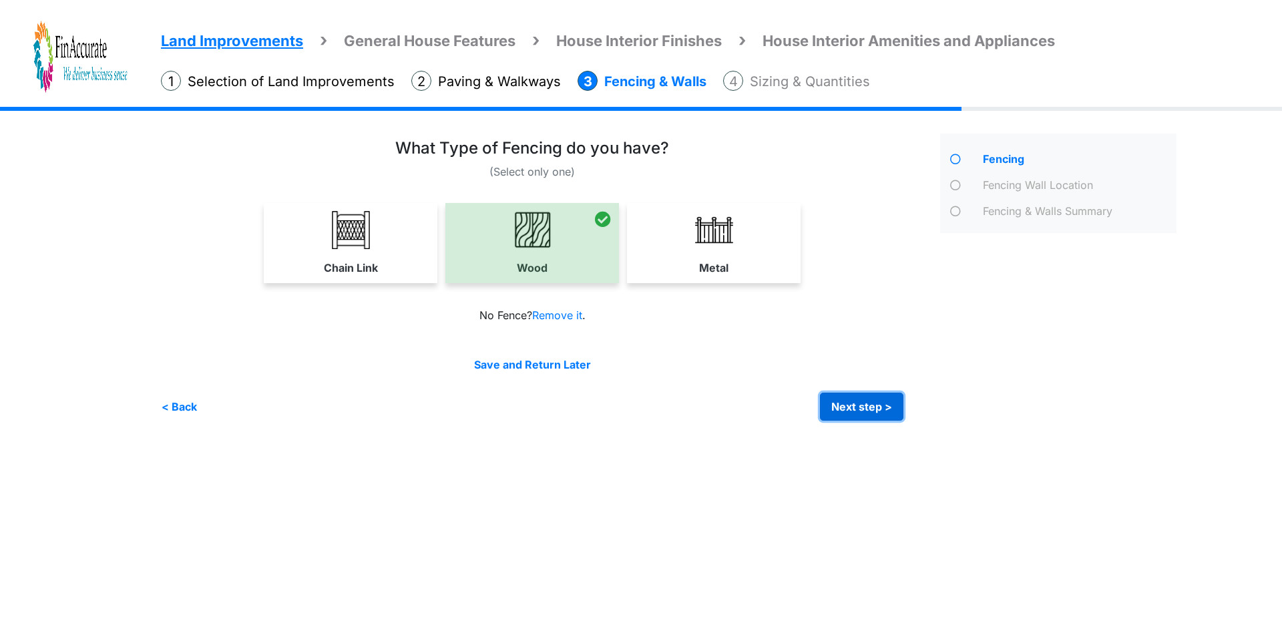
click at [852, 405] on button "Next step >" at bounding box center [861, 407] width 83 height 28
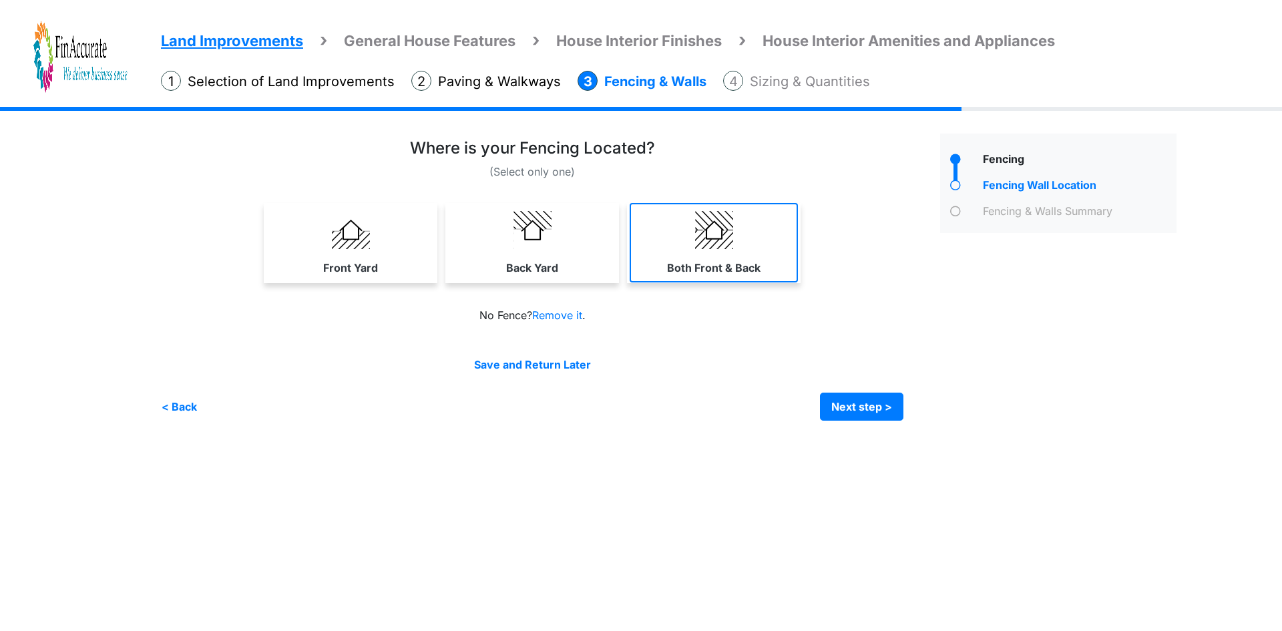
click at [695, 249] on link "Both Front & Back" at bounding box center [714, 242] width 168 height 79
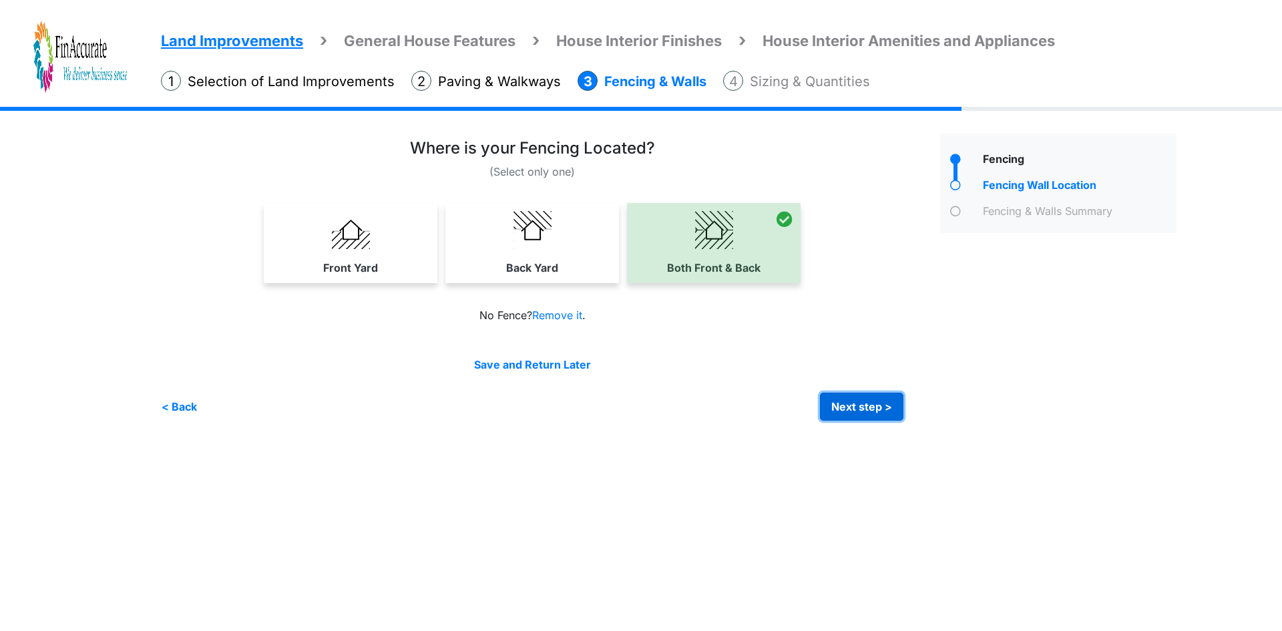
click at [851, 405] on button "Next step >" at bounding box center [861, 407] width 83 height 28
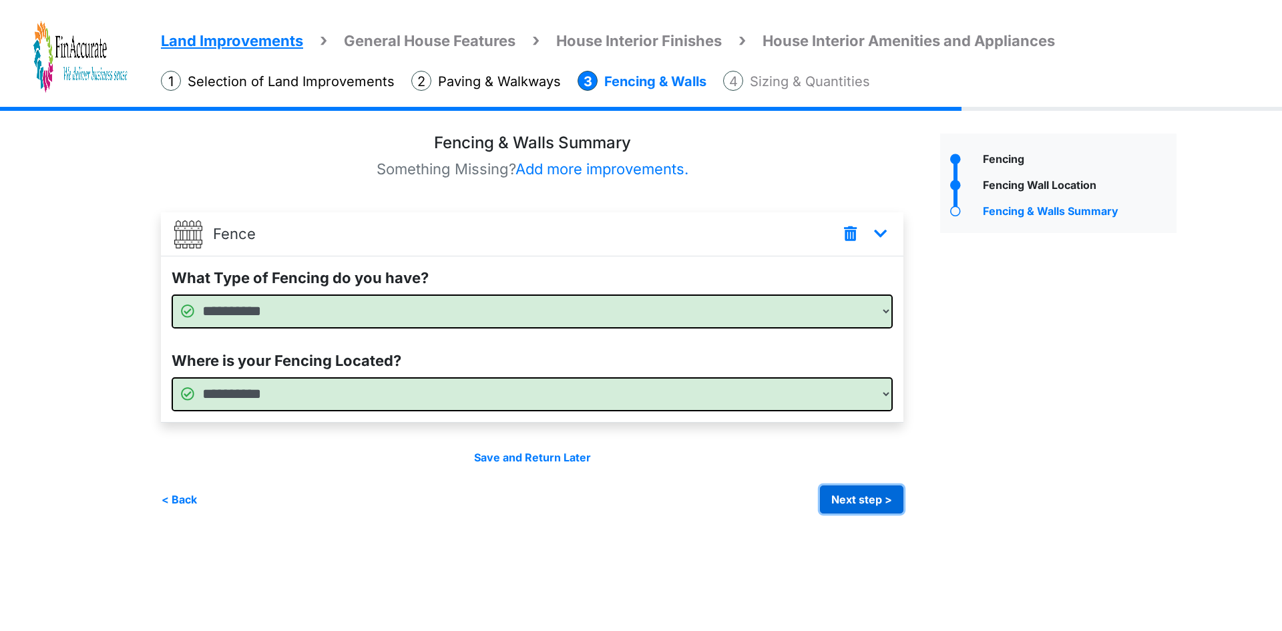
click at [852, 494] on button "Next step >" at bounding box center [861, 500] width 83 height 28
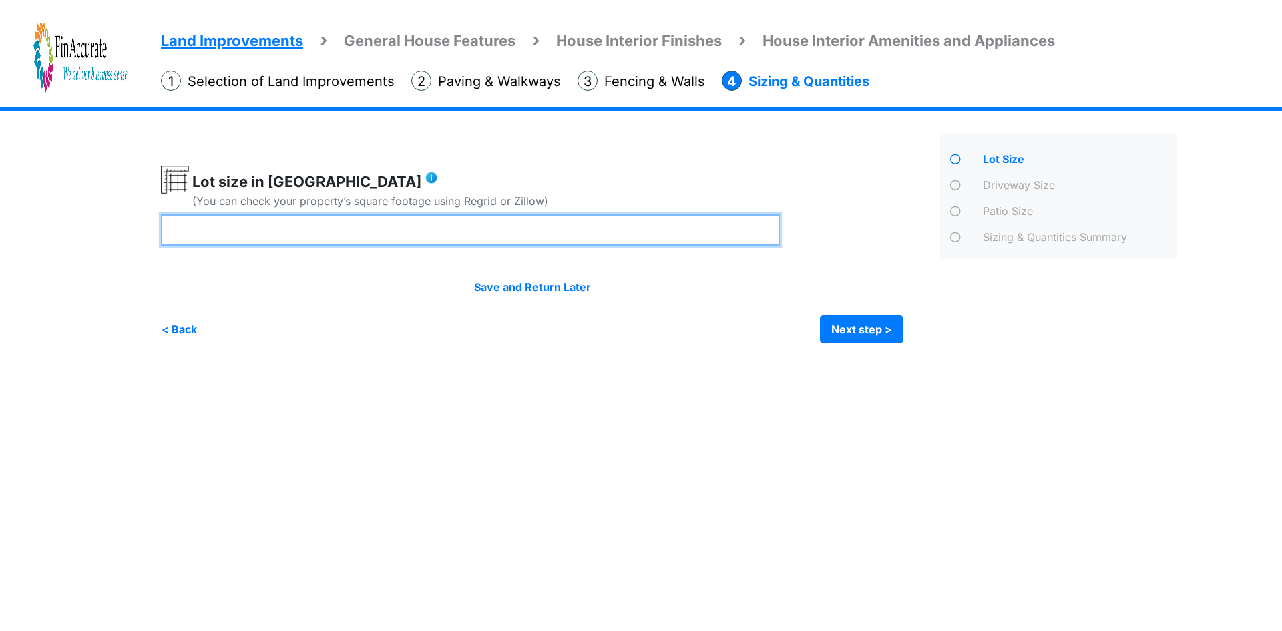
click at [199, 232] on input "****" at bounding box center [470, 229] width 619 height 31
type input "****"
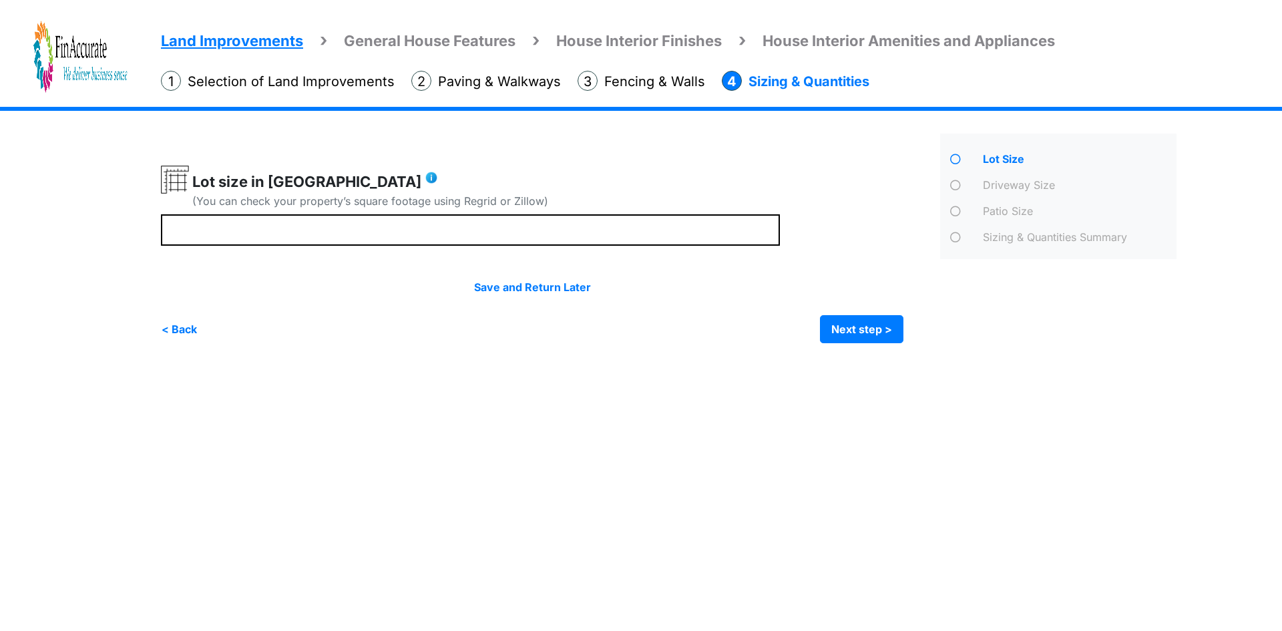
drag, startPoint x: 618, startPoint y: 425, endPoint x: 666, endPoint y: 412, distance: 49.3
click at [622, 363] on html "Land Improvements General House Features House Interior Finishes House Interior…" at bounding box center [641, 181] width 1282 height 363
click at [894, 329] on button "Next step >" at bounding box center [861, 329] width 83 height 28
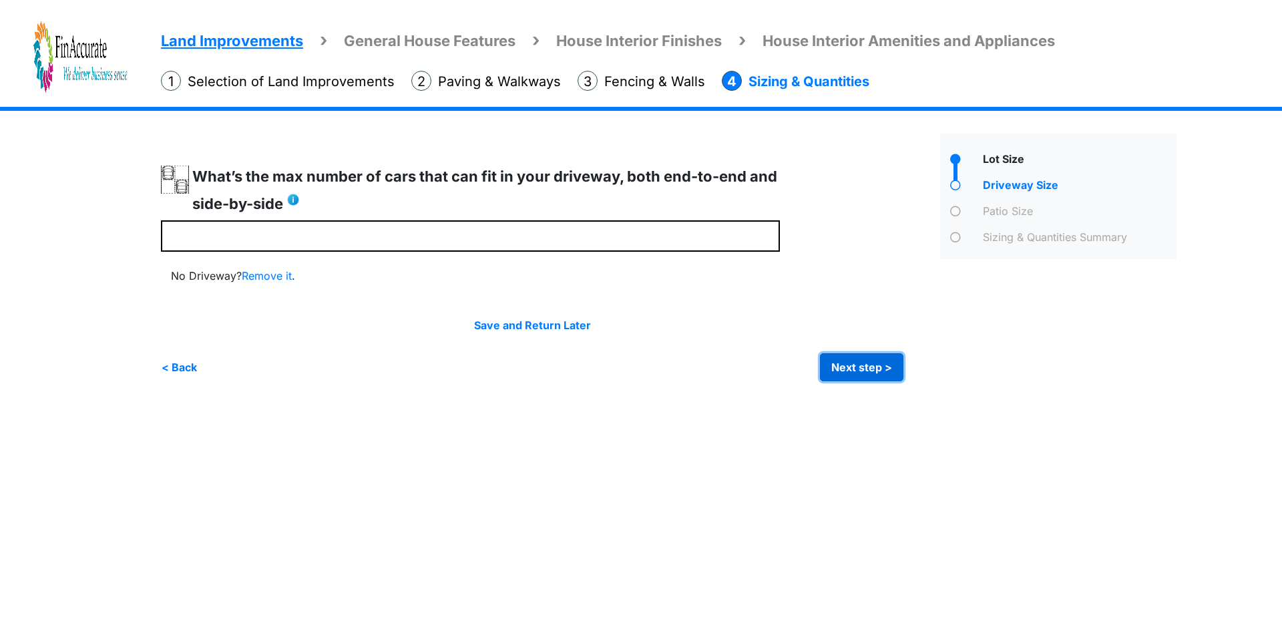
click at [869, 375] on button "Next step >" at bounding box center [861, 367] width 83 height 28
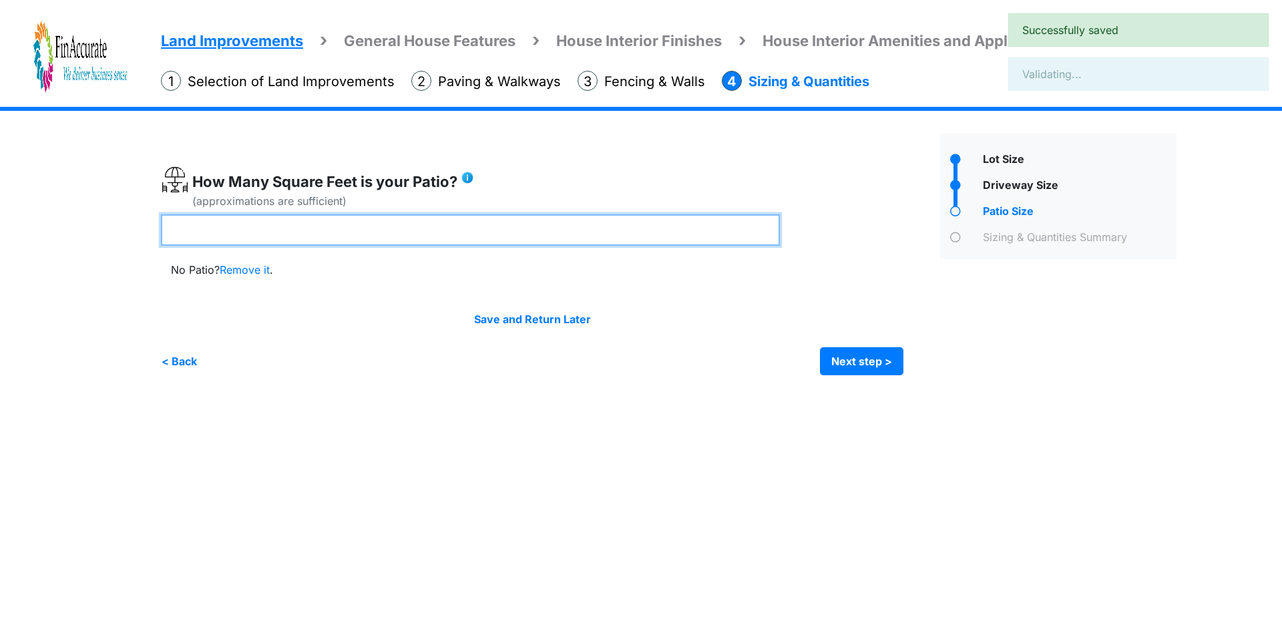
click at [411, 216] on input "number" at bounding box center [470, 229] width 619 height 31
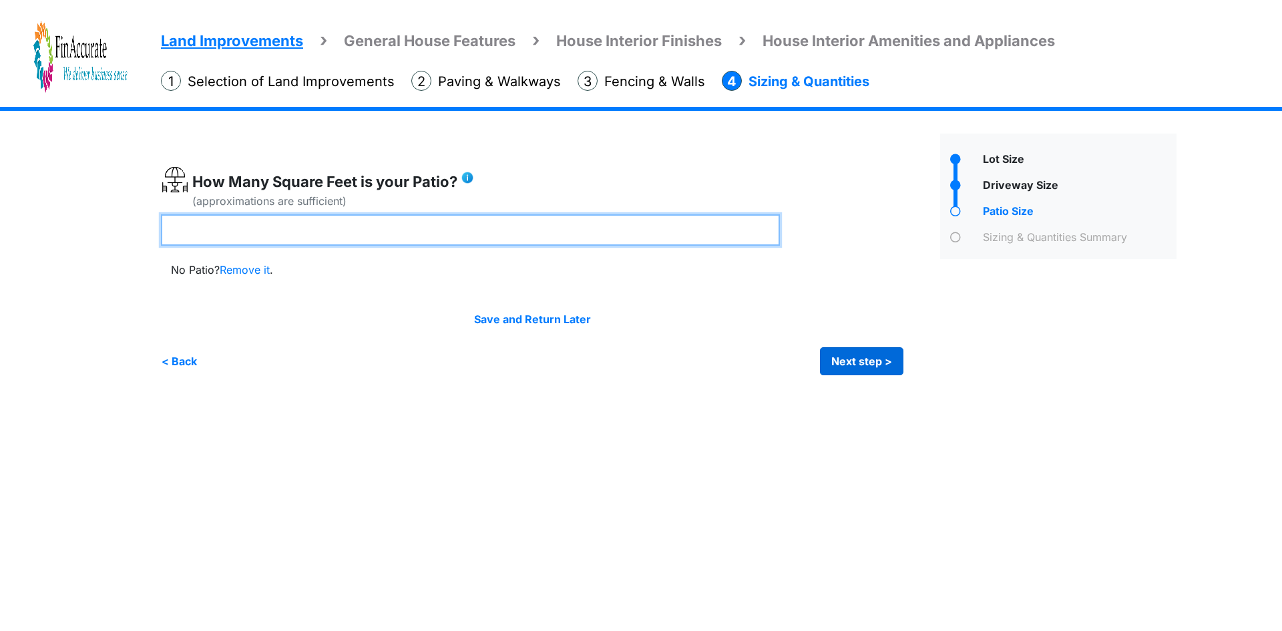
type input "***"
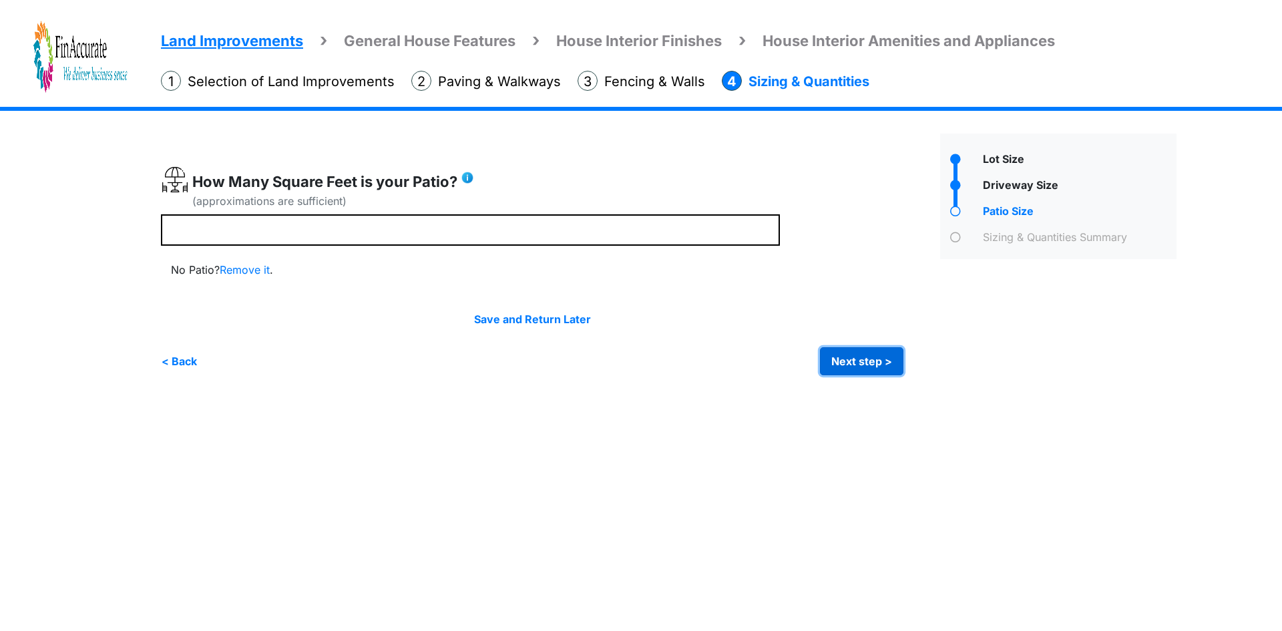
click at [882, 362] on button "Next step >" at bounding box center [861, 361] width 83 height 28
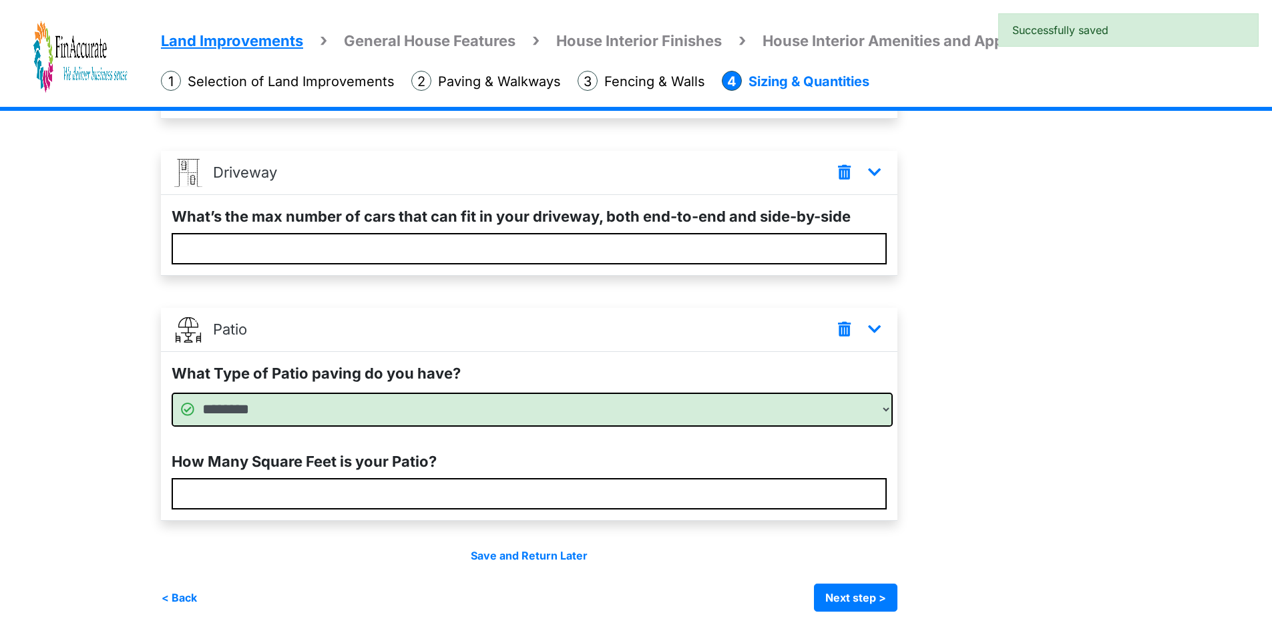
scroll to position [219, 0]
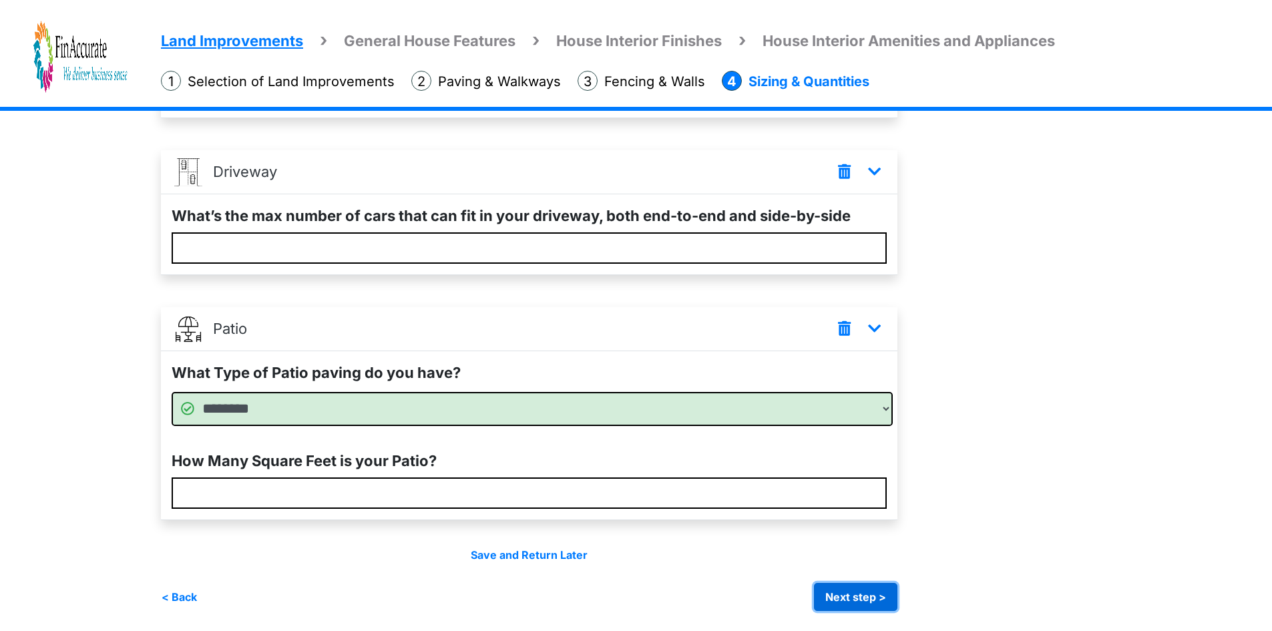
click at [847, 594] on button "Next step >" at bounding box center [855, 597] width 83 height 28
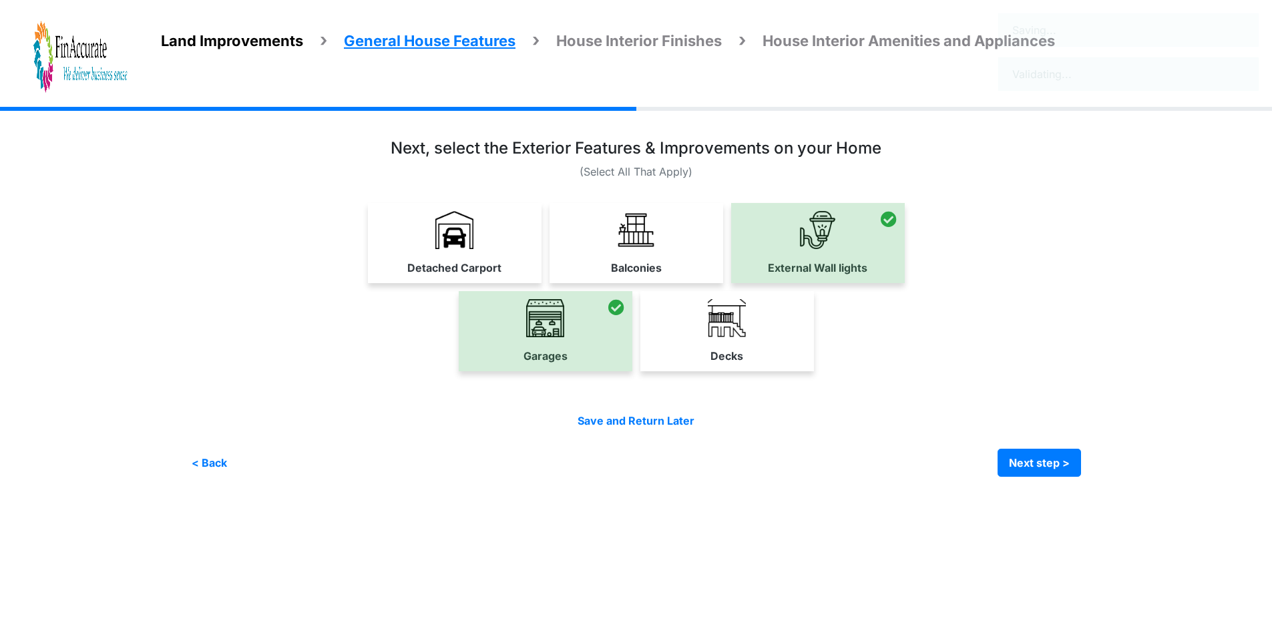
scroll to position [0, 0]
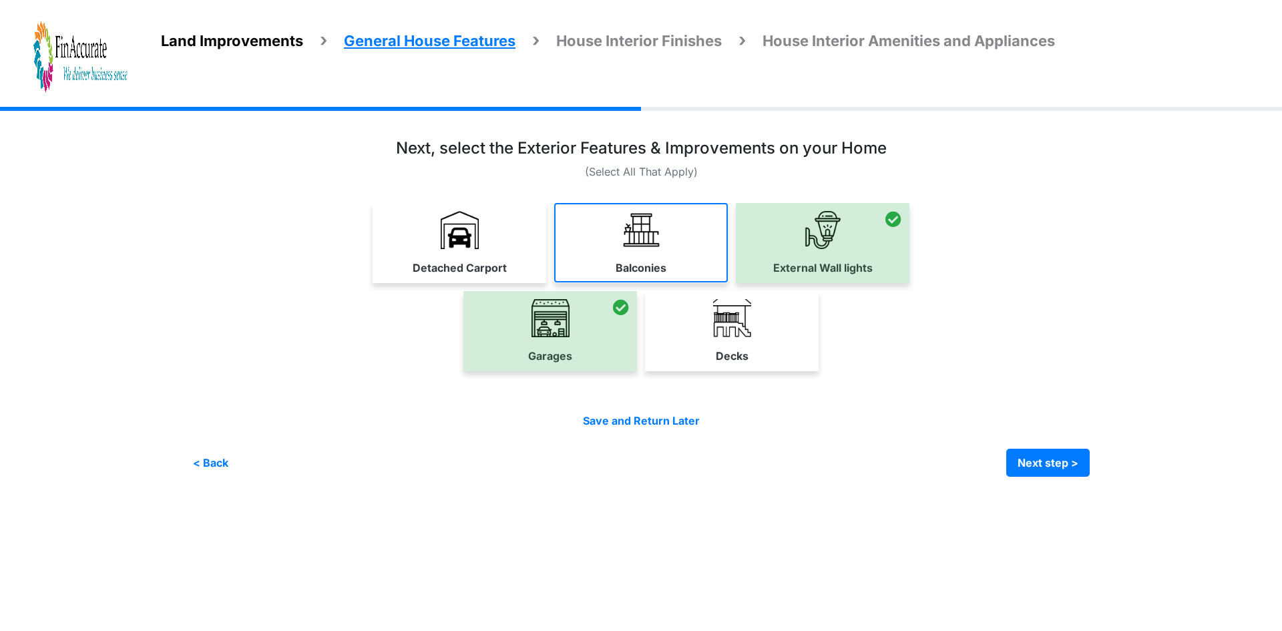
click at [646, 247] on img at bounding box center [641, 230] width 38 height 38
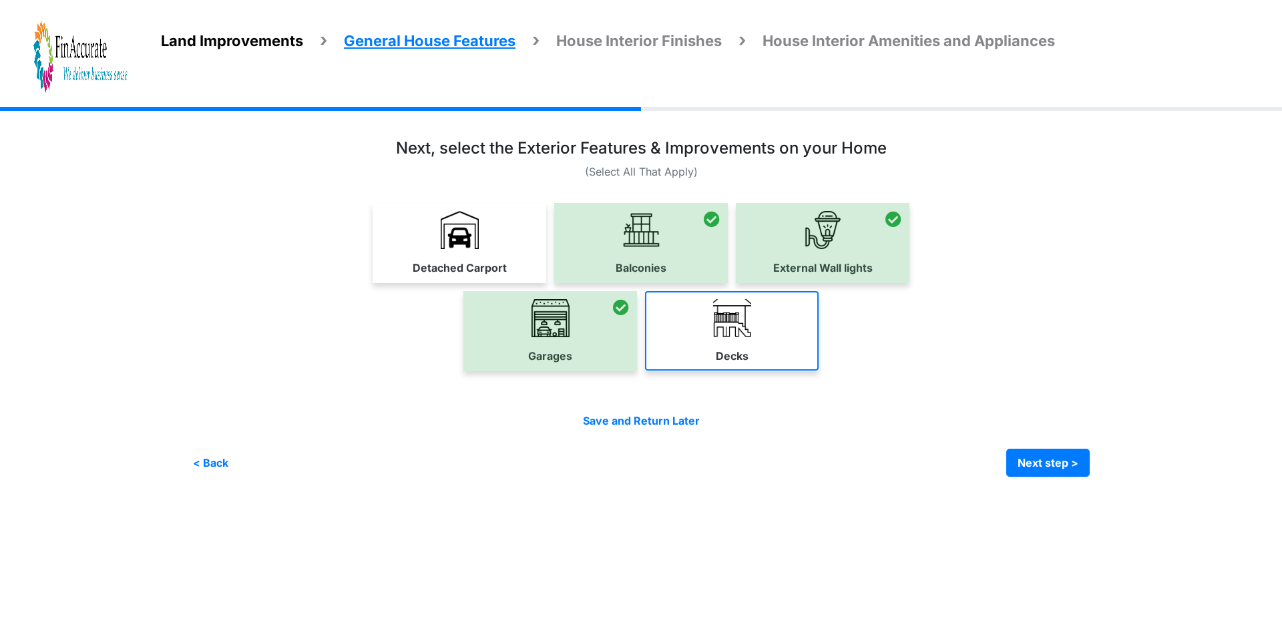
click at [701, 347] on link "Decks" at bounding box center [732, 330] width 174 height 79
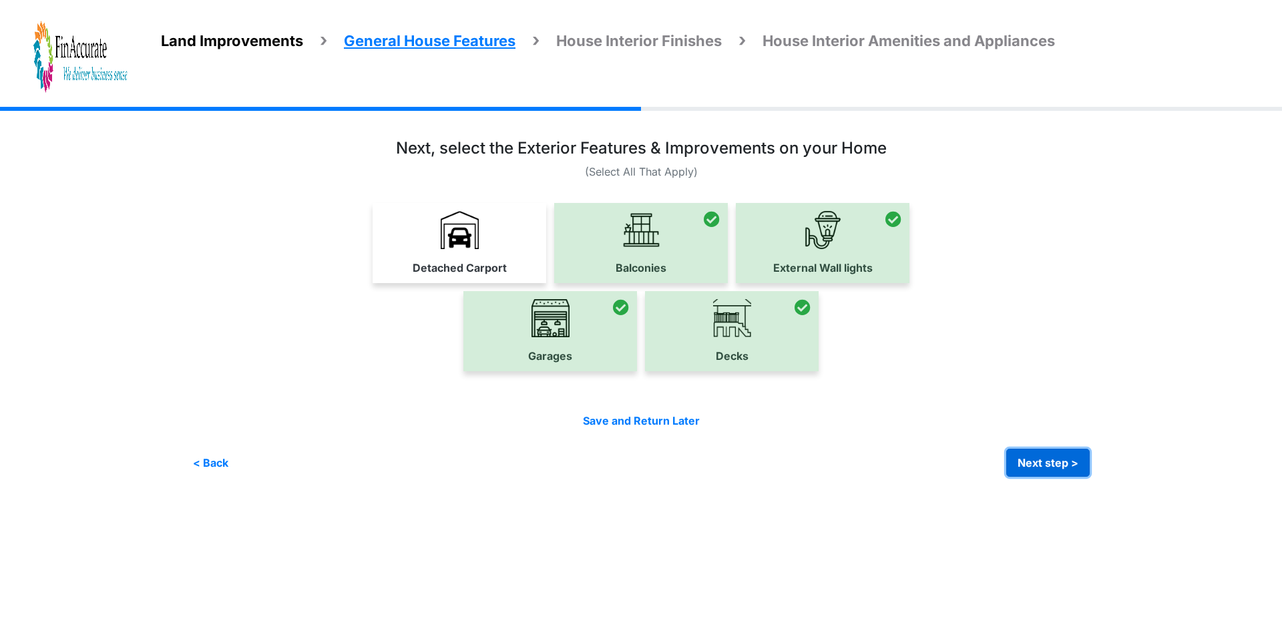
click at [1044, 458] on button "Next step >" at bounding box center [1048, 463] width 83 height 28
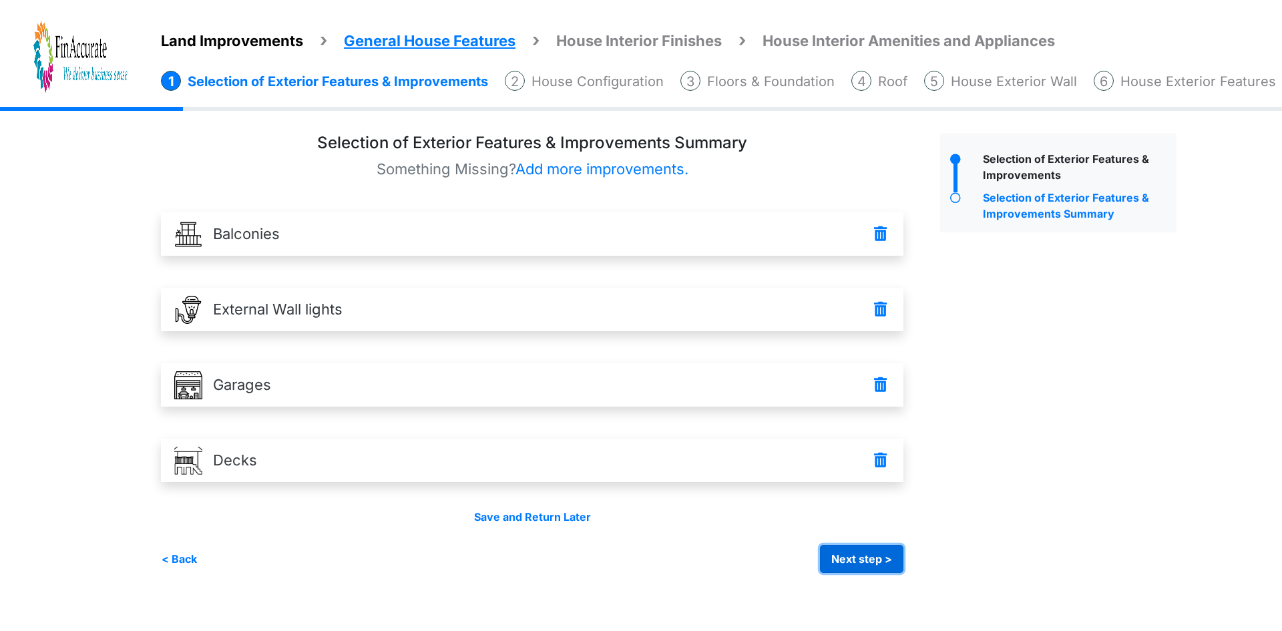
click at [874, 563] on button "Next step >" at bounding box center [861, 559] width 83 height 28
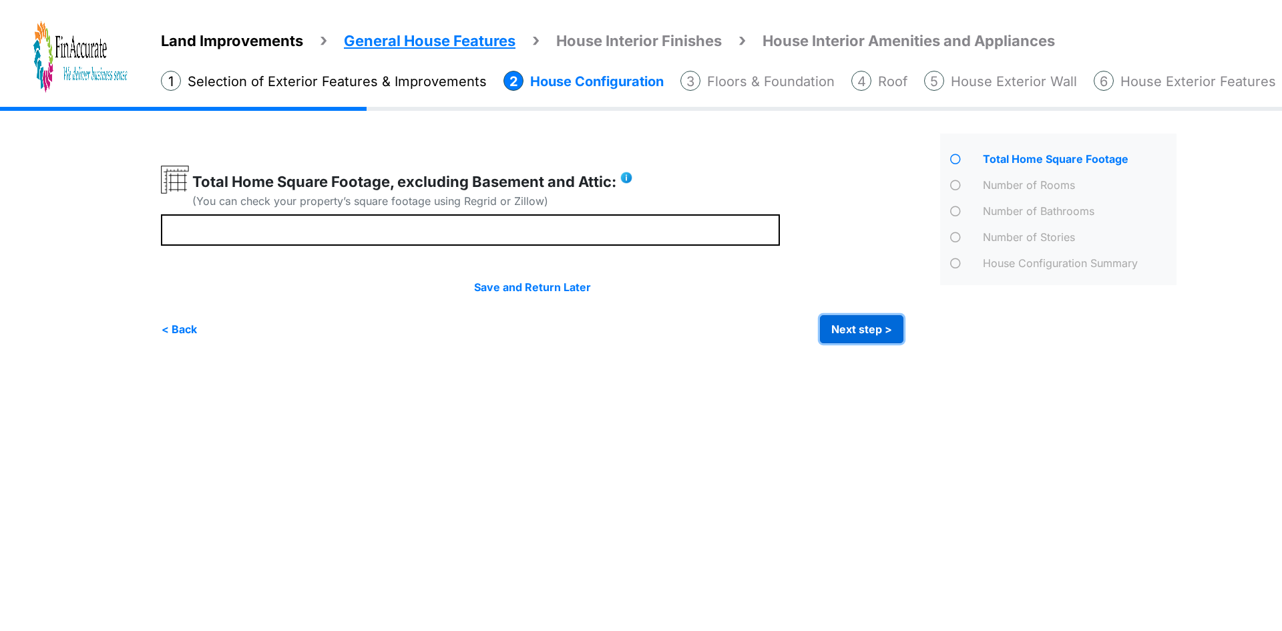
click at [863, 335] on button "Next step >" at bounding box center [861, 329] width 83 height 28
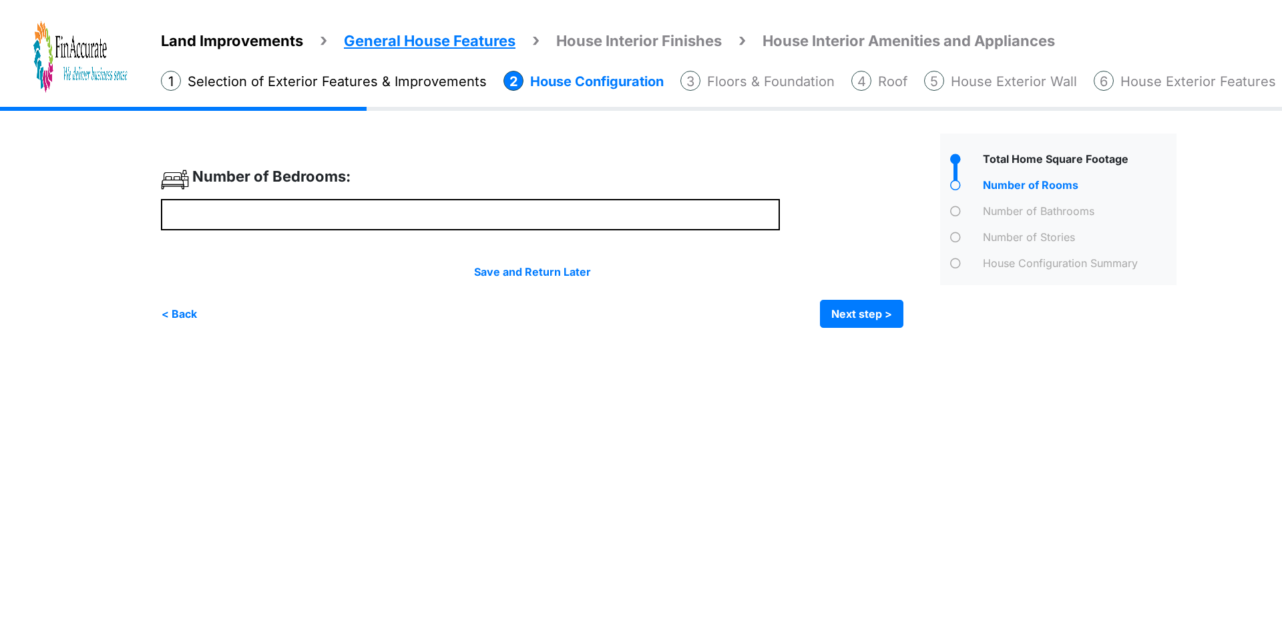
drag, startPoint x: 199, startPoint y: 309, endPoint x: 212, endPoint y: 283, distance: 29.3
click at [199, 309] on div "< Back Next step > Save and submit" at bounding box center [532, 314] width 743 height 28
drag, startPoint x: 188, startPoint y: 315, endPoint x: 221, endPoint y: 226, distance: 94.7
click at [188, 313] on button "< Back" at bounding box center [179, 314] width 37 height 28
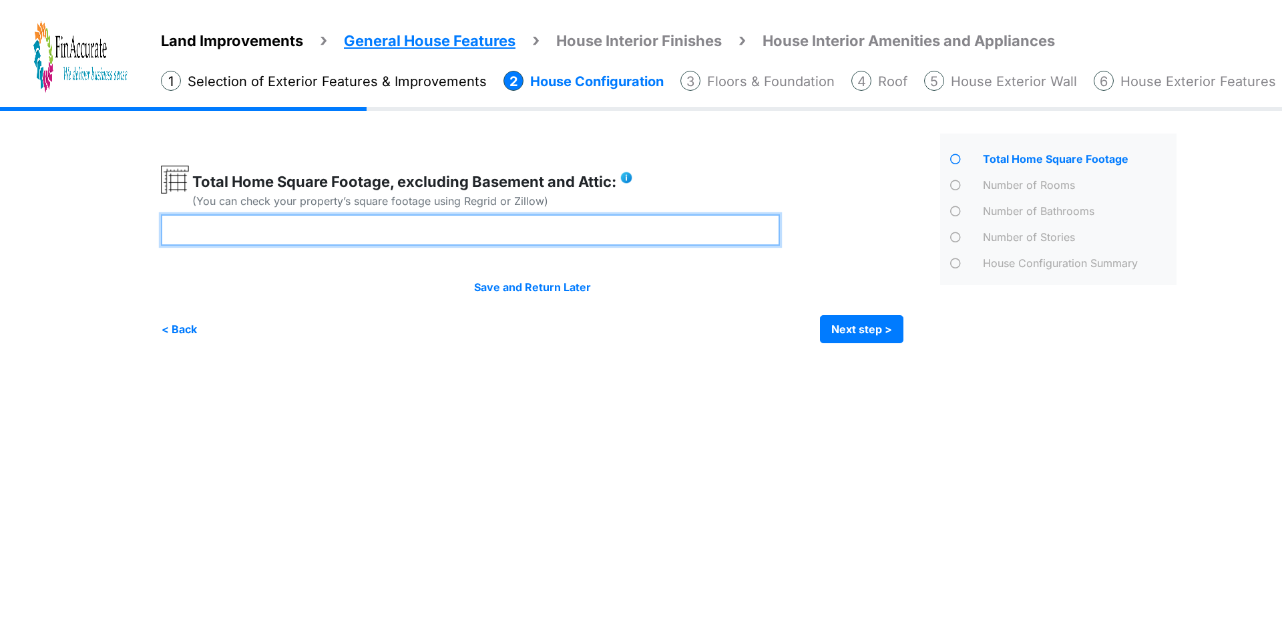
drag, startPoint x: 234, startPoint y: 232, endPoint x: 104, endPoint y: 232, distance: 130.9
click at [104, 232] on div "Land Improvements General House Features House Interior Finishes House Interior…" at bounding box center [641, 235] width 1282 height 256
type input "****"
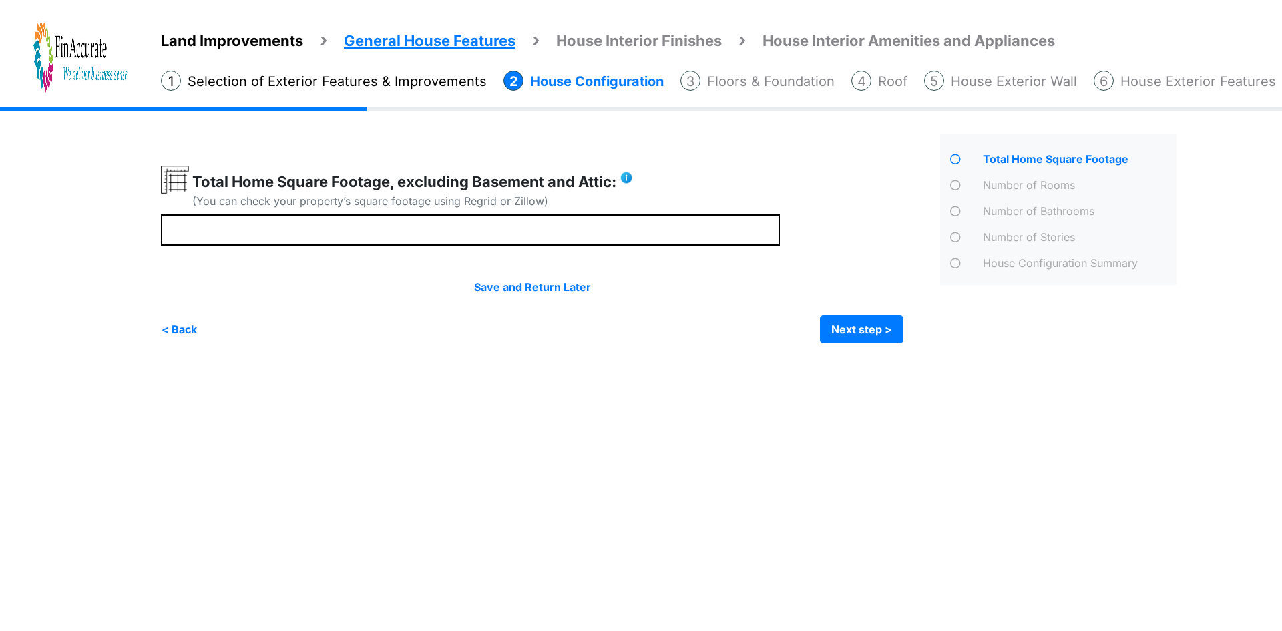
drag, startPoint x: 705, startPoint y: 455, endPoint x: 205, endPoint y: 465, distance: 499.7
click at [702, 363] on html "Land Improvements General House Features House Interior Finishes House Interior…" at bounding box center [641, 181] width 1282 height 363
click at [880, 323] on button "Next step >" at bounding box center [861, 329] width 83 height 28
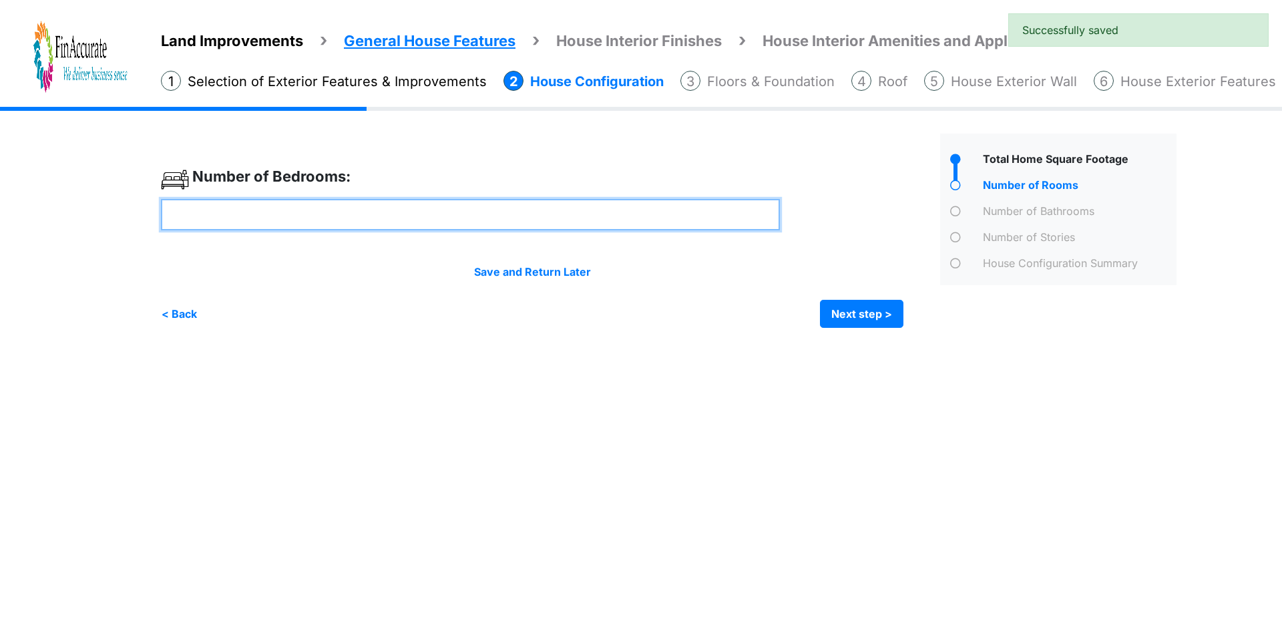
click at [285, 214] on input "*" at bounding box center [470, 214] width 619 height 31
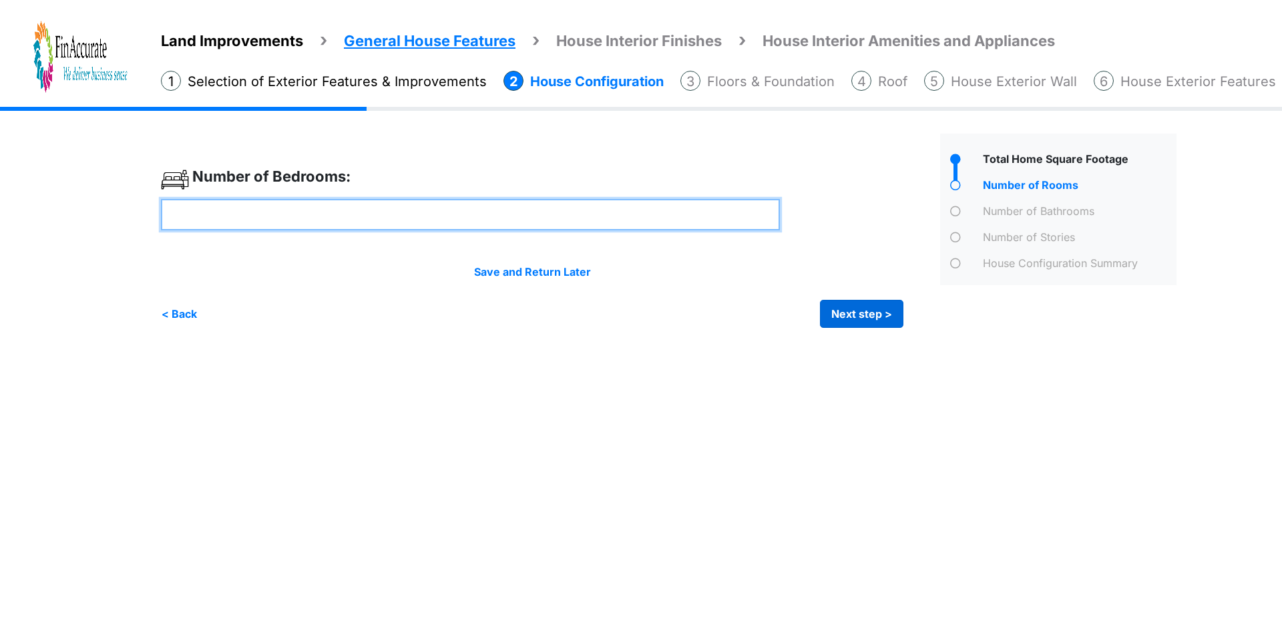
type input "*"
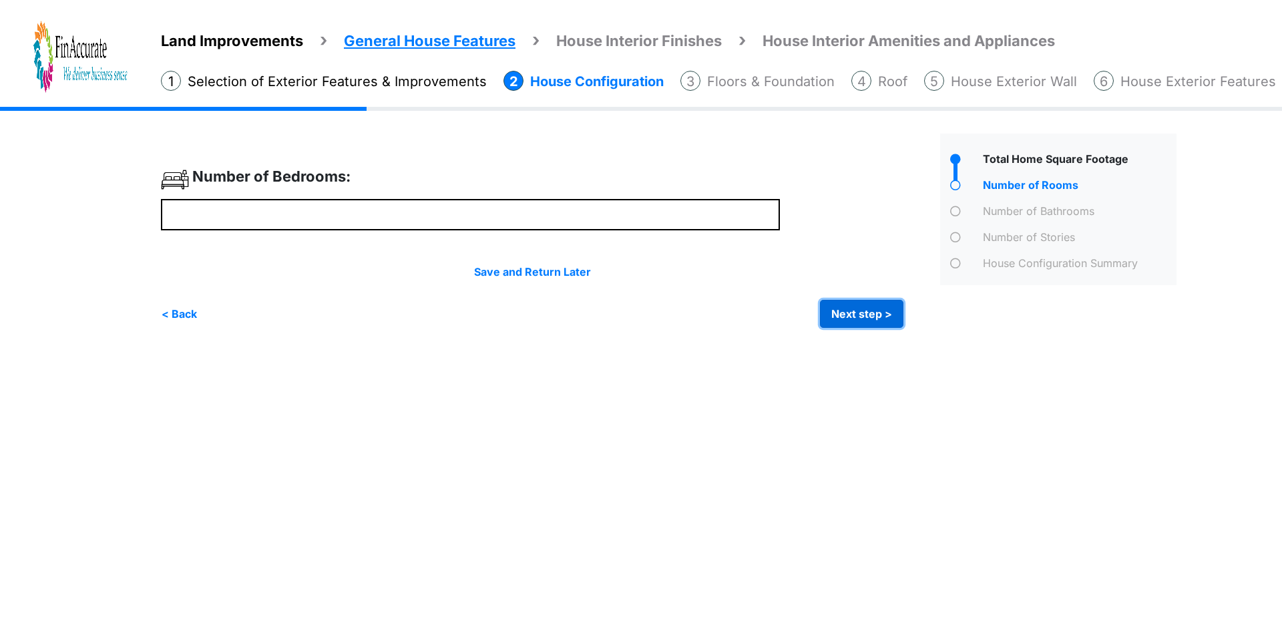
click at [864, 307] on button "Next step >" at bounding box center [861, 314] width 83 height 28
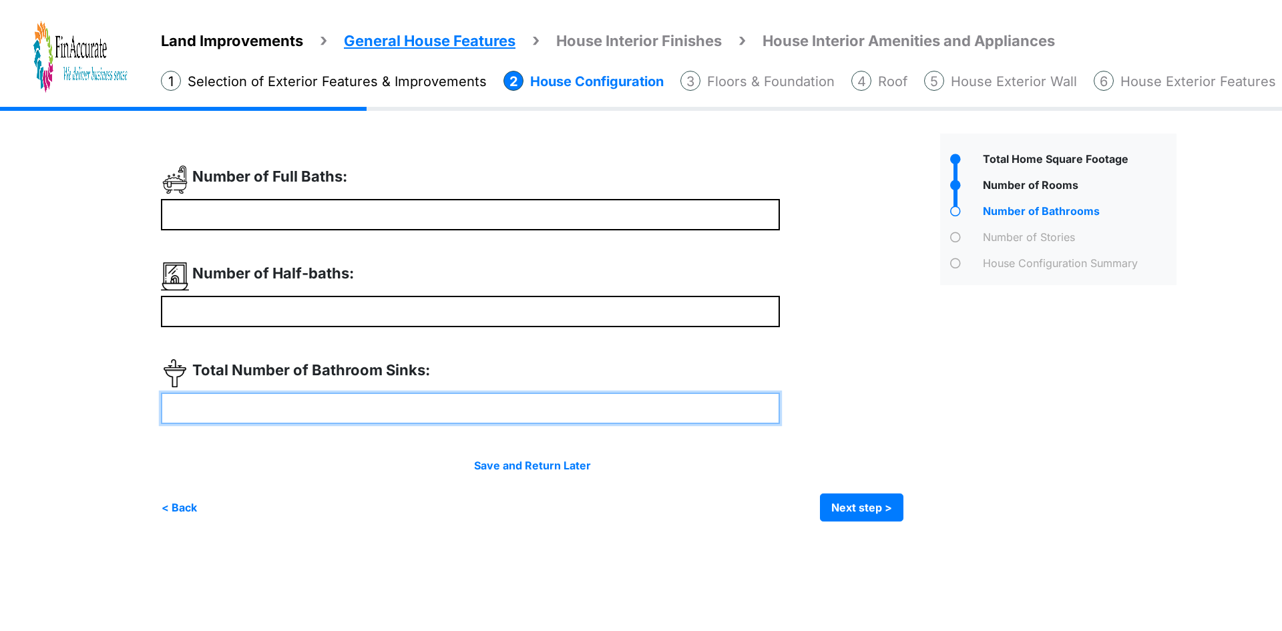
click at [241, 413] on input "*" at bounding box center [470, 408] width 619 height 31
type input "*"
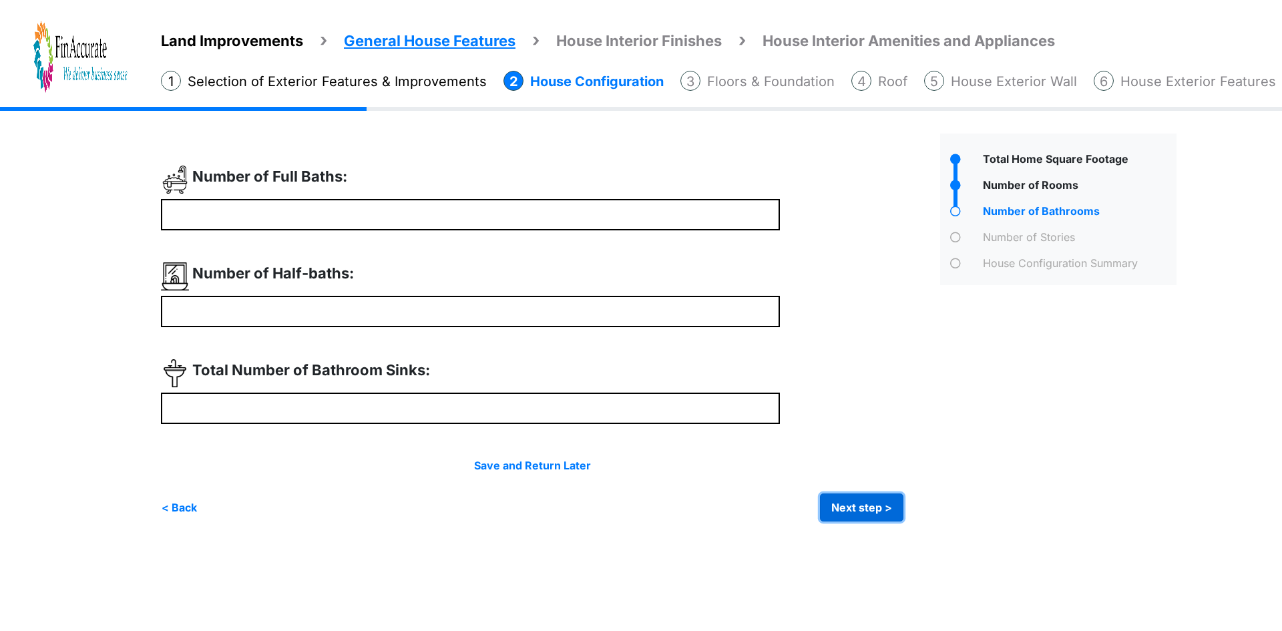
click at [845, 510] on button "Next step >" at bounding box center [861, 508] width 83 height 28
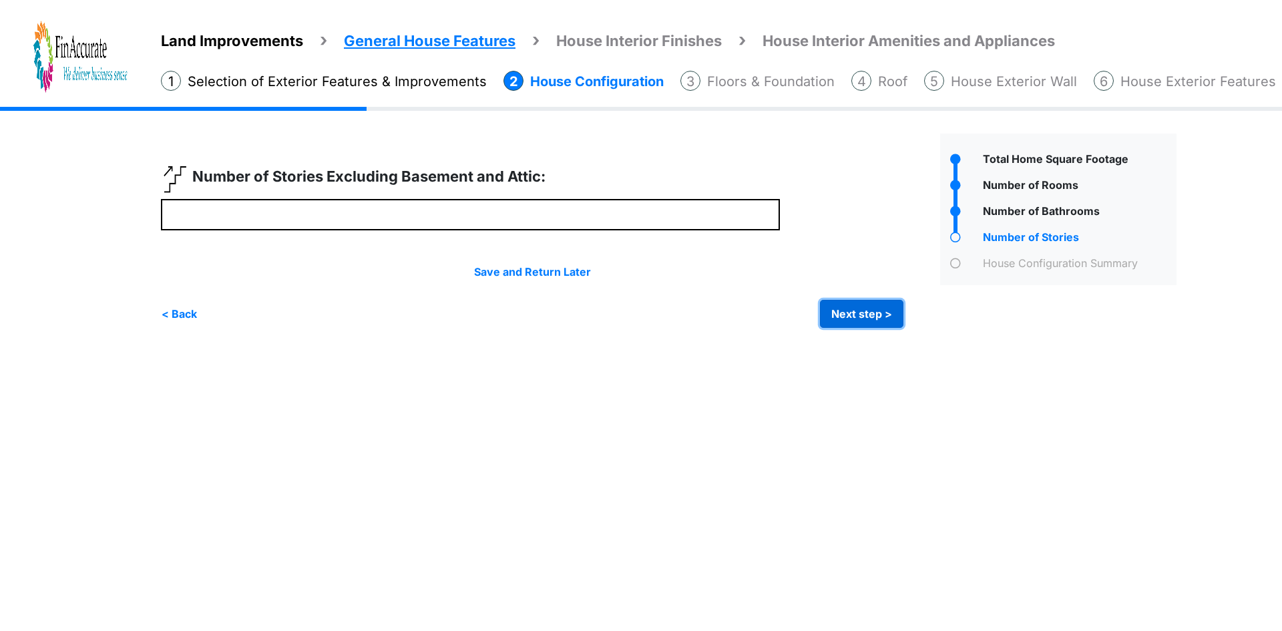
click at [851, 312] on button "Next step >" at bounding box center [861, 314] width 83 height 28
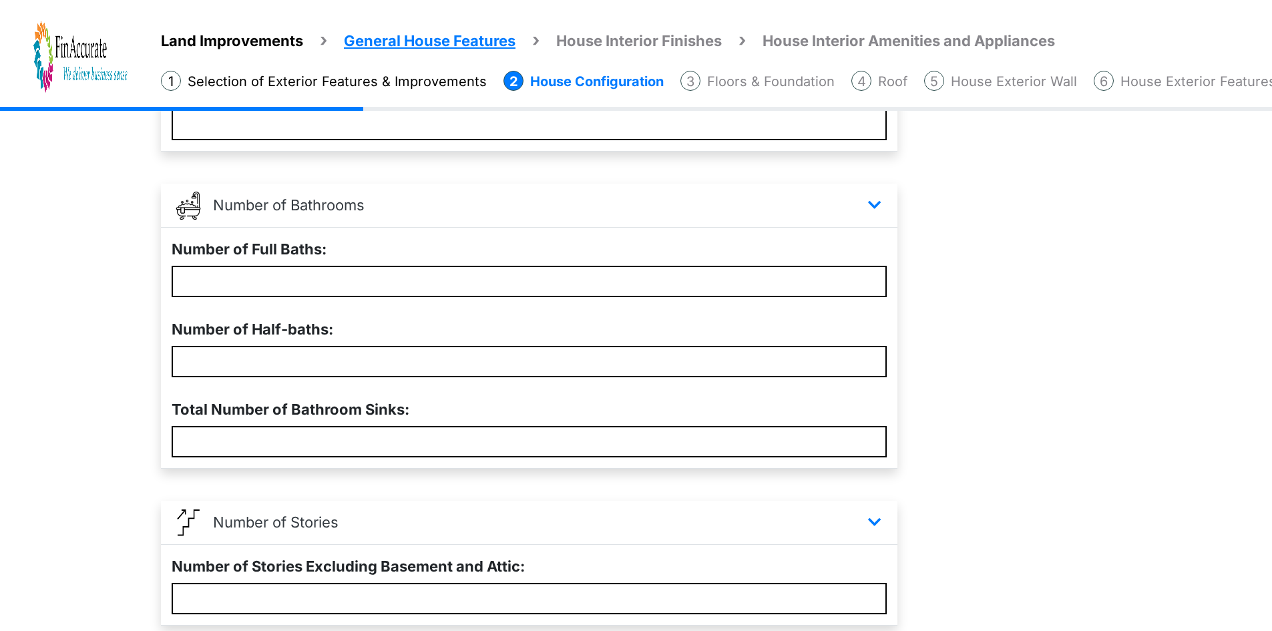
scroll to position [181, 0]
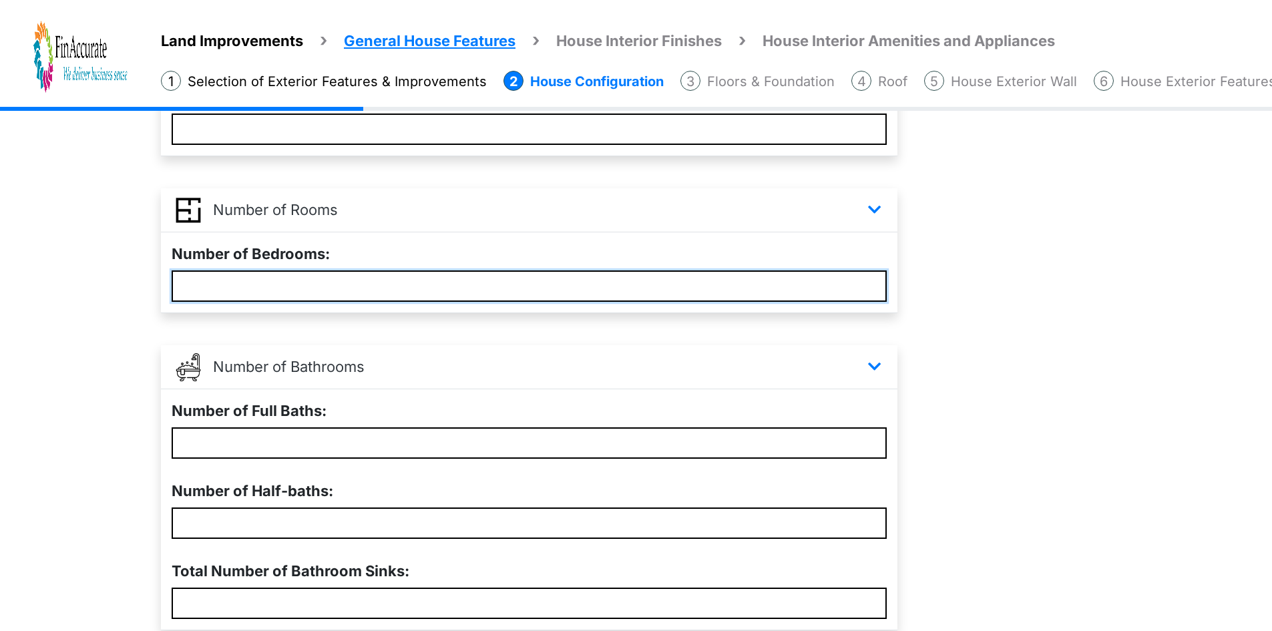
click at [284, 275] on input "*" at bounding box center [529, 285] width 715 height 31
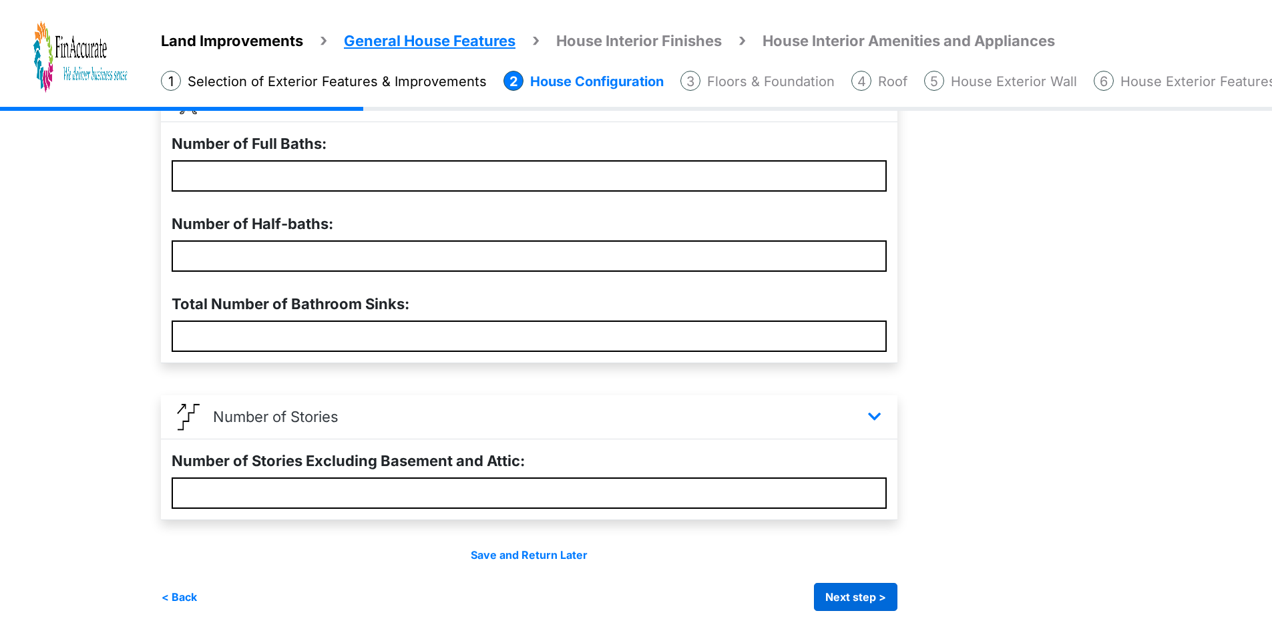
type input "*"
click at [856, 588] on button "Next step >" at bounding box center [855, 597] width 83 height 28
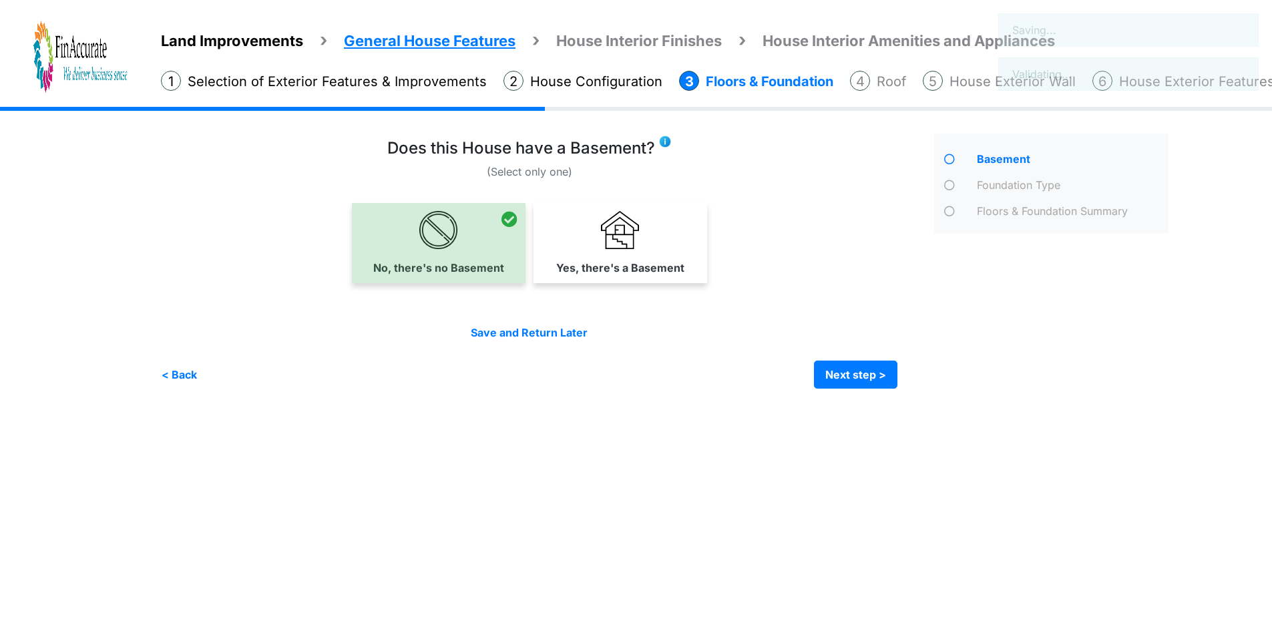
scroll to position [0, 0]
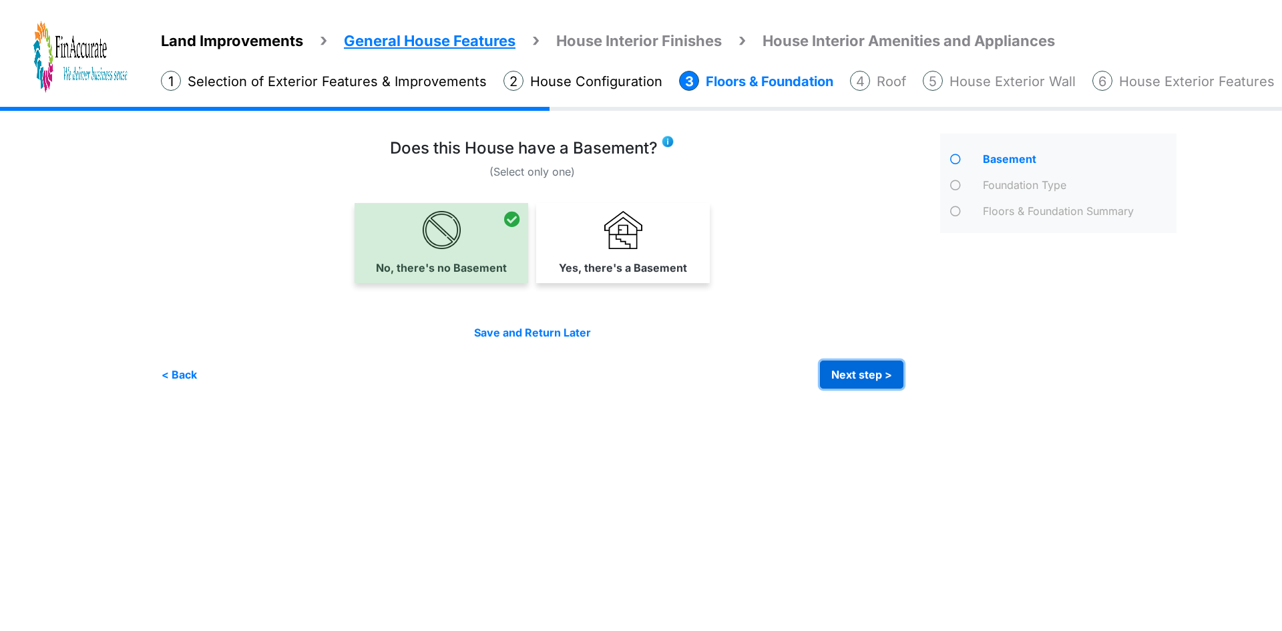
click at [828, 372] on button "Next step >" at bounding box center [861, 375] width 83 height 28
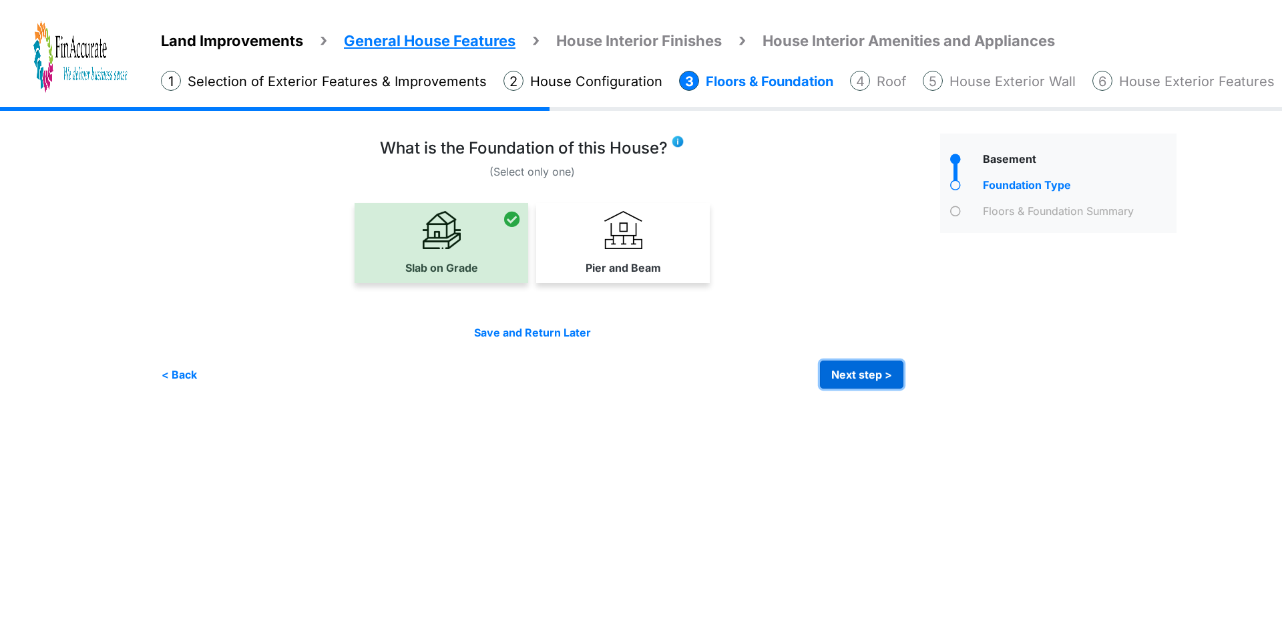
click at [850, 377] on button "Next step >" at bounding box center [861, 375] width 83 height 28
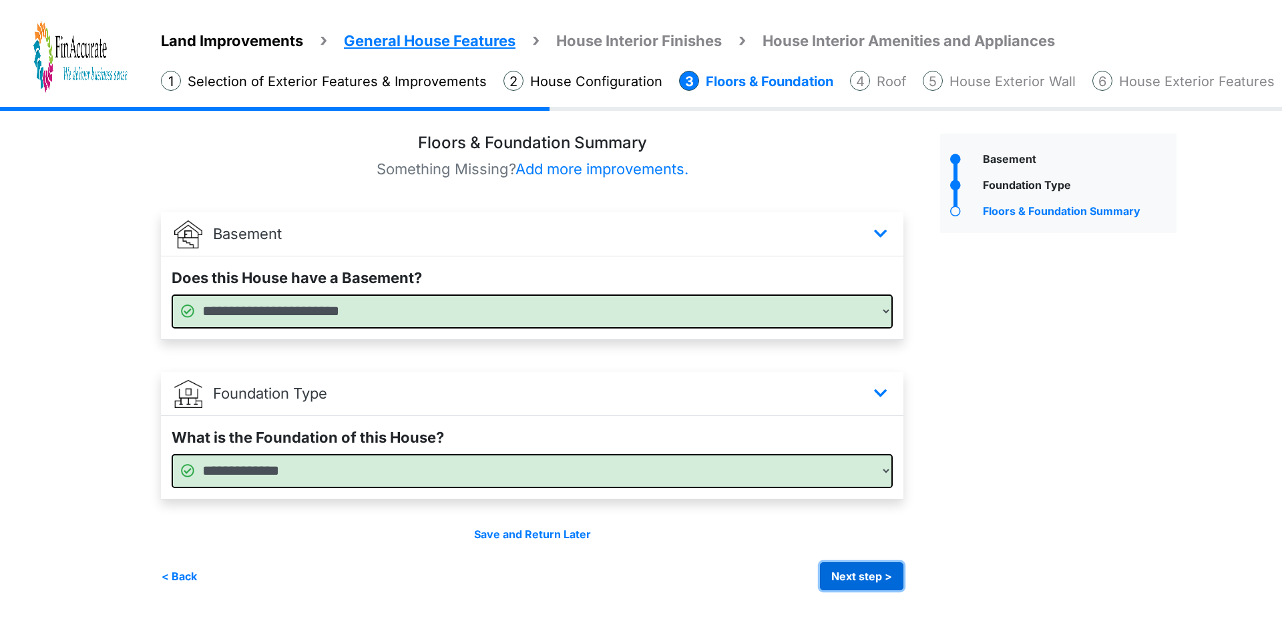
click at [848, 572] on button "Next step >" at bounding box center [861, 576] width 83 height 28
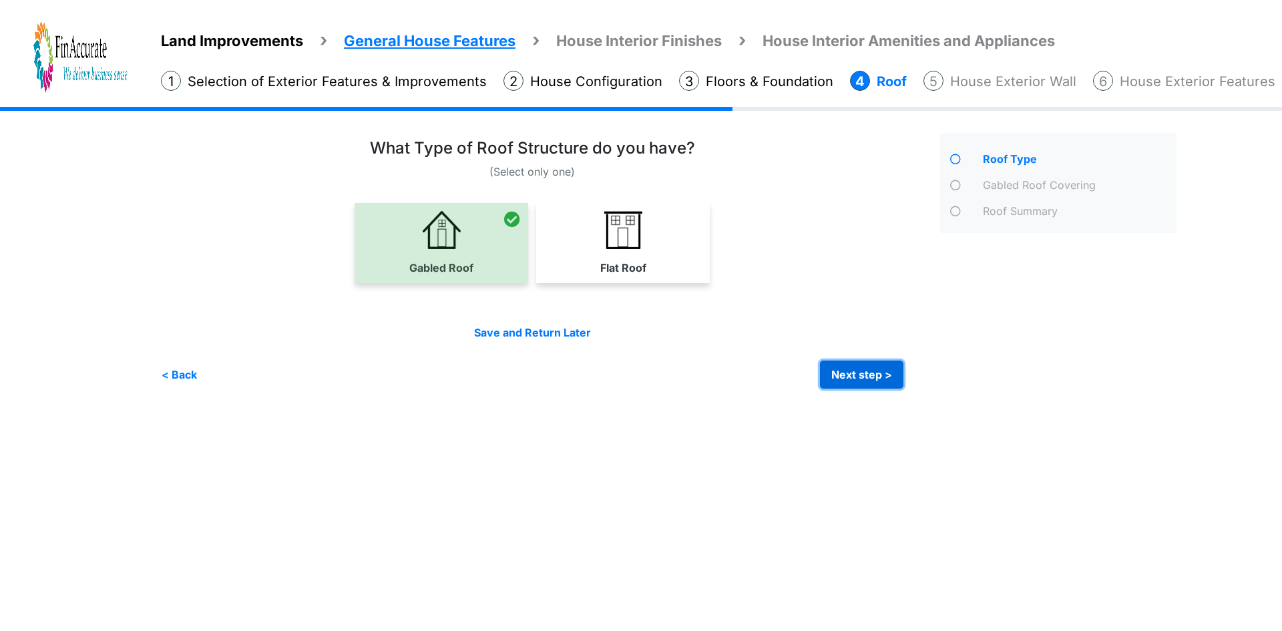
click at [866, 383] on button "Next step >" at bounding box center [861, 375] width 83 height 28
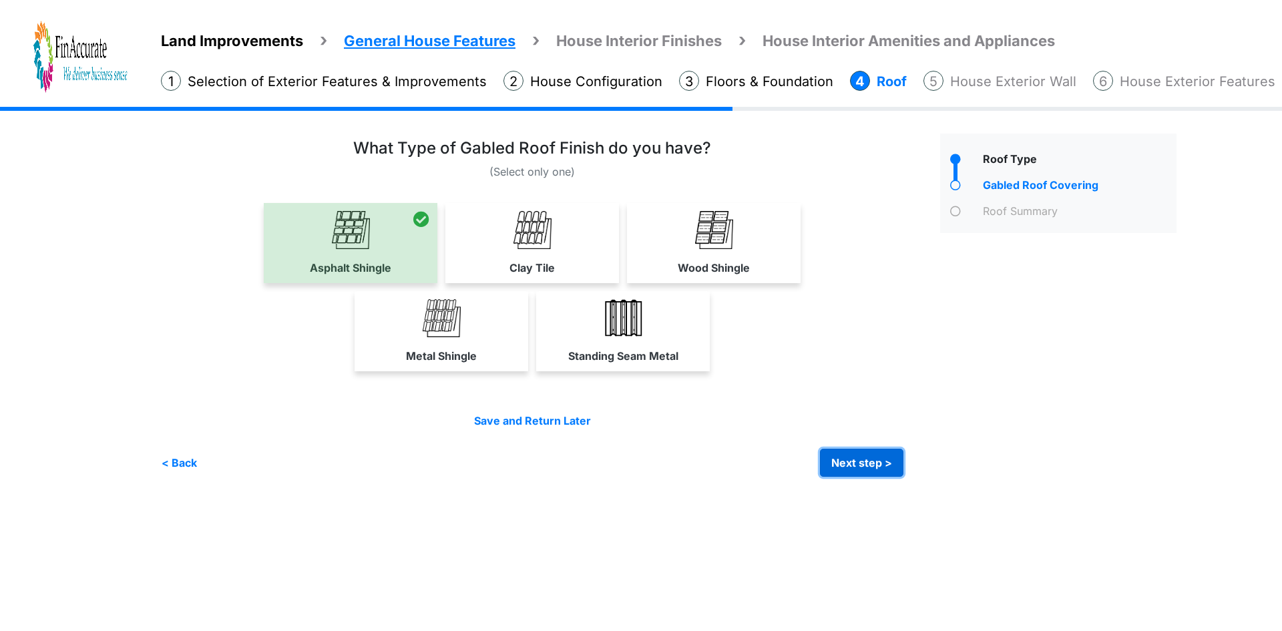
click at [841, 465] on button "Next step >" at bounding box center [861, 463] width 83 height 28
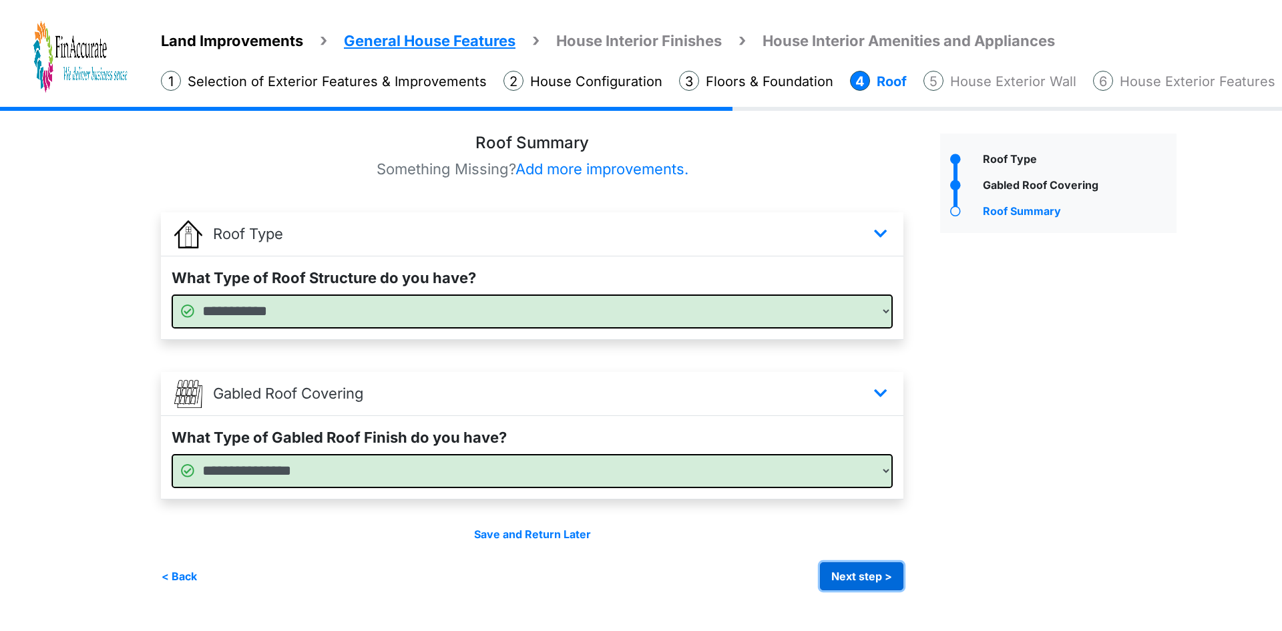
click at [842, 572] on button "Next step >" at bounding box center [861, 576] width 83 height 28
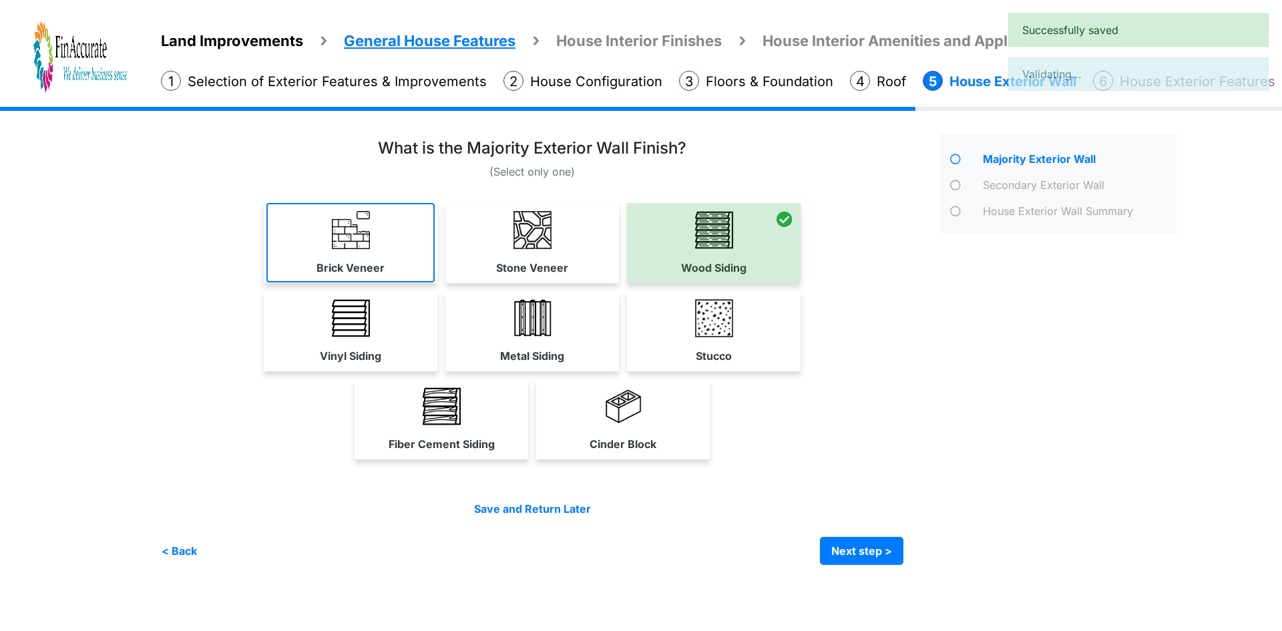
click at [350, 251] on link "Brick Veneer" at bounding box center [350, 242] width 168 height 79
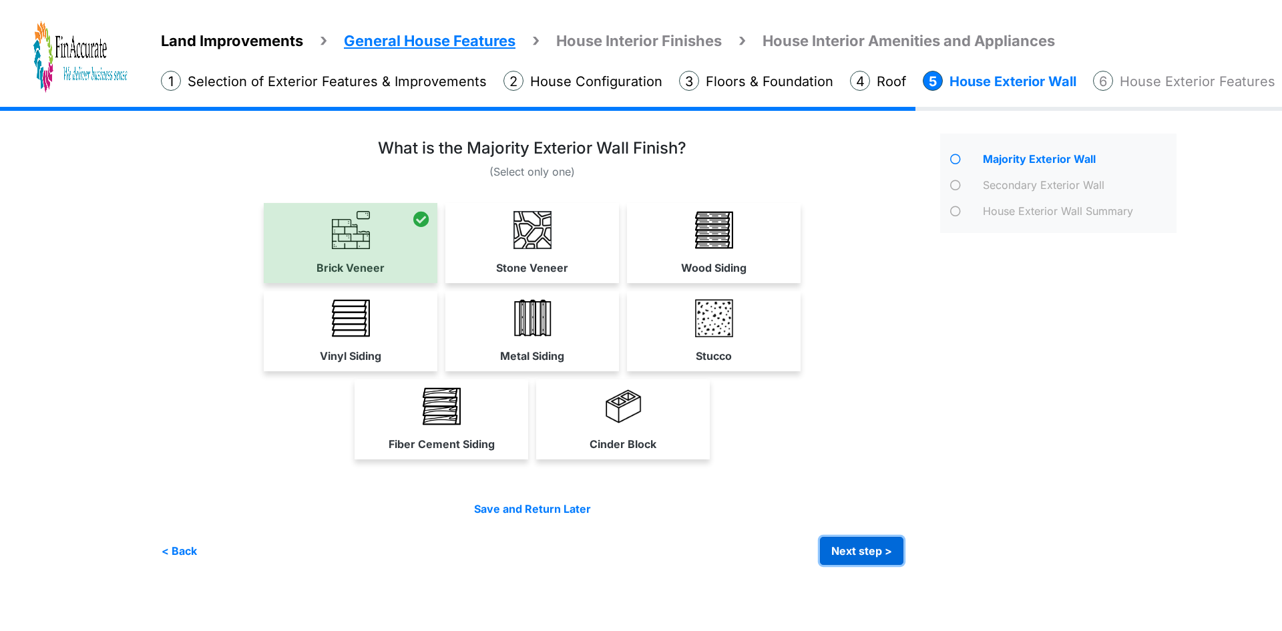
click at [844, 543] on button "Next step >" at bounding box center [861, 551] width 83 height 28
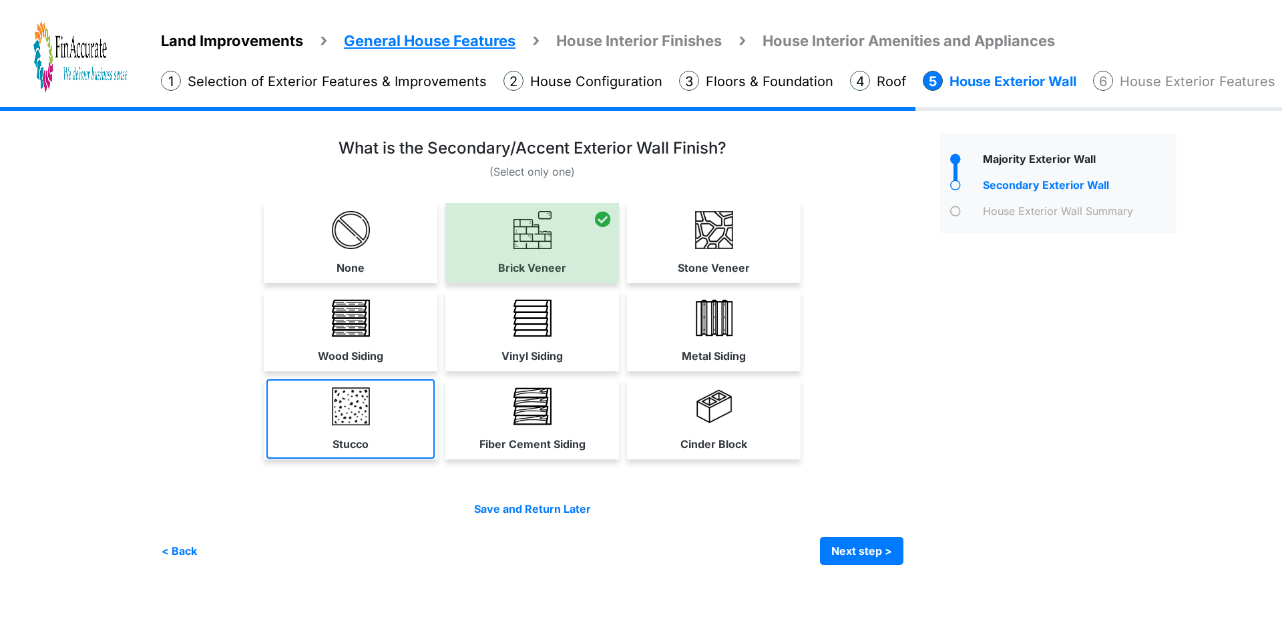
click at [350, 423] on img at bounding box center [351, 406] width 38 height 38
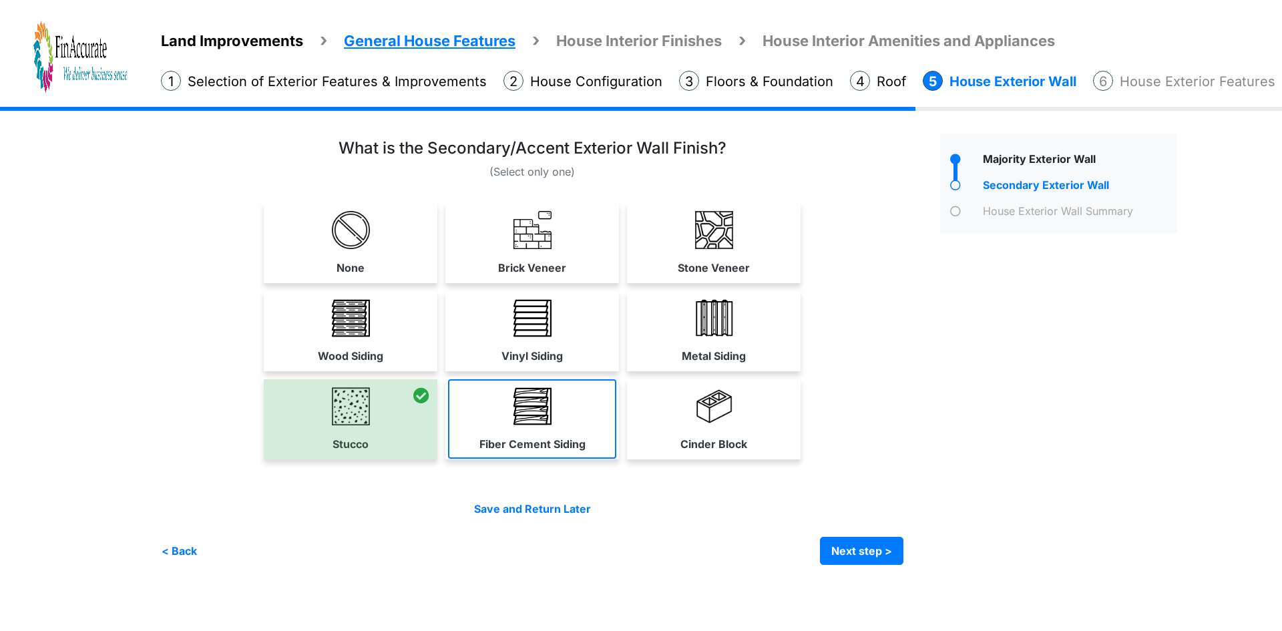
click at [508, 421] on link "Fiber Cement Siding" at bounding box center [532, 418] width 168 height 79
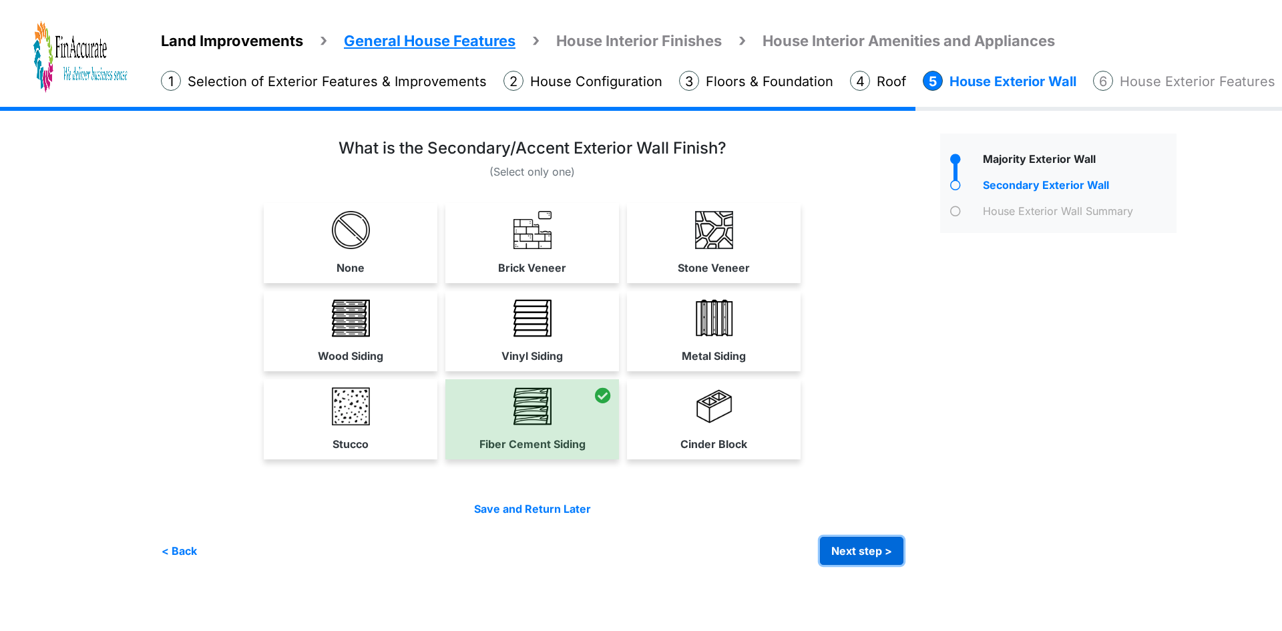
click at [842, 550] on button "Next step >" at bounding box center [861, 551] width 83 height 28
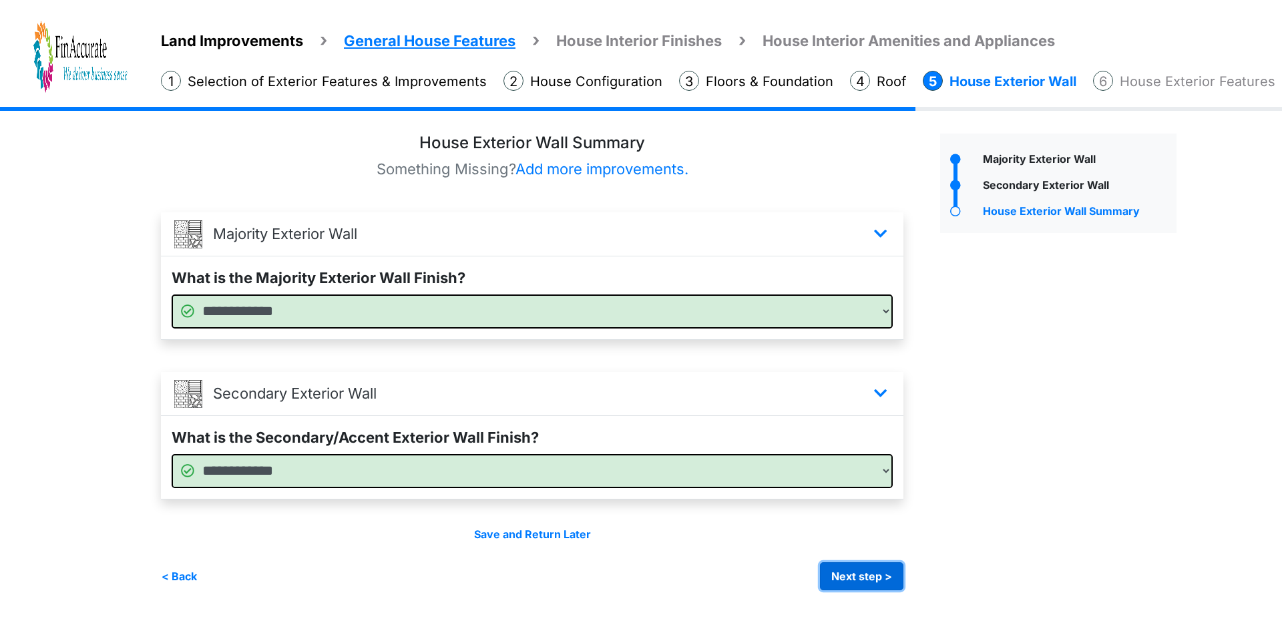
click at [842, 567] on button "Next step >" at bounding box center [861, 576] width 83 height 28
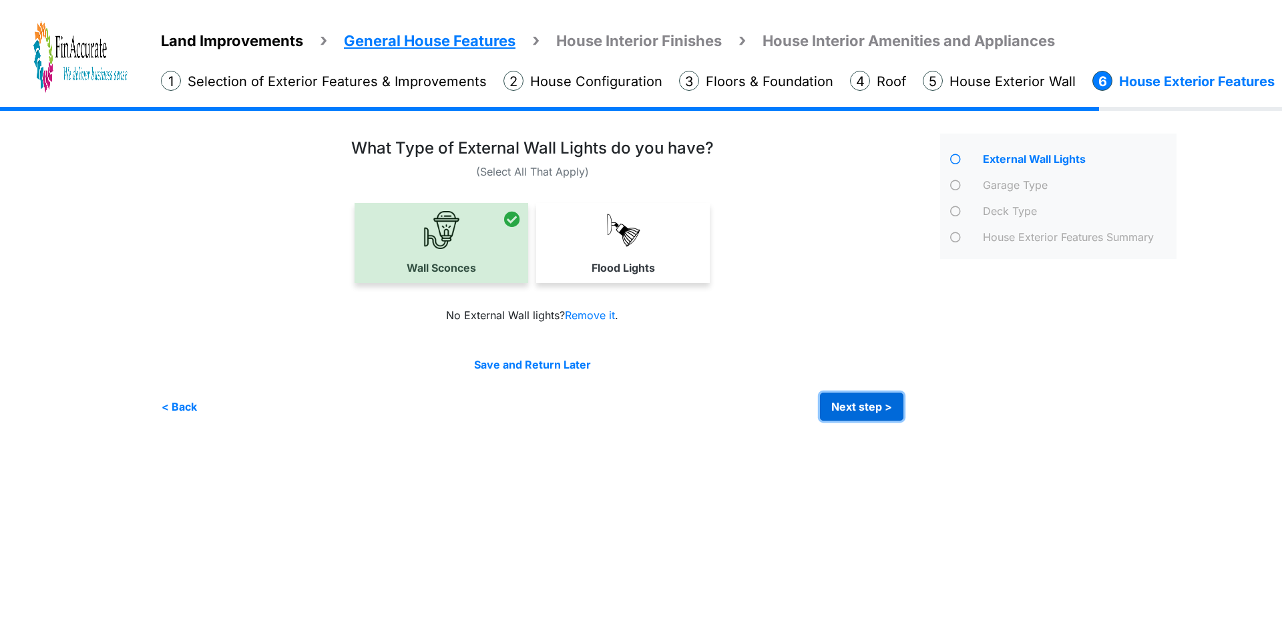
click at [857, 399] on button "Next step >" at bounding box center [861, 407] width 83 height 28
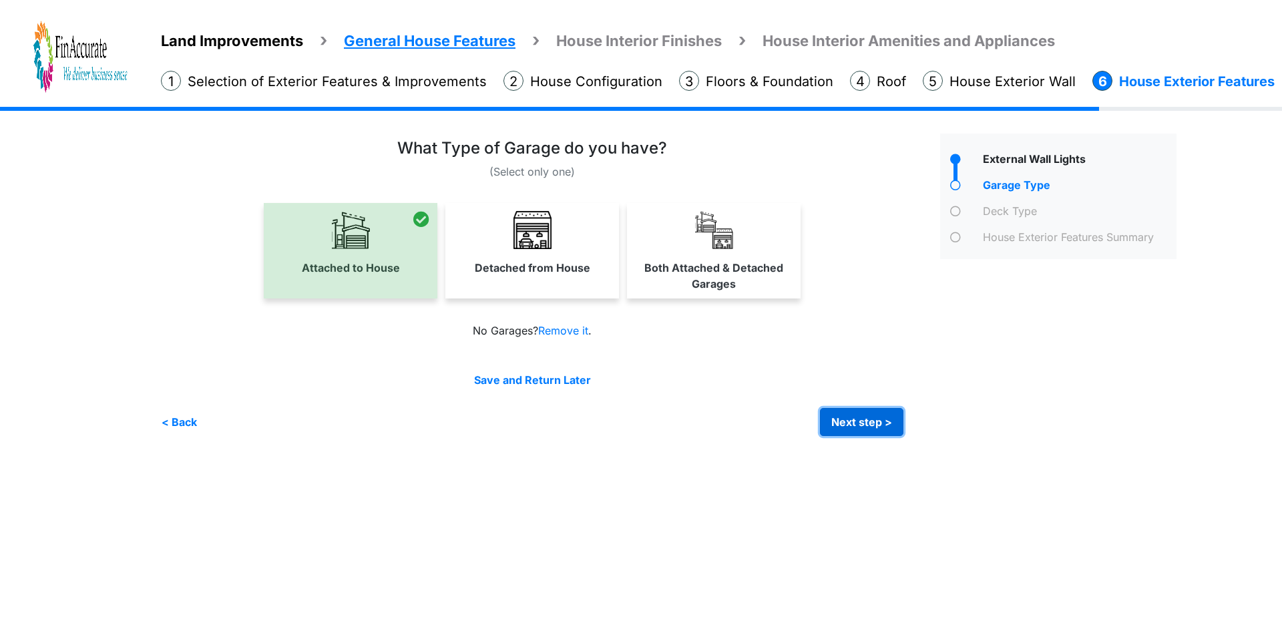
drag, startPoint x: 874, startPoint y: 425, endPoint x: 783, endPoint y: 419, distance: 91.0
click at [874, 425] on button "Next step >" at bounding box center [861, 422] width 83 height 28
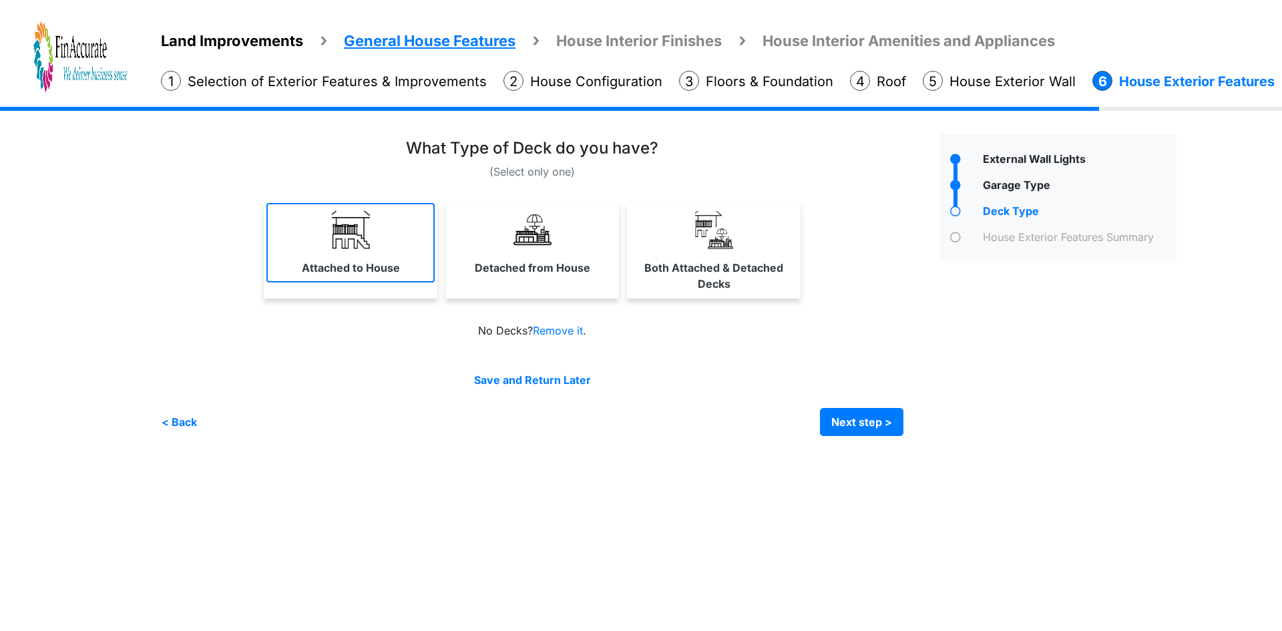
click at [369, 274] on label "Attached to House" at bounding box center [351, 268] width 98 height 16
select select "*"
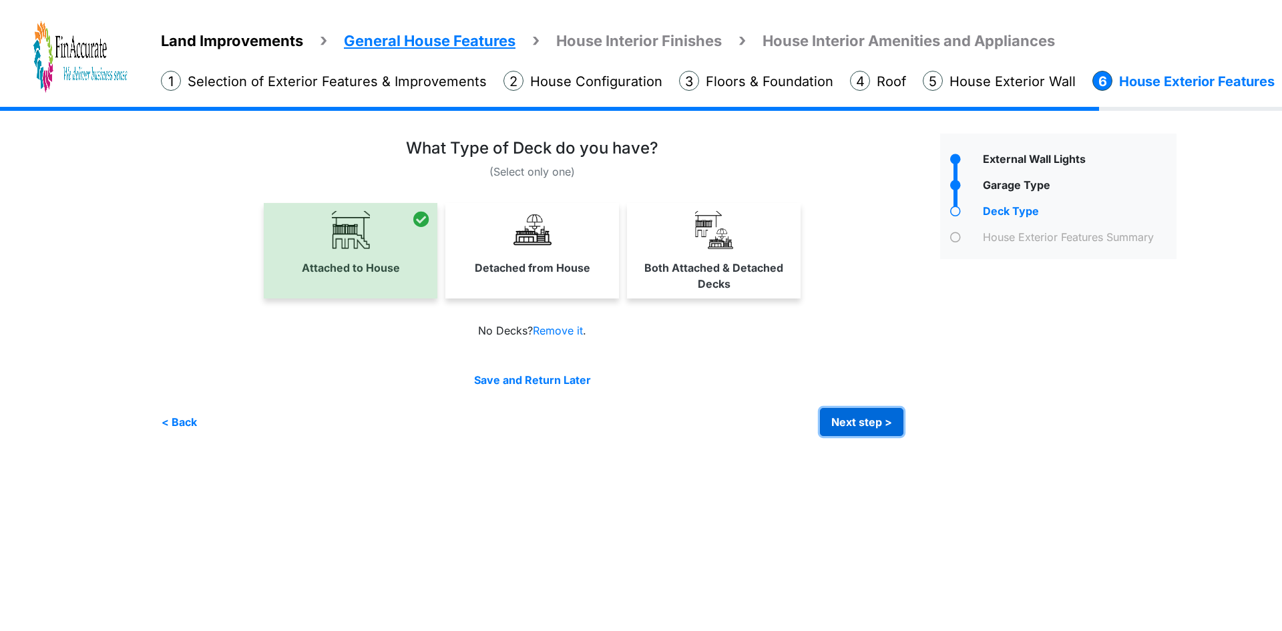
click at [850, 425] on button "Next step >" at bounding box center [861, 422] width 83 height 28
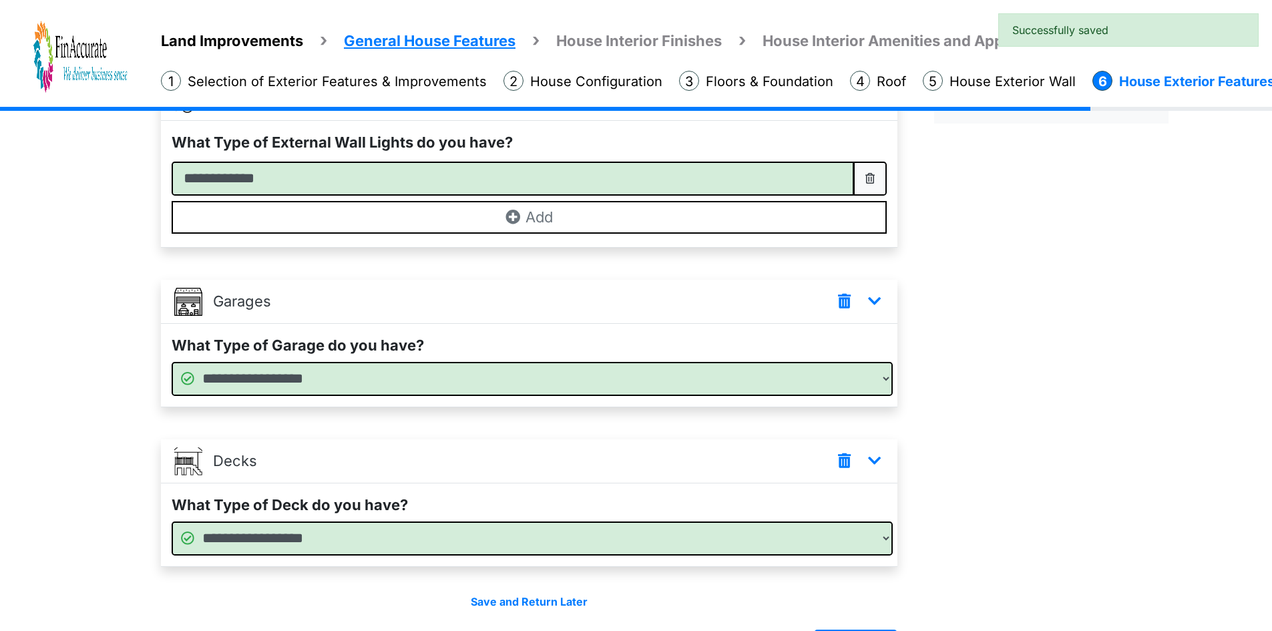
scroll to position [182, 0]
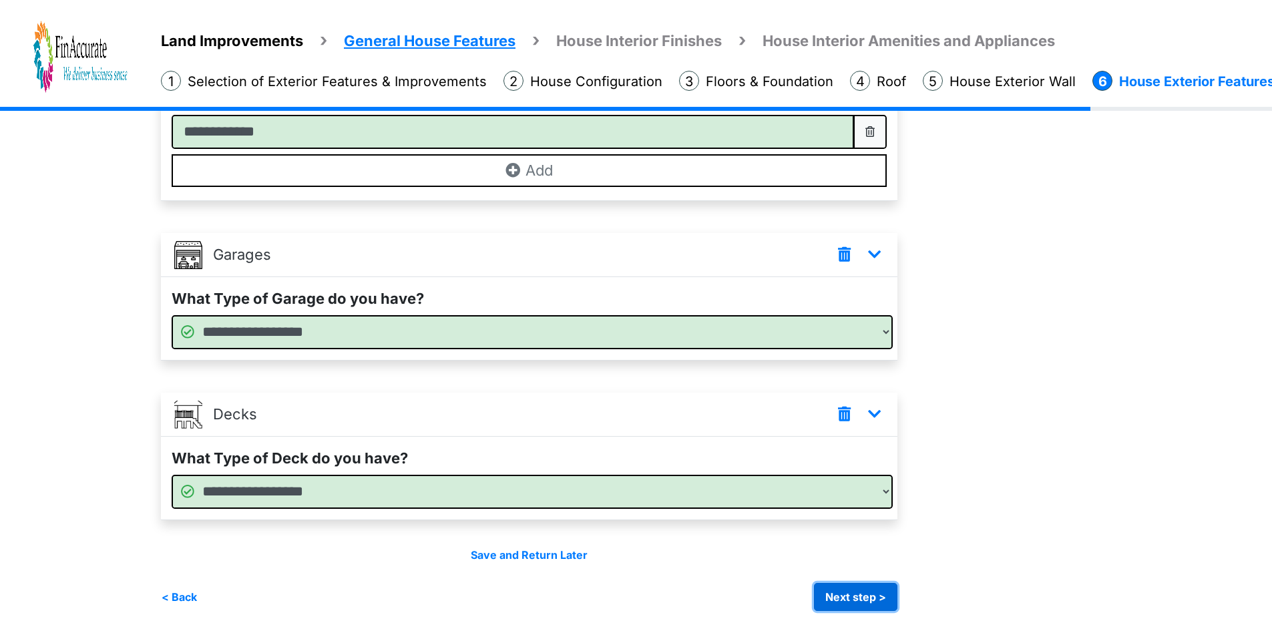
click at [831, 589] on button "Next step >" at bounding box center [855, 597] width 83 height 28
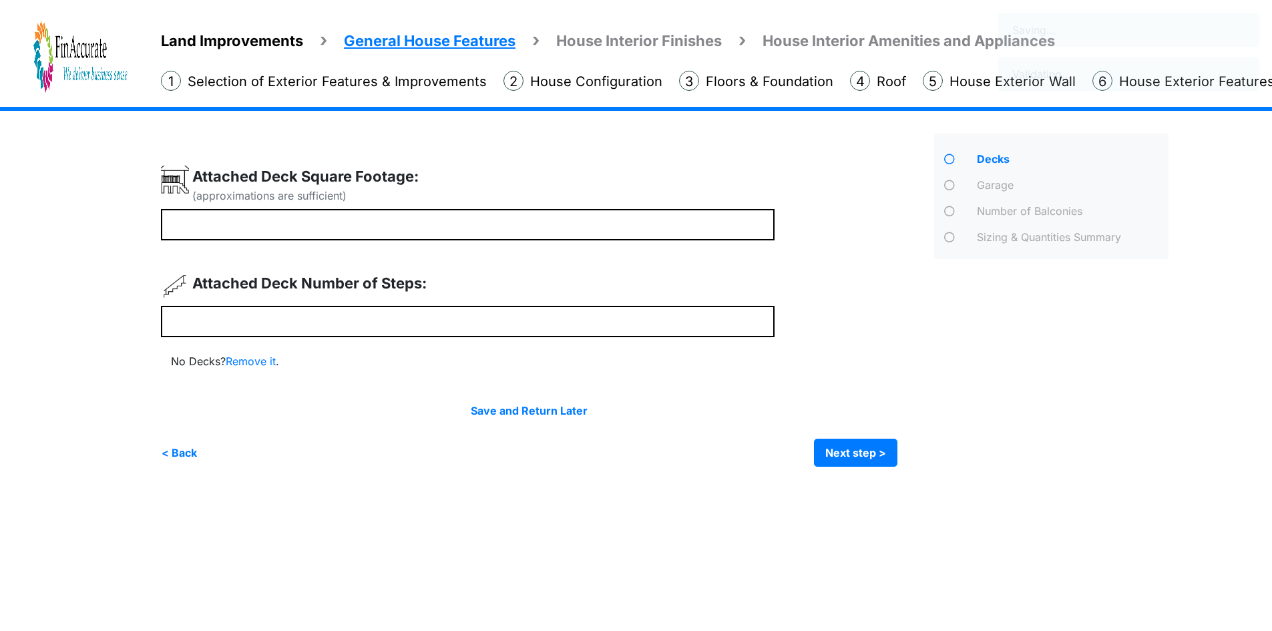
scroll to position [0, 0]
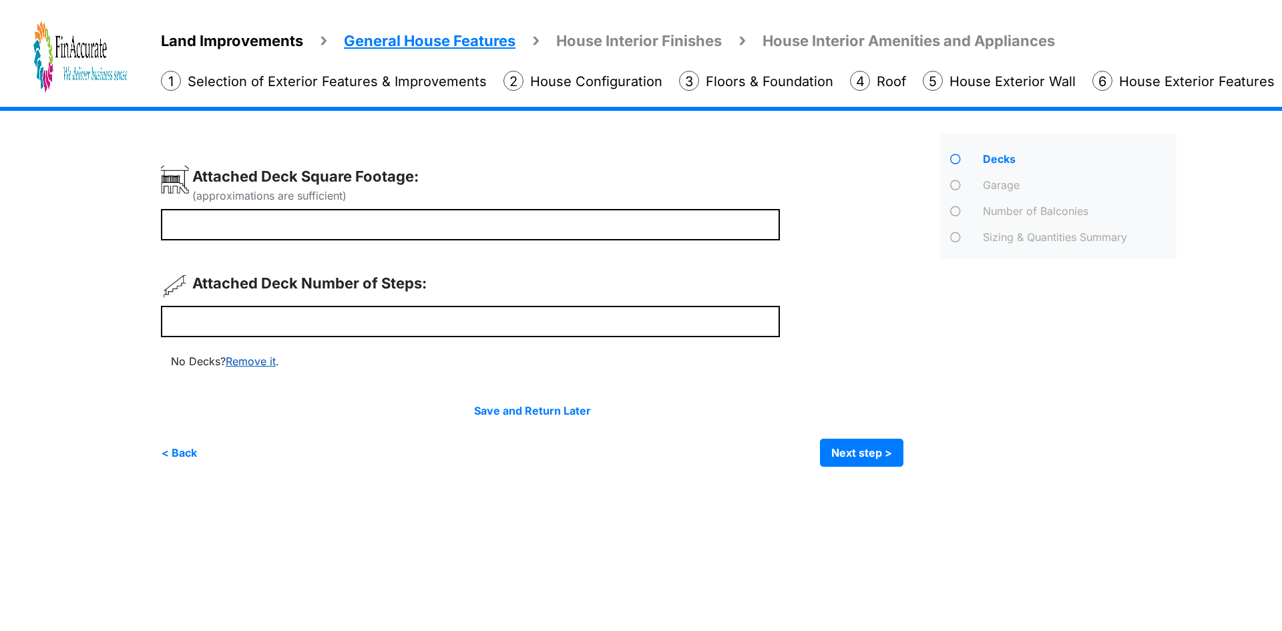
click at [257, 362] on link "Remove it" at bounding box center [251, 361] width 50 height 13
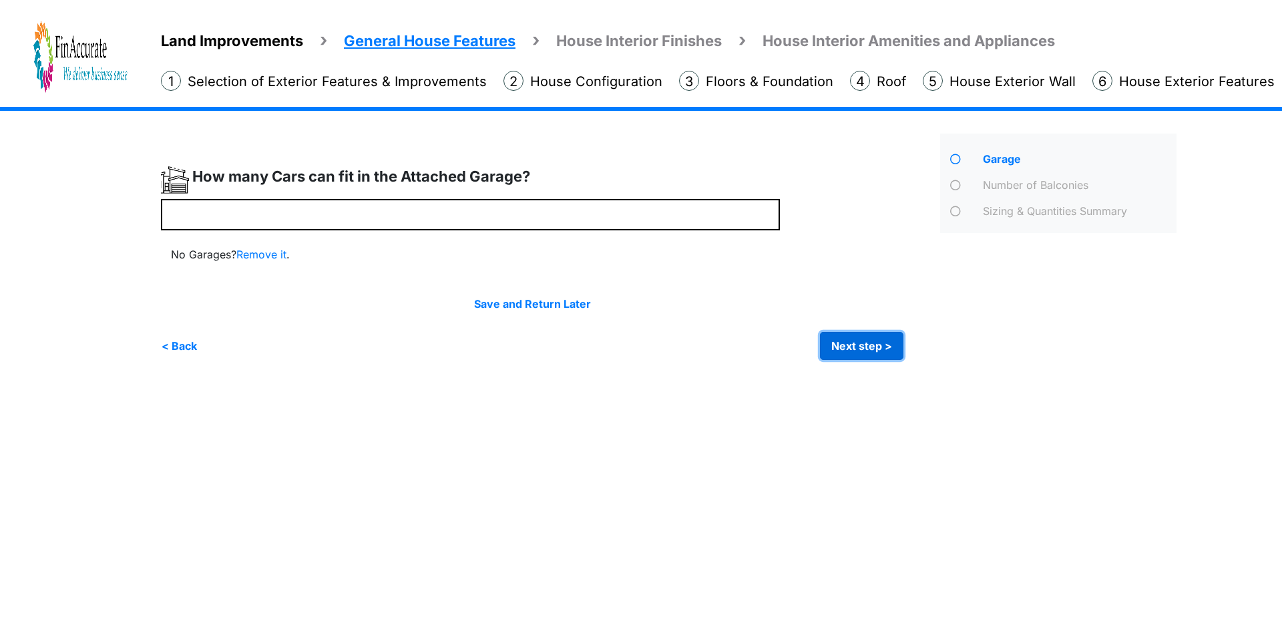
click at [854, 341] on button "Next step >" at bounding box center [861, 346] width 83 height 28
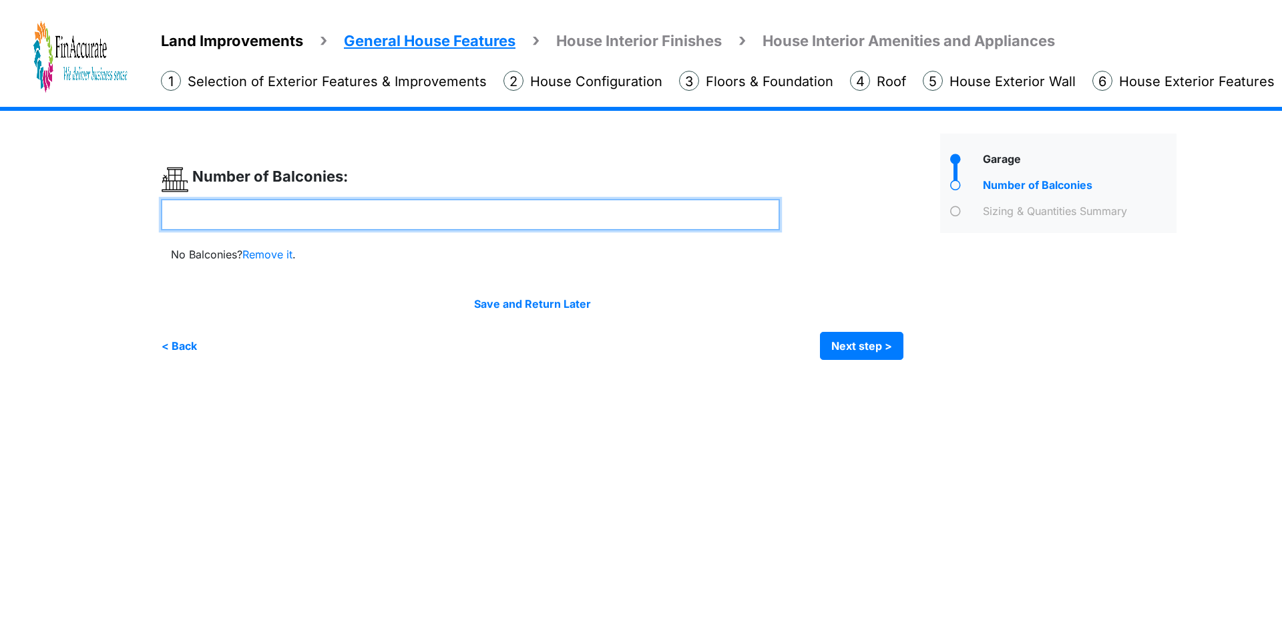
click at [397, 216] on input "number" at bounding box center [470, 214] width 619 height 31
type input "*"
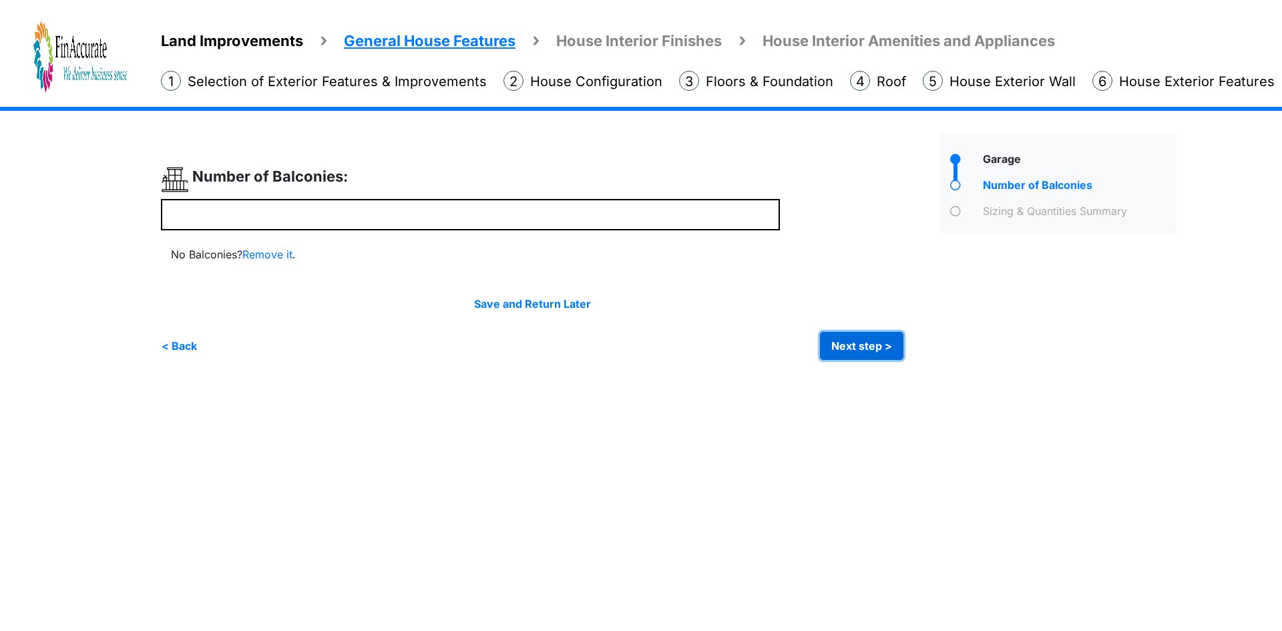
click at [847, 342] on button "Next step >" at bounding box center [861, 346] width 83 height 28
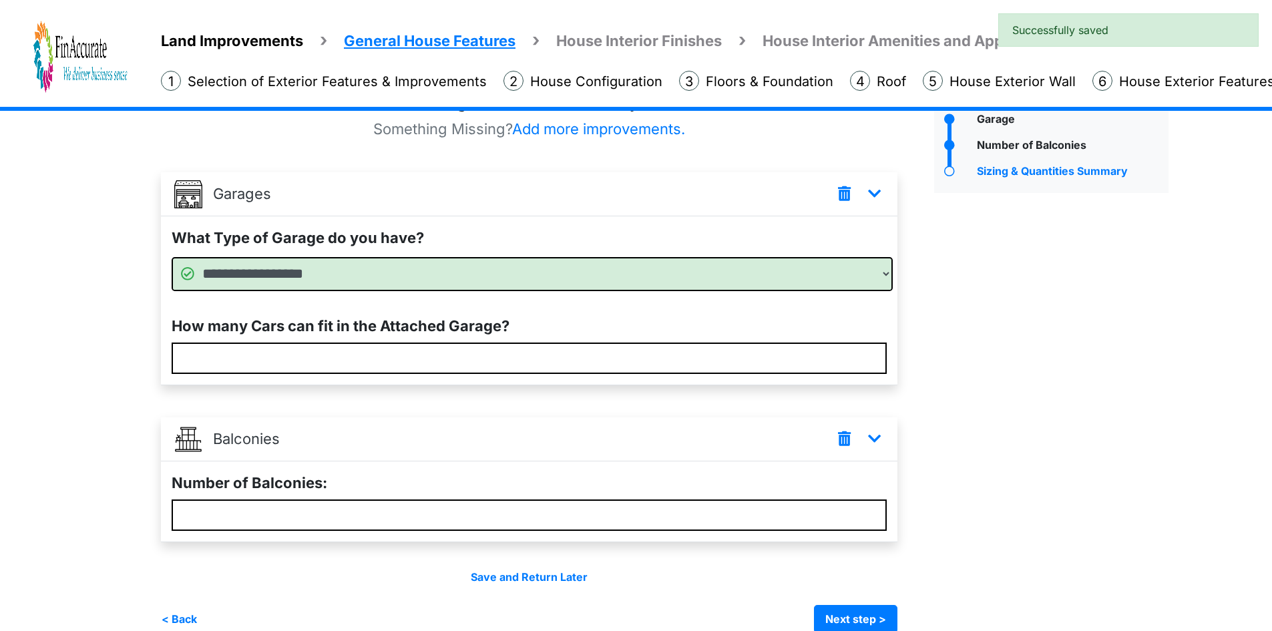
scroll to position [62, 0]
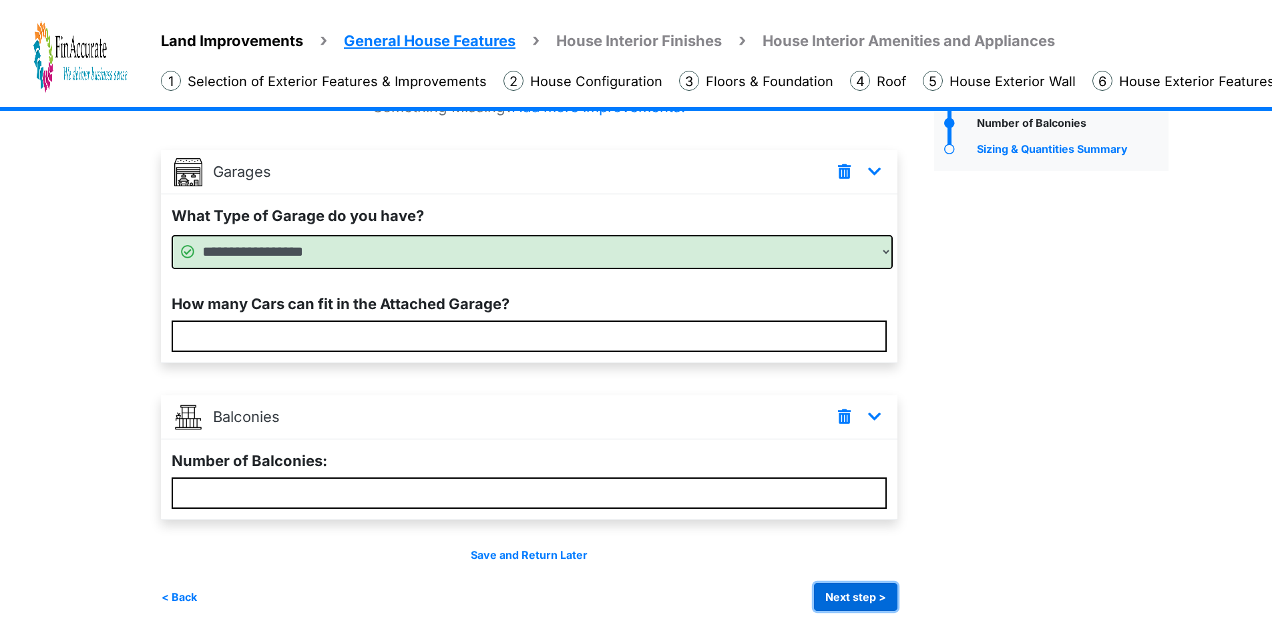
click at [845, 596] on button "Next step >" at bounding box center [855, 597] width 83 height 28
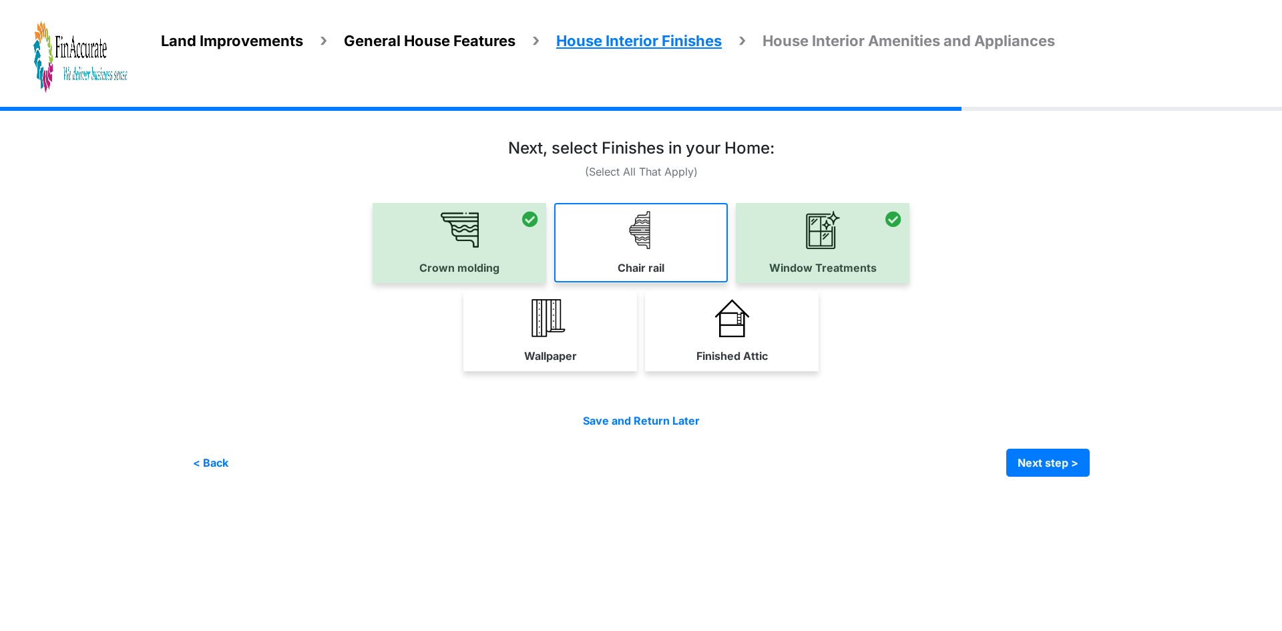
click at [614, 269] on link "Chair rail" at bounding box center [641, 242] width 174 height 79
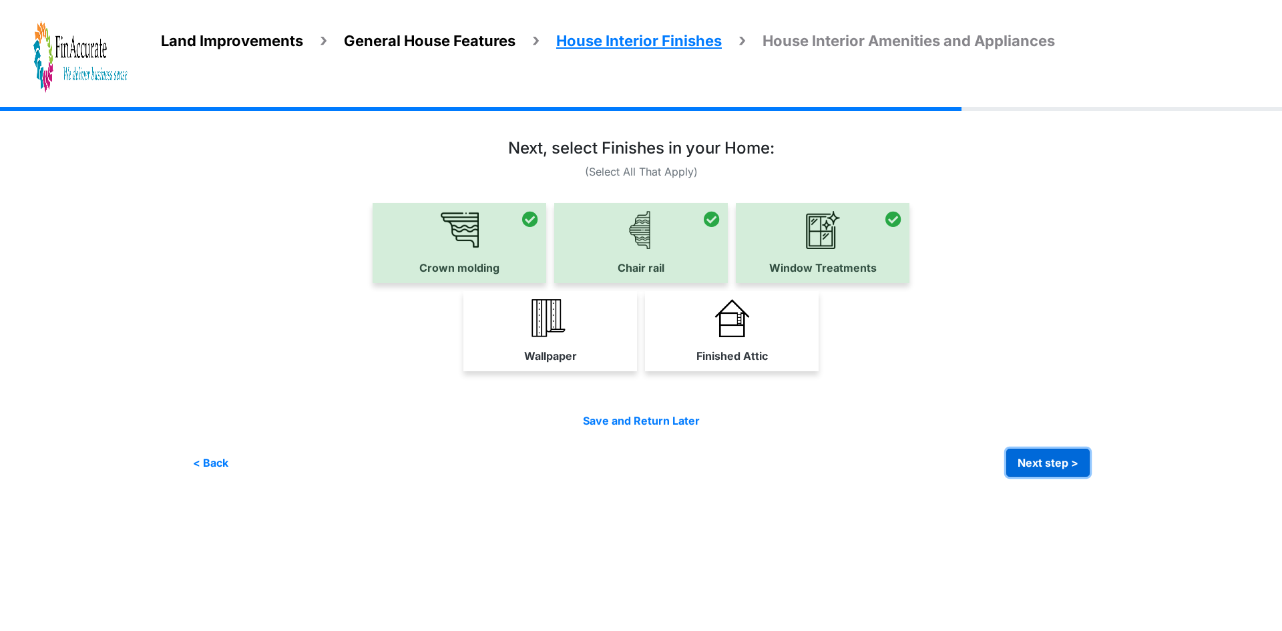
click at [1035, 464] on button "Next step >" at bounding box center [1048, 463] width 83 height 28
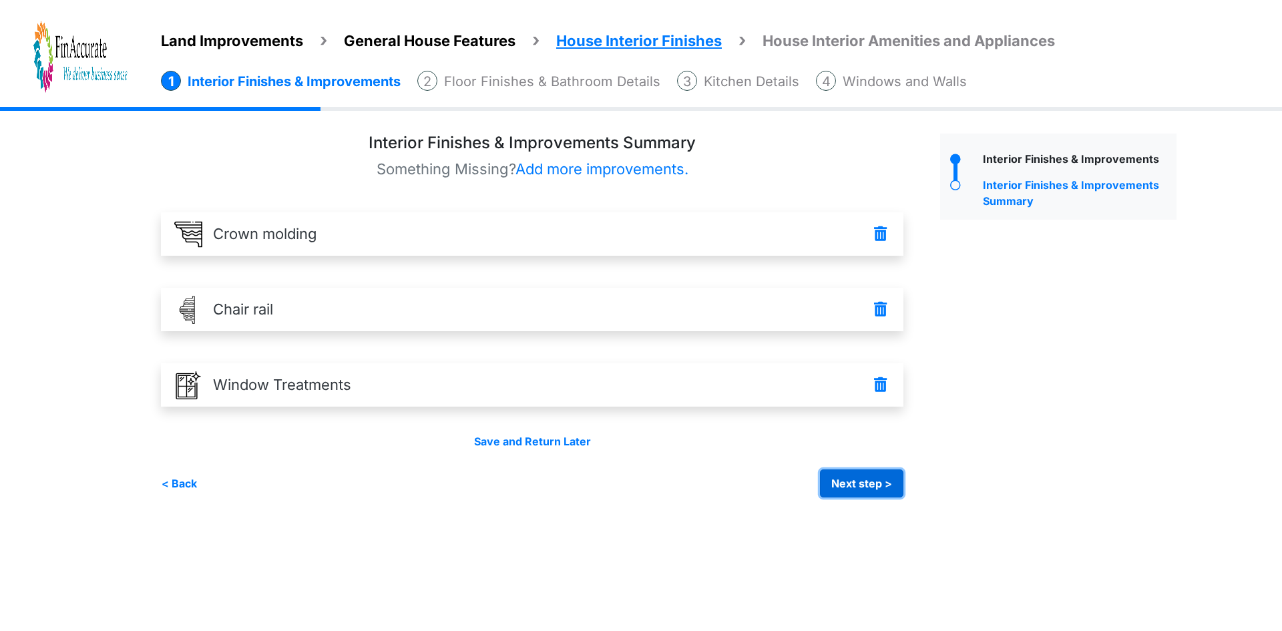
click at [870, 484] on button "Next step >" at bounding box center [861, 484] width 83 height 28
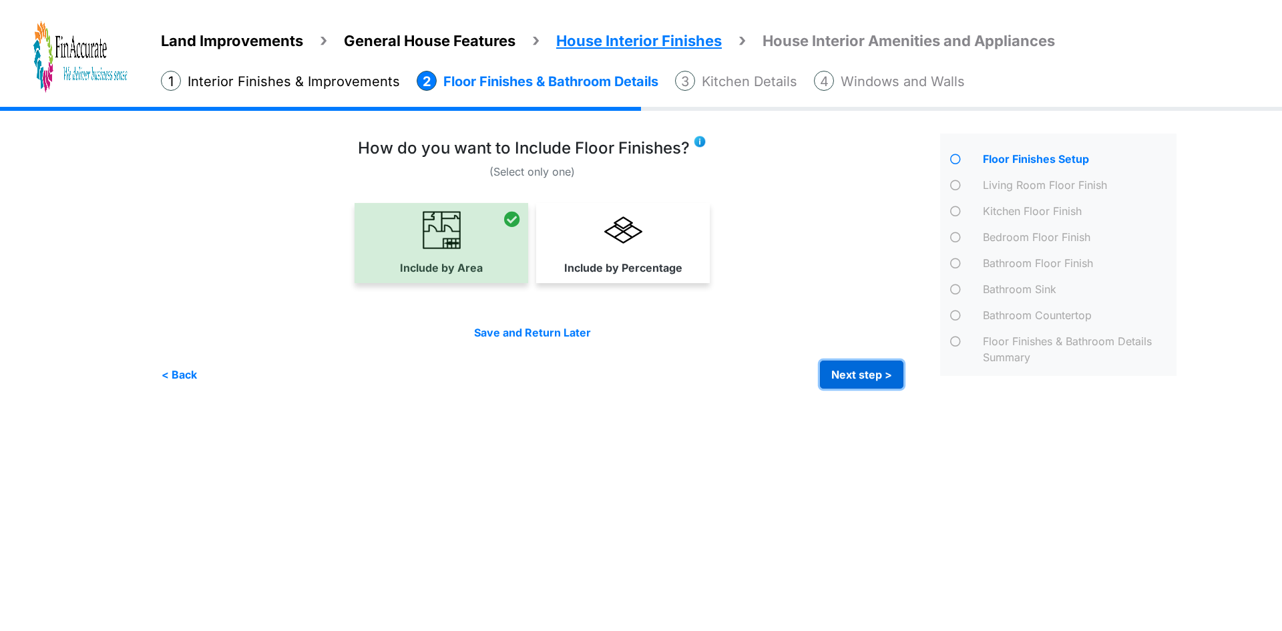
click at [844, 372] on button "Next step >" at bounding box center [861, 375] width 83 height 28
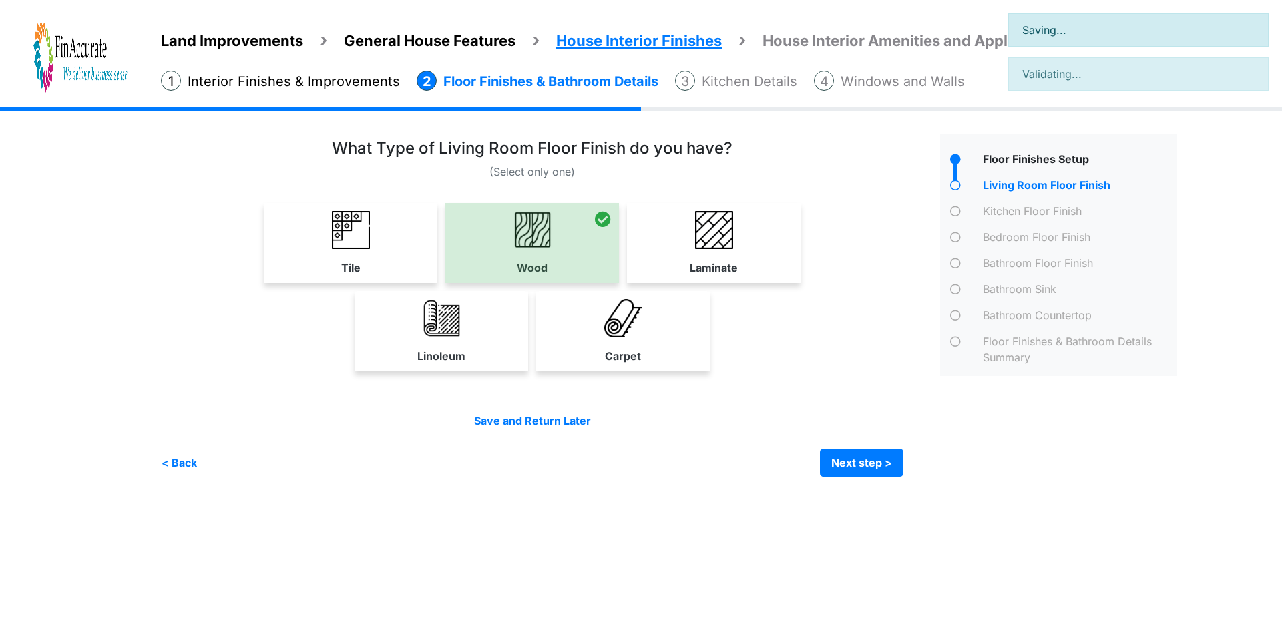
click at [844, 373] on div "Tile" at bounding box center [532, 291] width 743 height 176
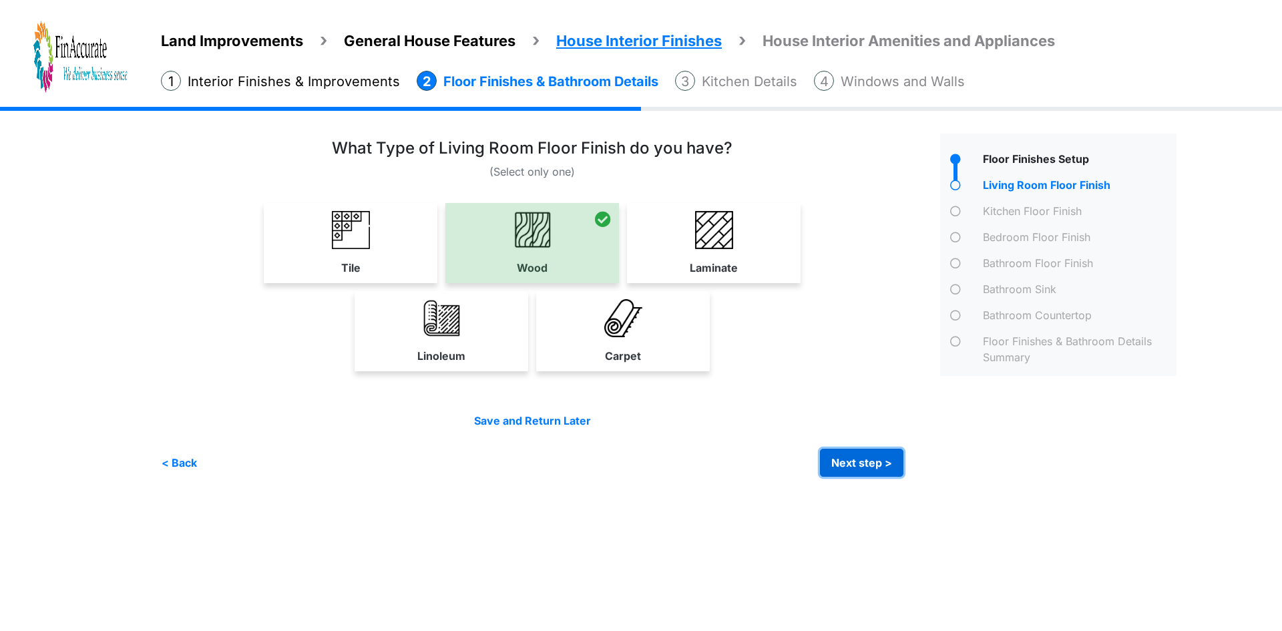
click at [855, 459] on button "Next step >" at bounding box center [861, 463] width 83 height 28
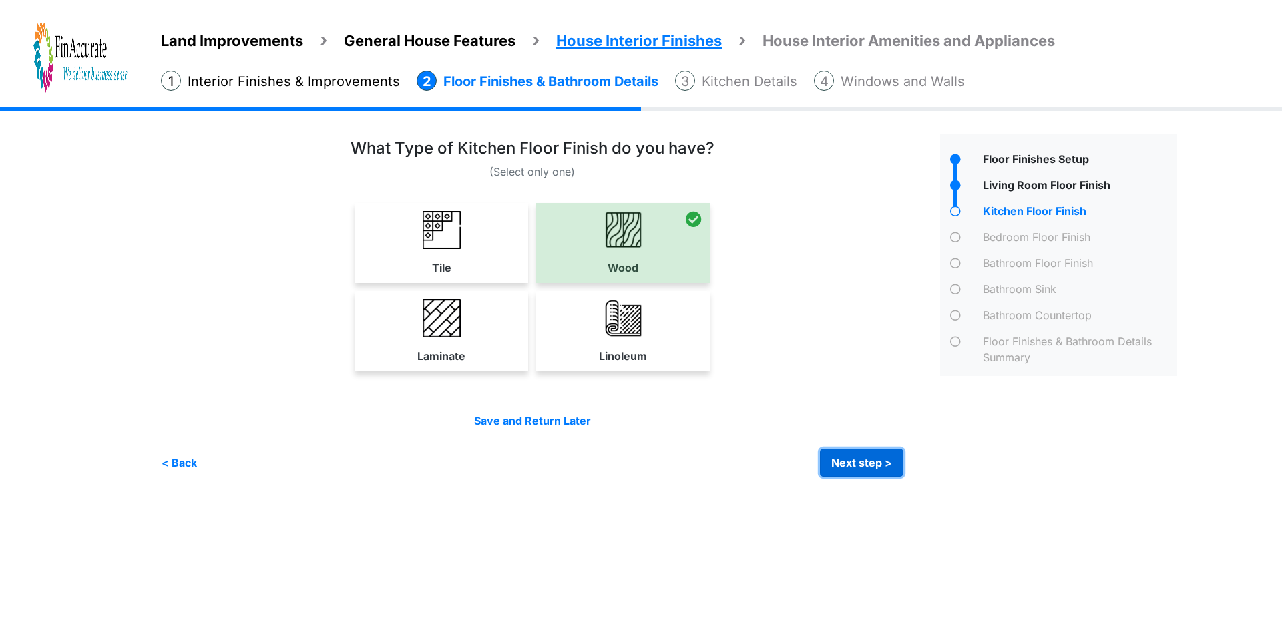
click at [840, 462] on button "Next step >" at bounding box center [861, 463] width 83 height 28
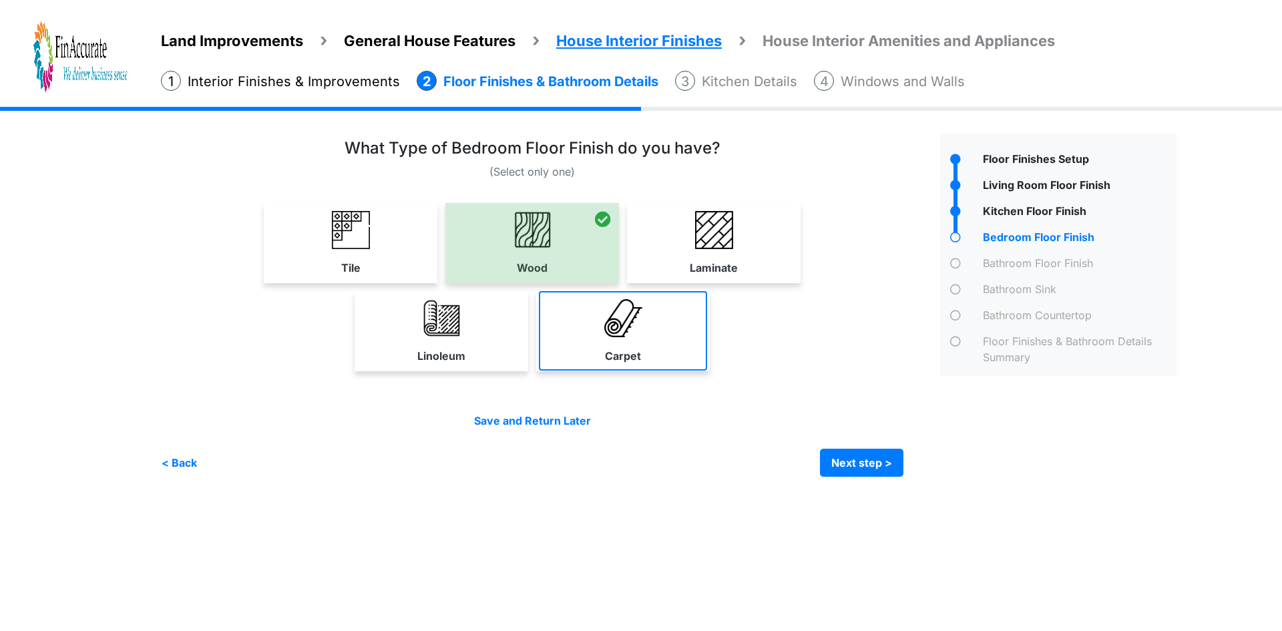
click at [667, 334] on link "Carpet" at bounding box center [623, 330] width 168 height 79
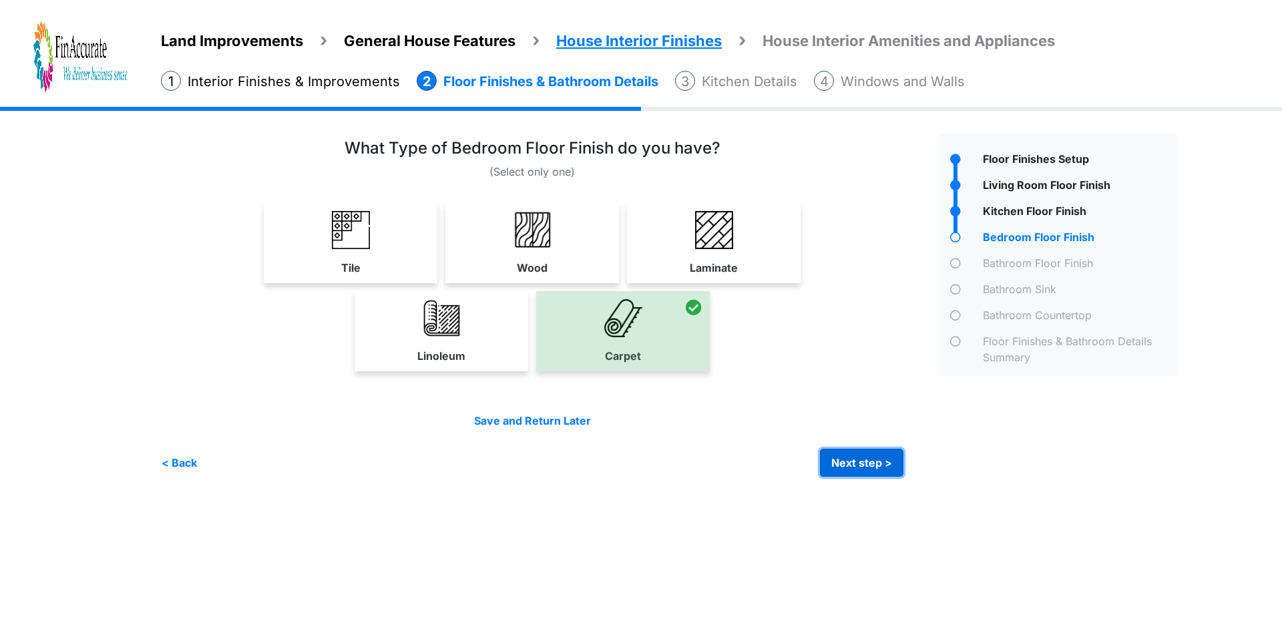
click at [866, 476] on button "Next step >" at bounding box center [861, 463] width 83 height 28
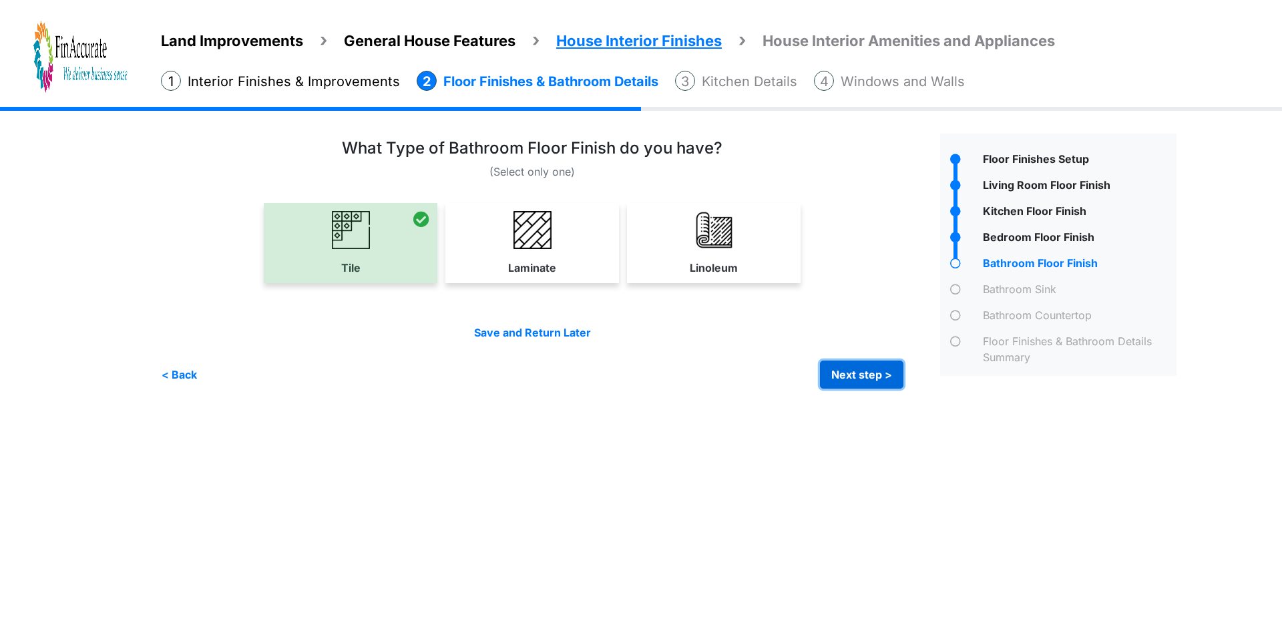
click at [862, 367] on button "Next step >" at bounding box center [861, 375] width 83 height 28
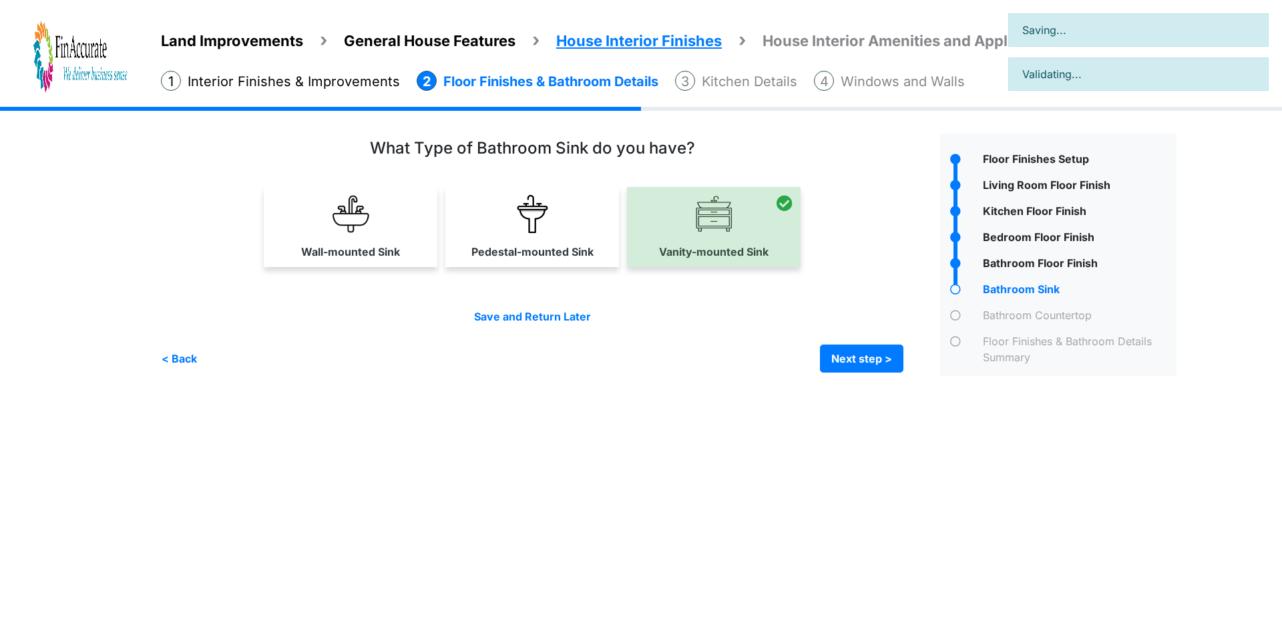
click at [858, 373] on div at bounding box center [545, 255] width 769 height 242
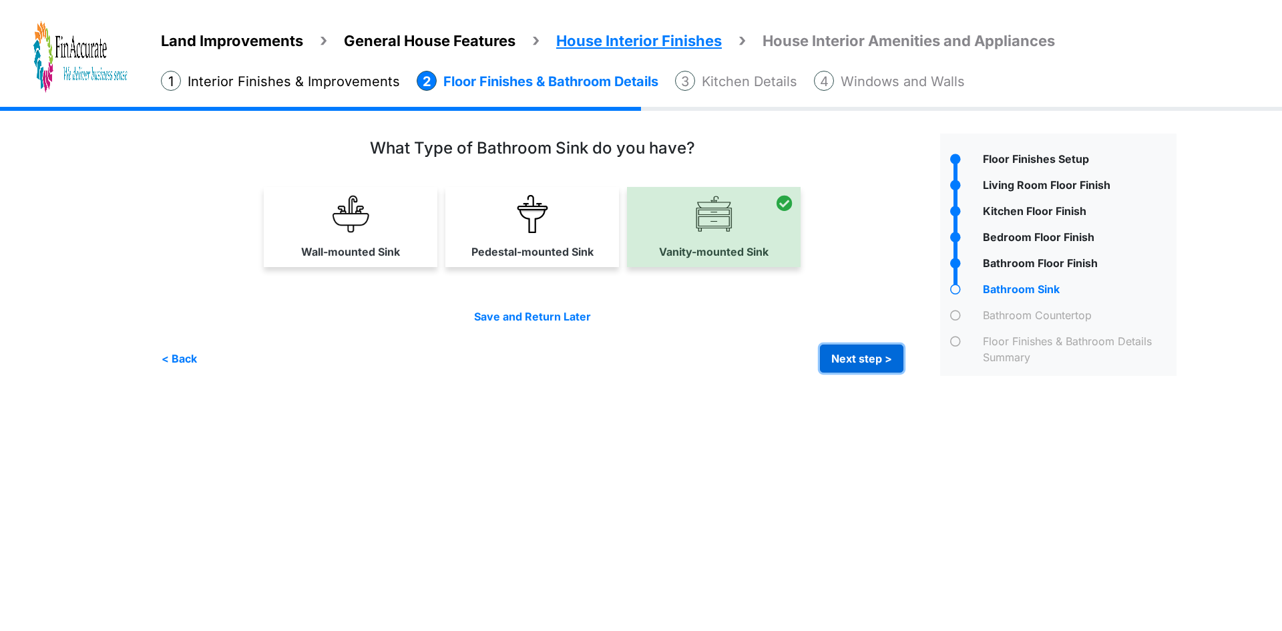
click at [868, 366] on button "Next step >" at bounding box center [861, 359] width 83 height 28
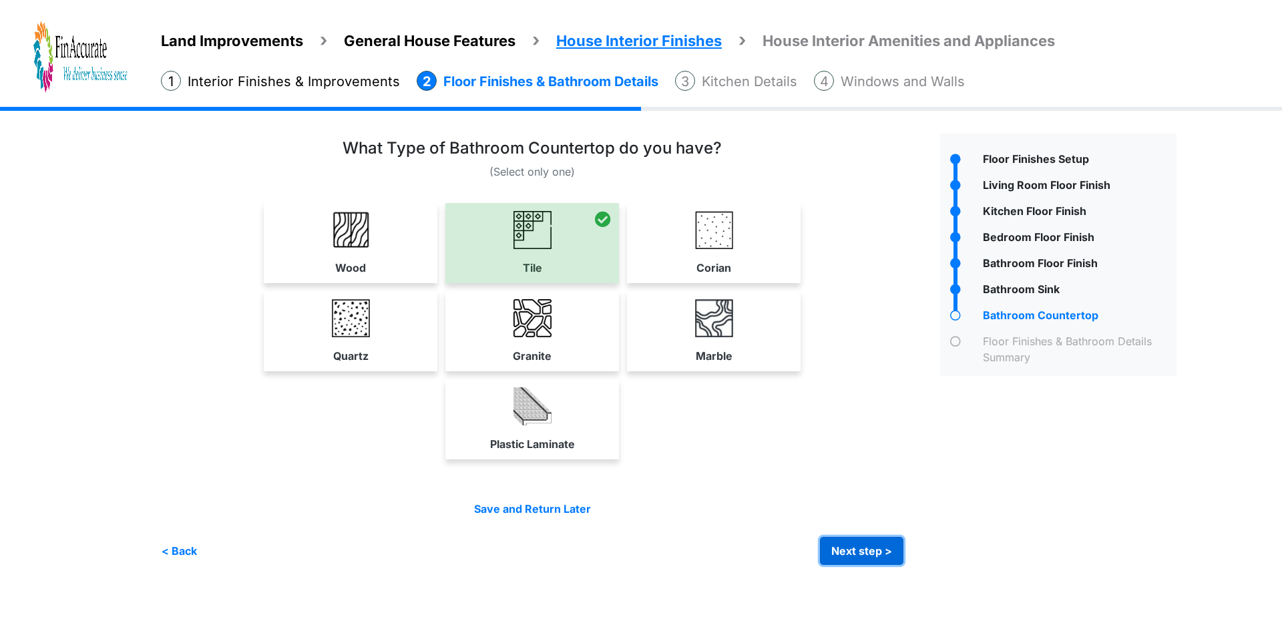
click at [845, 551] on button "Next step >" at bounding box center [861, 551] width 83 height 28
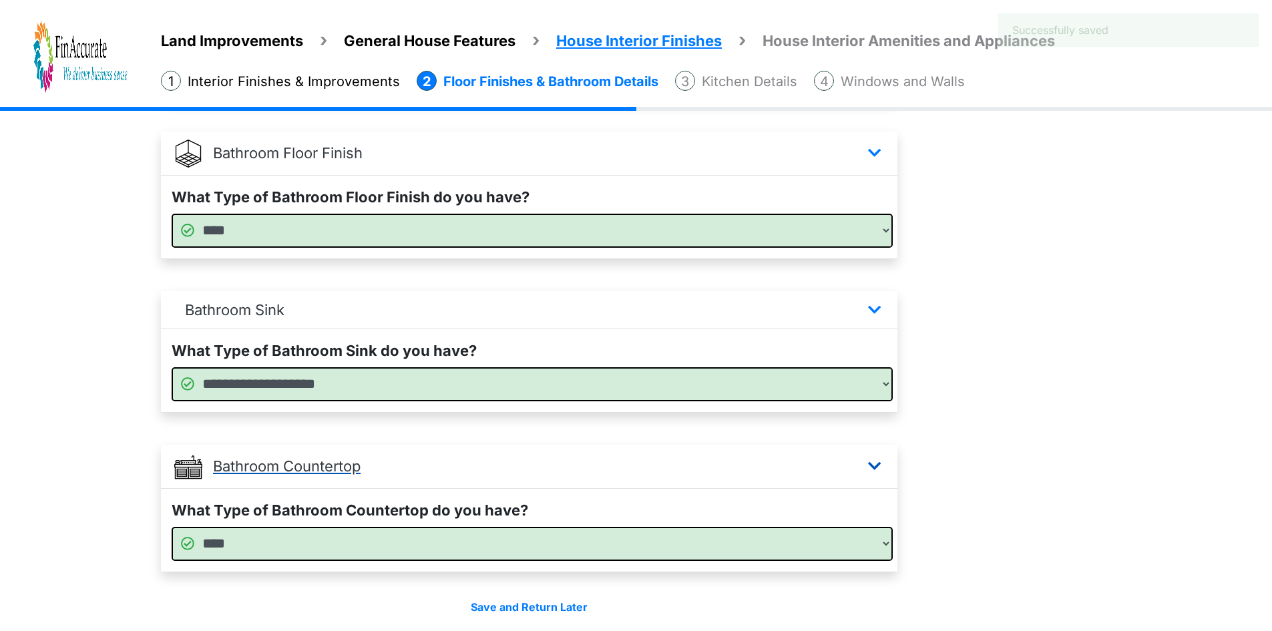
scroll to position [771, 0]
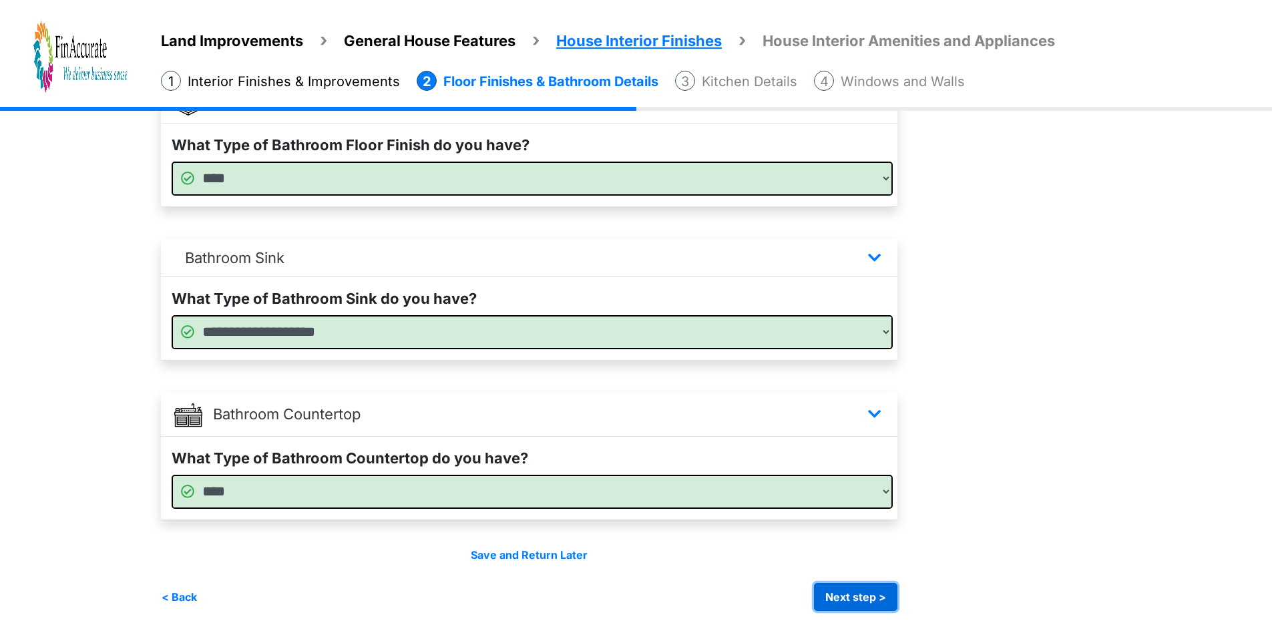
click at [834, 588] on button "Next step >" at bounding box center [855, 597] width 83 height 28
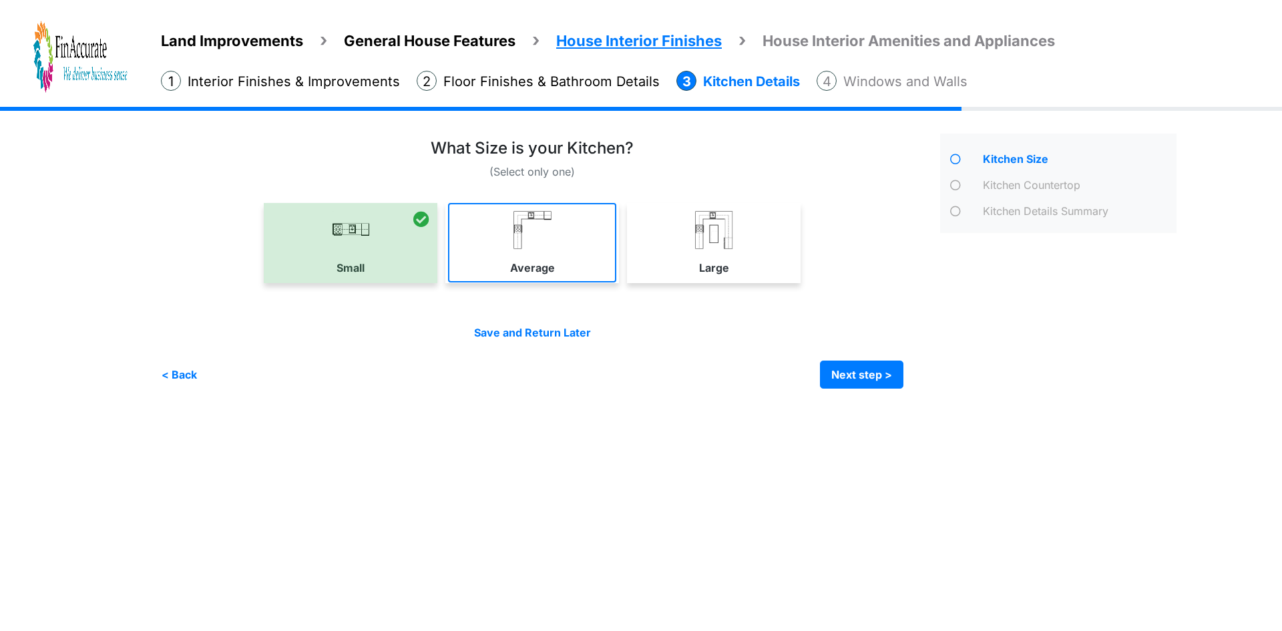
click at [480, 230] on link "Average" at bounding box center [532, 242] width 168 height 79
select select "*"
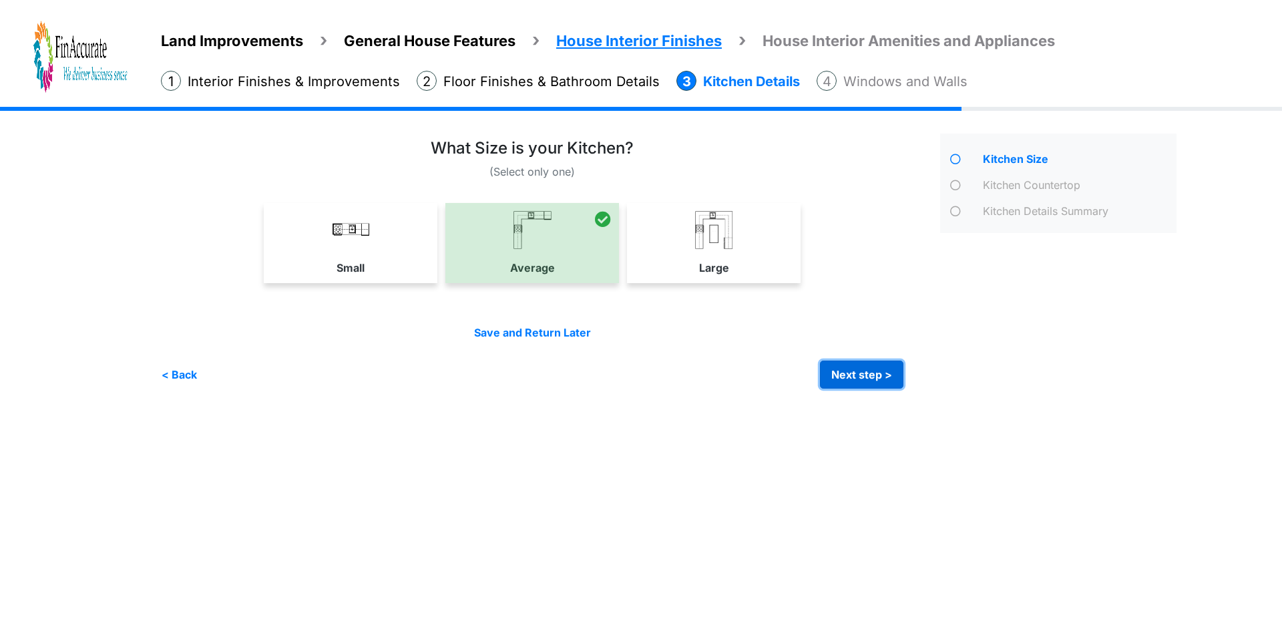
click at [866, 375] on button "Next step >" at bounding box center [861, 375] width 83 height 28
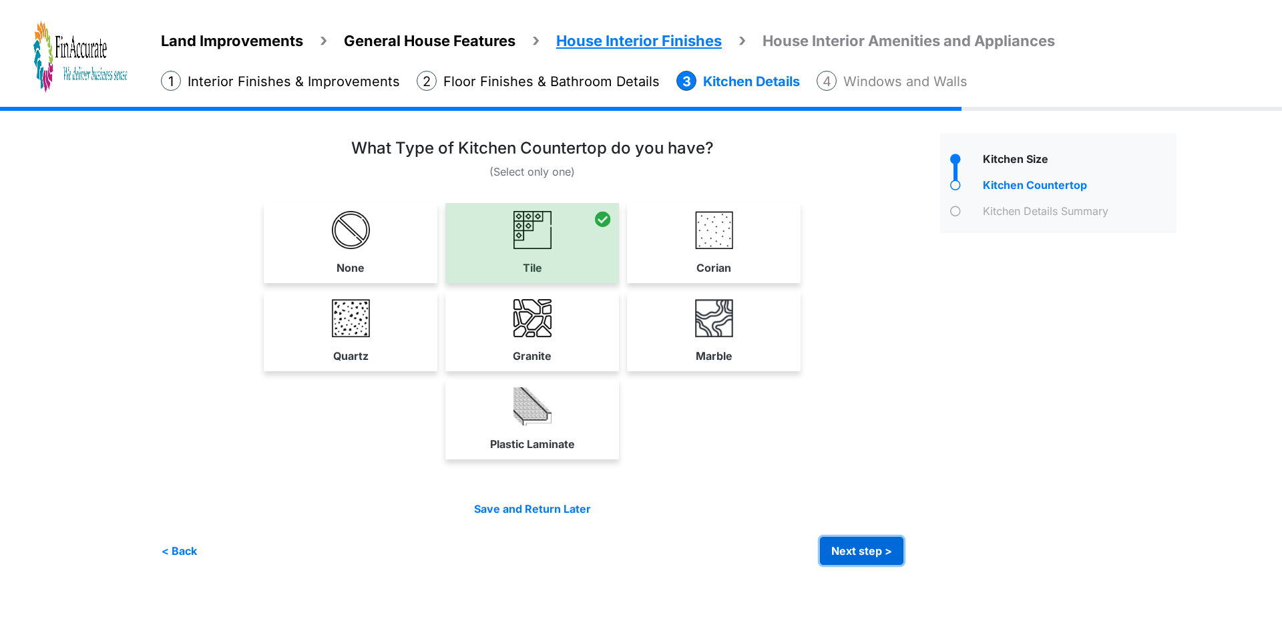
click at [864, 553] on button "Next step >" at bounding box center [861, 551] width 83 height 28
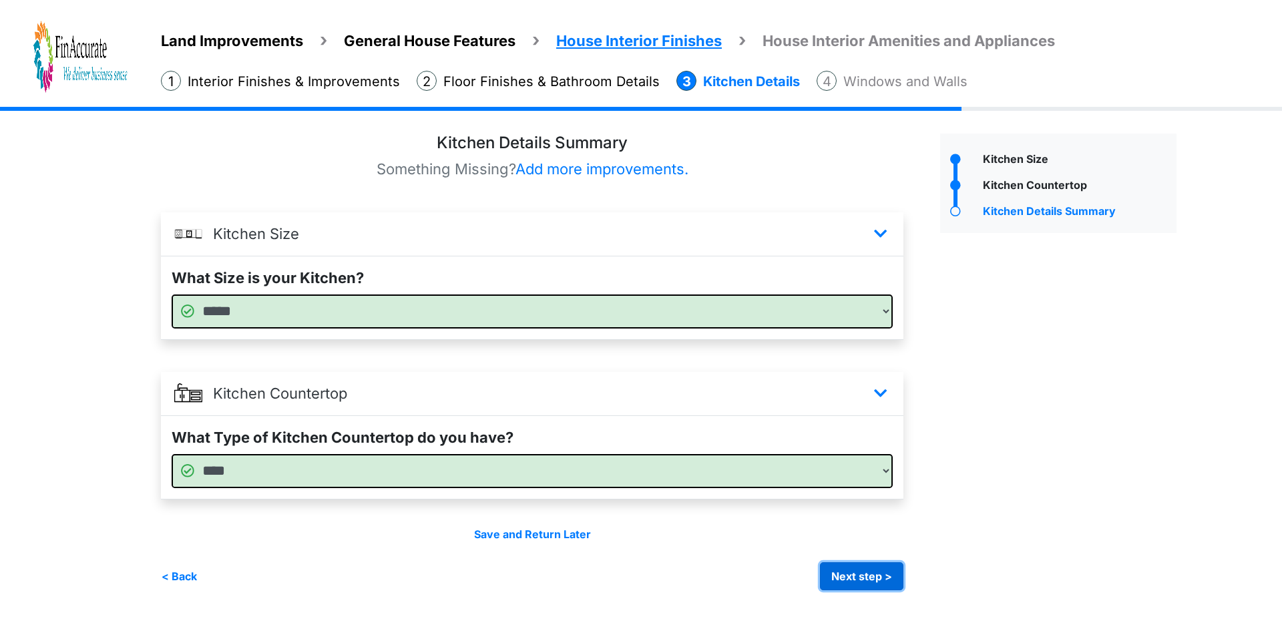
click at [846, 568] on button "Next step >" at bounding box center [861, 576] width 83 height 28
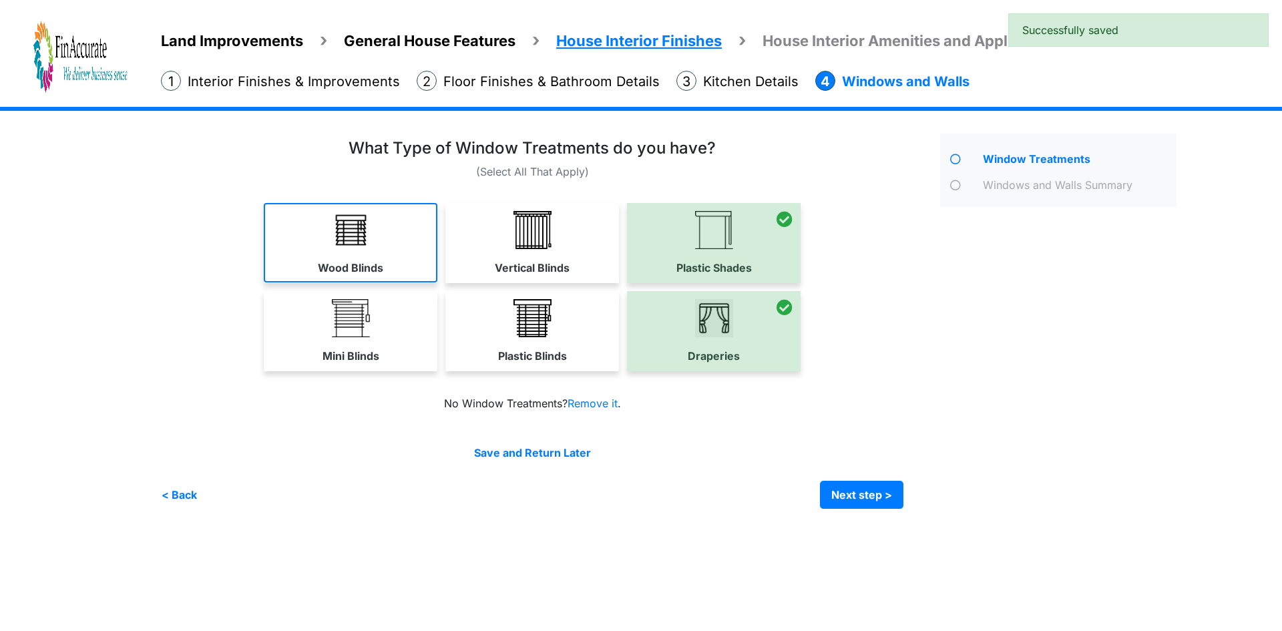
click at [386, 245] on link "Wood Blinds" at bounding box center [351, 242] width 174 height 79
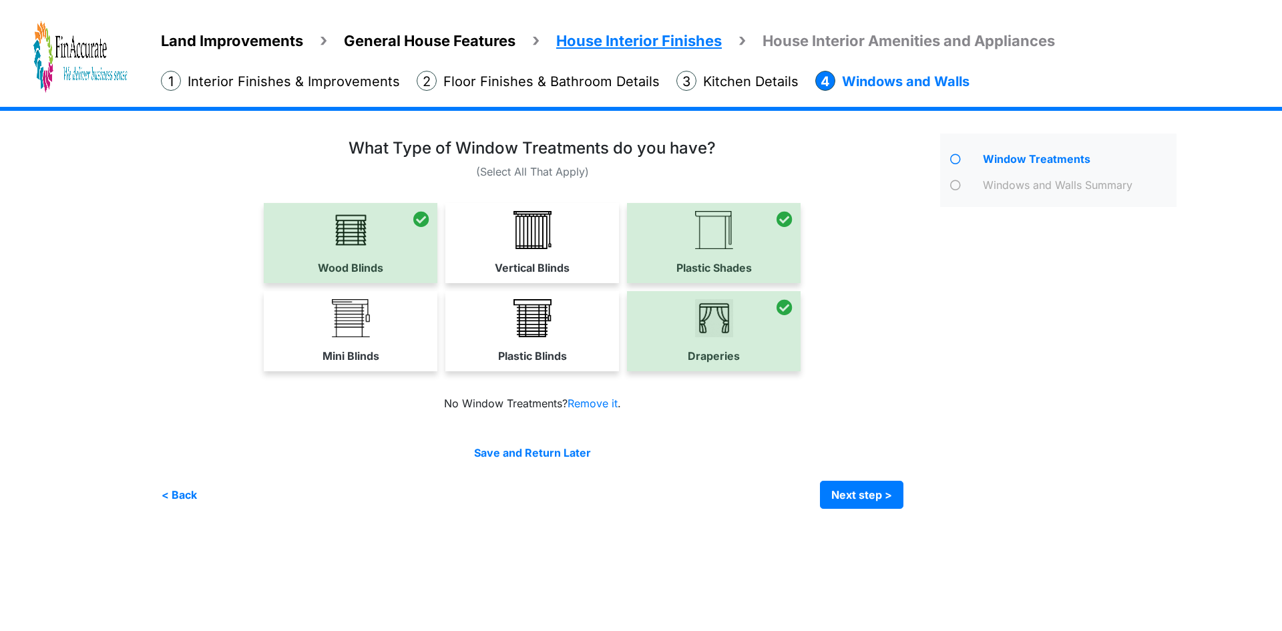
click at [707, 256] on div at bounding box center [714, 243] width 174 height 80
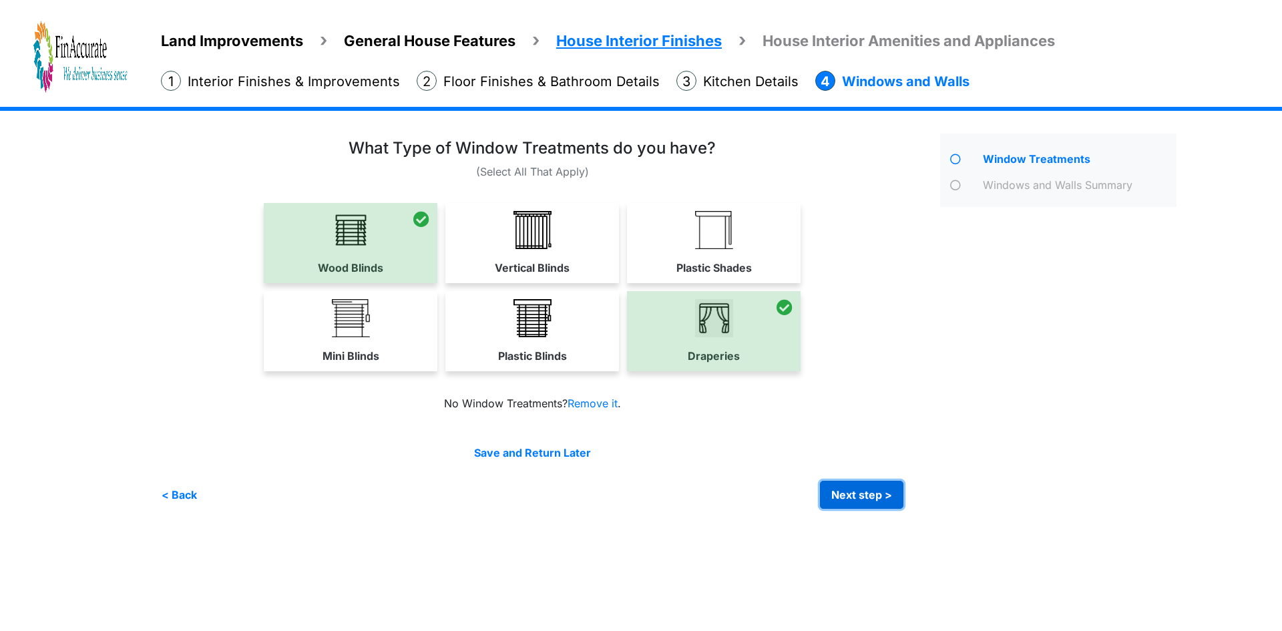
click at [864, 497] on button "Next step >" at bounding box center [861, 495] width 83 height 28
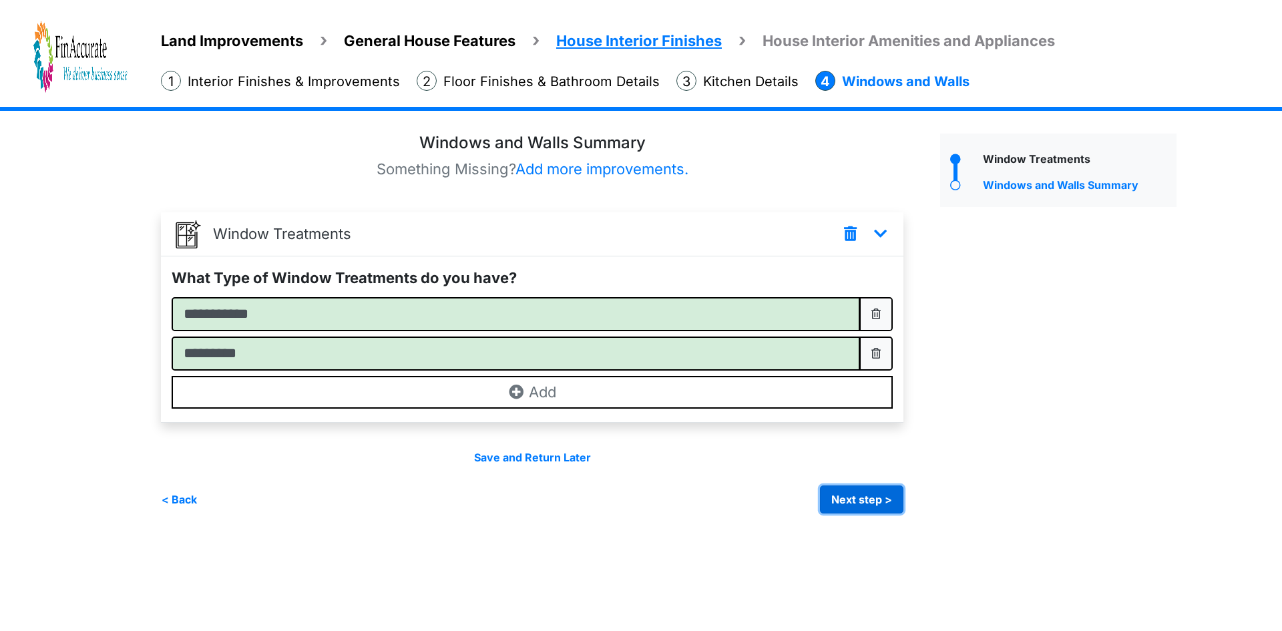
click at [885, 502] on button "Next step >" at bounding box center [861, 500] width 83 height 28
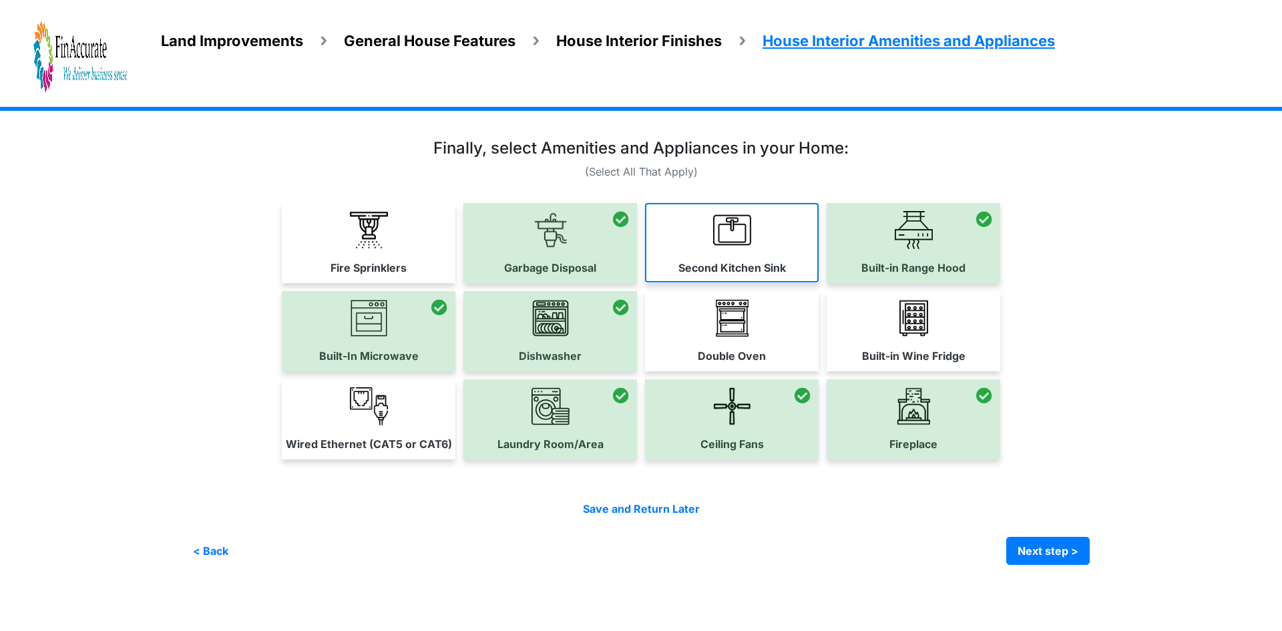
click at [724, 257] on link "Second Kitchen Sink" at bounding box center [732, 242] width 174 height 79
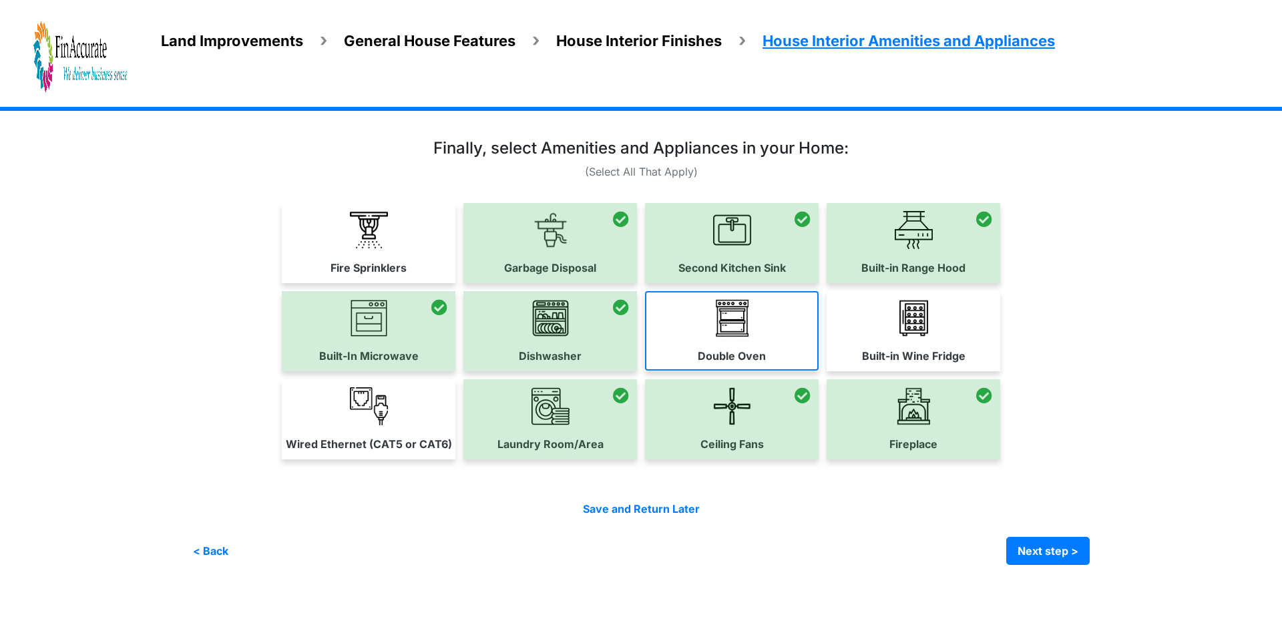
click at [800, 354] on link "Double Oven" at bounding box center [732, 330] width 174 height 79
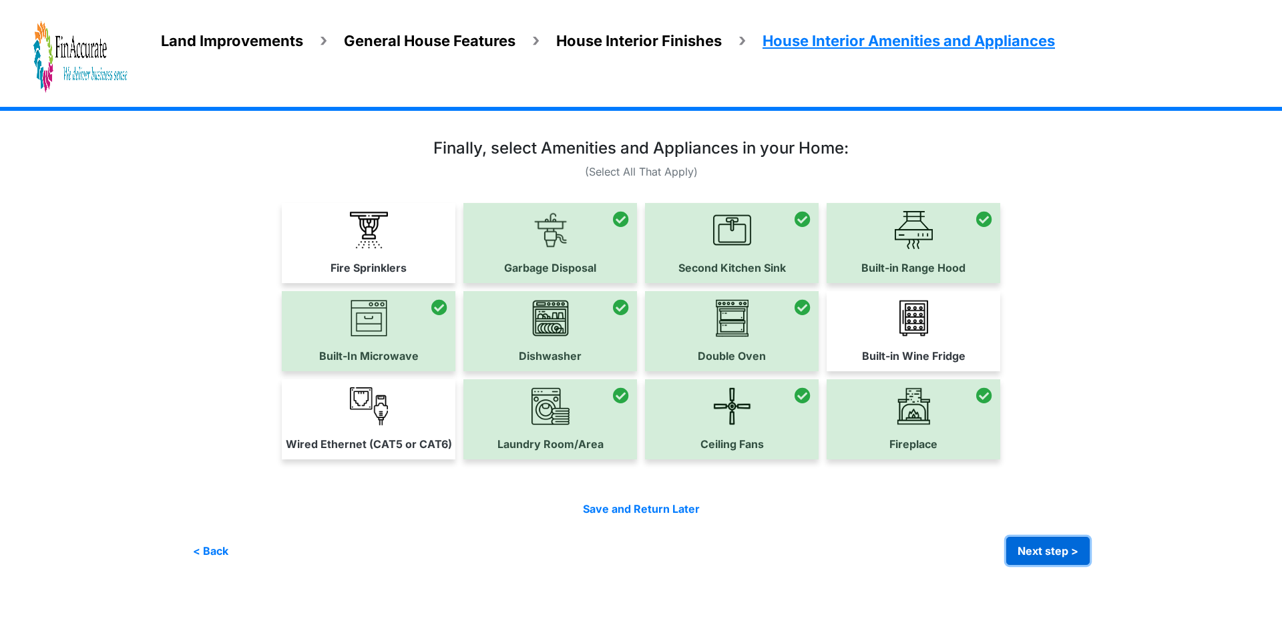
click at [1081, 554] on button "Next step >" at bounding box center [1048, 551] width 83 height 28
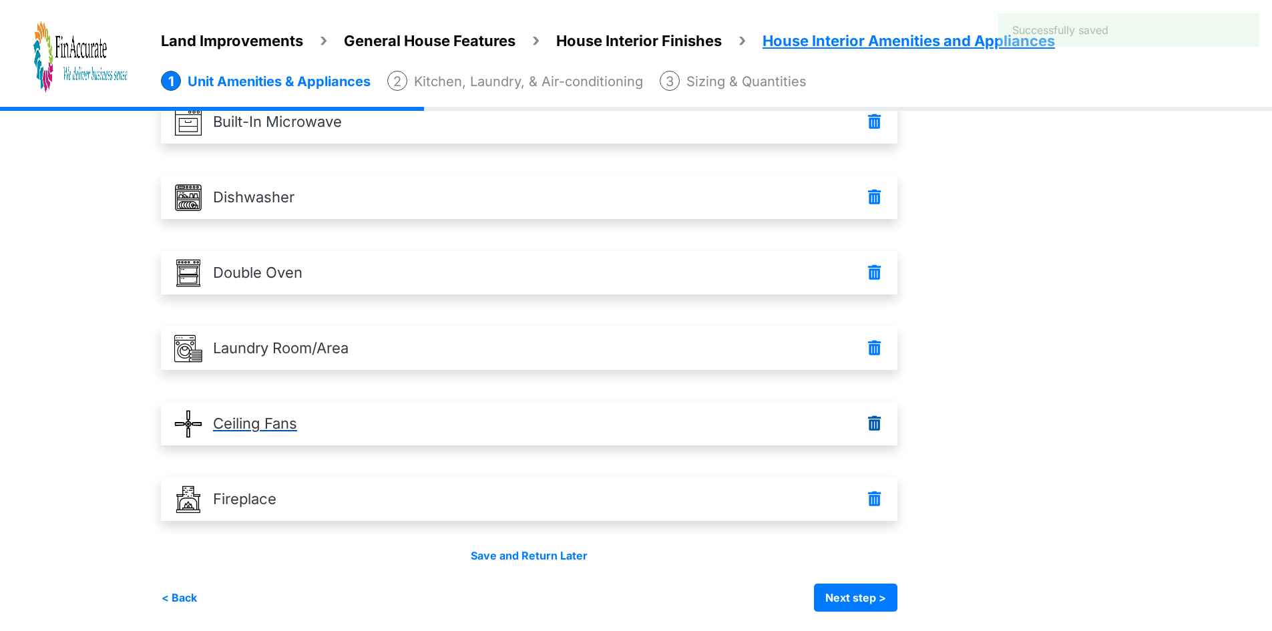
scroll to position [339, 0]
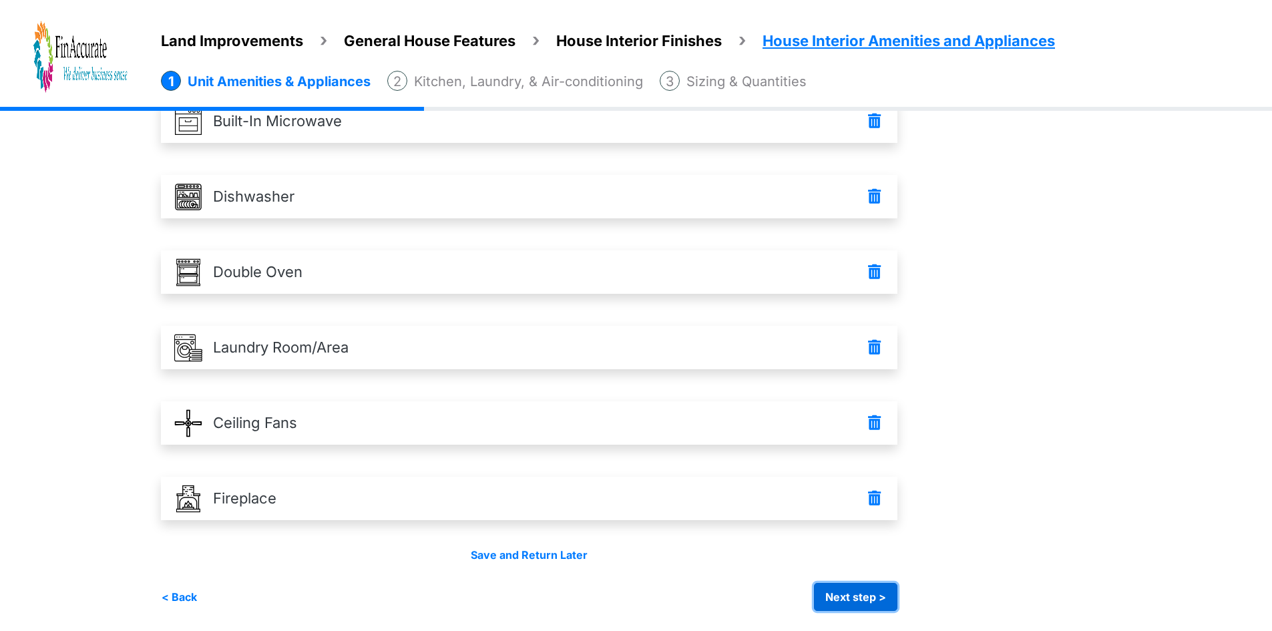
click at [856, 589] on button "Next step >" at bounding box center [855, 597] width 83 height 28
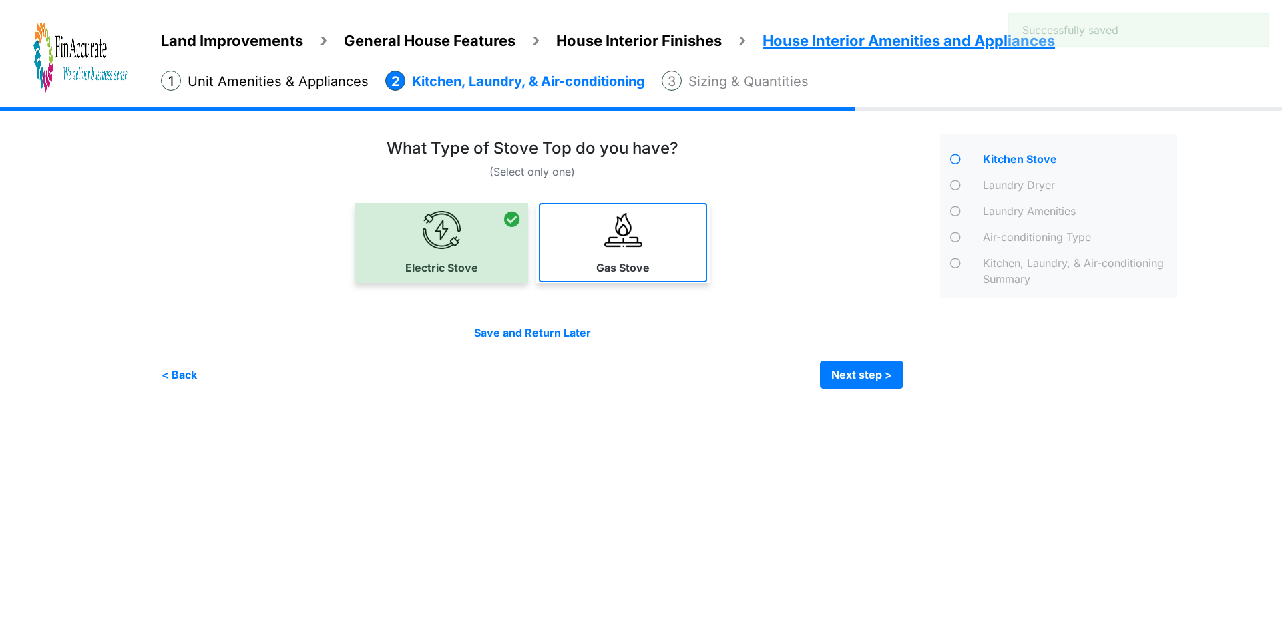
click at [594, 260] on link "Gas Stove" at bounding box center [623, 242] width 168 height 79
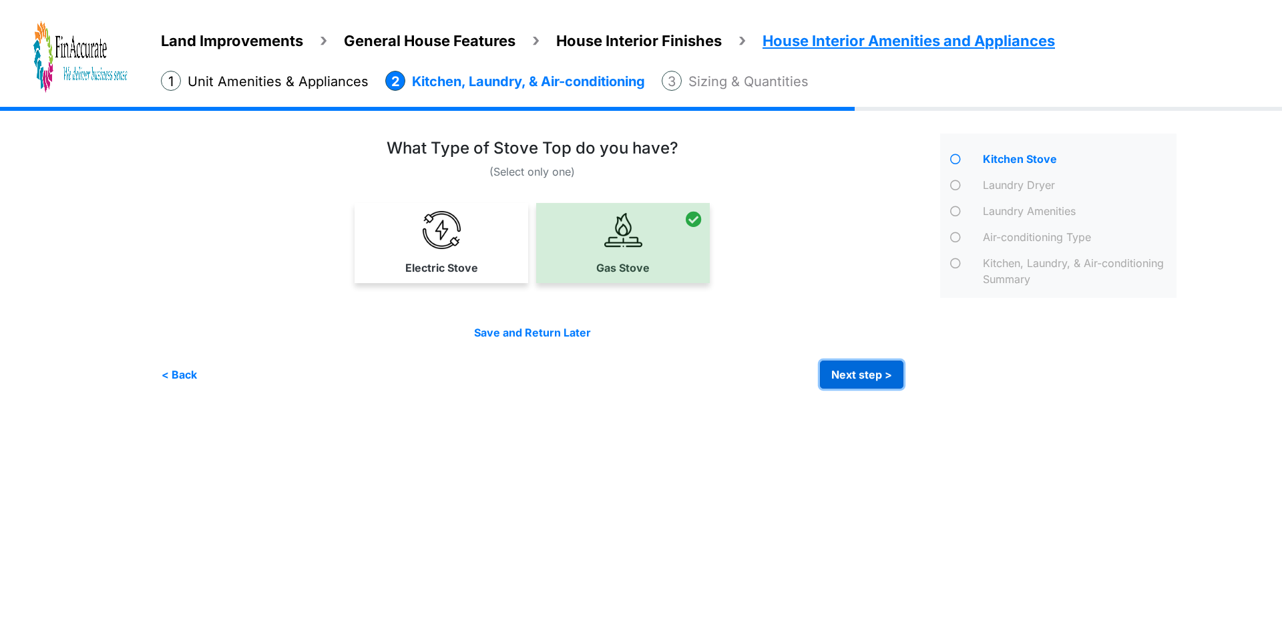
click at [849, 365] on button "Next step >" at bounding box center [861, 375] width 83 height 28
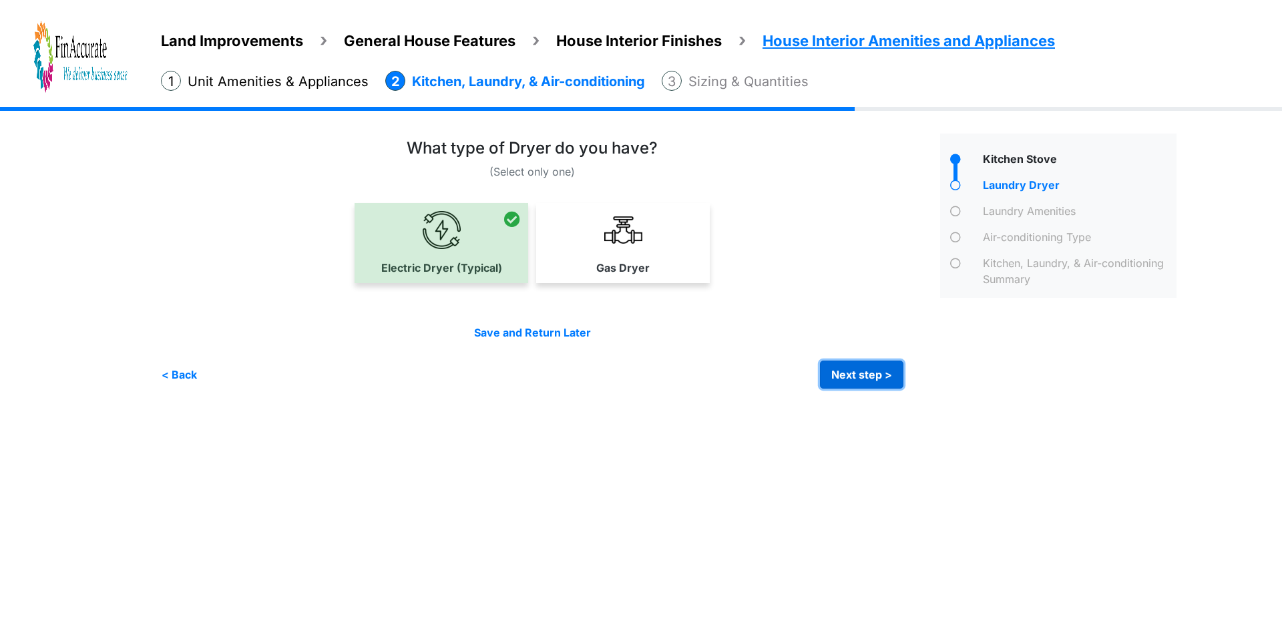
drag, startPoint x: 876, startPoint y: 383, endPoint x: 846, endPoint y: 369, distance: 32.6
click at [876, 382] on button "Next step >" at bounding box center [861, 375] width 83 height 28
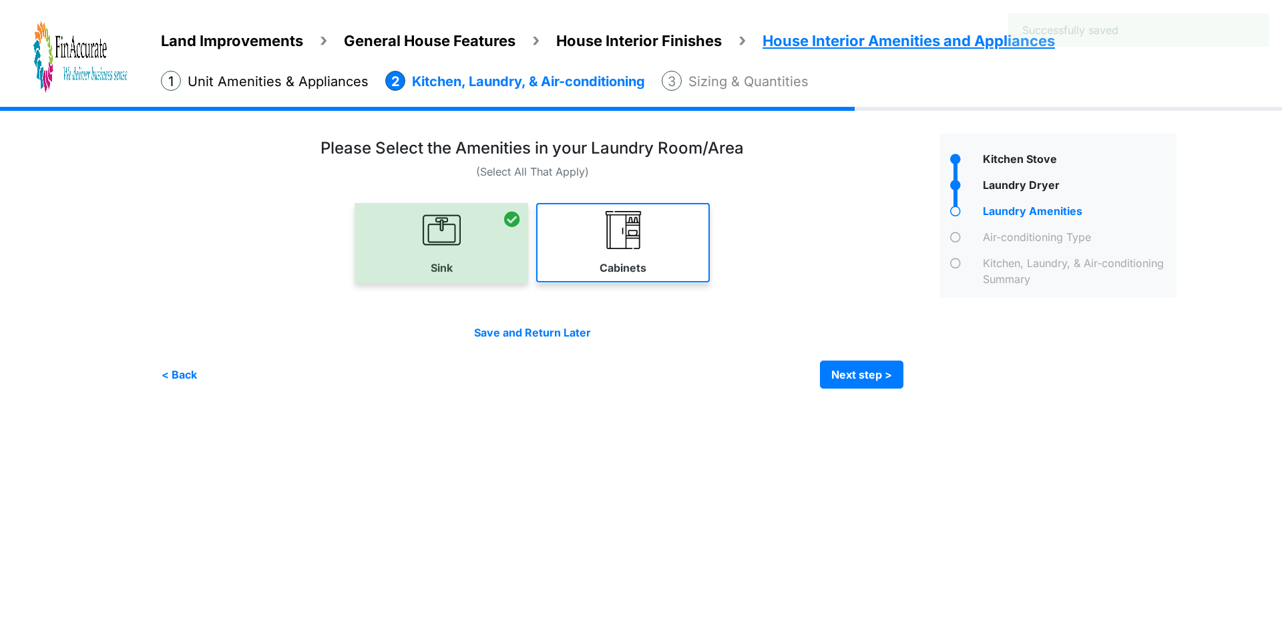
click at [614, 252] on link "Cabinets" at bounding box center [623, 242] width 174 height 79
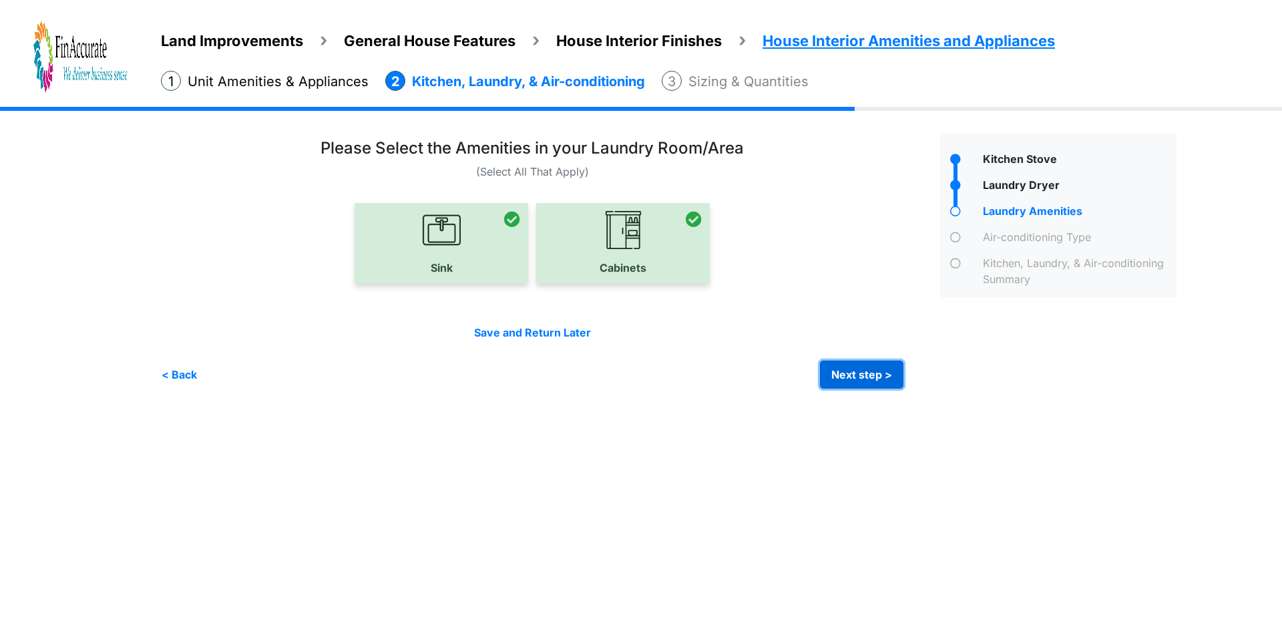
click at [860, 376] on button "Next step >" at bounding box center [861, 375] width 83 height 28
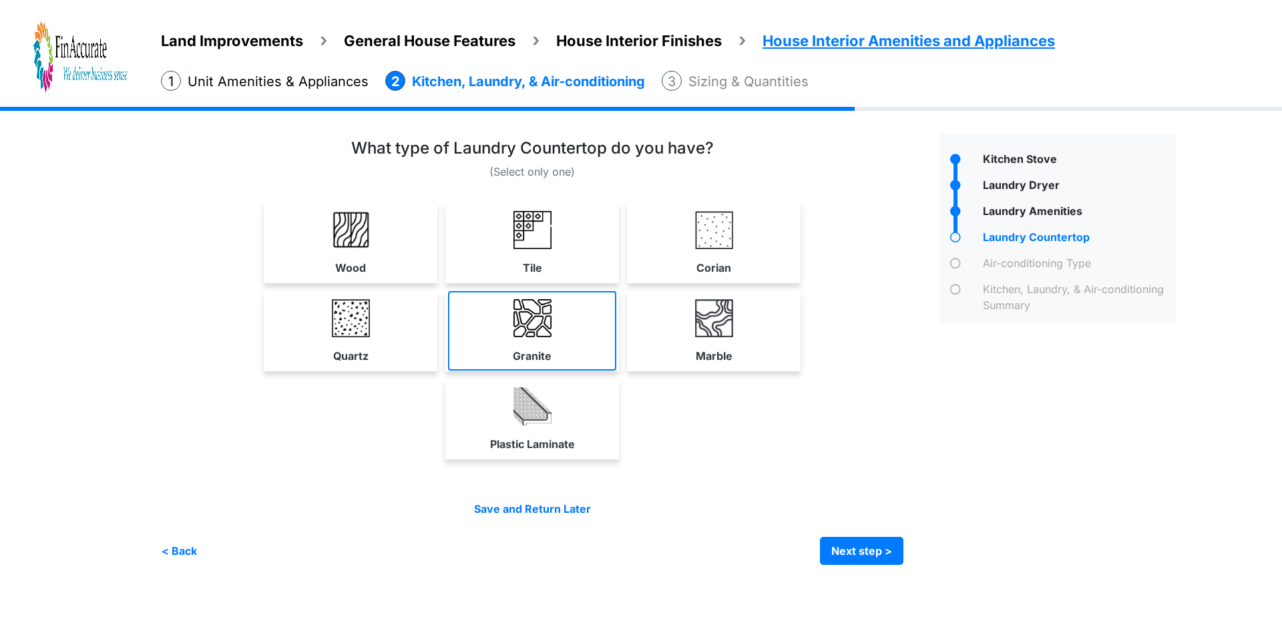
click at [546, 335] on img at bounding box center [533, 318] width 38 height 38
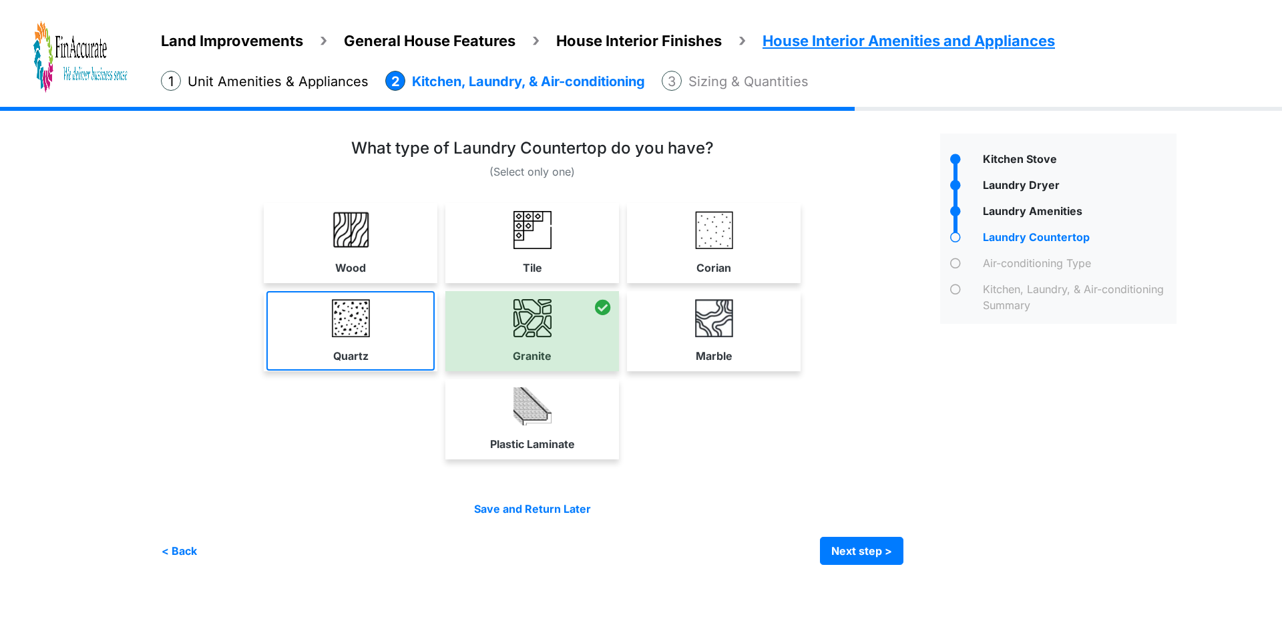
click at [320, 323] on link "Quartz" at bounding box center [350, 330] width 168 height 79
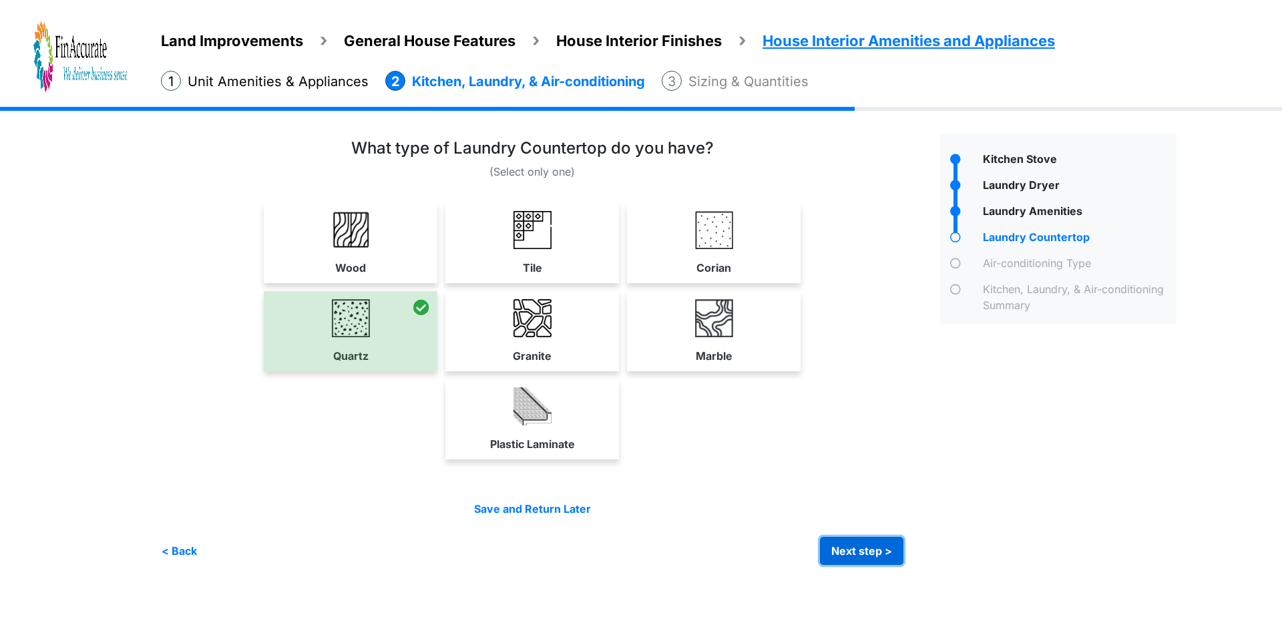
click at [855, 553] on button "Next step >" at bounding box center [861, 551] width 83 height 28
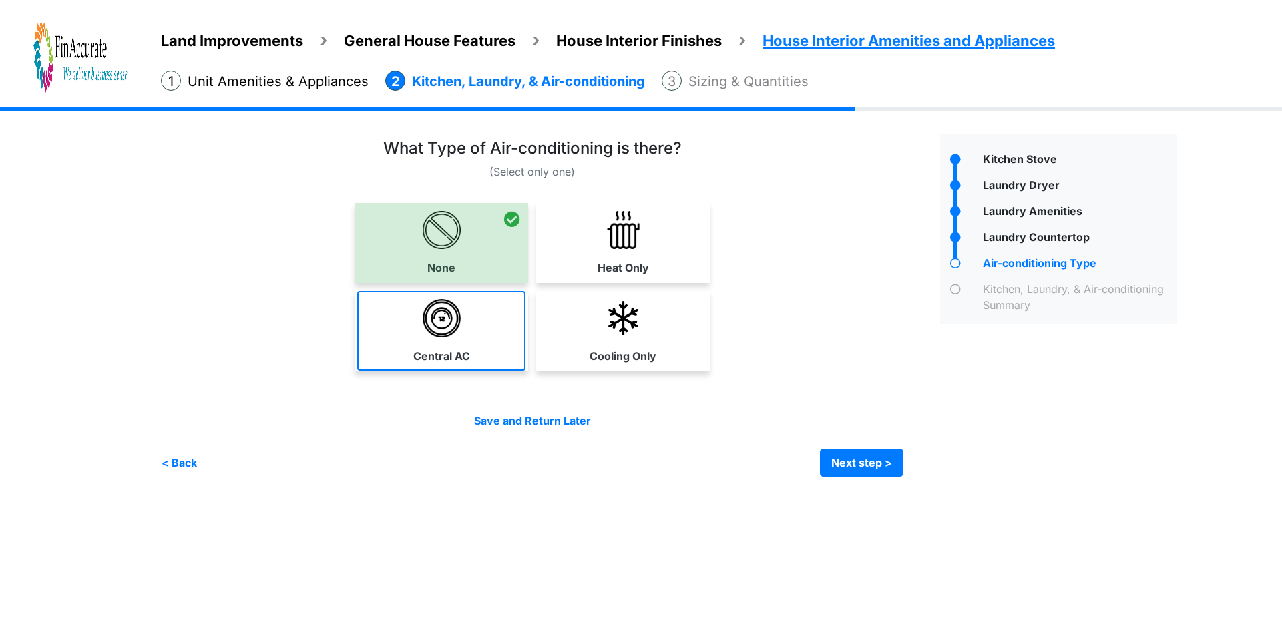
click at [422, 357] on label "Central AC" at bounding box center [441, 356] width 57 height 16
select select "*"
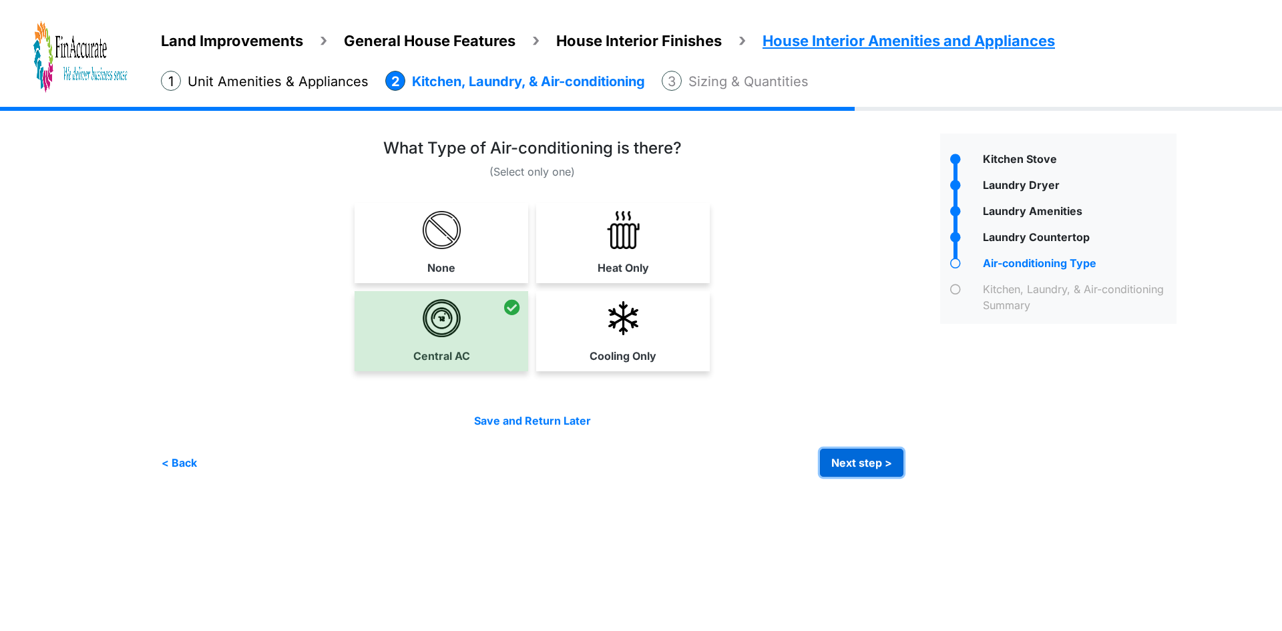
click at [880, 456] on button "Next step >" at bounding box center [861, 463] width 83 height 28
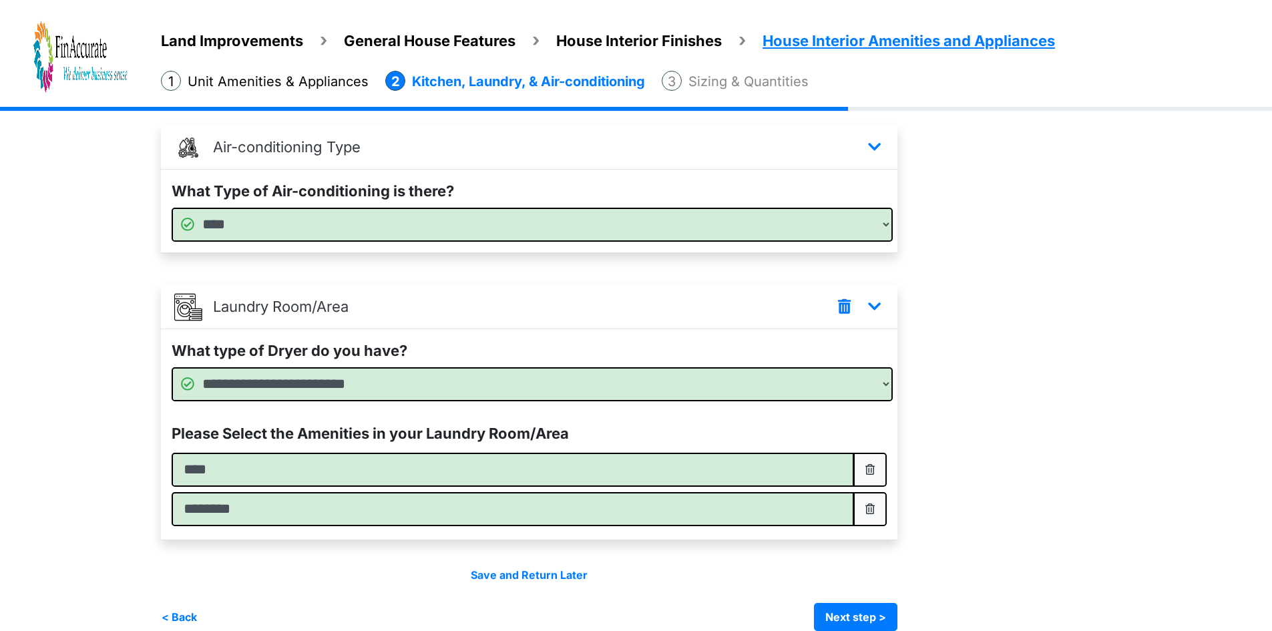
scroll to position [420, 0]
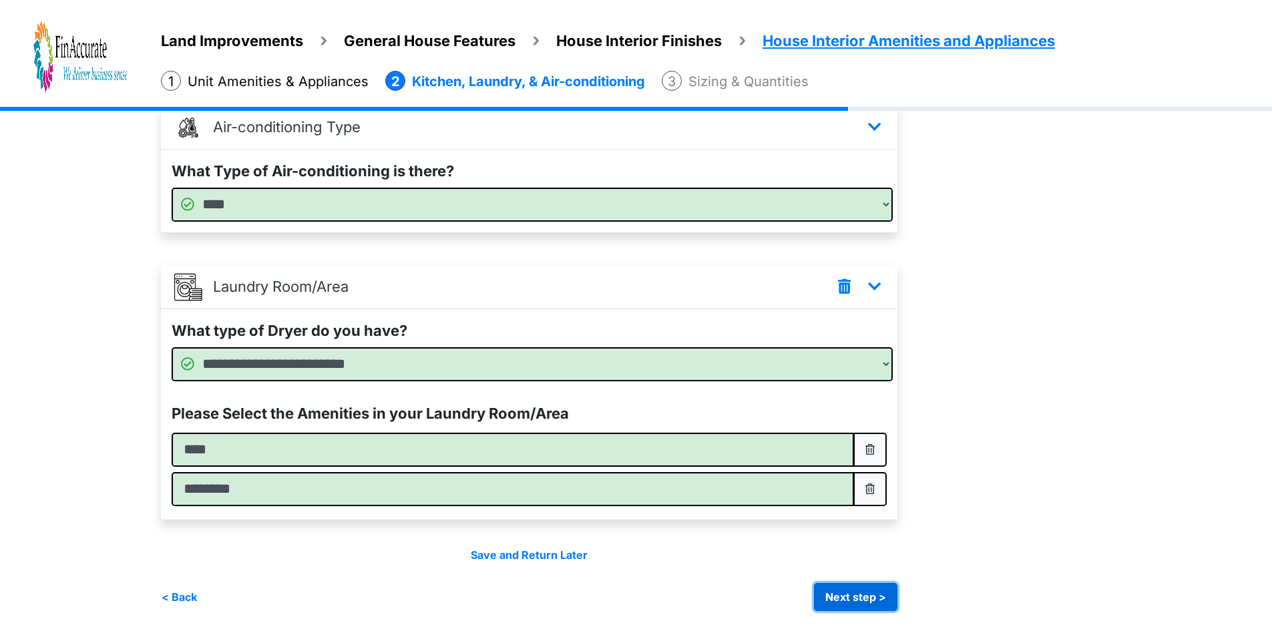
click at [861, 600] on button "Next step >" at bounding box center [855, 597] width 83 height 28
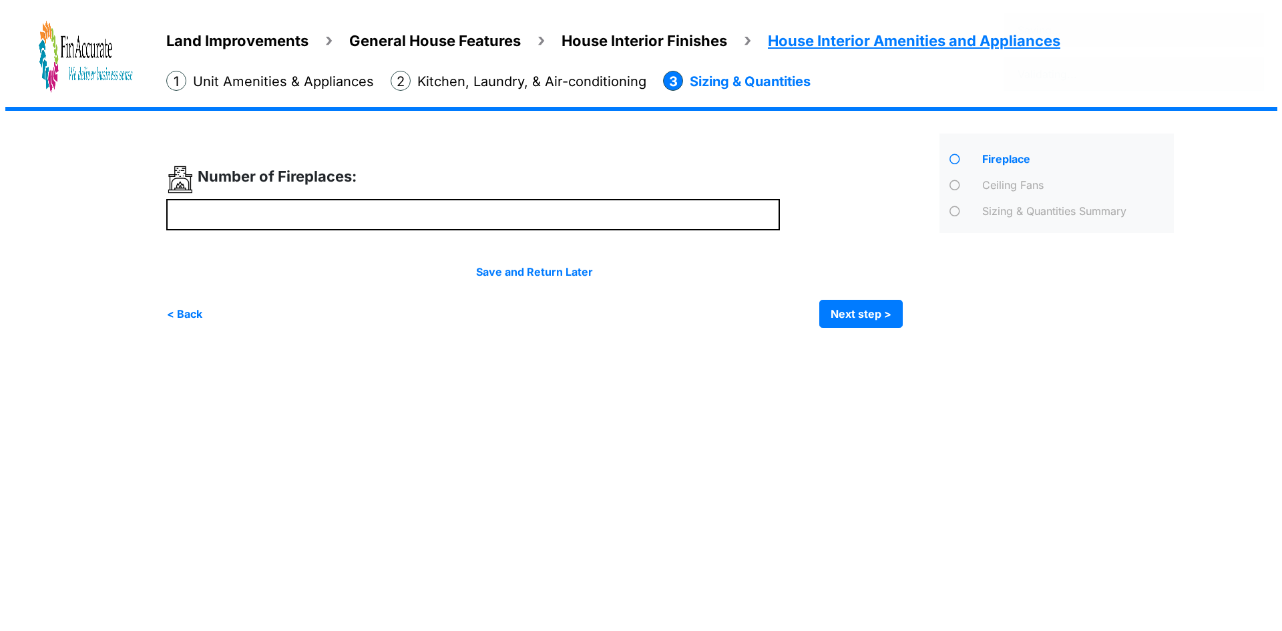
scroll to position [0, 0]
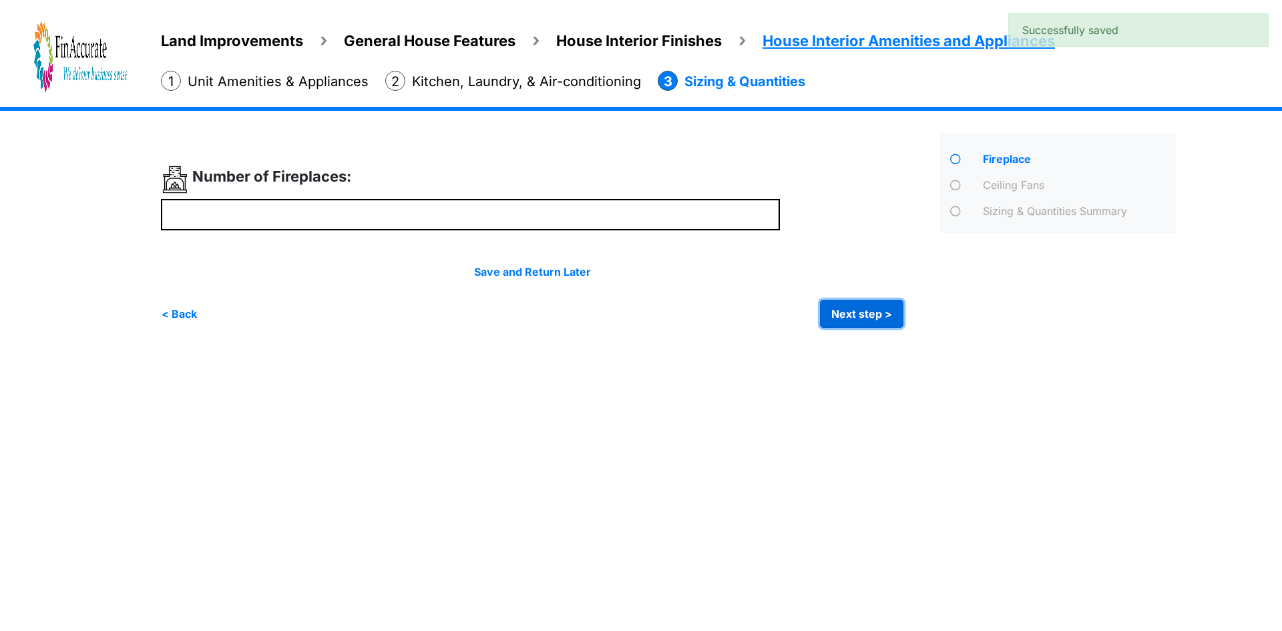
click at [848, 310] on button "Next step >" at bounding box center [861, 314] width 83 height 28
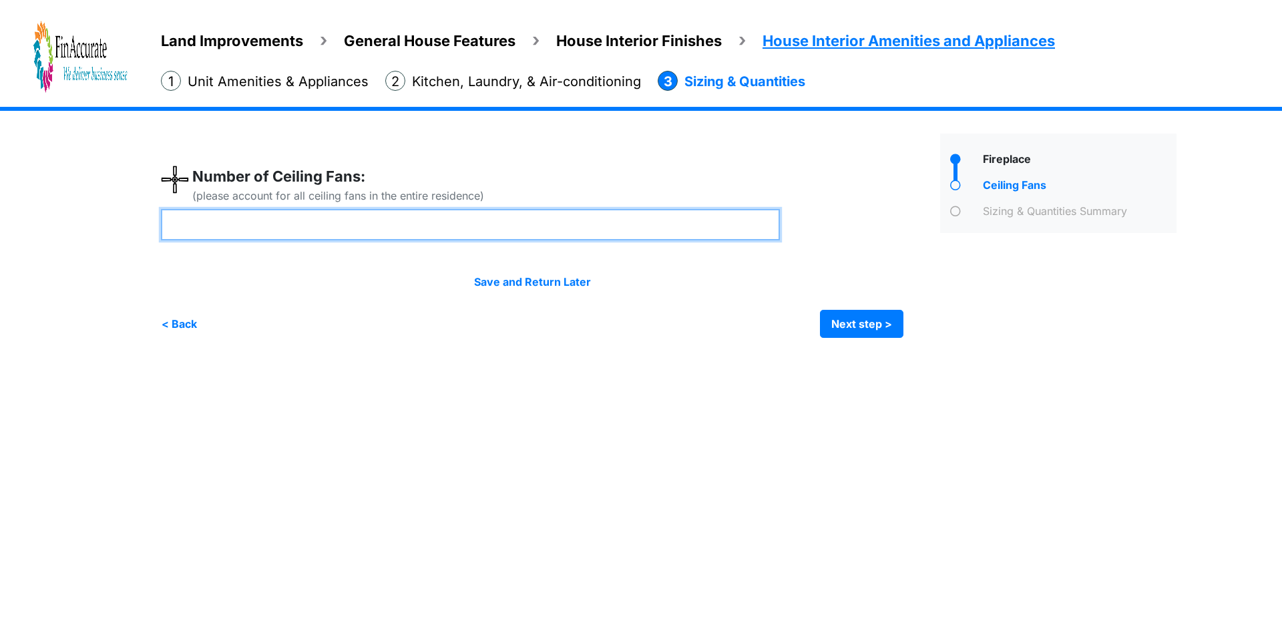
click at [289, 226] on input "*" at bounding box center [470, 224] width 619 height 31
type input "*"
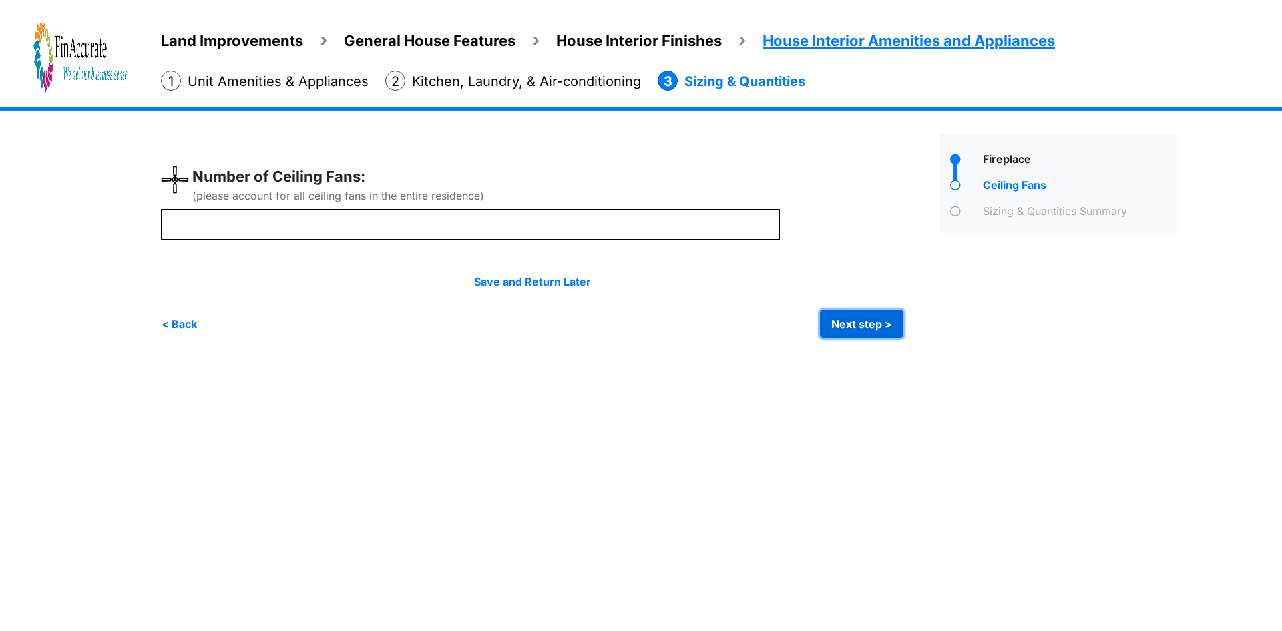
type input "*"
click at [844, 328] on button "Next step >" at bounding box center [861, 324] width 83 height 28
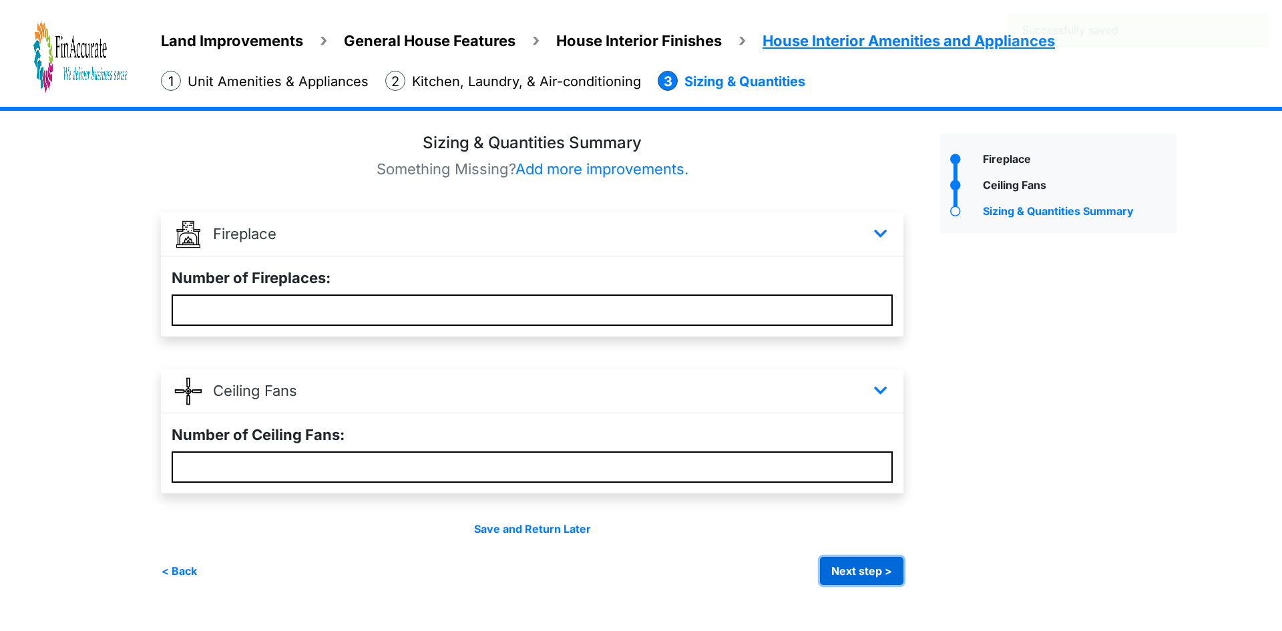
click at [844, 558] on button "Next step >" at bounding box center [861, 571] width 83 height 28
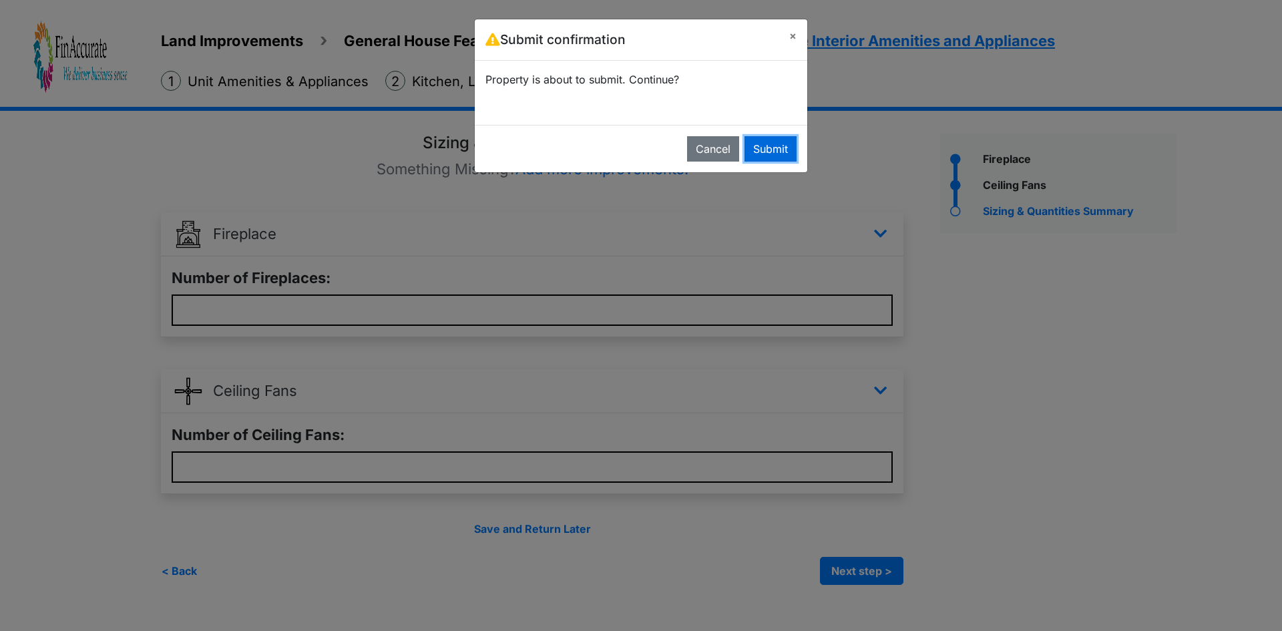
click at [757, 146] on button "Submit" at bounding box center [771, 148] width 52 height 25
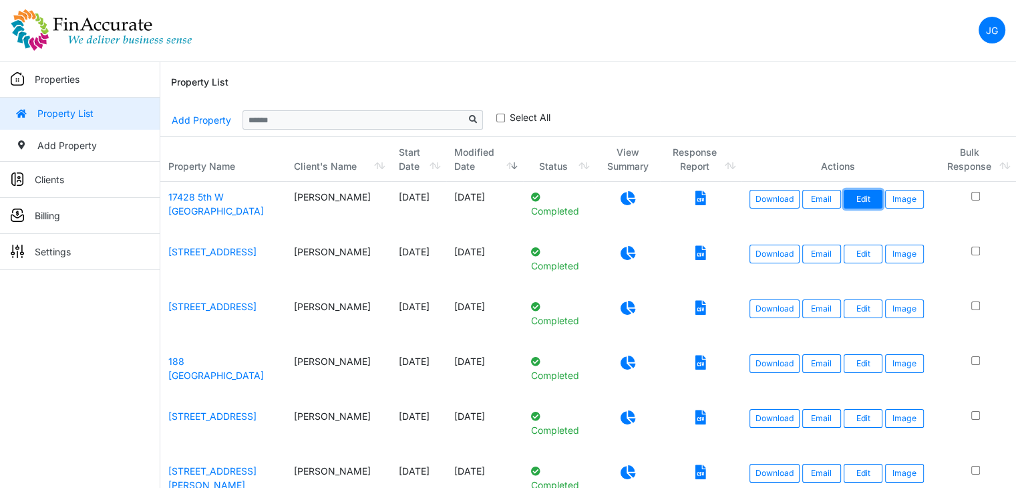
click at [865, 201] on link "Edit" at bounding box center [863, 199] width 39 height 19
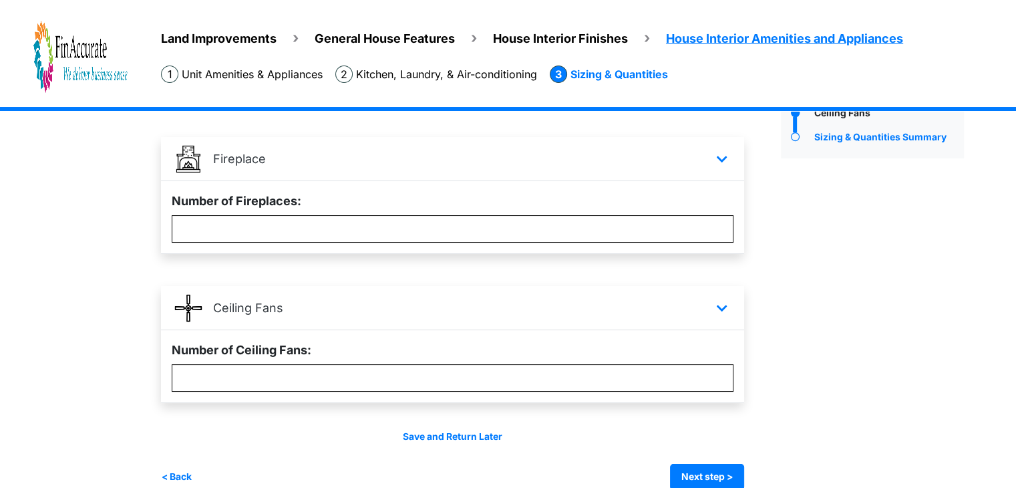
scroll to position [90, 0]
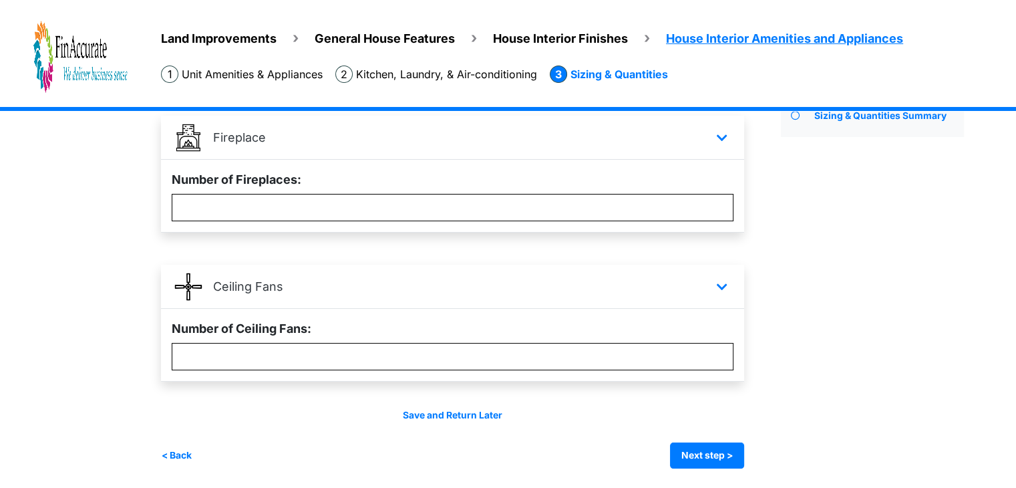
click at [223, 41] on span "Land Improvements" at bounding box center [219, 38] width 116 height 14
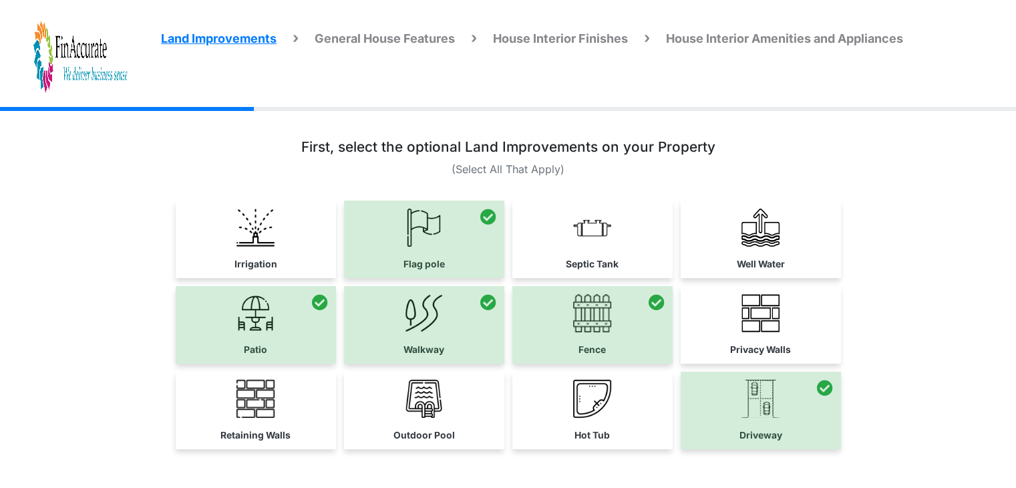
click at [325, 41] on span "General House Features" at bounding box center [385, 38] width 140 height 14
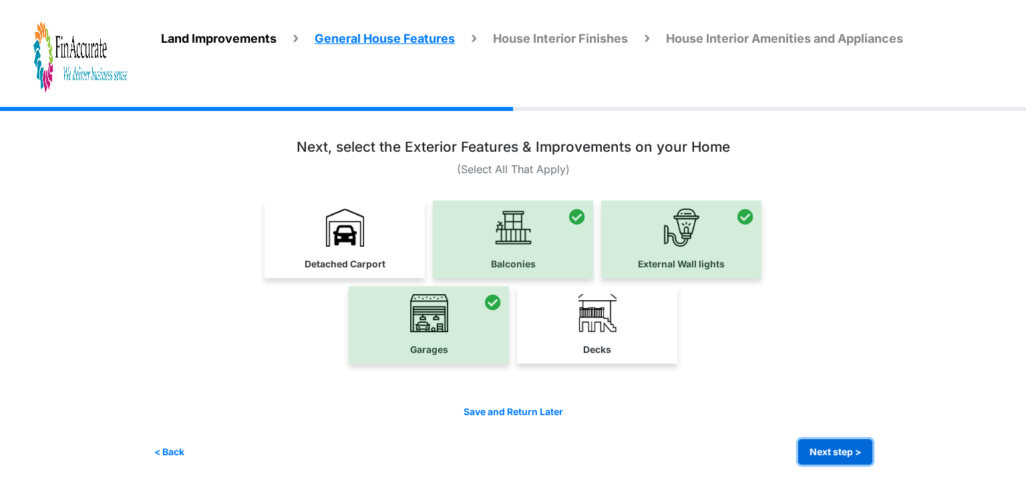
click at [830, 449] on button "Next step >" at bounding box center [835, 452] width 74 height 26
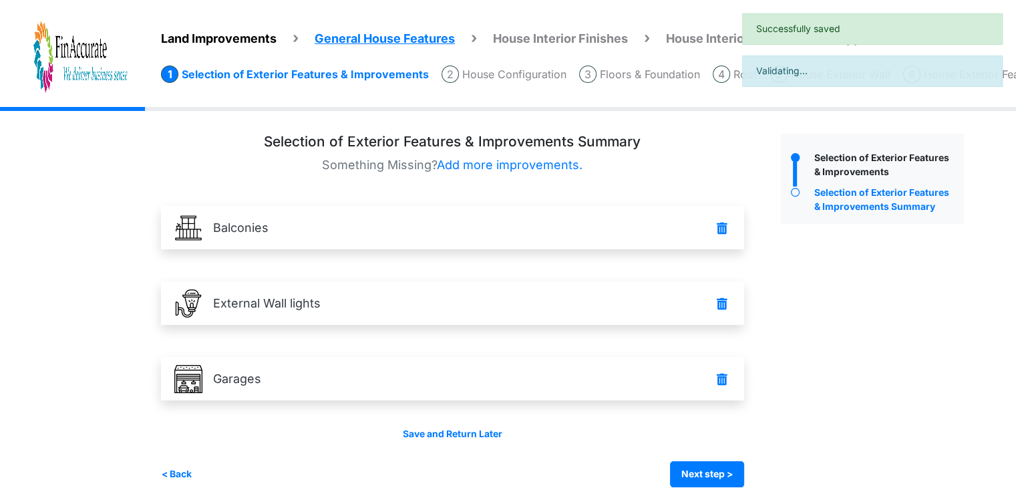
scroll to position [19, 0]
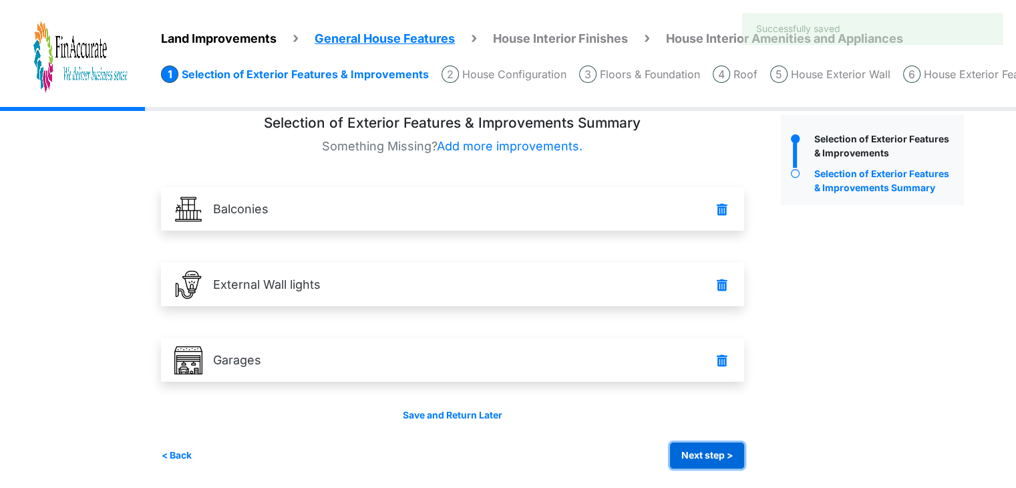
click at [714, 454] on button "Next step >" at bounding box center [707, 455] width 74 height 26
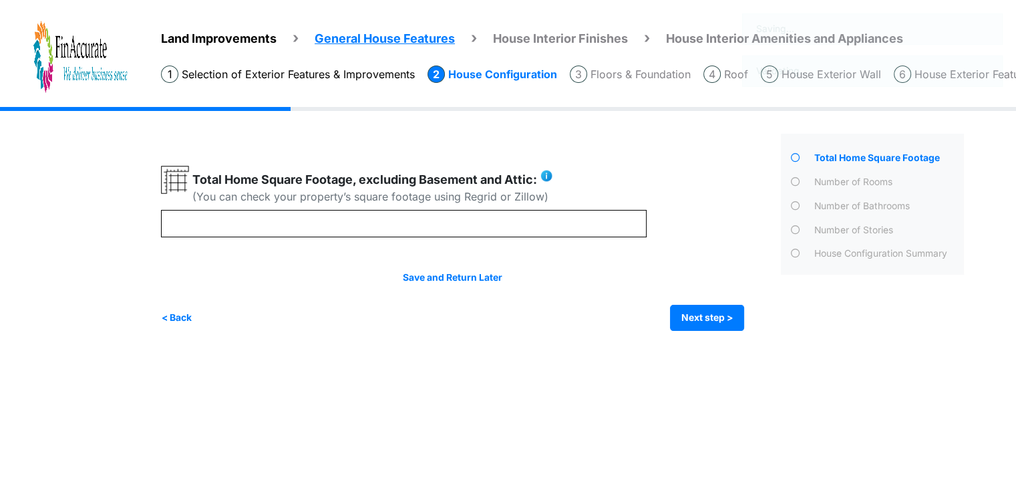
scroll to position [0, 0]
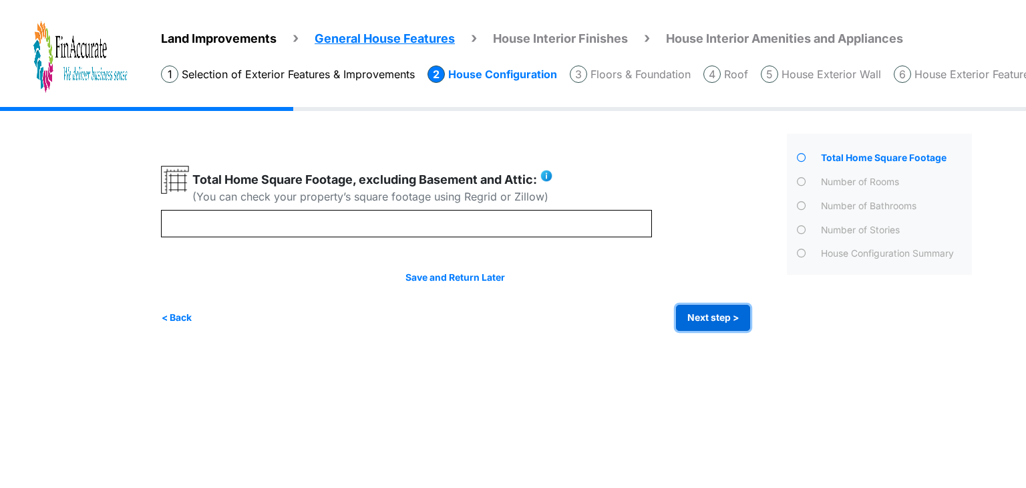
drag, startPoint x: 699, startPoint y: 313, endPoint x: 529, endPoint y: 280, distance: 172.8
click at [699, 313] on button "Next step >" at bounding box center [713, 318] width 74 height 26
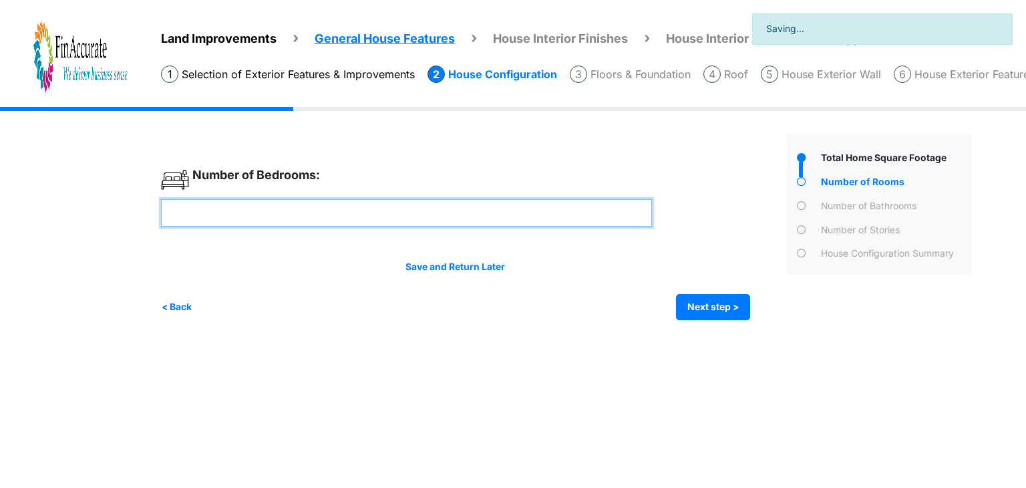
drag, startPoint x: 249, startPoint y: 201, endPoint x: 112, endPoint y: 203, distance: 136.9
click at [112, 203] on div "Land Improvements General House Features House Interior Finishes House Interior…" at bounding box center [513, 223] width 1026 height 233
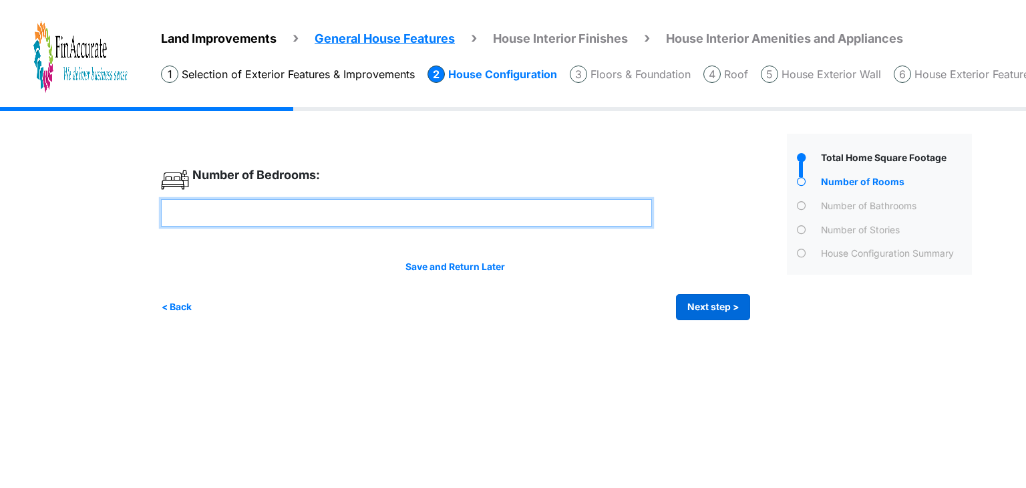
type input "*"
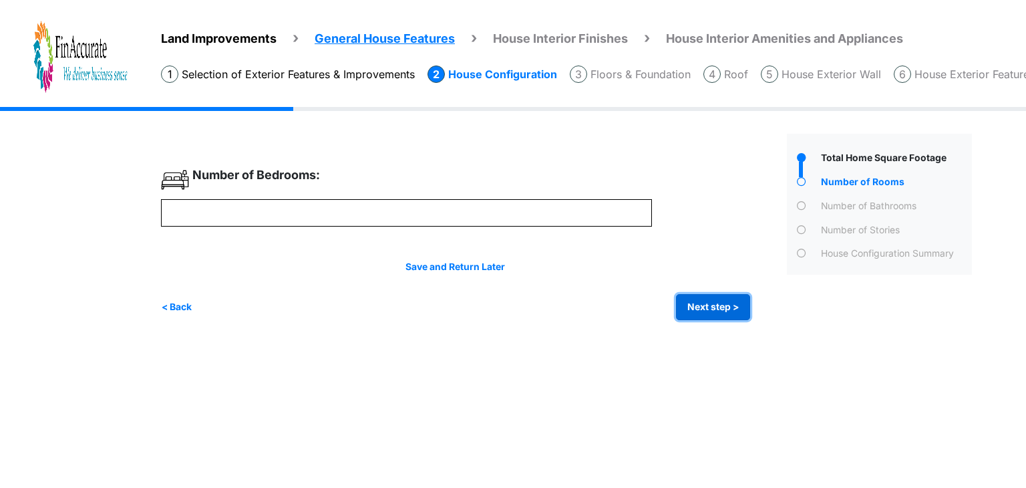
click at [727, 306] on button "Next step >" at bounding box center [713, 307] width 74 height 26
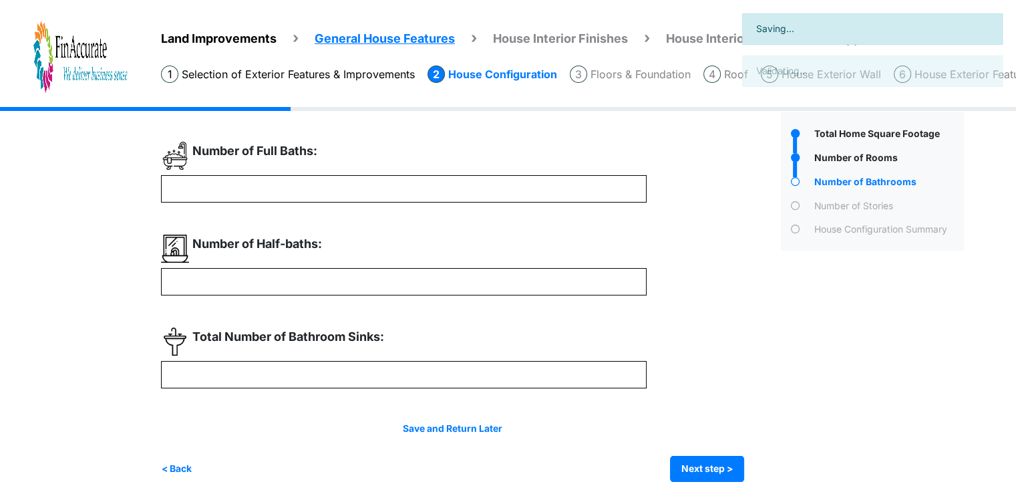
scroll to position [37, 0]
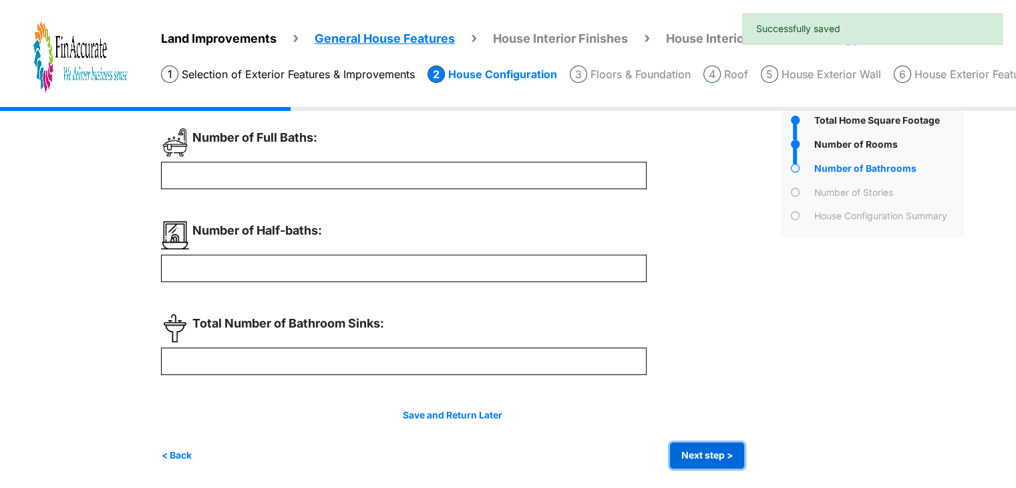
click at [711, 452] on button "Next step >" at bounding box center [707, 455] width 74 height 26
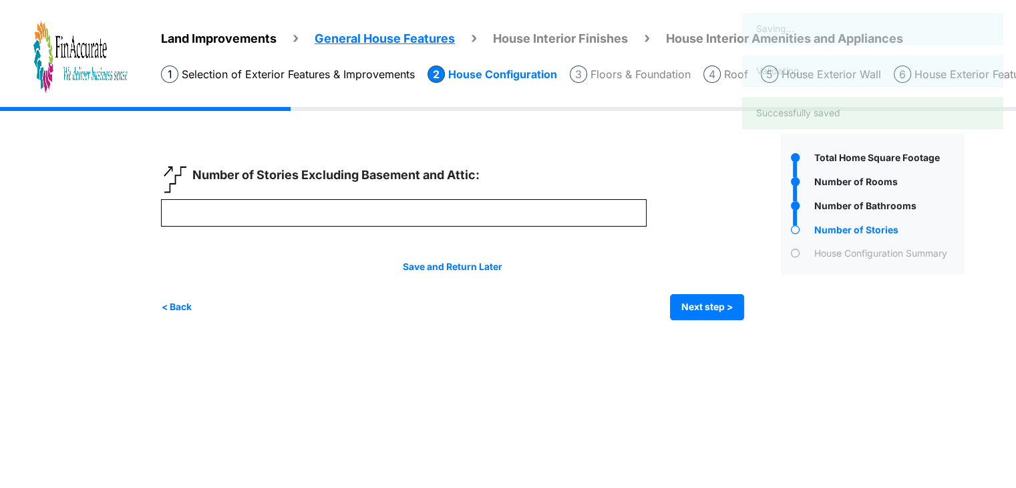
scroll to position [0, 0]
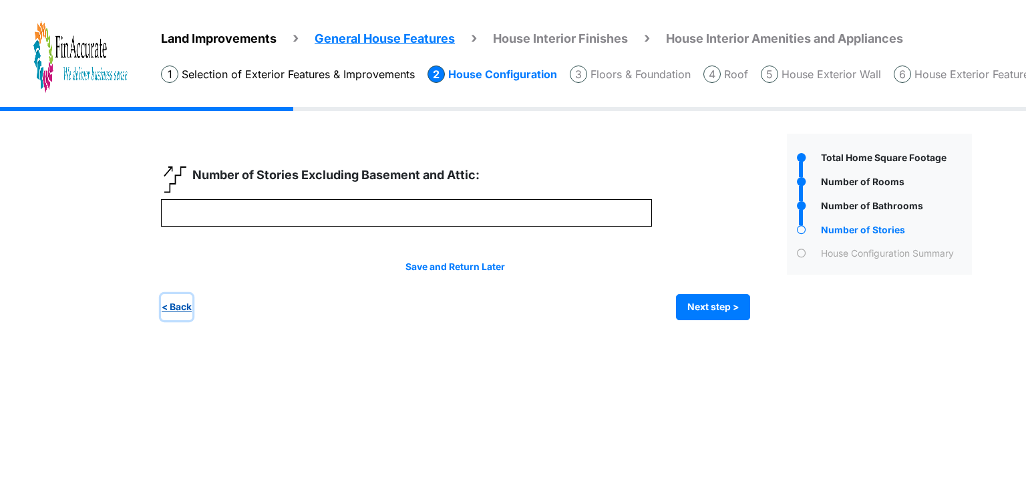
click at [178, 305] on button "< Back" at bounding box center [176, 307] width 31 height 26
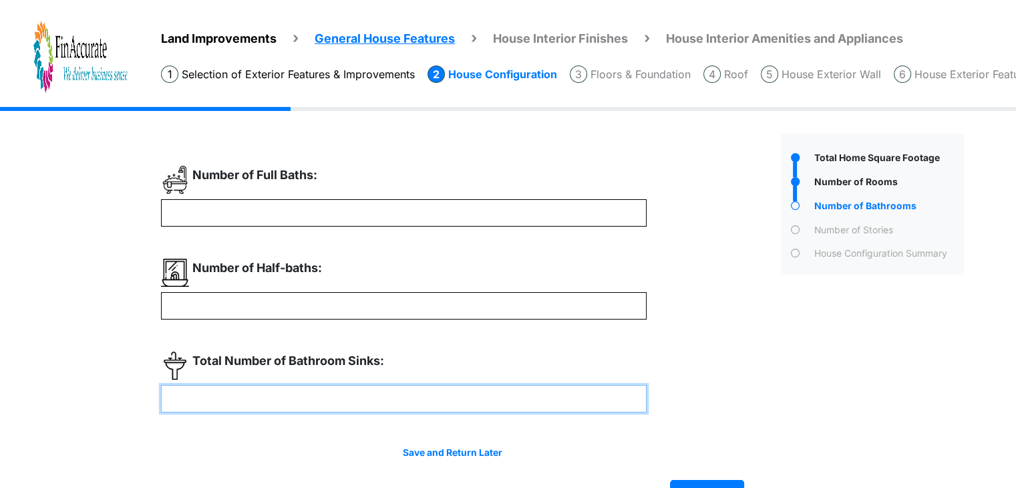
drag, startPoint x: 226, startPoint y: 397, endPoint x: 107, endPoint y: 396, distance: 118.9
click at [107, 396] on div "Land Improvements General House Features House Interior Finishes House Interior…" at bounding box center [508, 316] width 1016 height 419
type input "*"
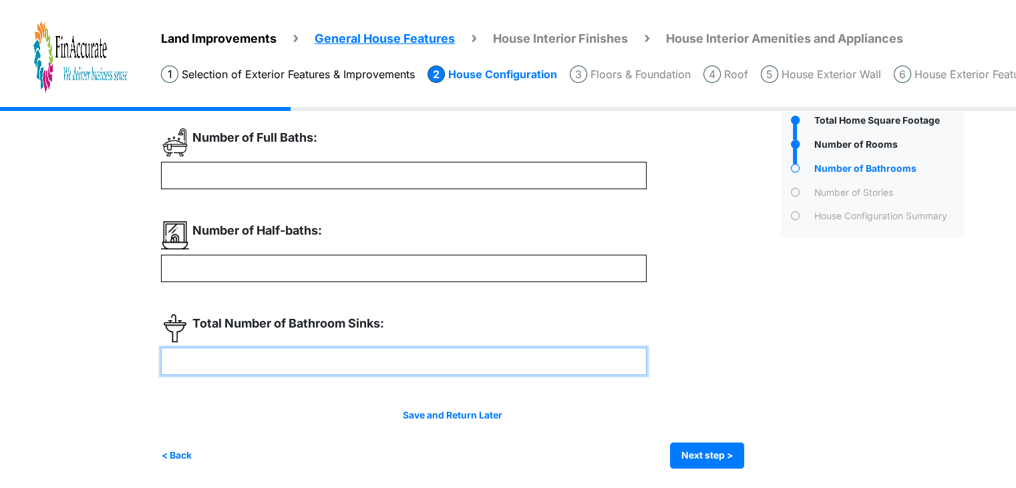
type input "*"
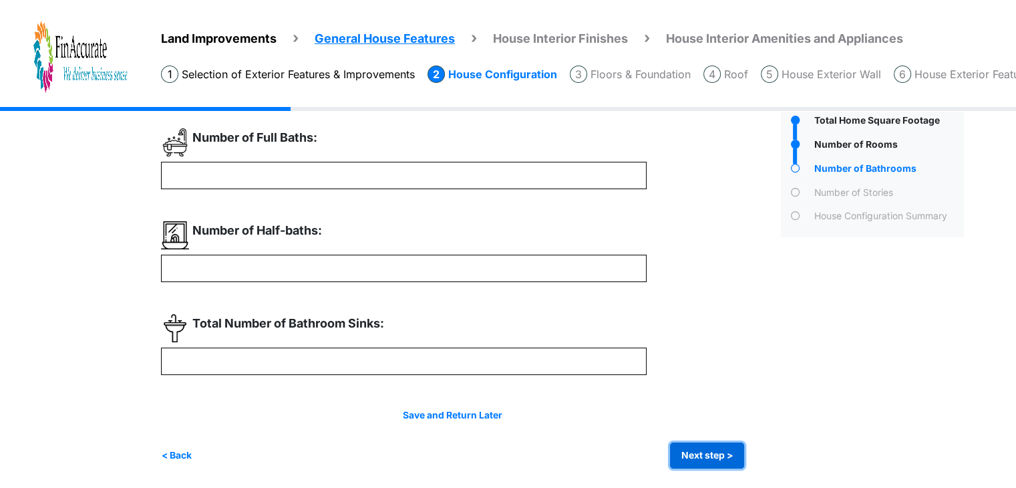
click at [716, 455] on button "Next step >" at bounding box center [707, 455] width 74 height 26
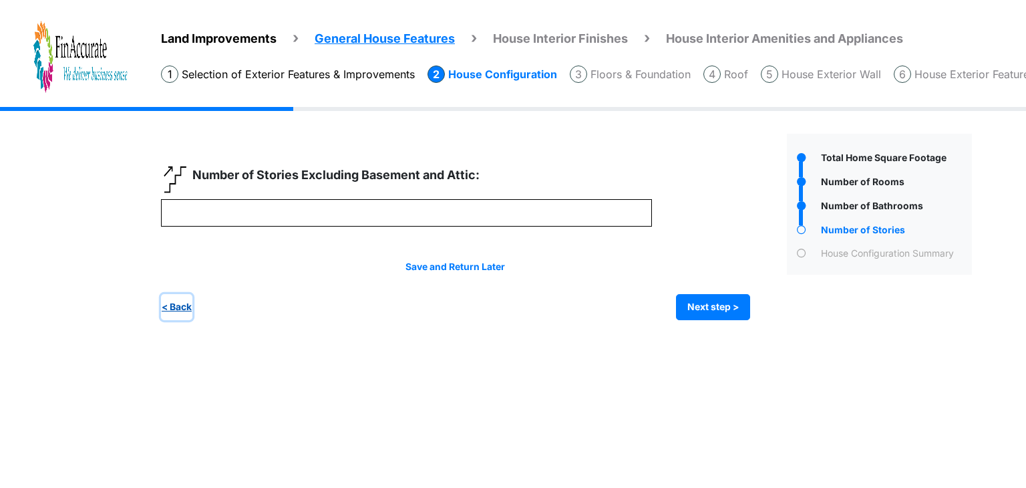
click at [176, 311] on button "< Back" at bounding box center [176, 307] width 31 height 26
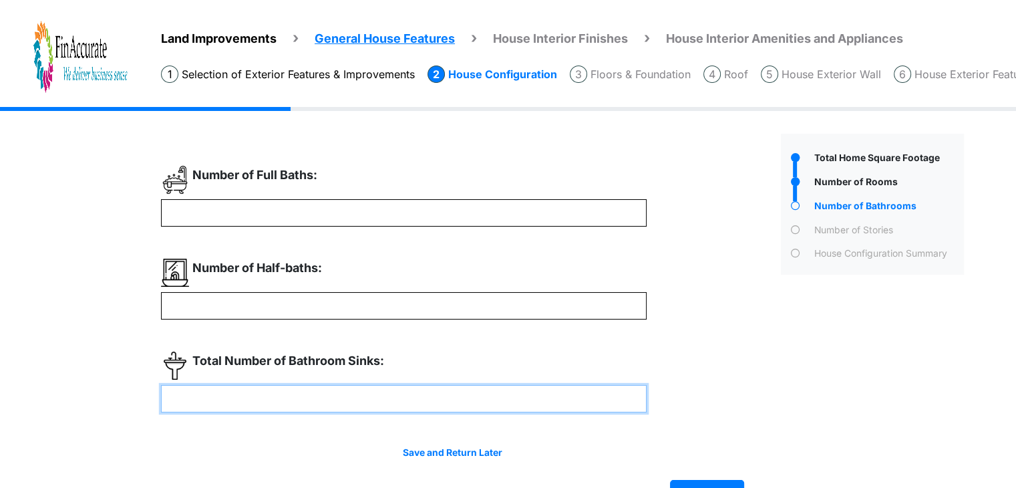
drag, startPoint x: 146, startPoint y: 395, endPoint x: 81, endPoint y: 393, distance: 64.8
click at [81, 393] on div "Land Improvements General House Features House Interior Finishes House Interior…" at bounding box center [508, 316] width 1016 height 419
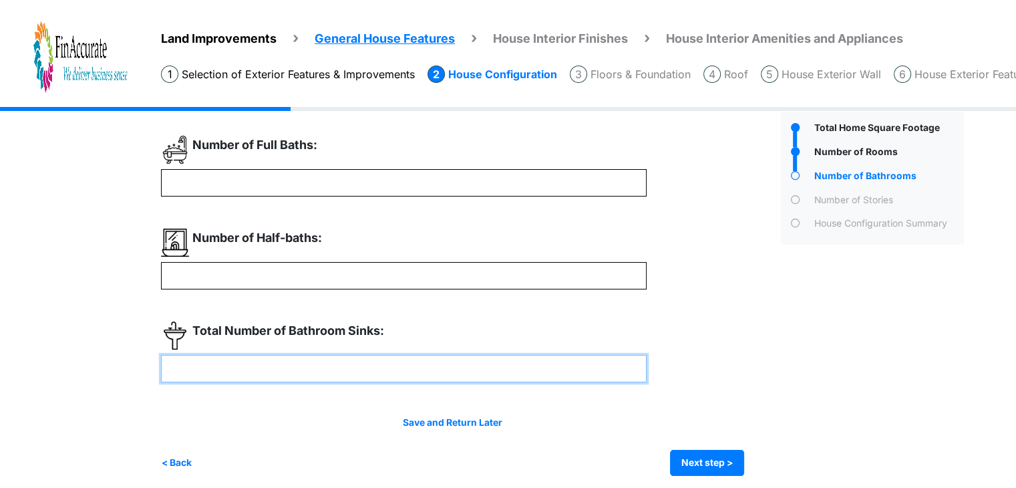
scroll to position [37, 0]
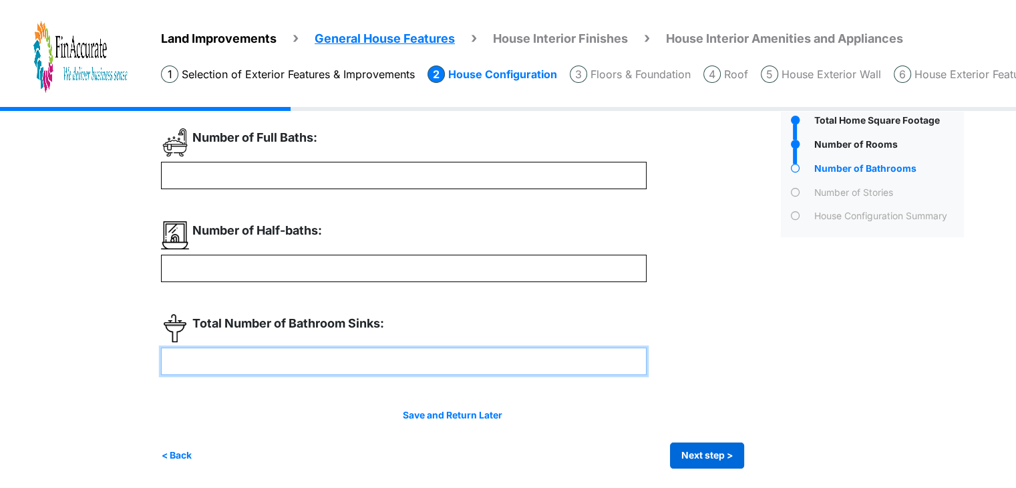
type input "*"
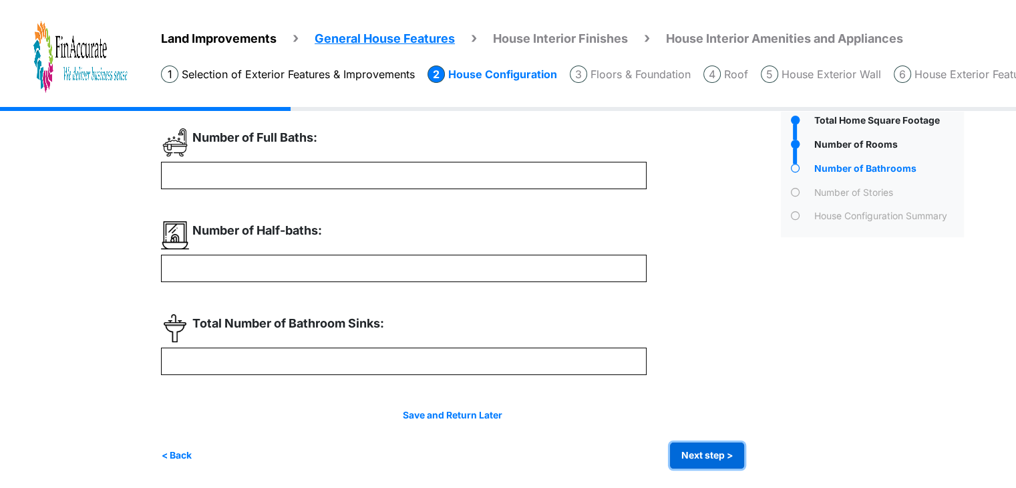
type input "*"
click at [704, 456] on button "Next step >" at bounding box center [707, 455] width 74 height 26
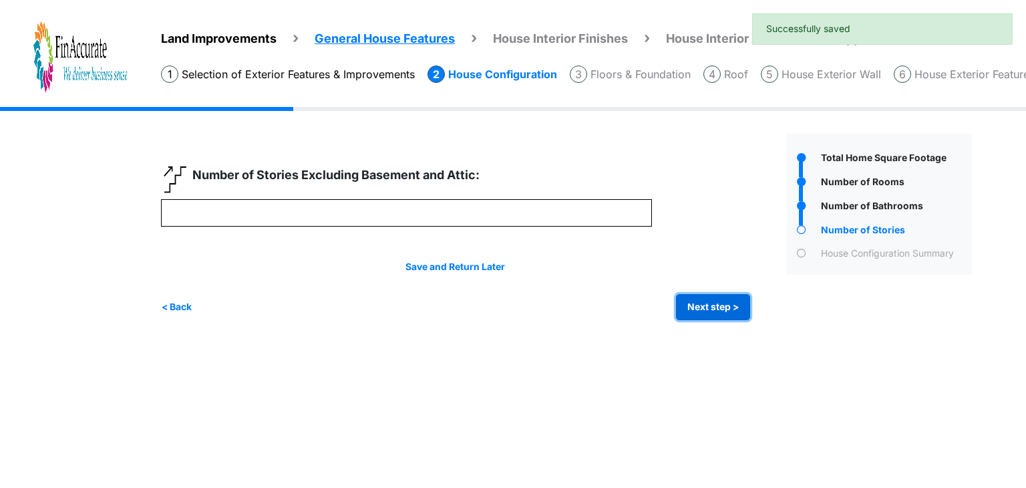
click at [710, 304] on button "Next step >" at bounding box center [713, 307] width 74 height 26
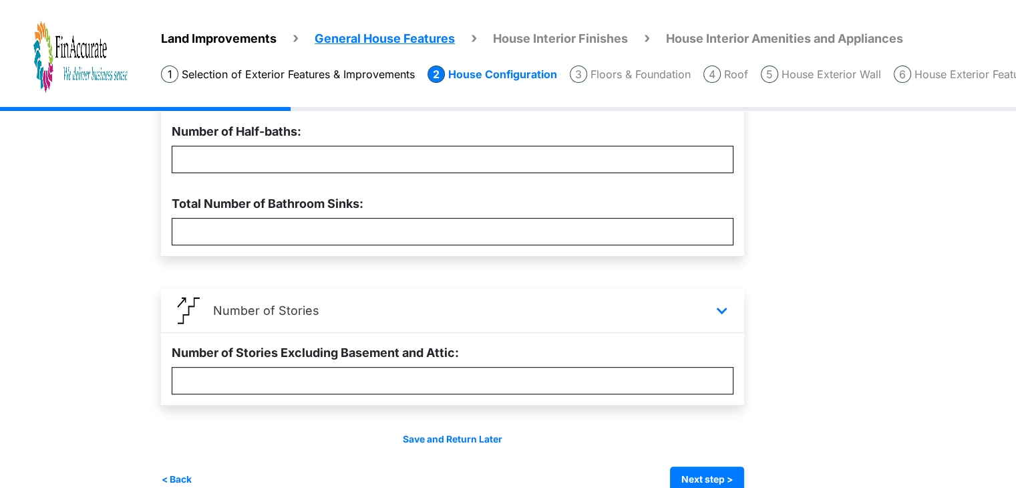
scroll to position [532, 0]
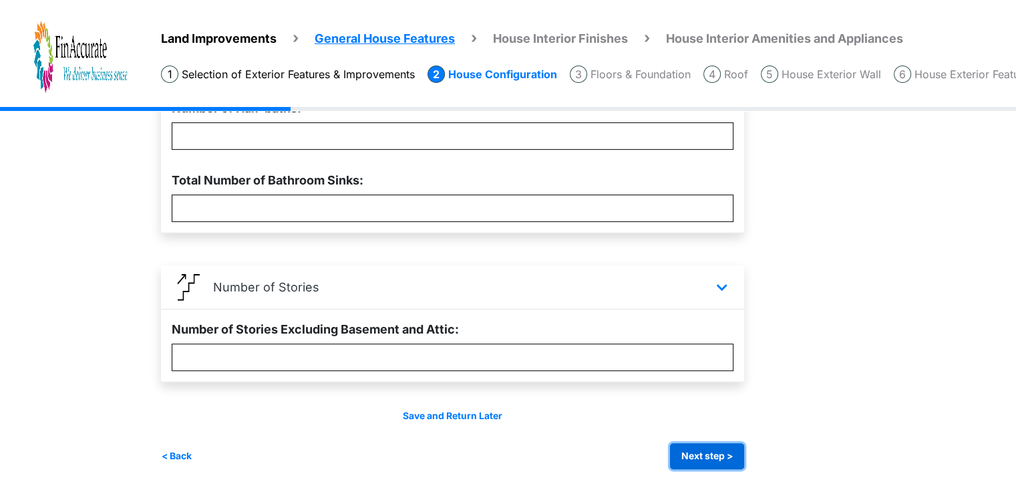
click at [713, 446] on button "Next step >" at bounding box center [707, 456] width 74 height 26
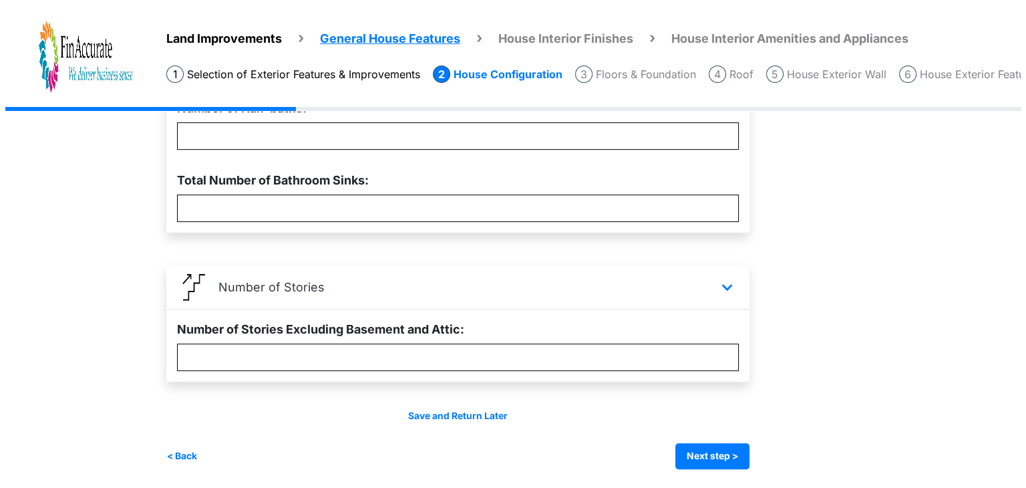
scroll to position [0, 0]
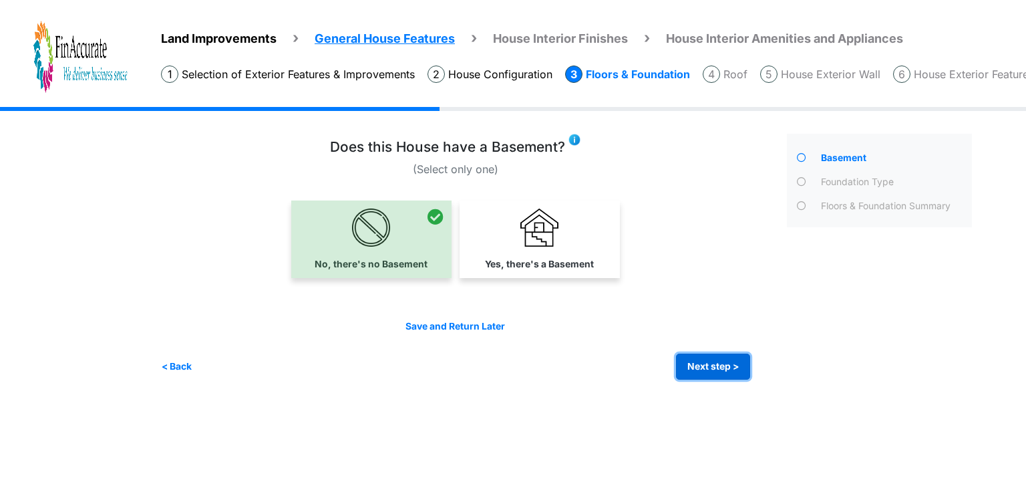
click at [730, 361] on button "Next step >" at bounding box center [713, 366] width 74 height 26
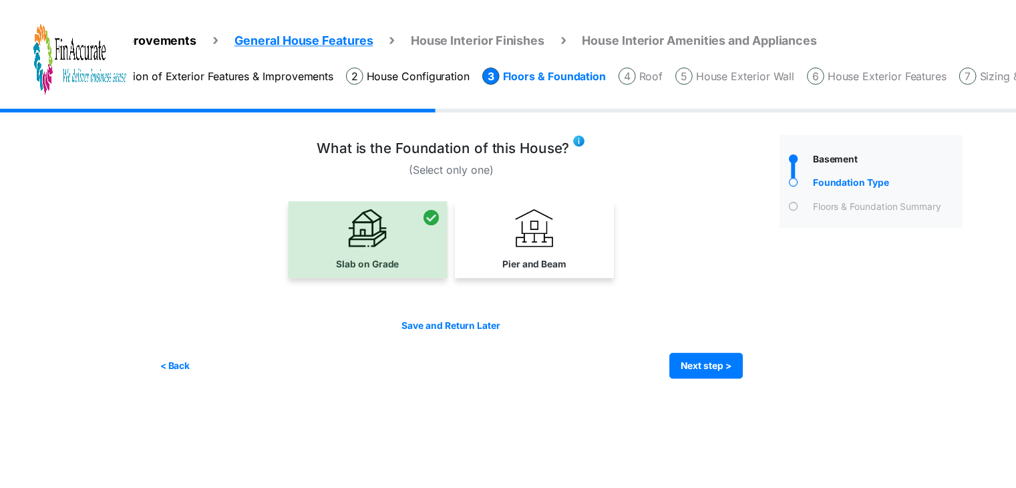
scroll to position [0, 166]
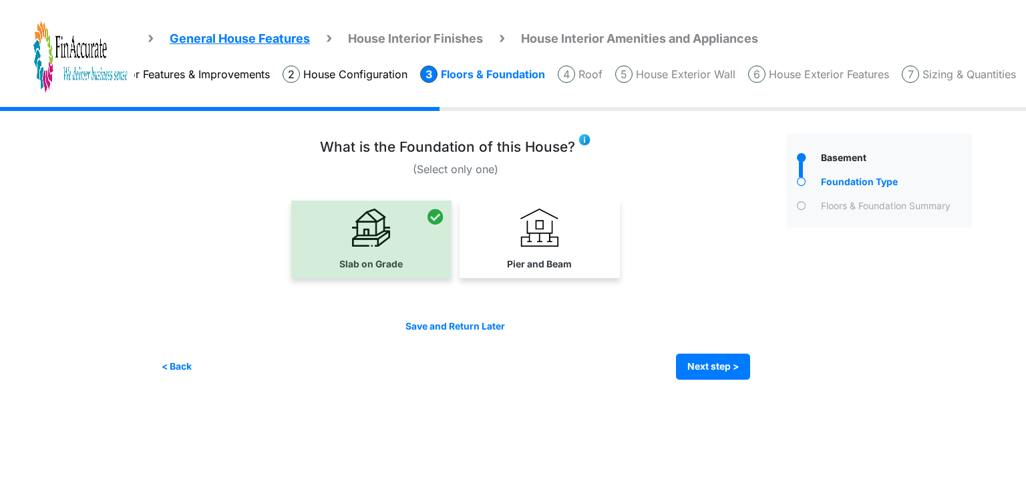
click at [654, 38] on span "House Interior Amenities and Appliances" at bounding box center [639, 38] width 237 height 14
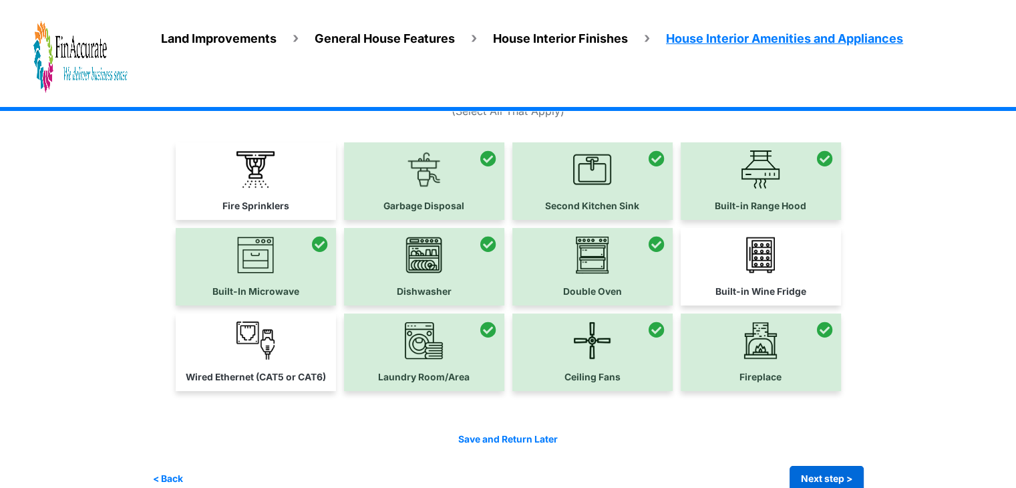
scroll to position [80, 0]
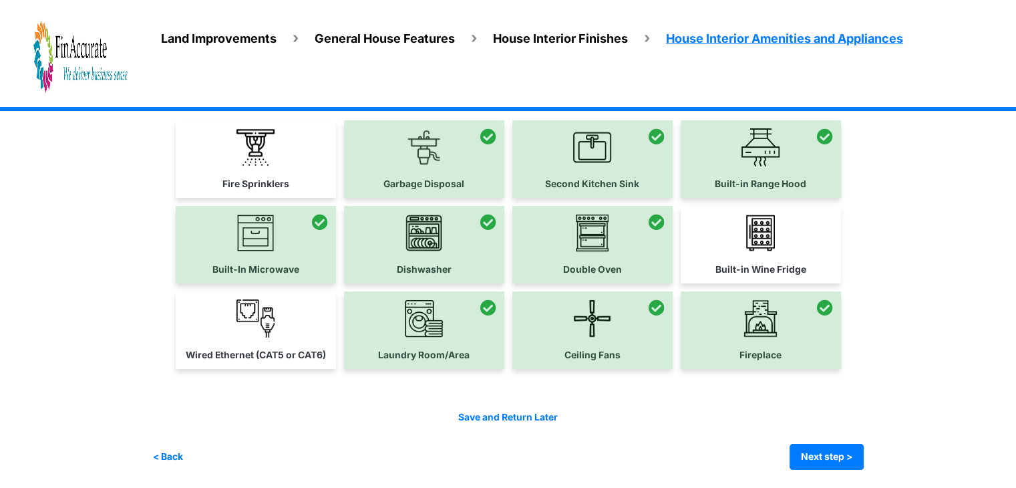
click at [840, 474] on div "Irrigation Flag pole" at bounding box center [507, 258] width 711 height 463
click at [831, 451] on button "Next step >" at bounding box center [826, 456] width 74 height 26
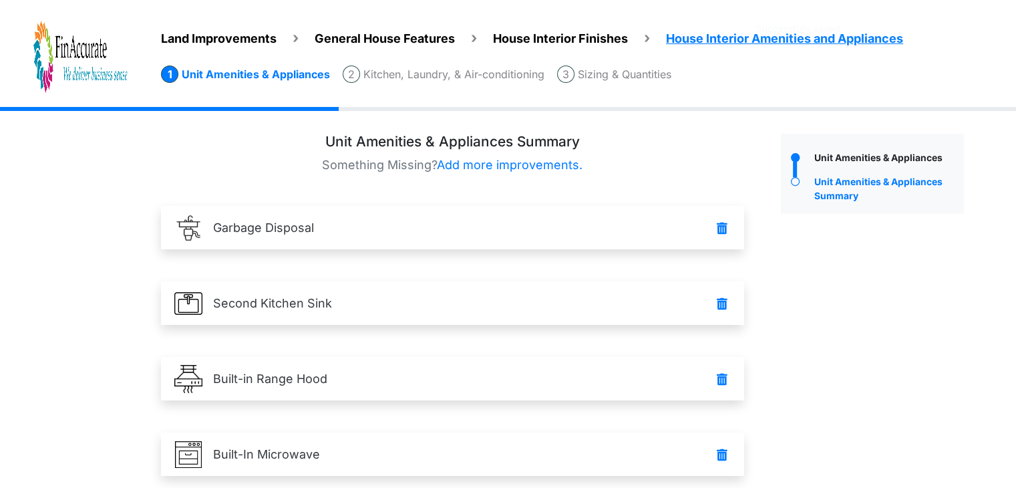
click at [670, 75] on li "Sizing & Quantities" at bounding box center [614, 73] width 114 height 17
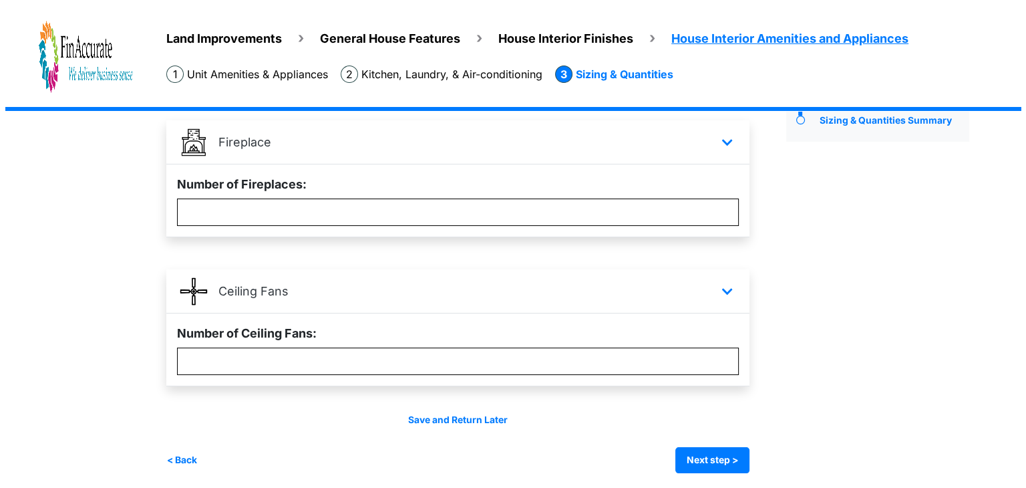
scroll to position [90, 0]
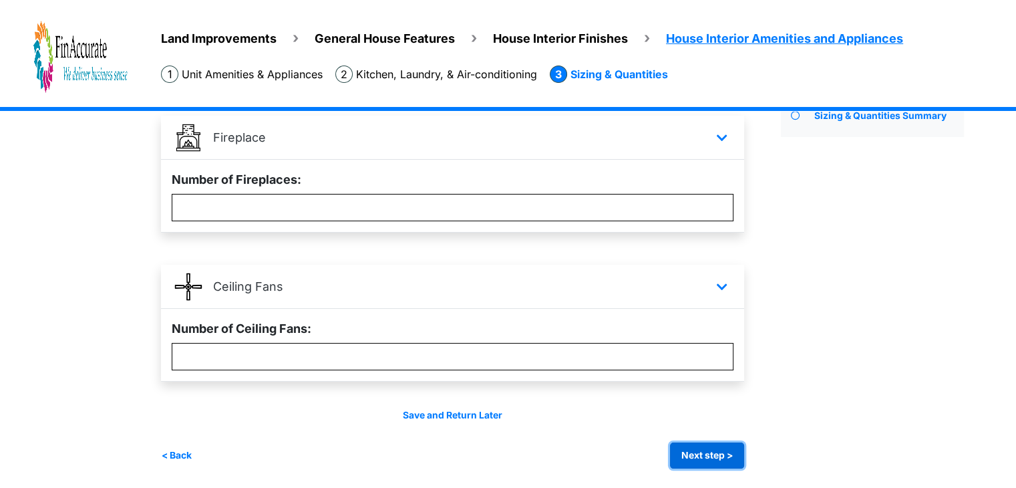
click at [734, 444] on button "Next step >" at bounding box center [707, 455] width 74 height 26
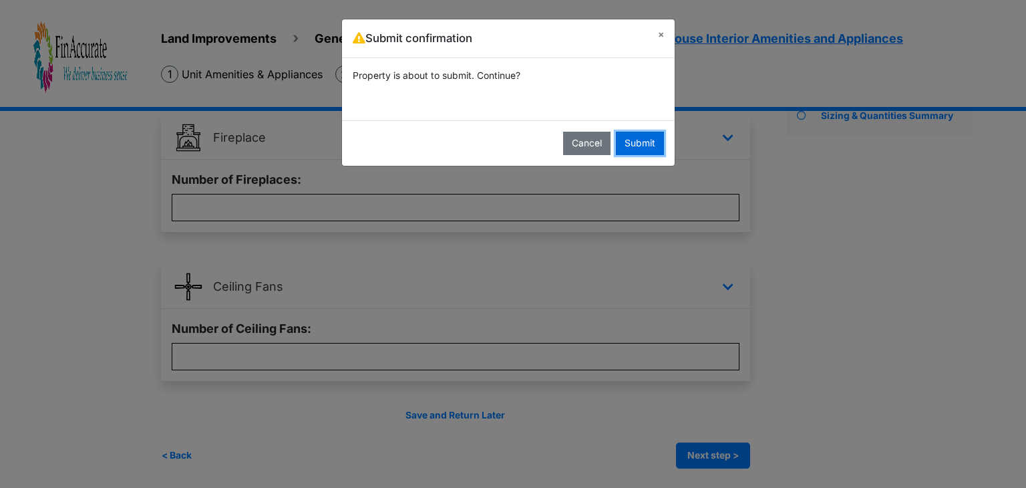
click at [639, 147] on button "Submit" at bounding box center [640, 143] width 48 height 23
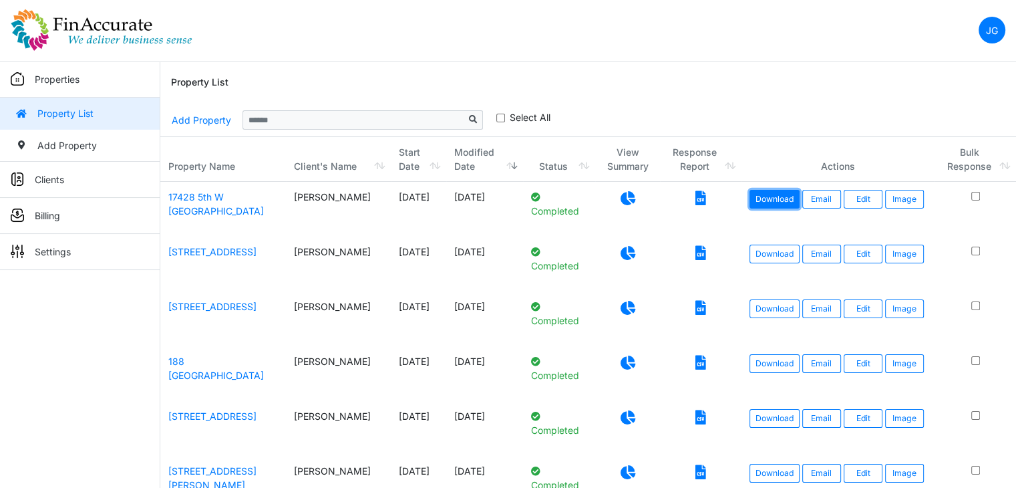
click at [759, 196] on link "Download" at bounding box center [774, 199] width 50 height 19
click at [242, 194] on link "17428 5th W [GEOGRAPHIC_DATA]" at bounding box center [216, 203] width 96 height 25
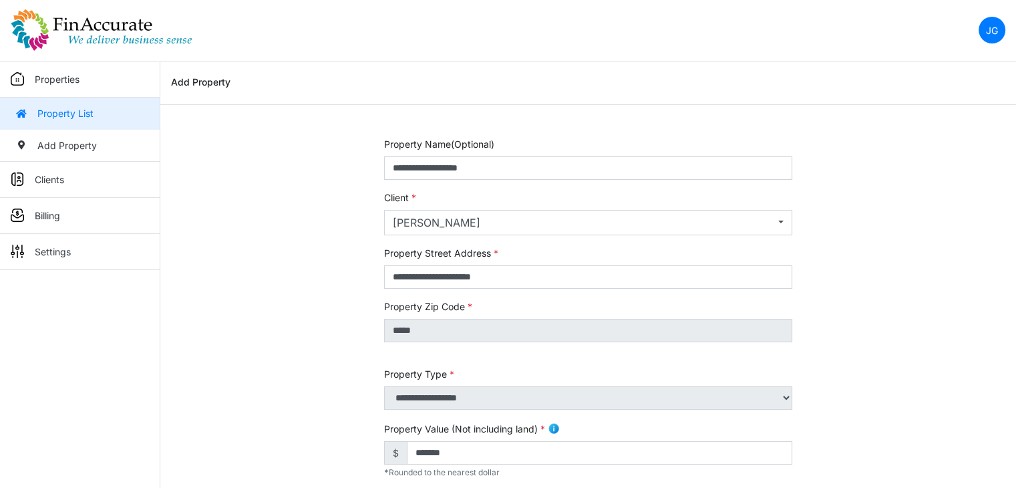
click at [56, 75] on p "Properties" at bounding box center [57, 79] width 45 height 14
